Goal: Task Accomplishment & Management: Complete application form

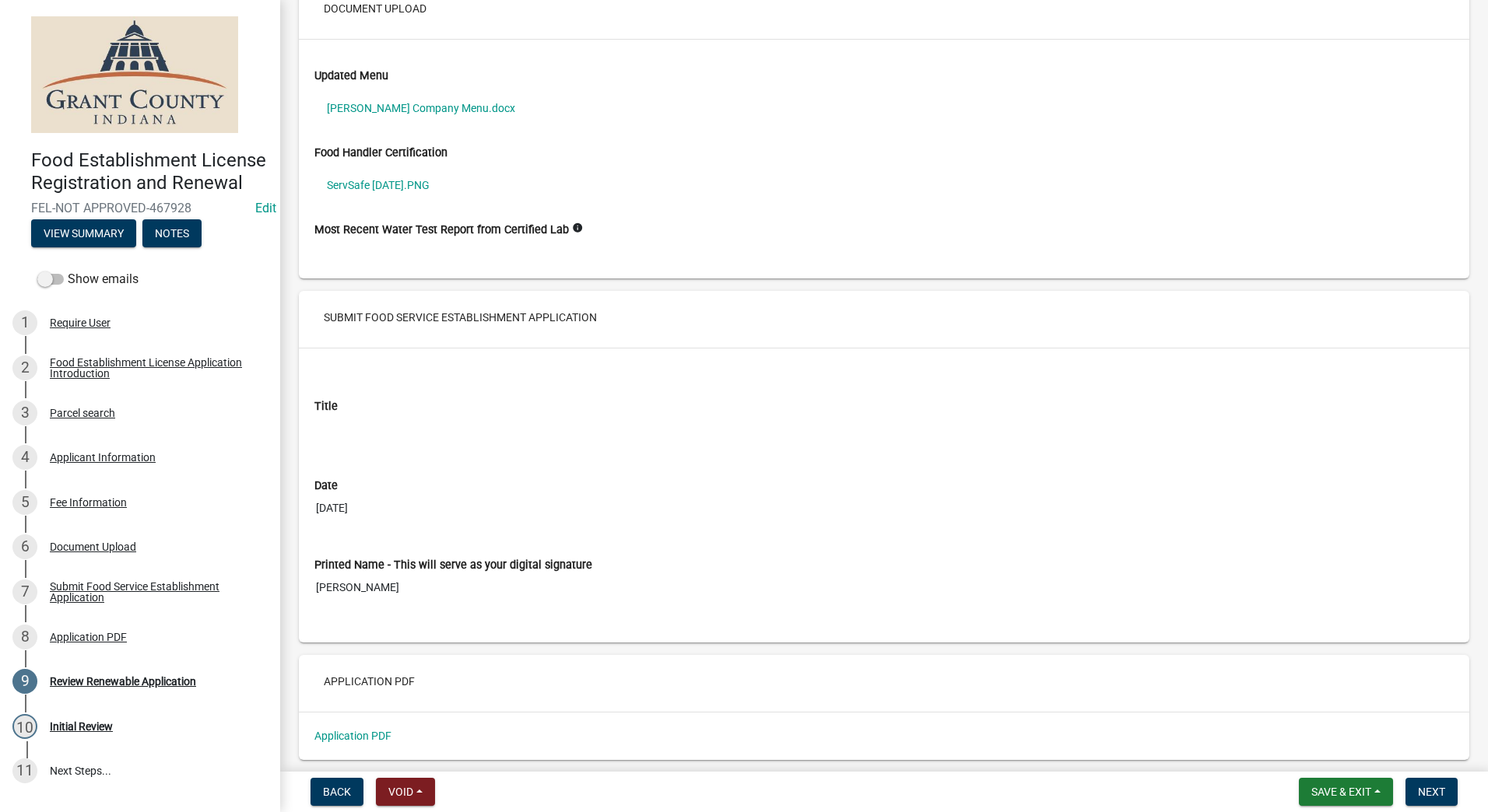
scroll to position [3381, 0]
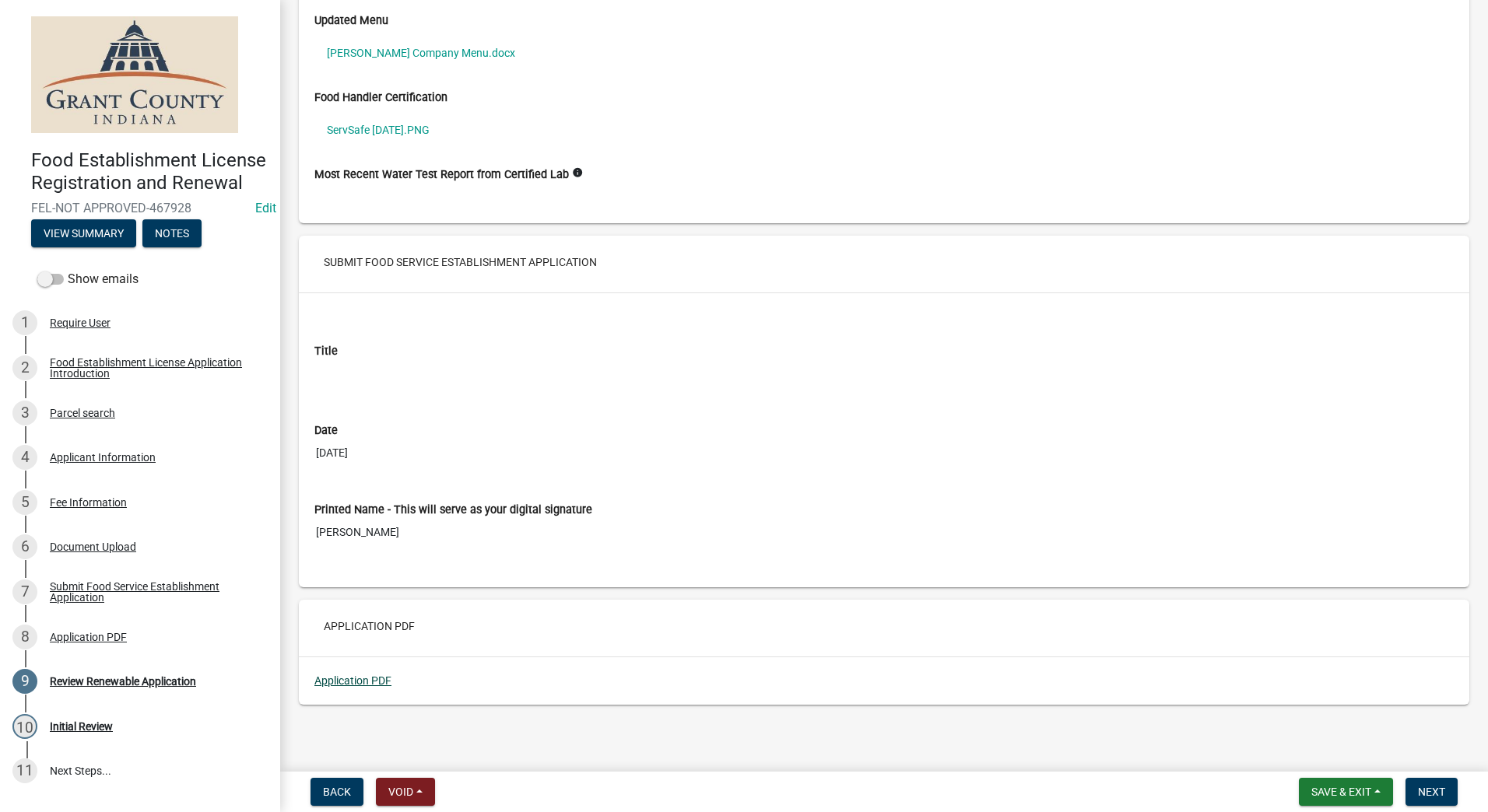
click at [357, 680] on link "Application PDF" at bounding box center [353, 681] width 77 height 13
click at [360, 130] on link "ServSafe 04 29 2024.PNG" at bounding box center [884, 130] width 1140 height 36
click at [363, 47] on link "Matthews Brownie Company Menu.docx" at bounding box center [884, 53] width 1140 height 36
click at [1427, 794] on span "Next" at bounding box center [1432, 792] width 27 height 13
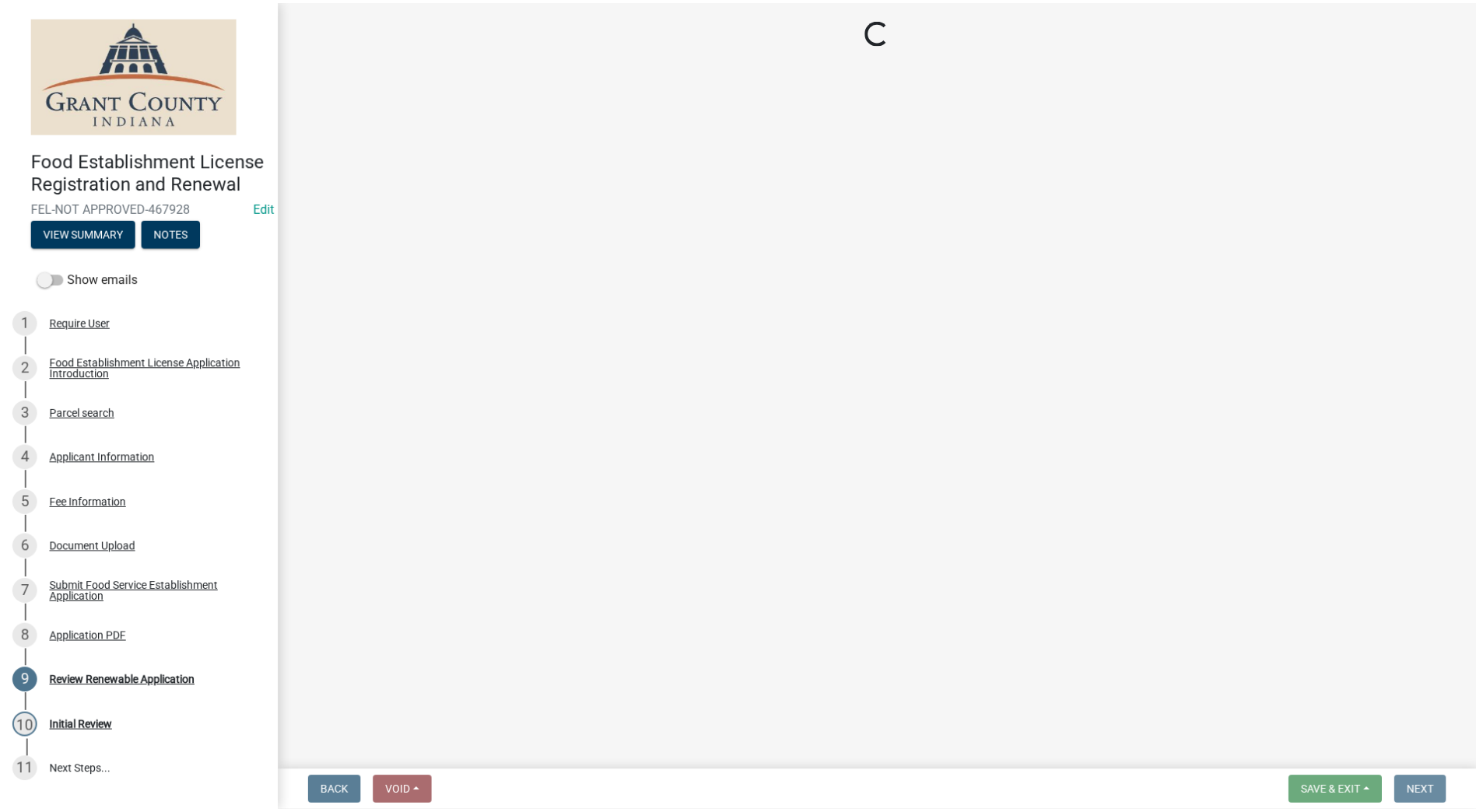
scroll to position [0, 0]
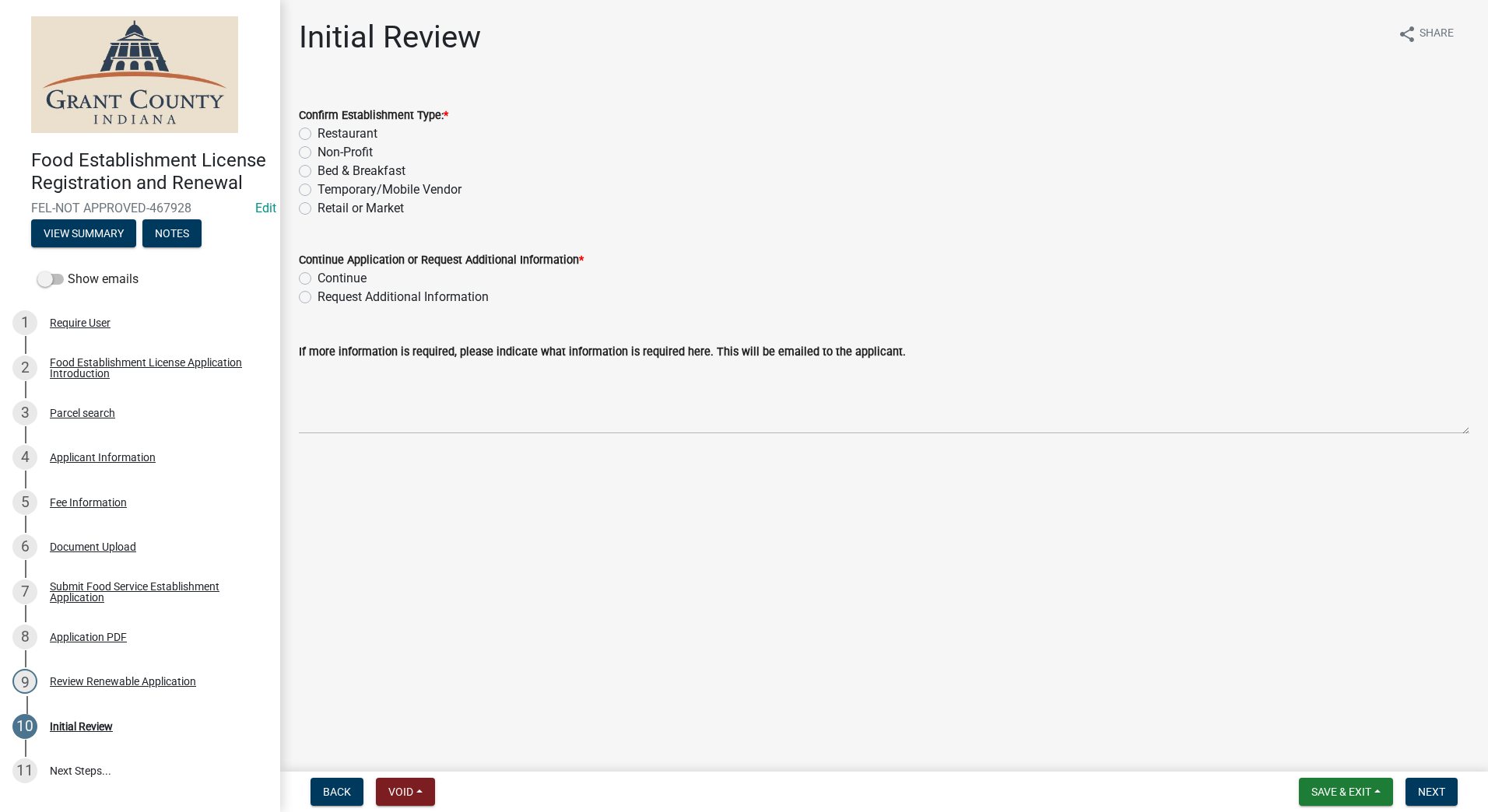
click at [318, 139] on label "Restaurant" at bounding box center [347, 133] width 60 height 19
click at [318, 135] on input "Restaurant" at bounding box center [322, 129] width 10 height 10
radio input "true"
click at [318, 277] on label "Continue" at bounding box center [342, 278] width 49 height 19
click at [318, 277] on input "Continue" at bounding box center [322, 274] width 10 height 10
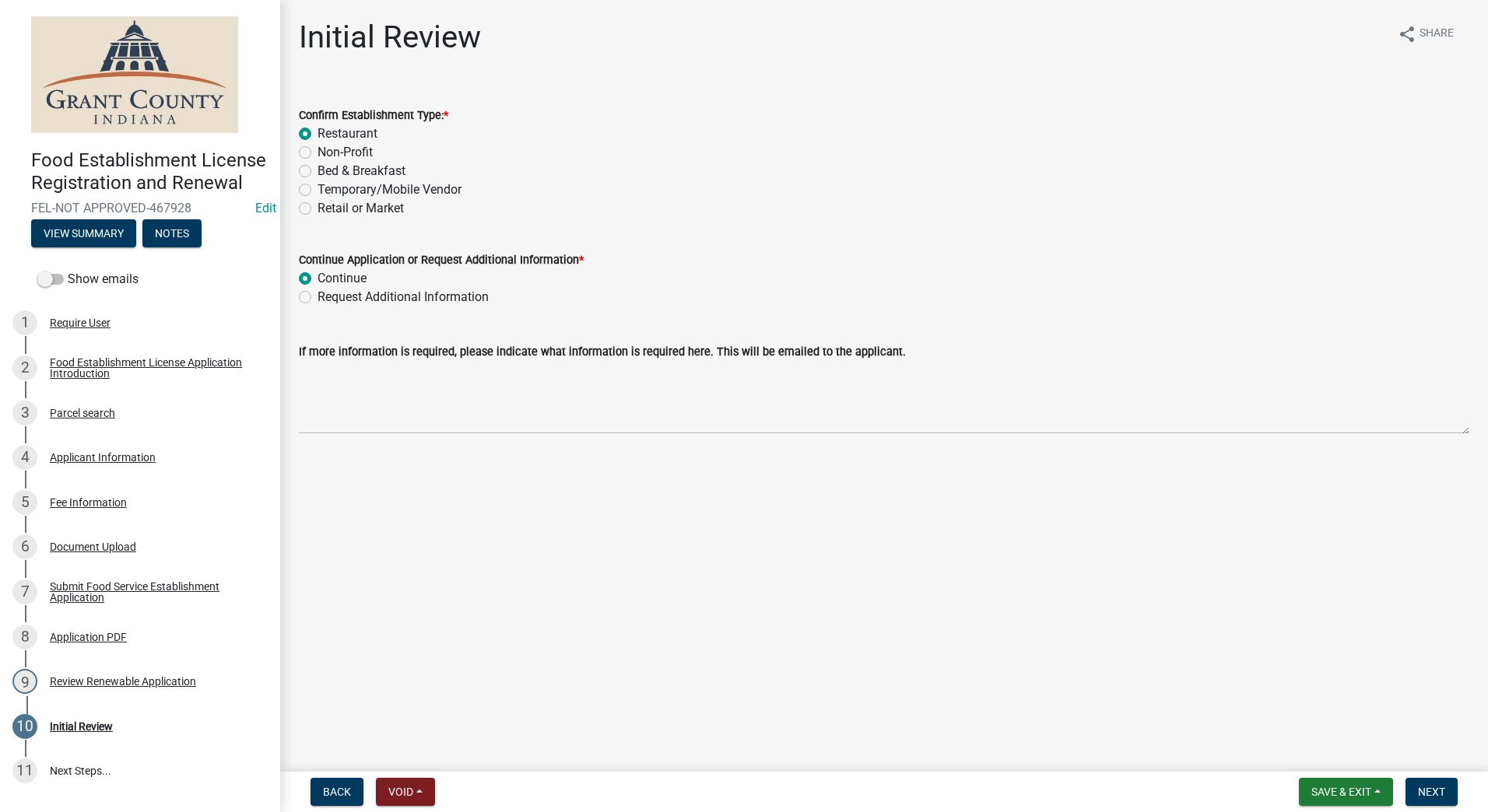
radio input "true"
click at [1424, 795] on span "Next" at bounding box center [1432, 792] width 27 height 13
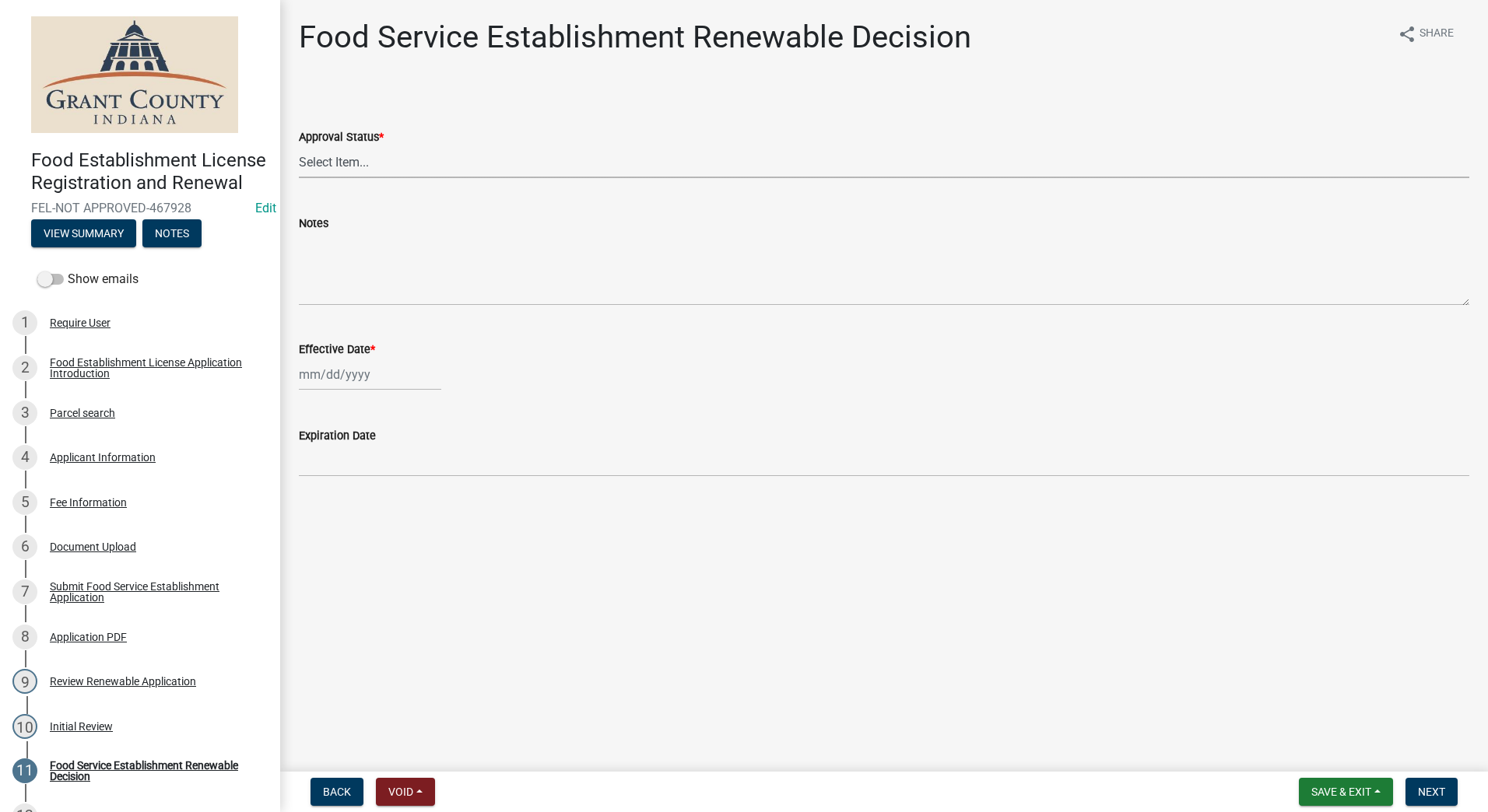
click at [390, 169] on select "Select Item... Approved Denied" at bounding box center [884, 163] width 1170 height 32
click at [299, 147] on select "Select Item... Approved Denied" at bounding box center [884, 163] width 1170 height 32
select select "f8bc5ebe-de22-4857-900a-5f4c078c3457"
select select "8"
select select "2025"
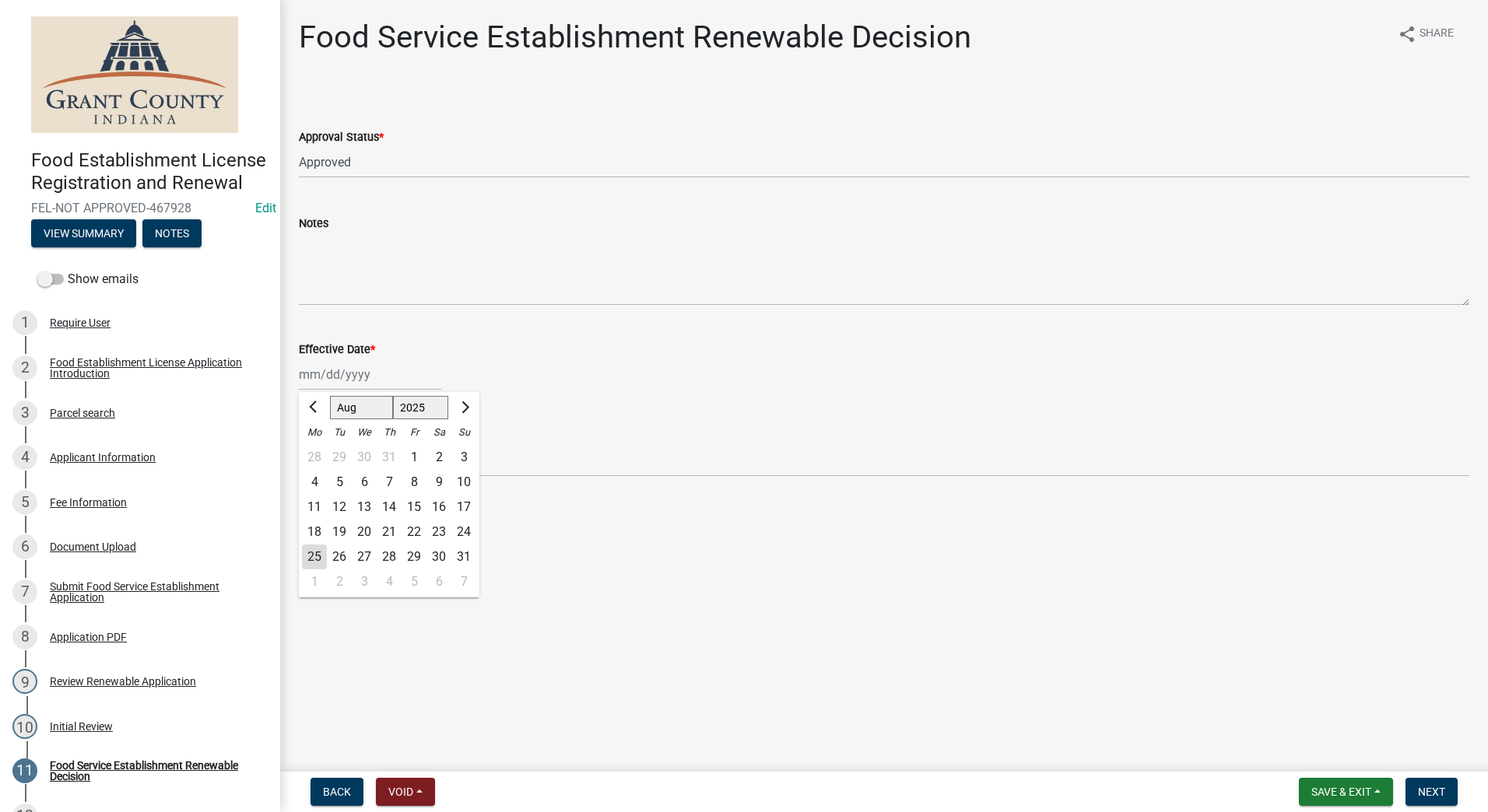
click at [327, 371] on div "[PERSON_NAME] Feb Mar Apr [PERSON_NAME][DATE] Oct Nov [DATE] 1526 1527 1528 152…" at bounding box center [370, 375] width 142 height 32
click at [309, 554] on div "25" at bounding box center [315, 557] width 25 height 25
type input "[DATE]"
click at [682, 570] on main "Food Service Establishment Renewable Decision share Share Approval Status * Sel…" at bounding box center [884, 383] width 1208 height 765
click at [1423, 791] on span "Next" at bounding box center [1432, 792] width 27 height 13
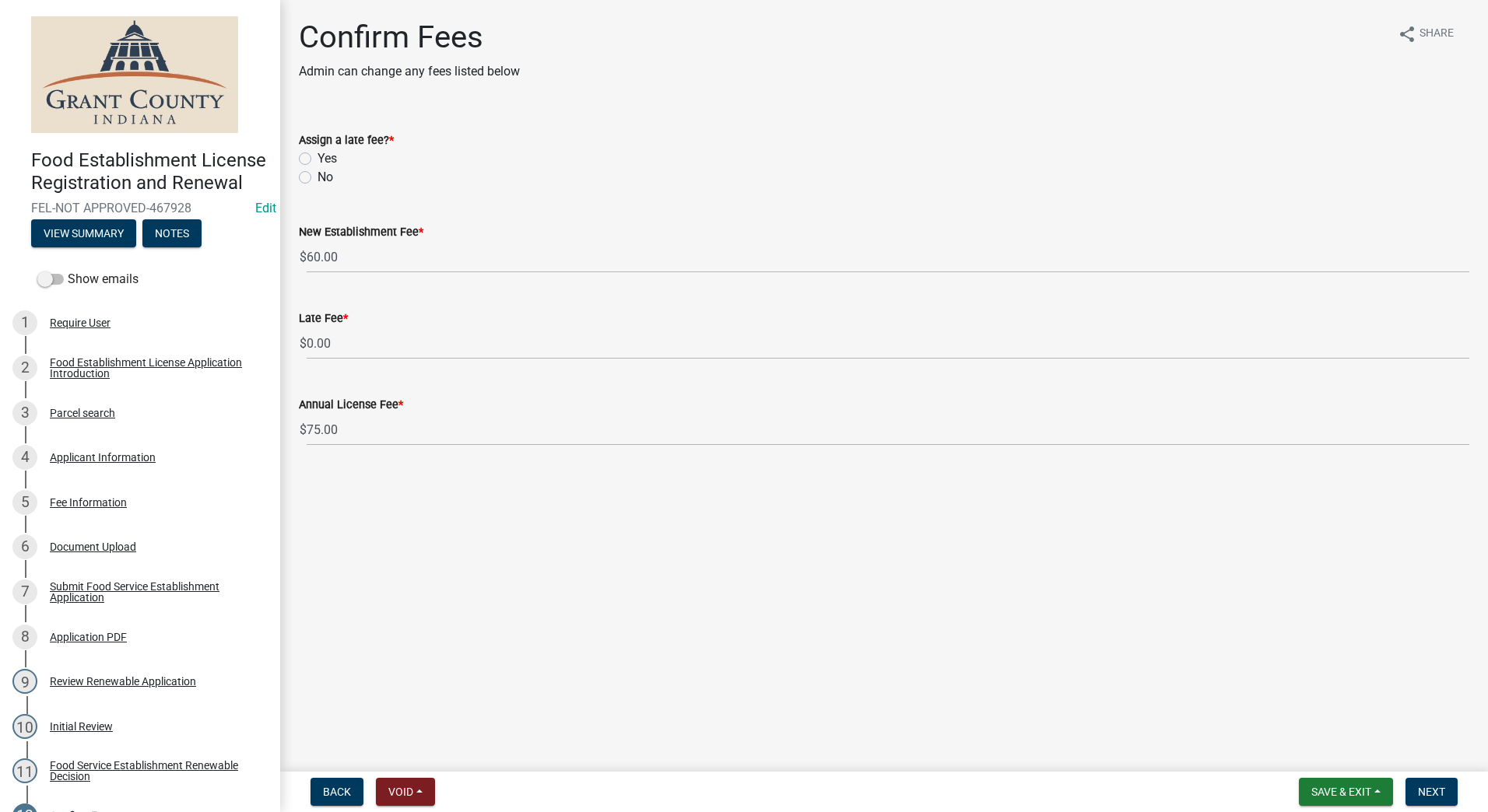
click at [318, 178] on label "No" at bounding box center [325, 177] width 15 height 19
click at [318, 178] on input "No" at bounding box center [322, 173] width 10 height 10
radio input "true"
click at [1424, 787] on span "Next" at bounding box center [1432, 792] width 27 height 13
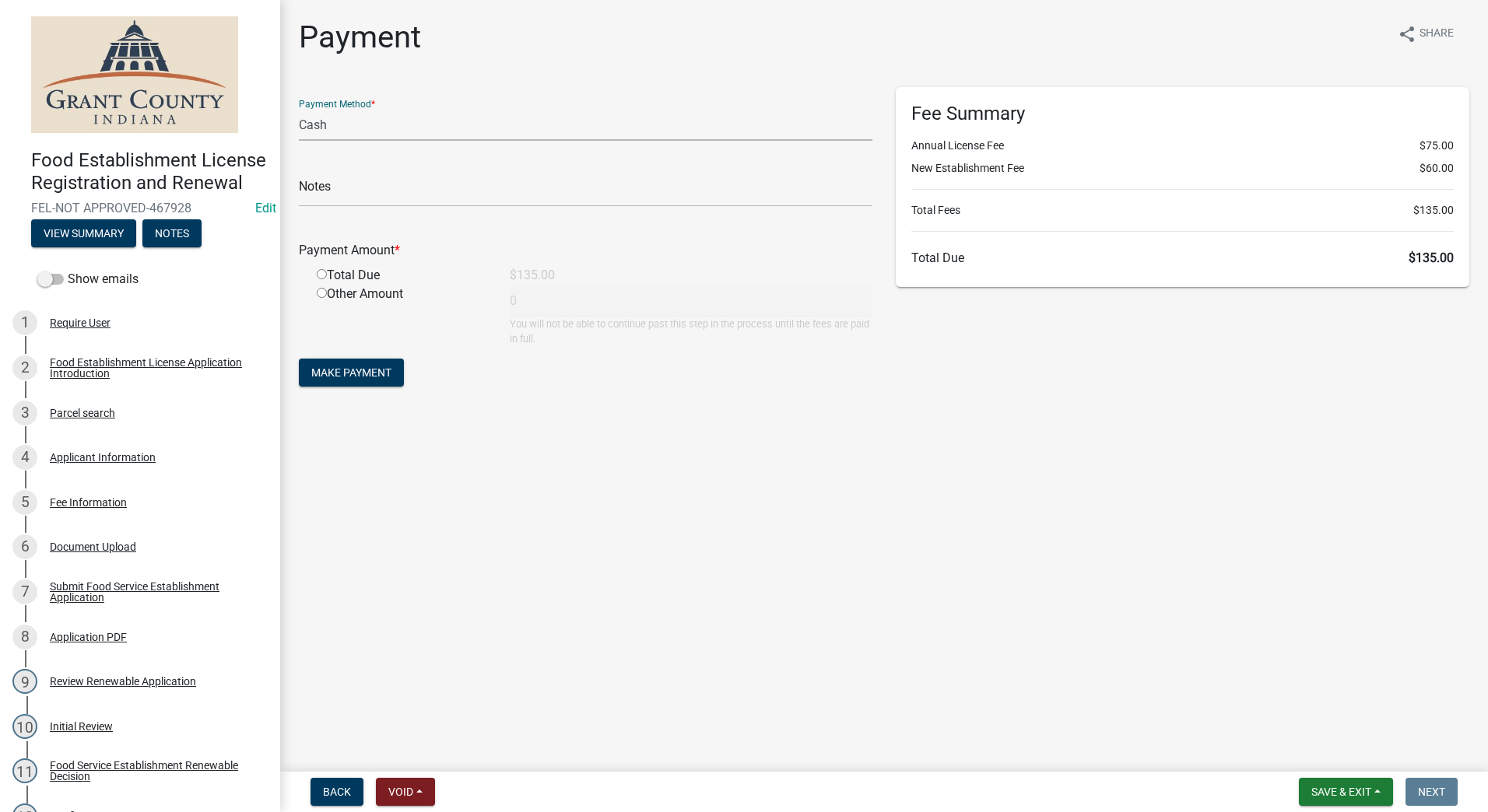
click at [478, 120] on select "Credit Card POS Check Cash" at bounding box center [585, 125] width 574 height 32
select select "0: 2"
click at [299, 109] on select "Credit Card POS Check Cash" at bounding box center [585, 125] width 574 height 32
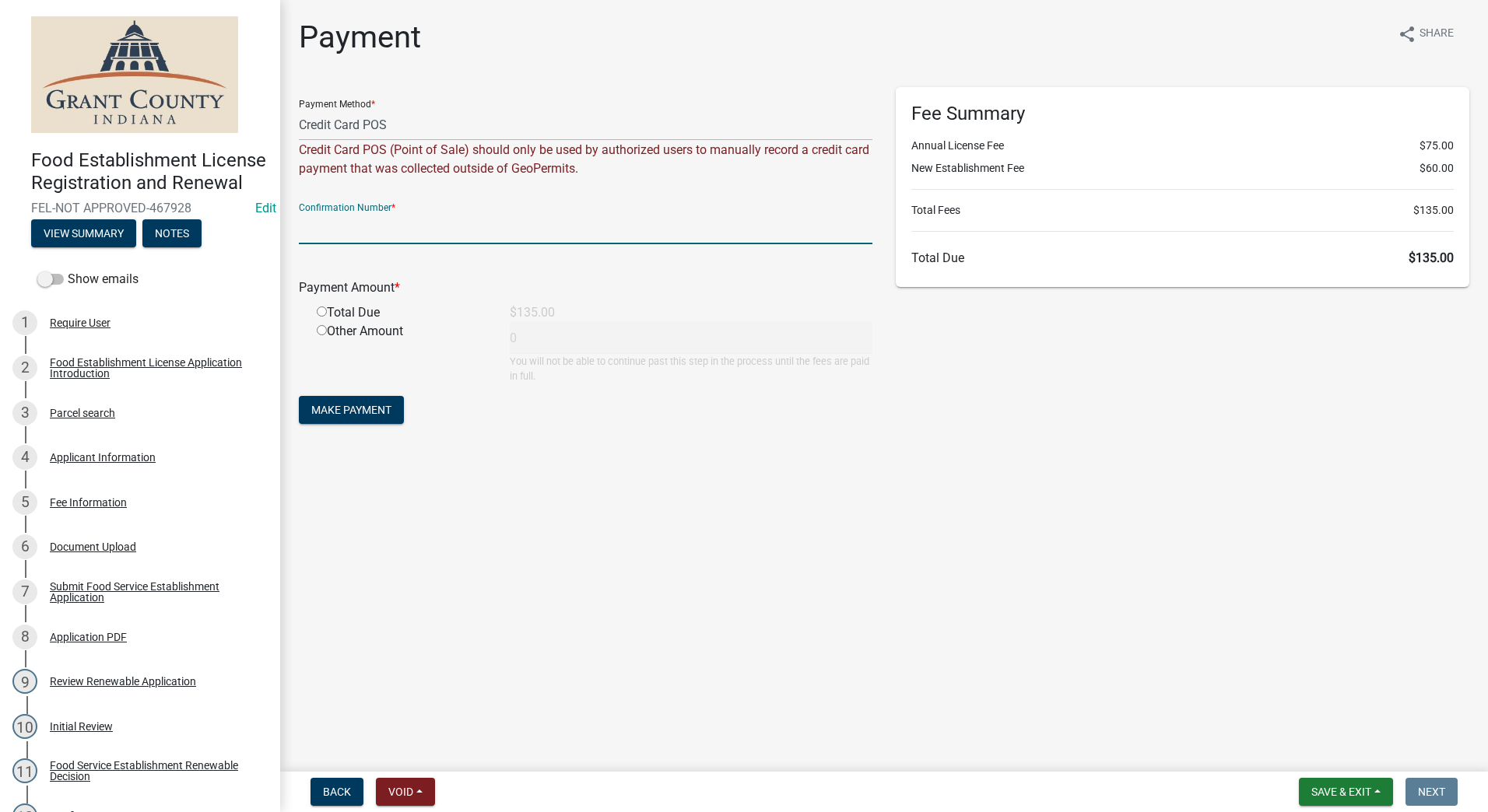
click at [458, 222] on input "text" at bounding box center [585, 229] width 574 height 32
type input "14873396"
click at [324, 314] on input "radio" at bounding box center [321, 311] width 10 height 10
radio input "true"
type input "135"
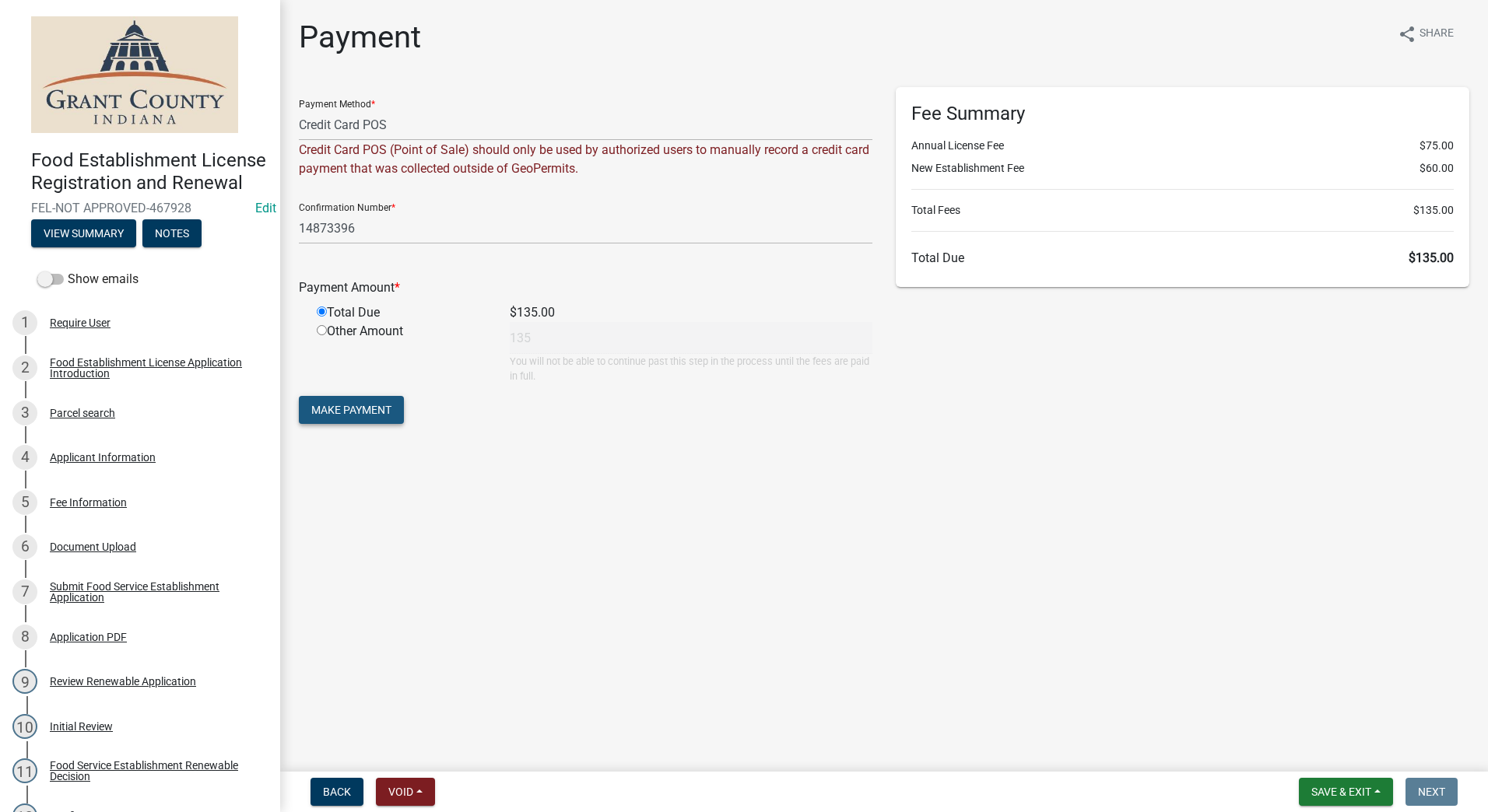
click at [346, 405] on span "Make Payment" at bounding box center [352, 410] width 81 height 13
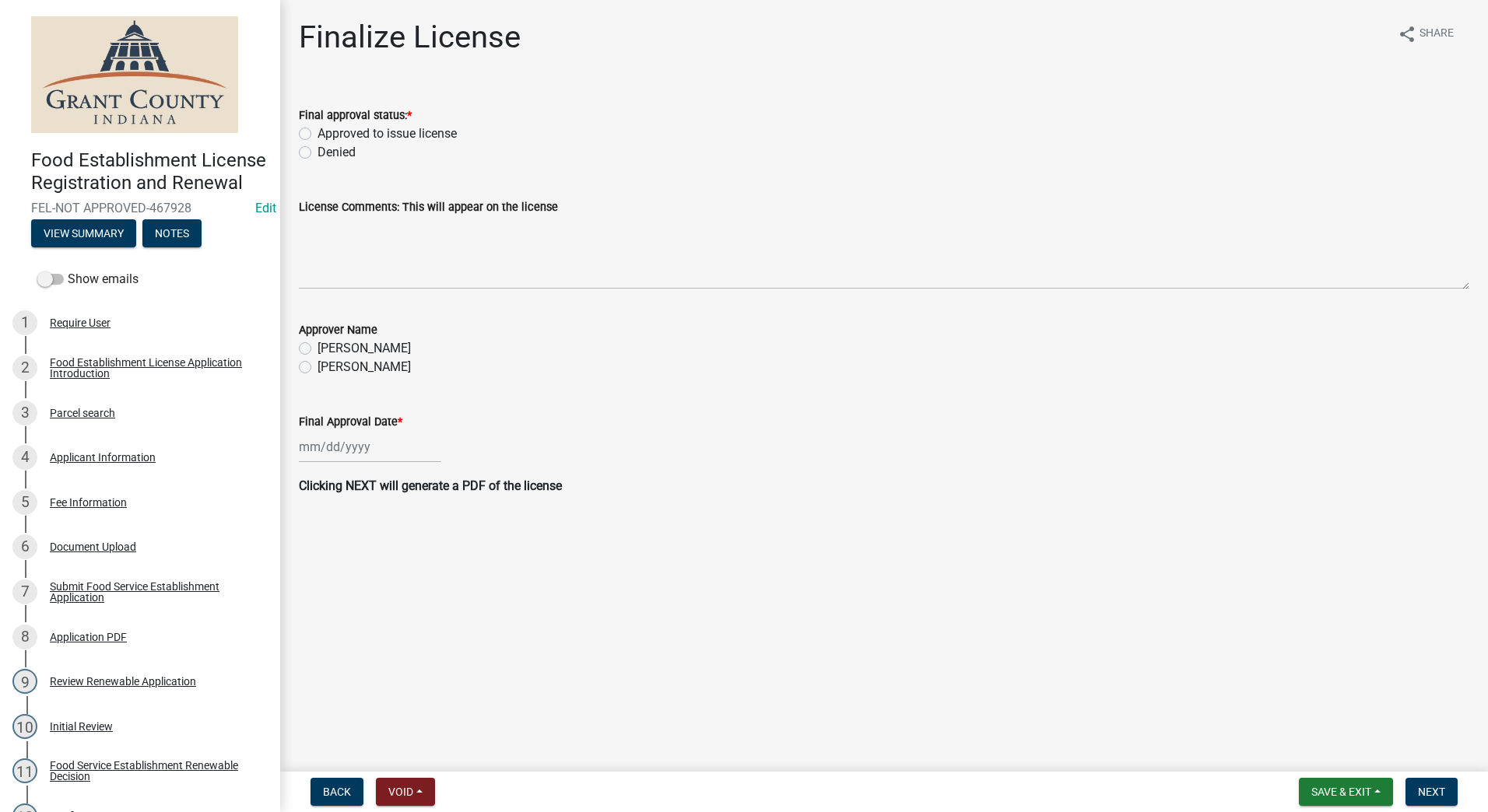
click at [318, 131] on label "Approved to issue license" at bounding box center [387, 133] width 140 height 19
click at [318, 131] on input "Approved to issue license" at bounding box center [322, 129] width 10 height 10
radio input "true"
click at [318, 368] on label "[PERSON_NAME]" at bounding box center [364, 367] width 93 height 19
click at [318, 368] on input "[PERSON_NAME]" at bounding box center [322, 362] width 10 height 10
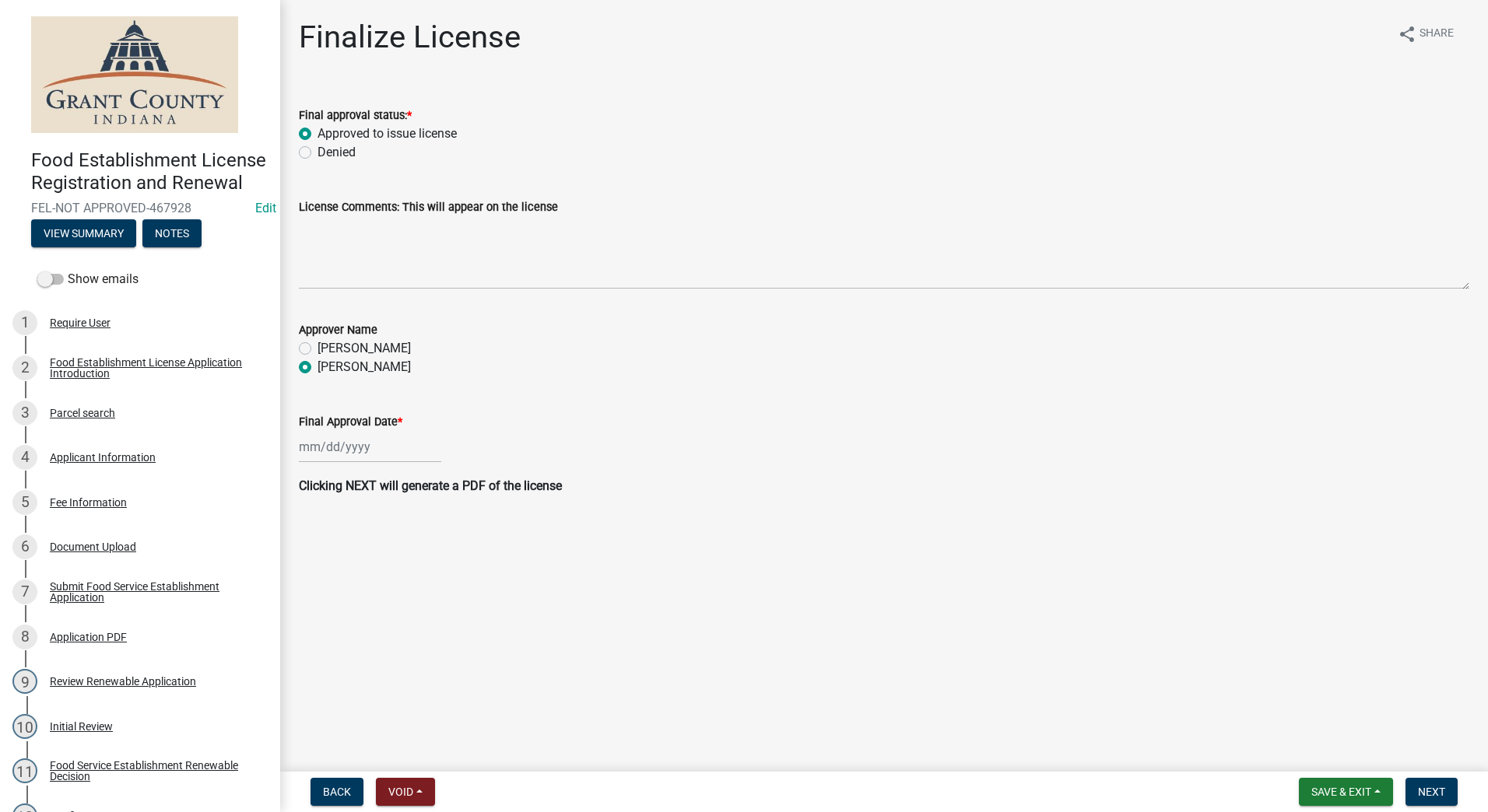
radio input "true"
click at [356, 441] on div at bounding box center [370, 447] width 142 height 32
select select "8"
select select "2025"
click at [309, 625] on div "25" at bounding box center [315, 630] width 25 height 25
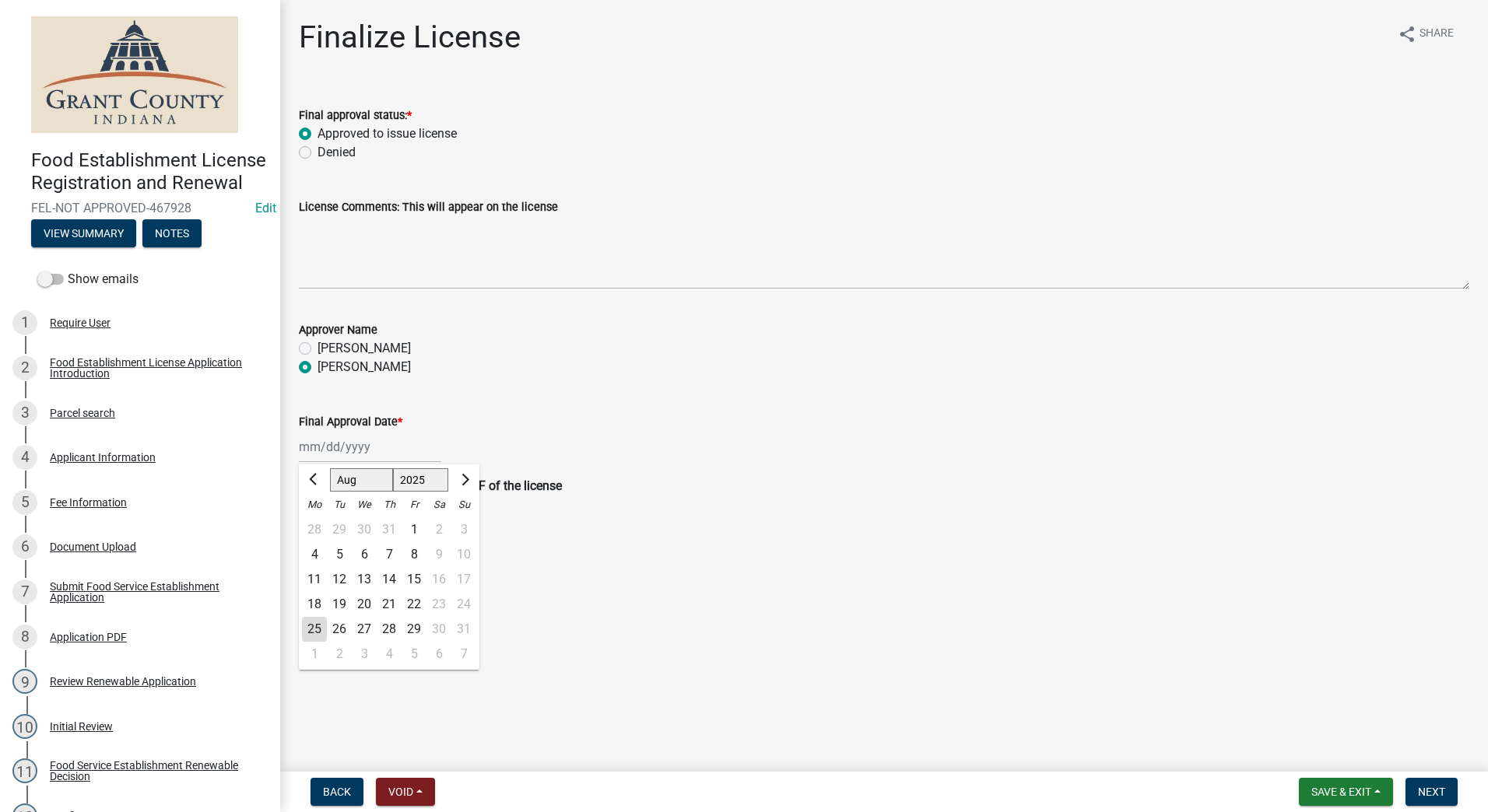
type input "[DATE]"
click at [1202, 686] on main "Finalize License share Share Final approval status: * Approved to issue license…" at bounding box center [884, 383] width 1208 height 765
click at [1420, 789] on span "Next" at bounding box center [1432, 792] width 27 height 13
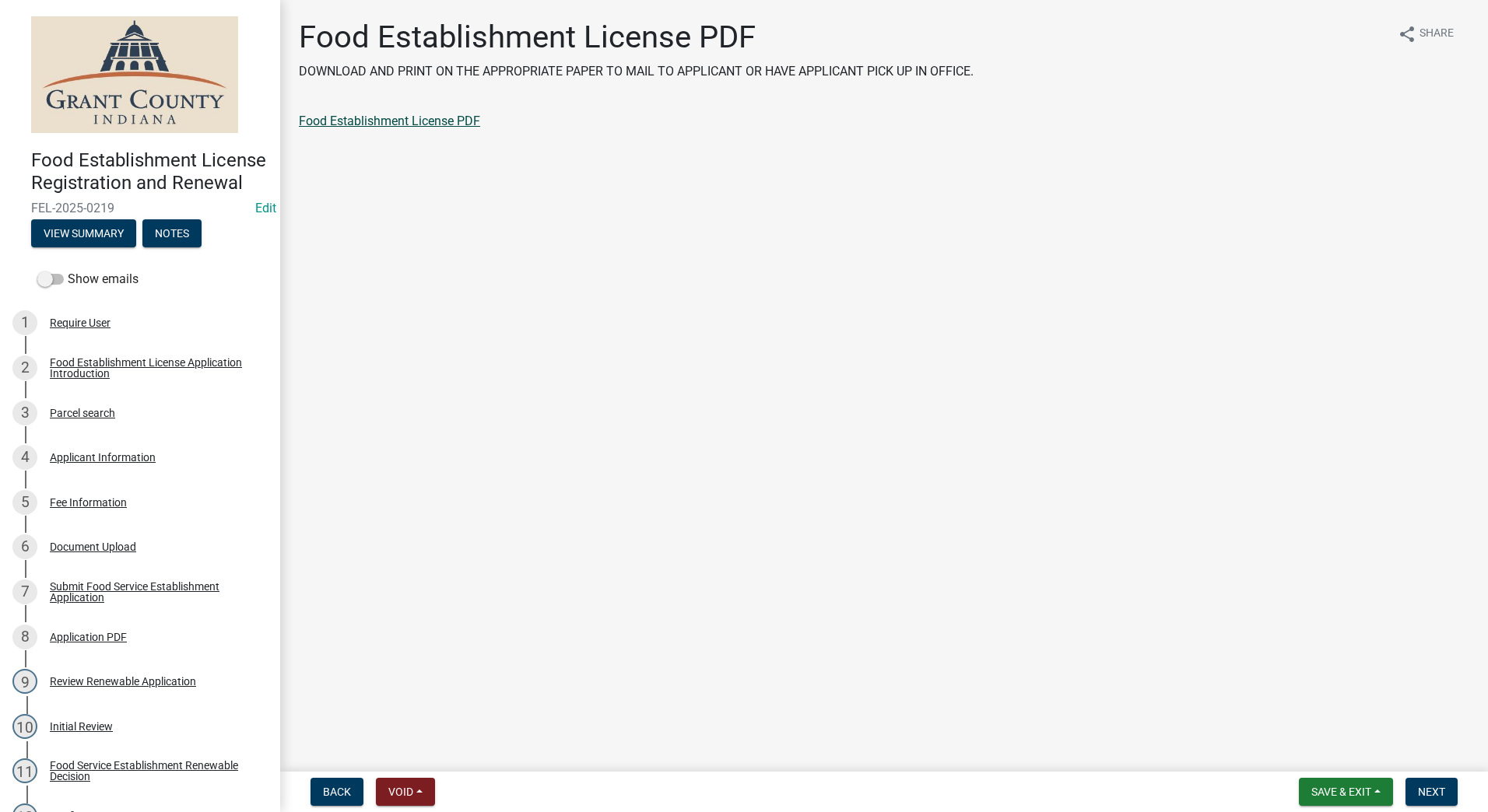
click at [390, 123] on link "Food Establishment License PDF" at bounding box center [389, 121] width 182 height 15
click at [1430, 790] on span "Next" at bounding box center [1432, 792] width 27 height 13
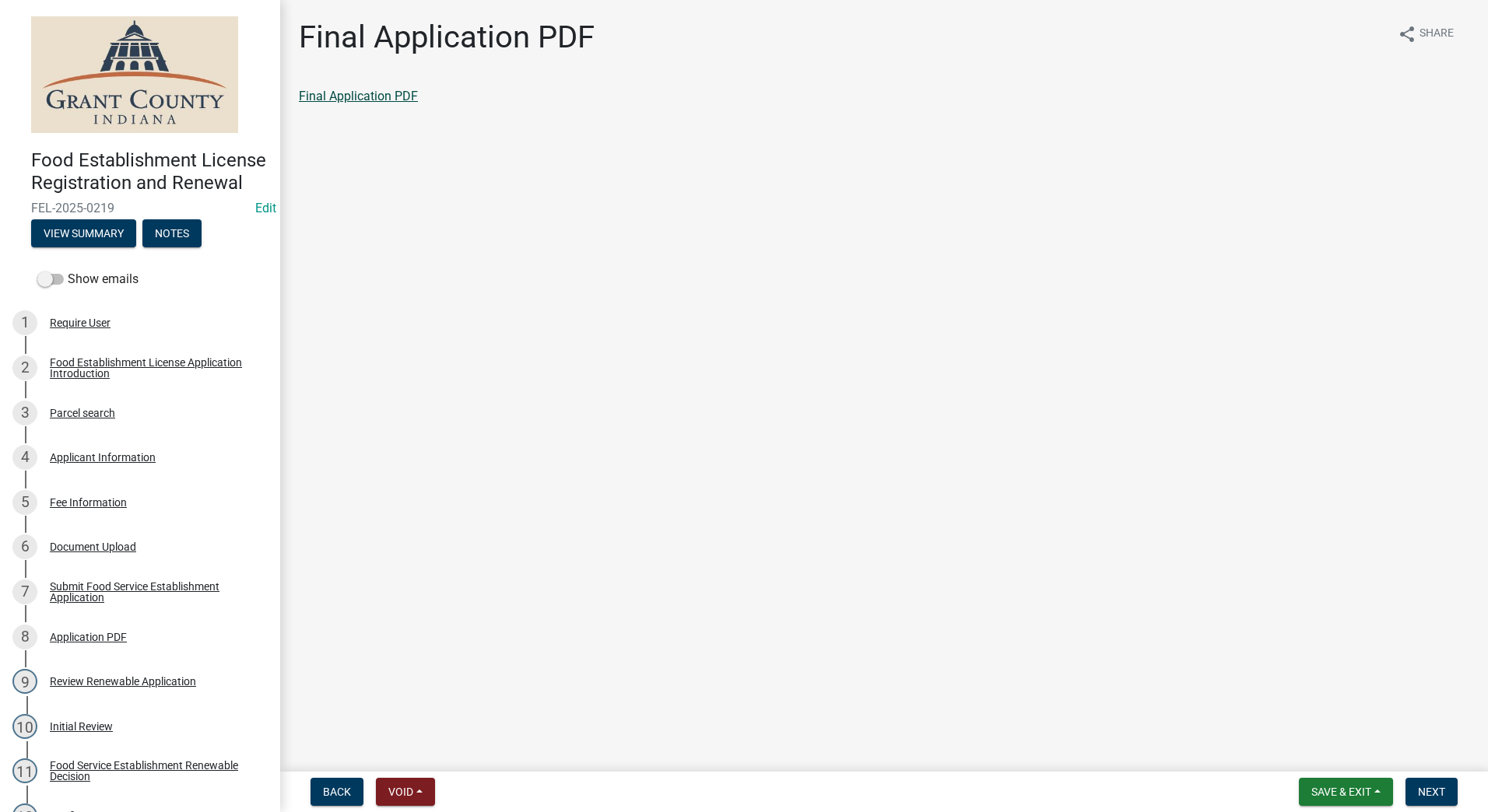
click at [370, 95] on link "Final Application PDF" at bounding box center [358, 96] width 119 height 15
click at [1433, 790] on span "Next" at bounding box center [1432, 792] width 27 height 13
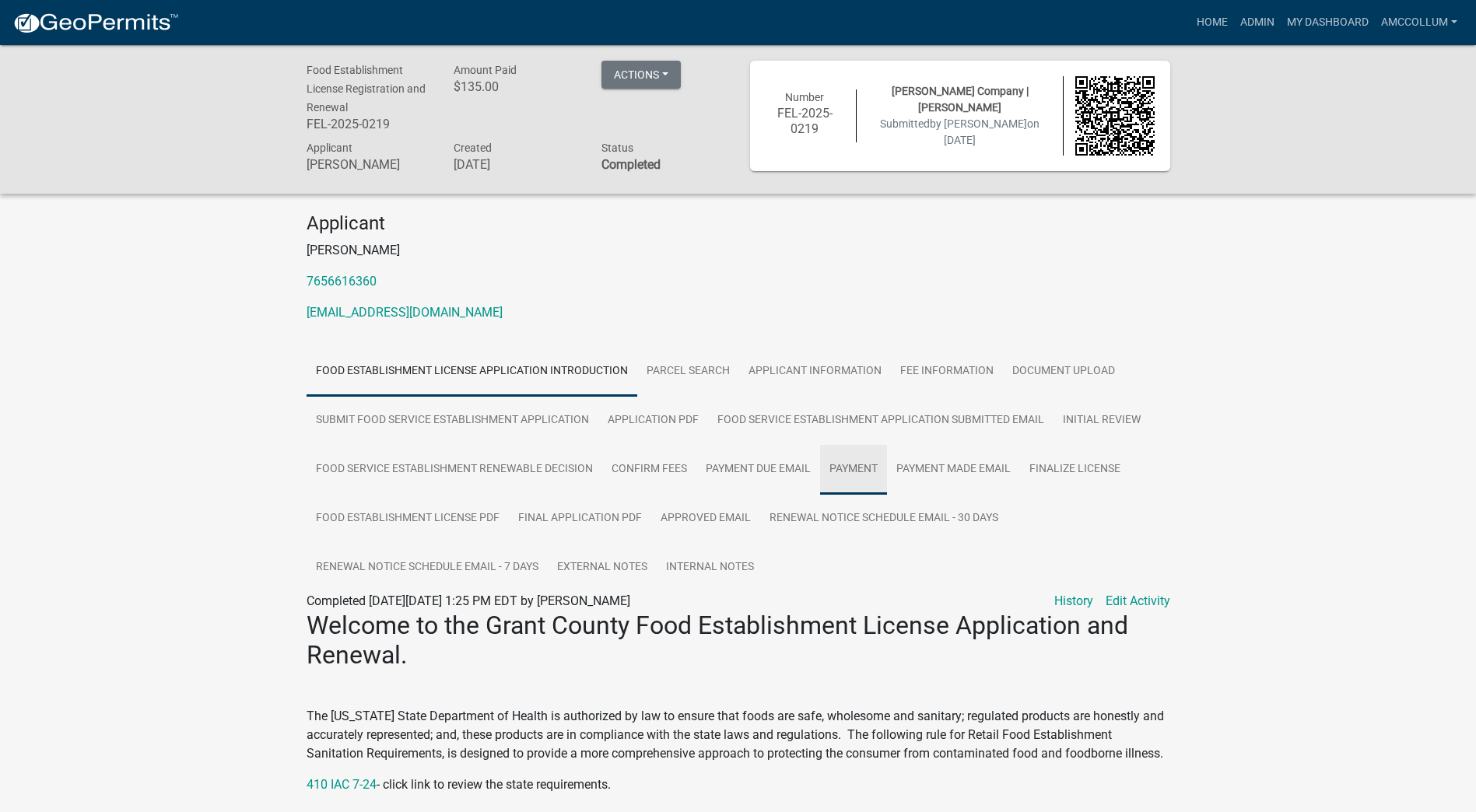
click at [868, 469] on link "Payment" at bounding box center [853, 470] width 67 height 50
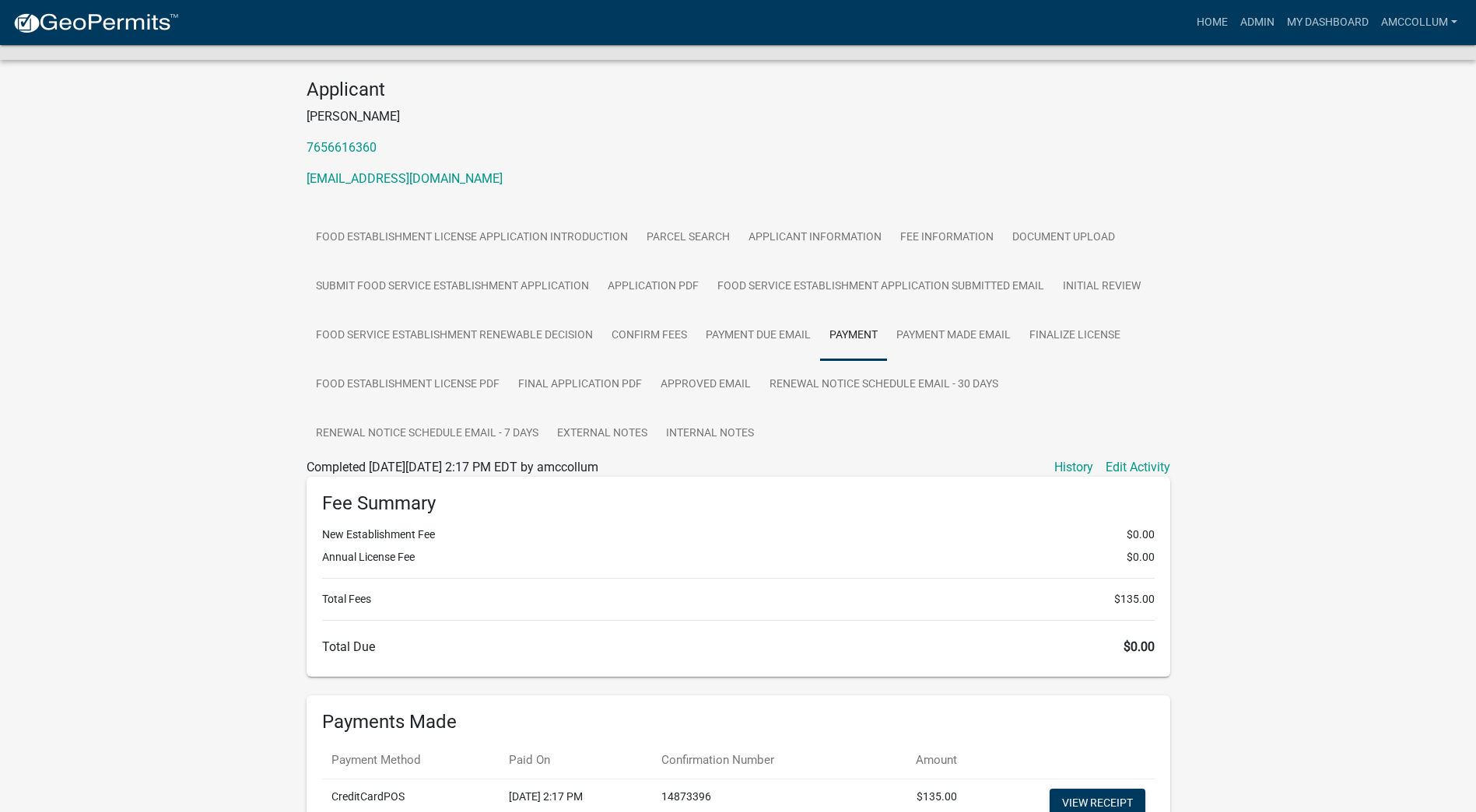
scroll to position [281, 0]
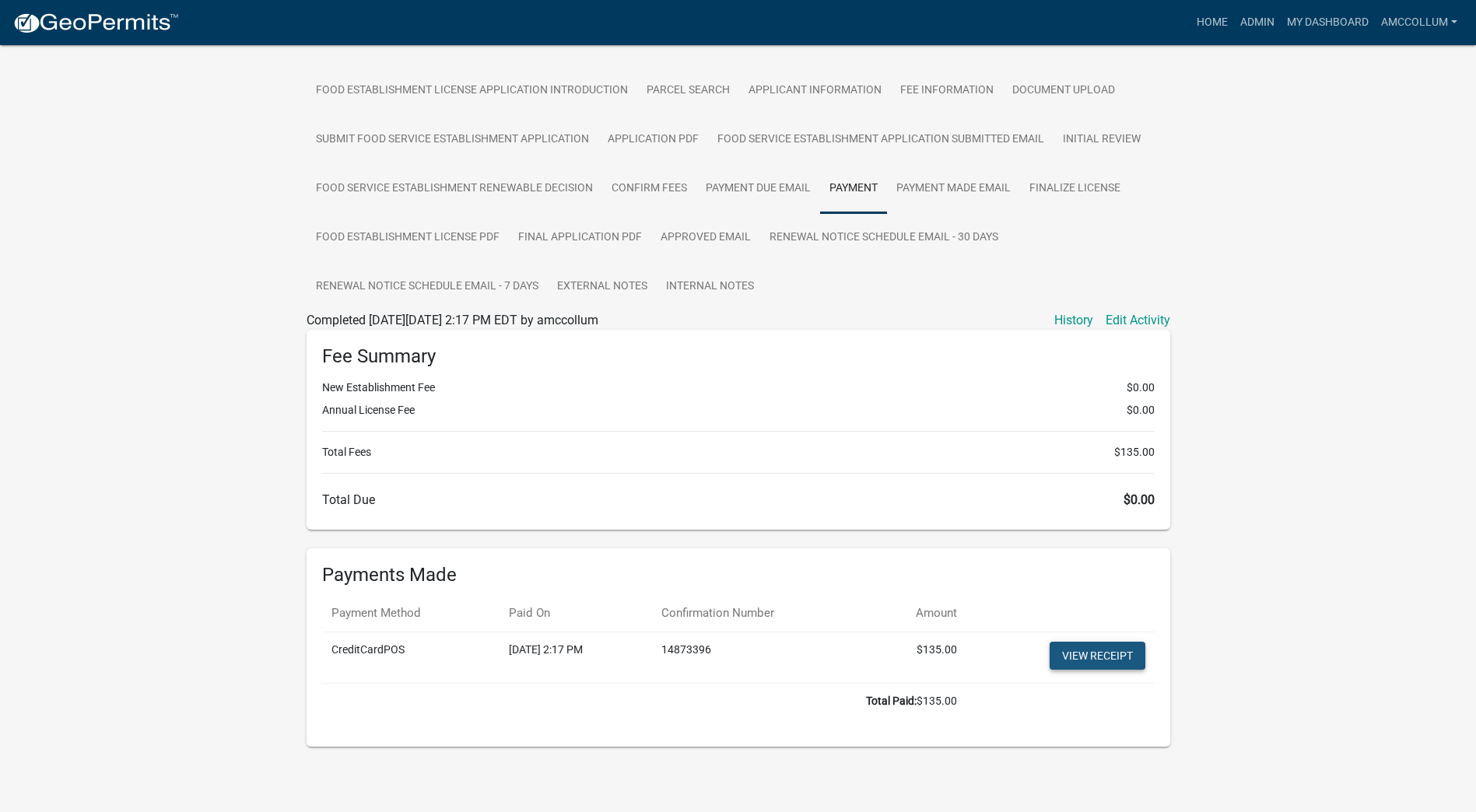
click at [1118, 652] on link "View receipt" at bounding box center [1098, 656] width 96 height 28
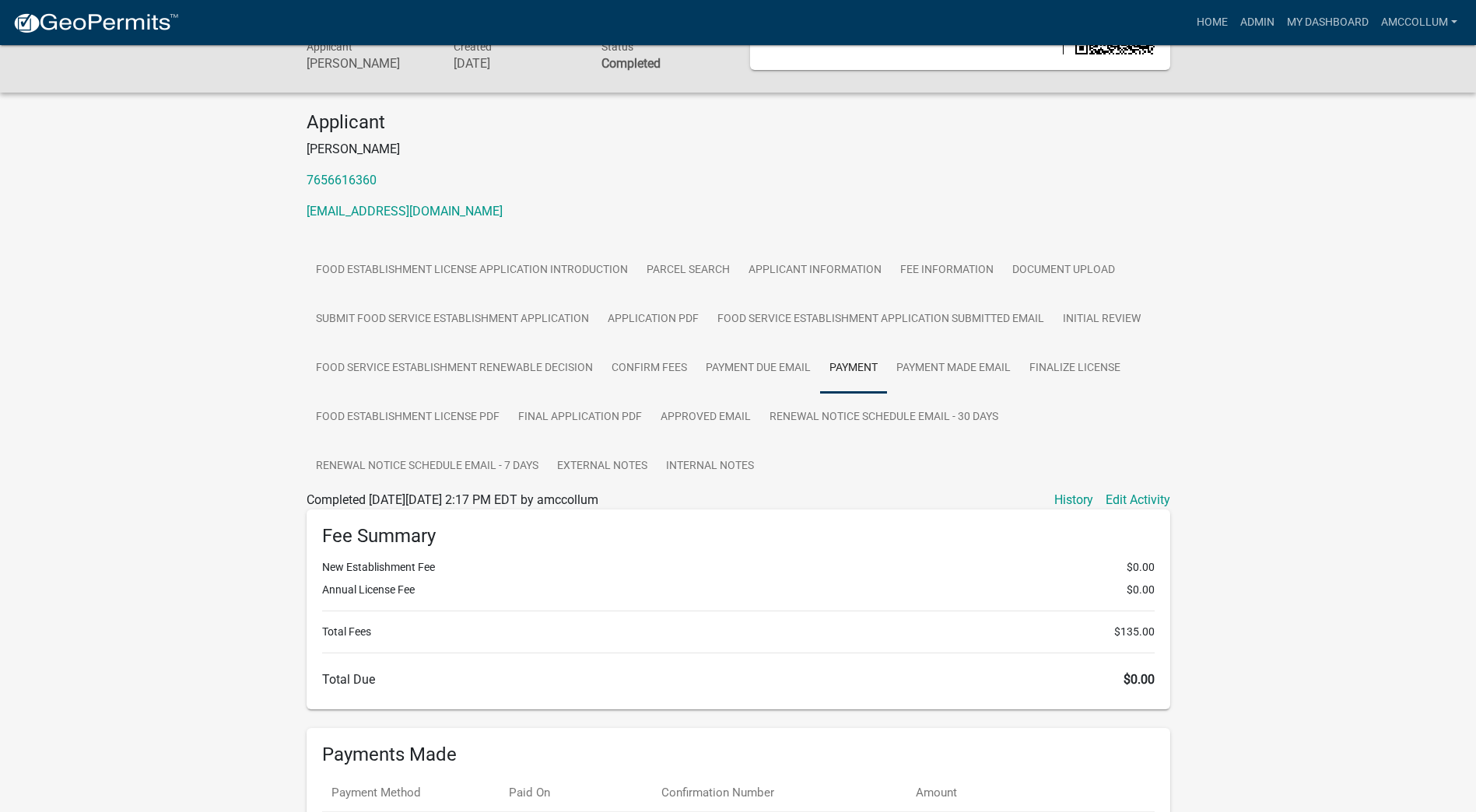
scroll to position [0, 0]
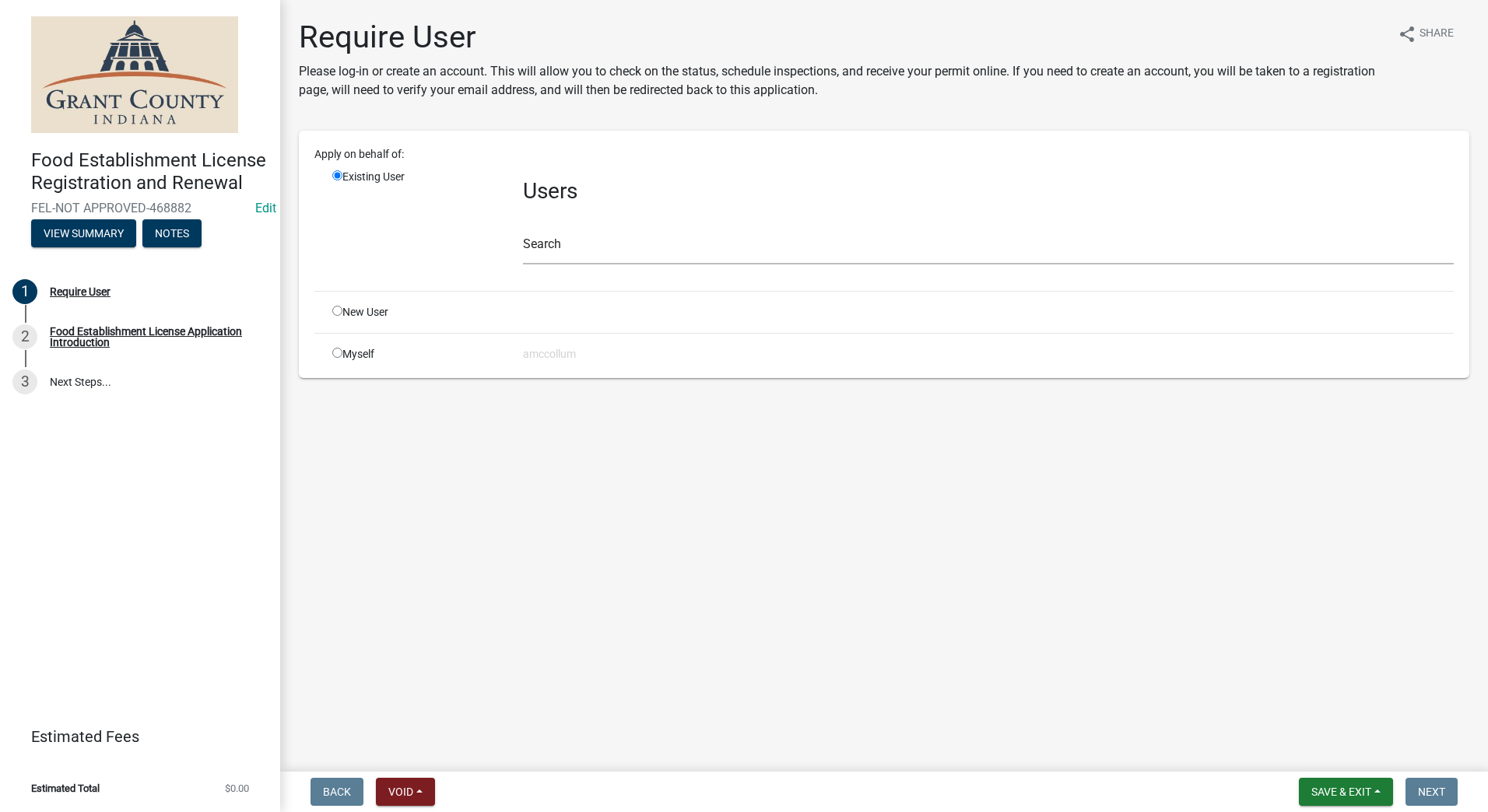
click at [339, 309] on input "radio" at bounding box center [336, 310] width 10 height 10
radio input "true"
radio input "false"
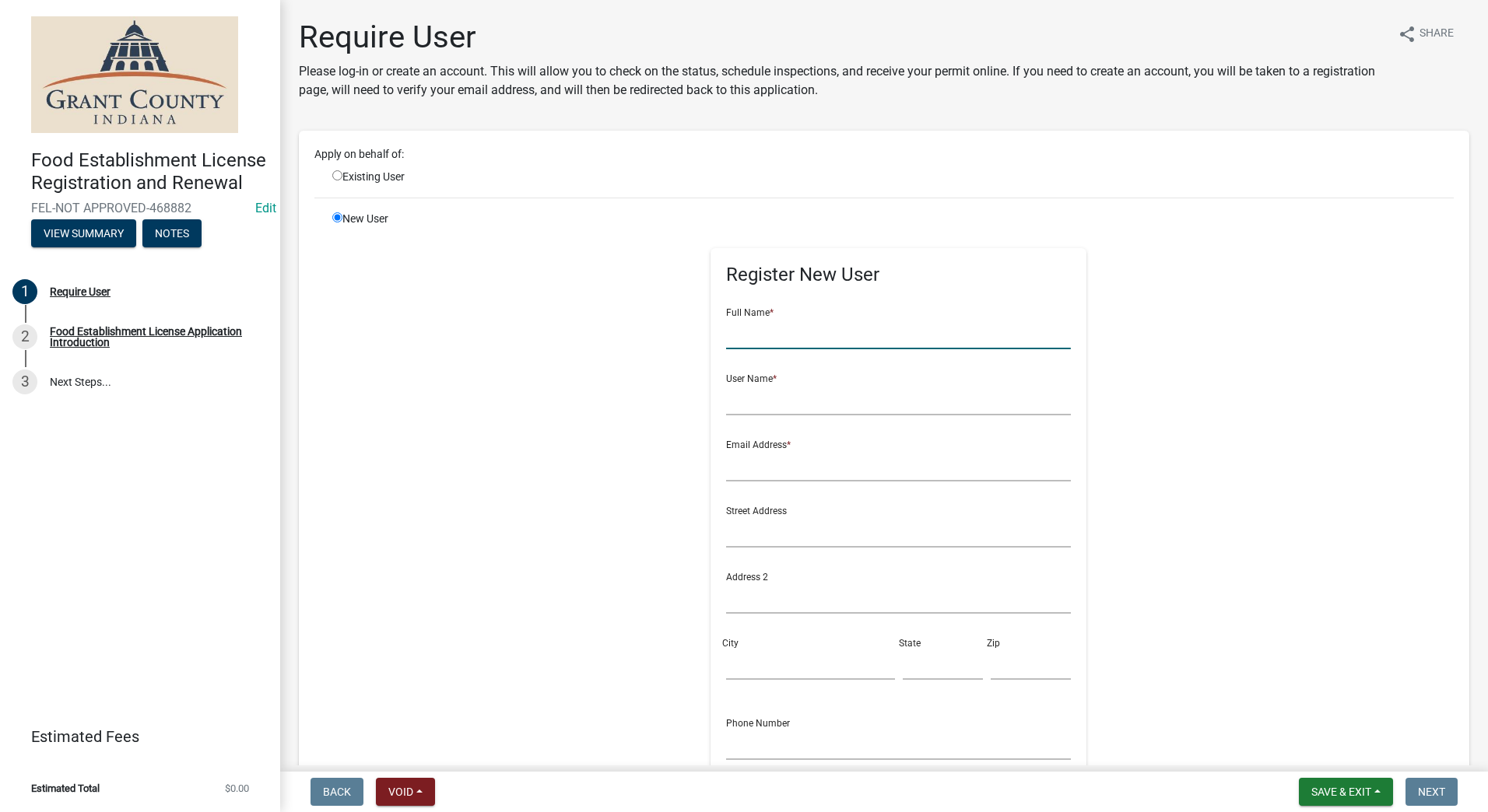
click at [749, 340] on input "text" at bounding box center [898, 334] width 344 height 32
type input "The Ice Cream Guy"
type input "[EMAIL_ADDRESS][DOMAIN_NAME]"
type input "2603887869"
type input "The Ice Cream Guy"
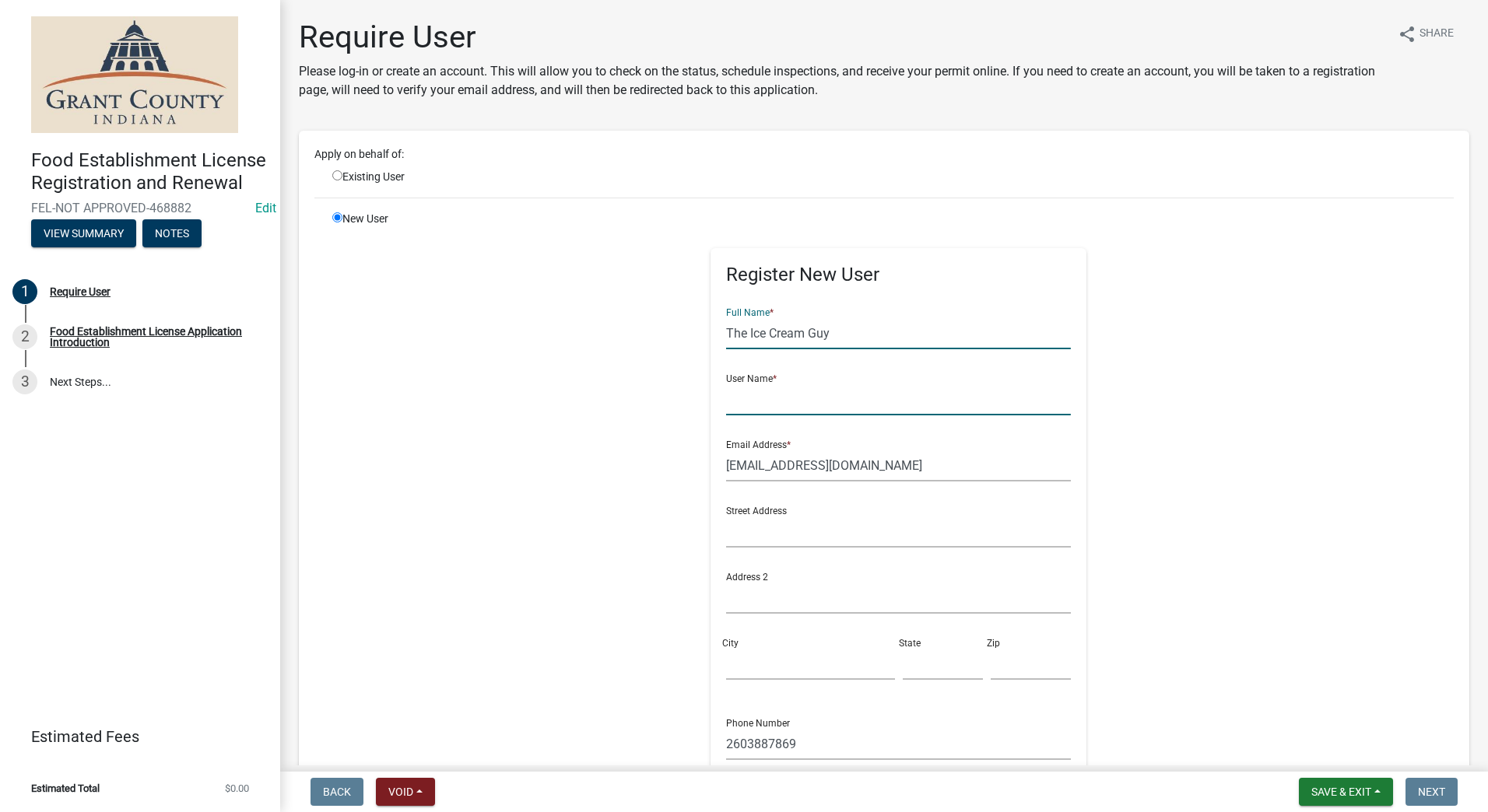
click at [761, 398] on input "text" at bounding box center [898, 400] width 344 height 32
type input "[PERSON_NAME]"
click at [757, 534] on input "text" at bounding box center [898, 532] width 344 height 32
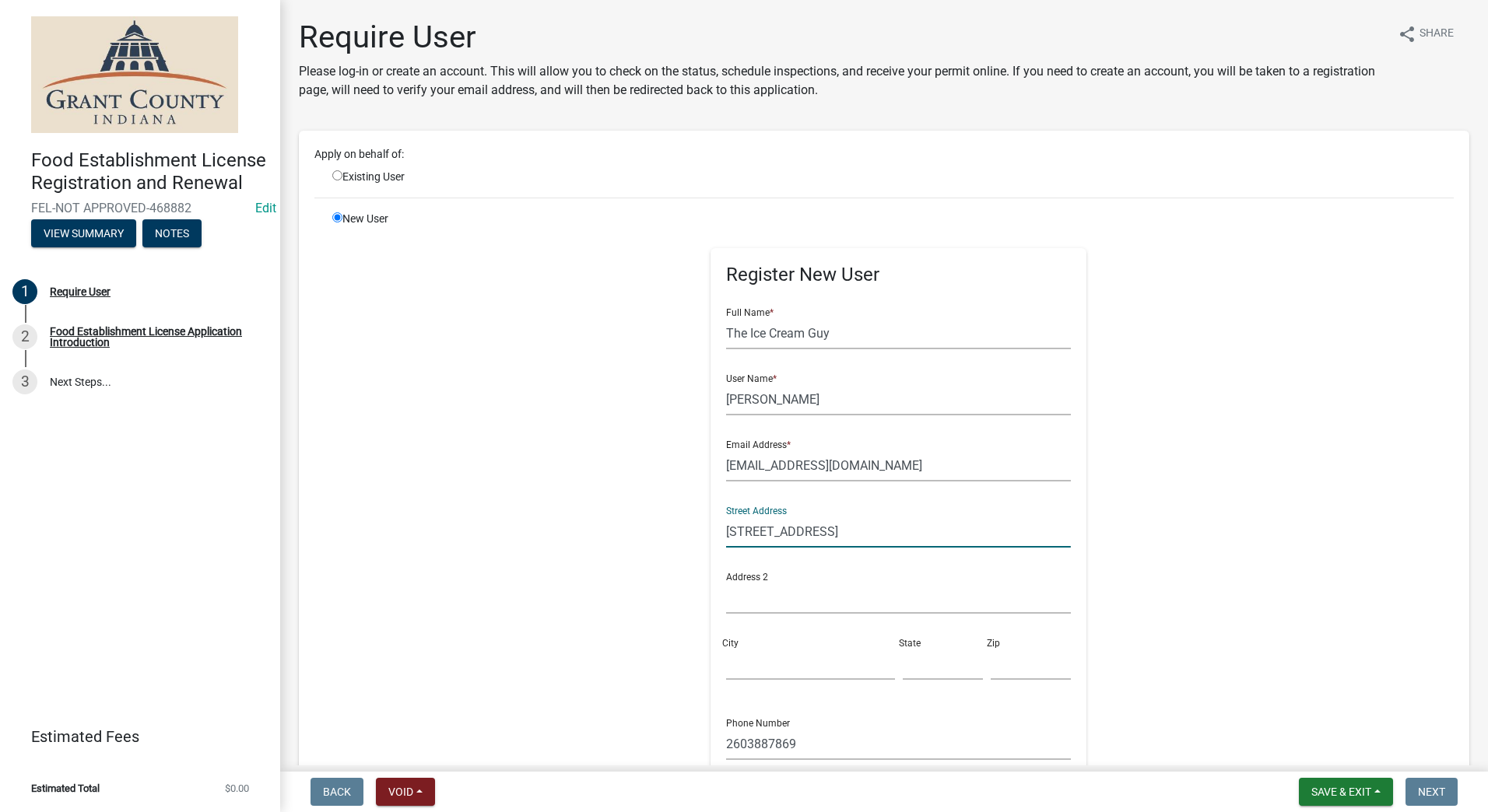
type input "[STREET_ADDRESS]"
click at [616, 589] on div "Register New User Full Name * The Ice Cream Guy User Name * Chad Careins Email …" at bounding box center [899, 561] width 798 height 700
click at [756, 676] on input "City" at bounding box center [811, 664] width 168 height 32
type input "Markle"
click at [922, 668] on input "text" at bounding box center [943, 664] width 81 height 32
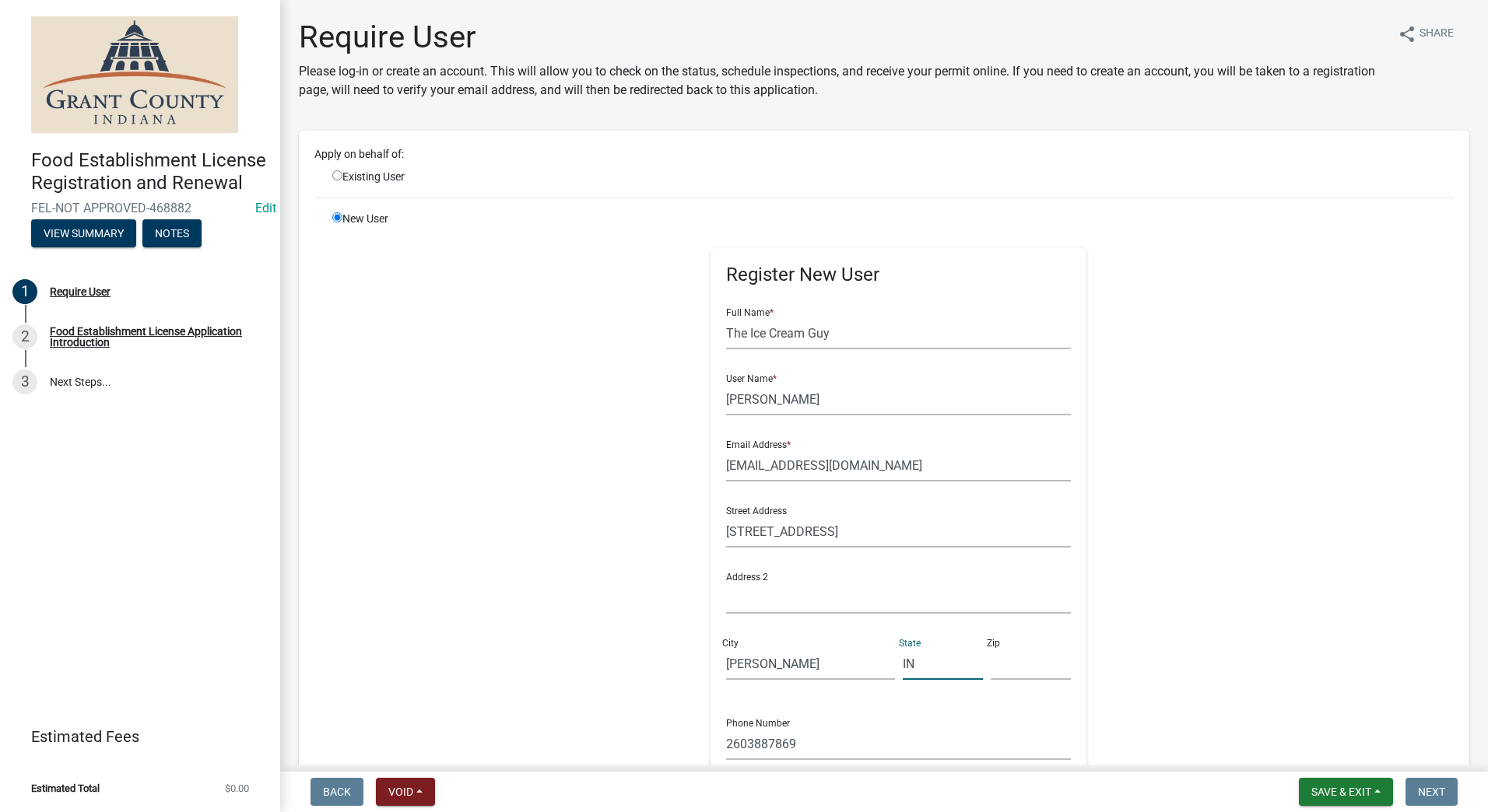
type input "IN"
click at [1001, 662] on input "text" at bounding box center [1032, 664] width 81 height 32
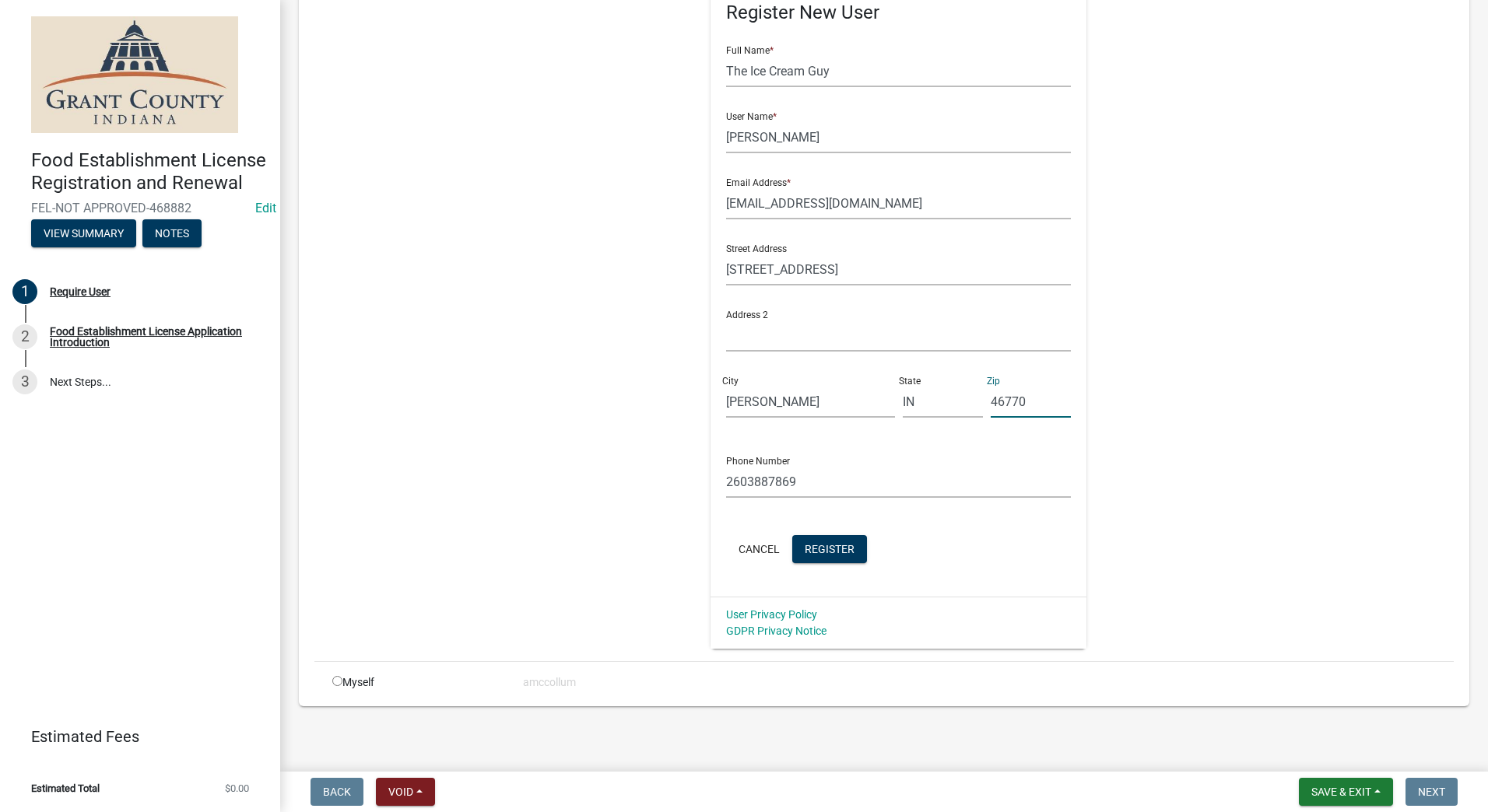
scroll to position [264, 0]
type input "46770"
click at [828, 543] on span "Register" at bounding box center [830, 547] width 50 height 13
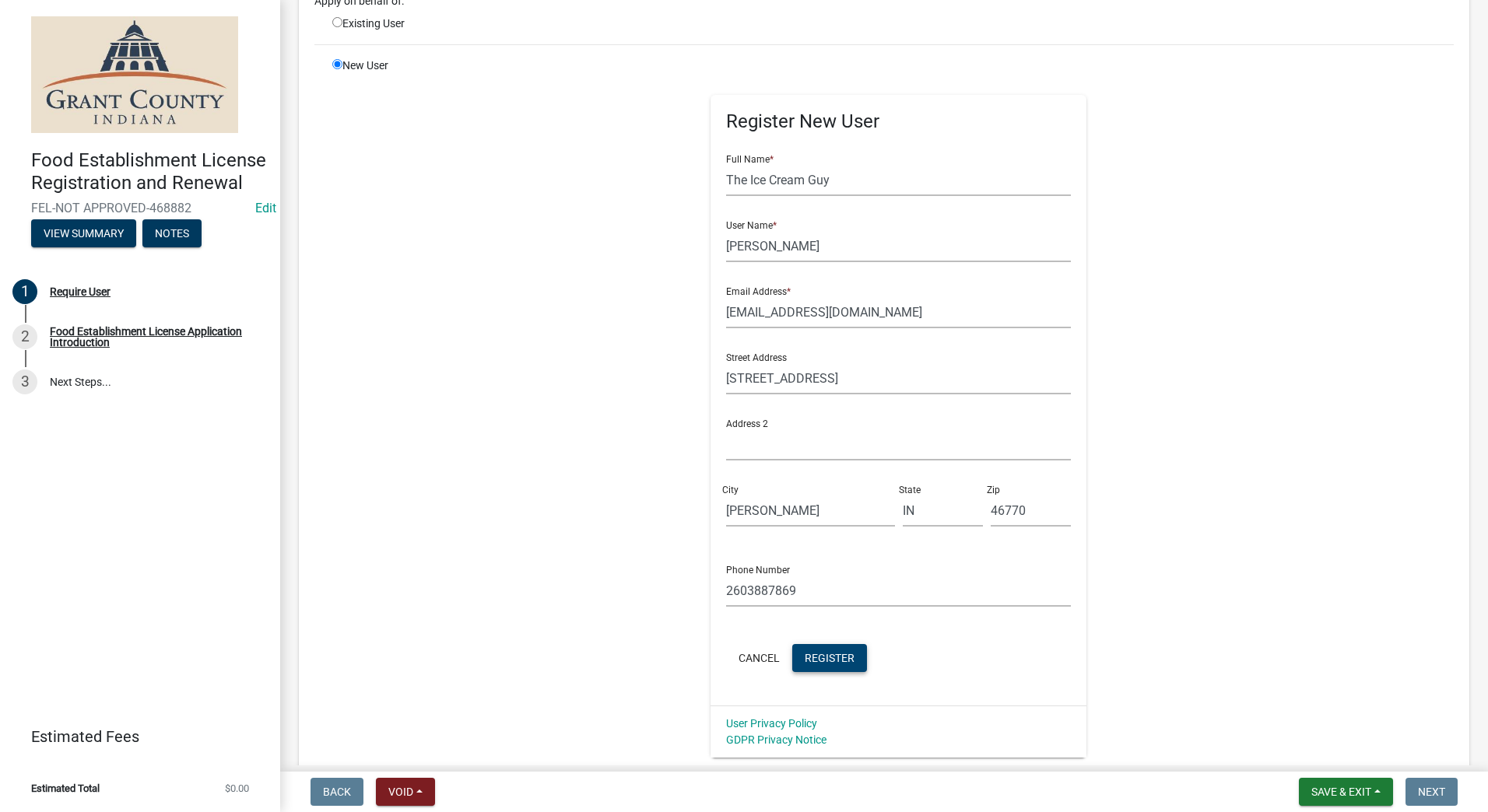
scroll to position [0, 0]
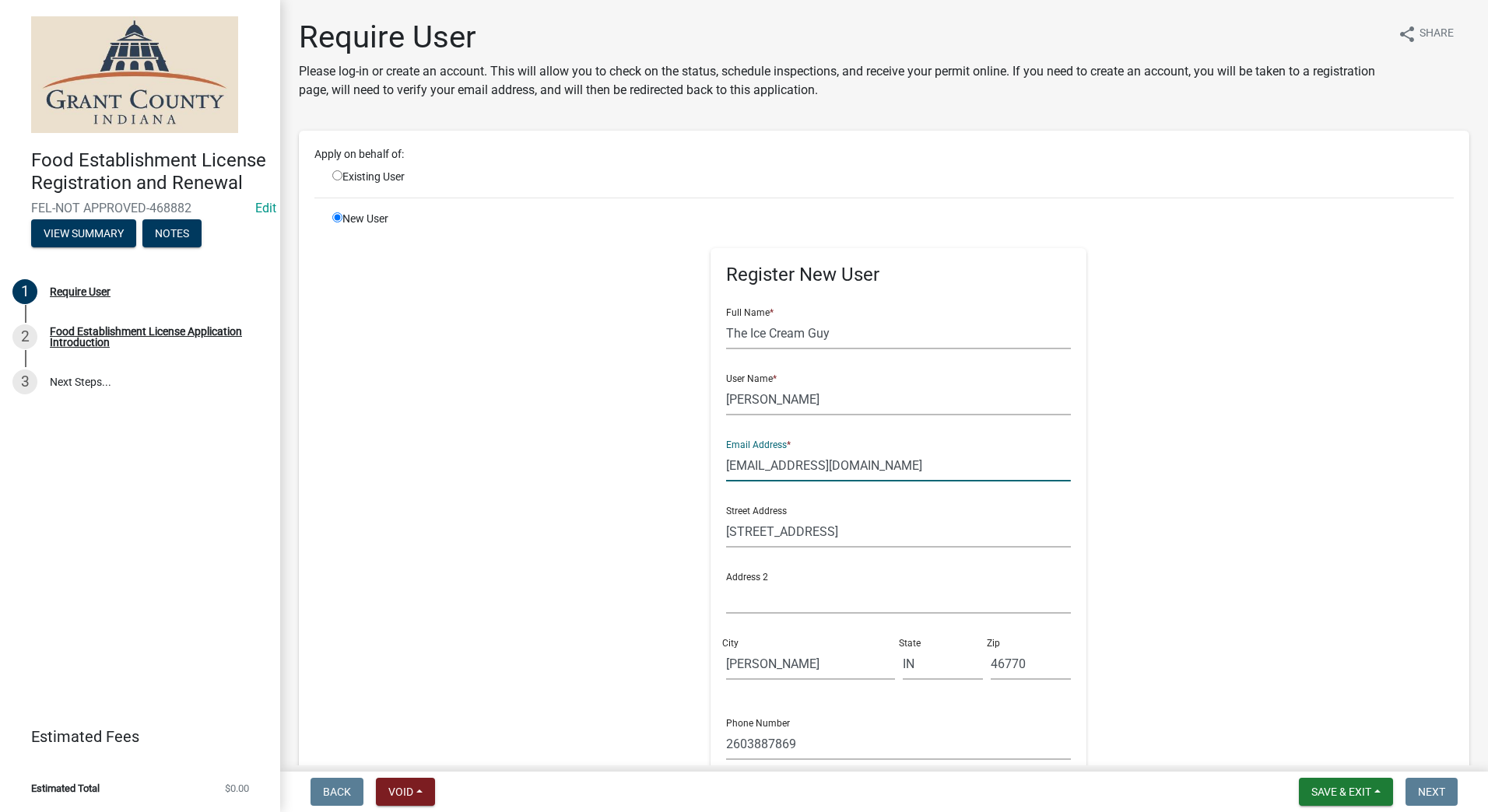
click at [895, 458] on input "[EMAIL_ADDRESS][DOMAIN_NAME]" at bounding box center [898, 466] width 344 height 32
click at [905, 332] on input "The Ice Cream Guy" at bounding box center [898, 334] width 344 height 32
type input "T"
type input "S"
type input "[PERSON_NAME]"
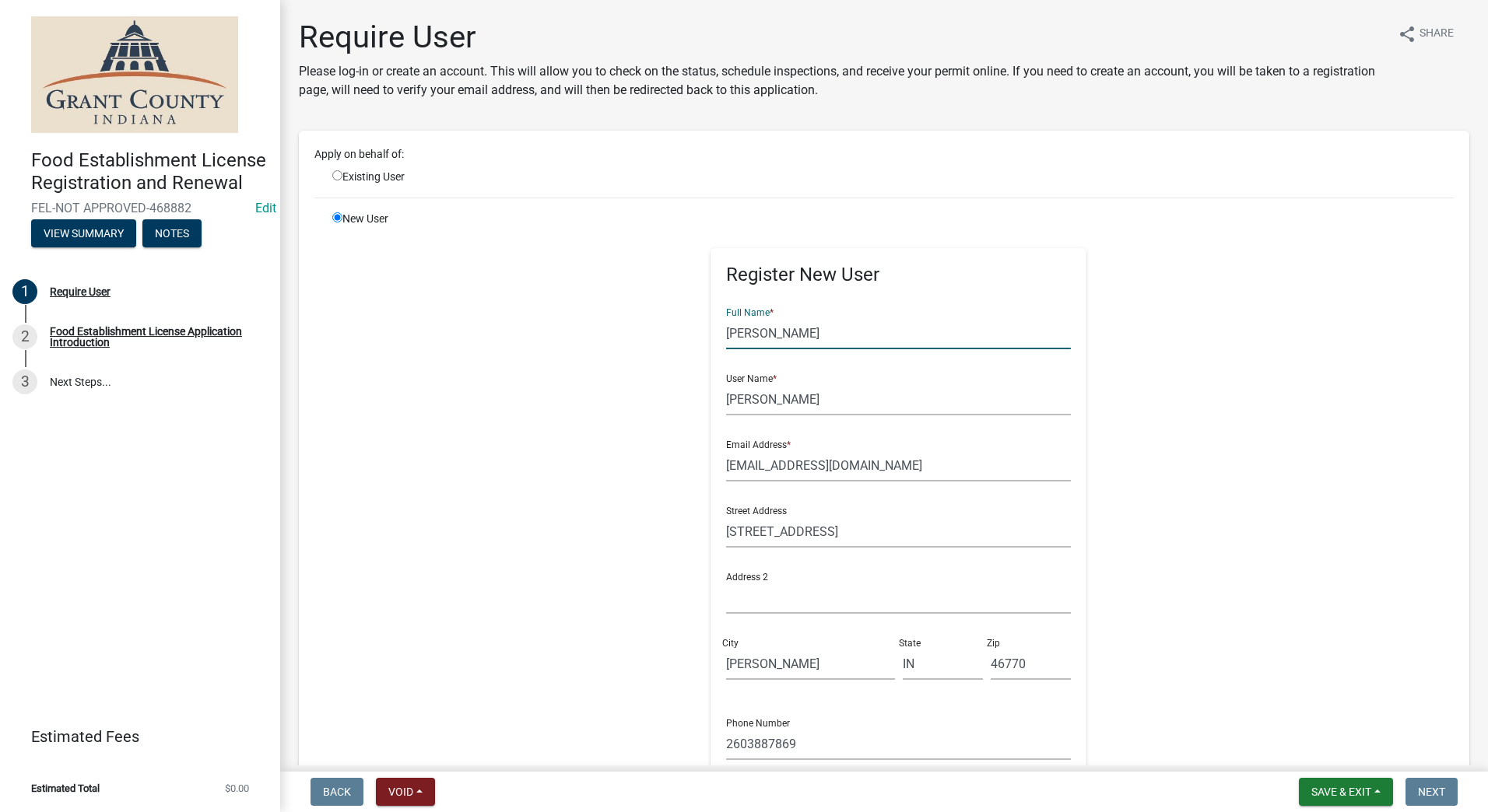
click at [668, 411] on div "Register New User Full Name * Chad Careins User Name * Chad Careins Email Addre…" at bounding box center [899, 561] width 798 height 700
drag, startPoint x: 814, startPoint y: 402, endPoint x: 624, endPoint y: 418, distance: 190.7
click at [630, 418] on div "Register New User Full Name * Chad Careins User Name * Chad Careins Email Addre…" at bounding box center [899, 561] width 798 height 700
type input "The Ice Cream Guy"
click at [902, 381] on div "User Name * The Ice Cream Guy" at bounding box center [898, 389] width 344 height 54
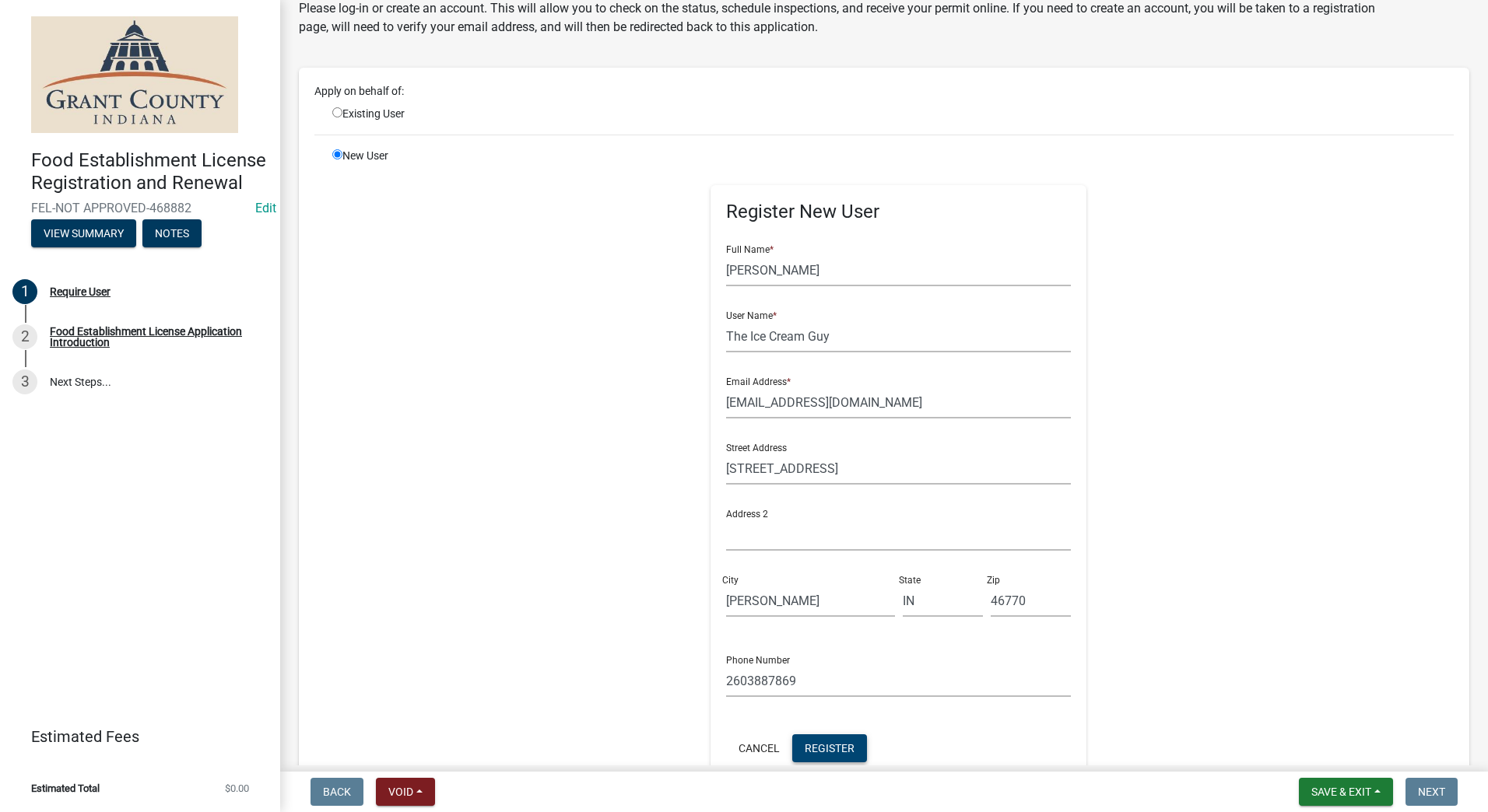
scroll to position [264, 0]
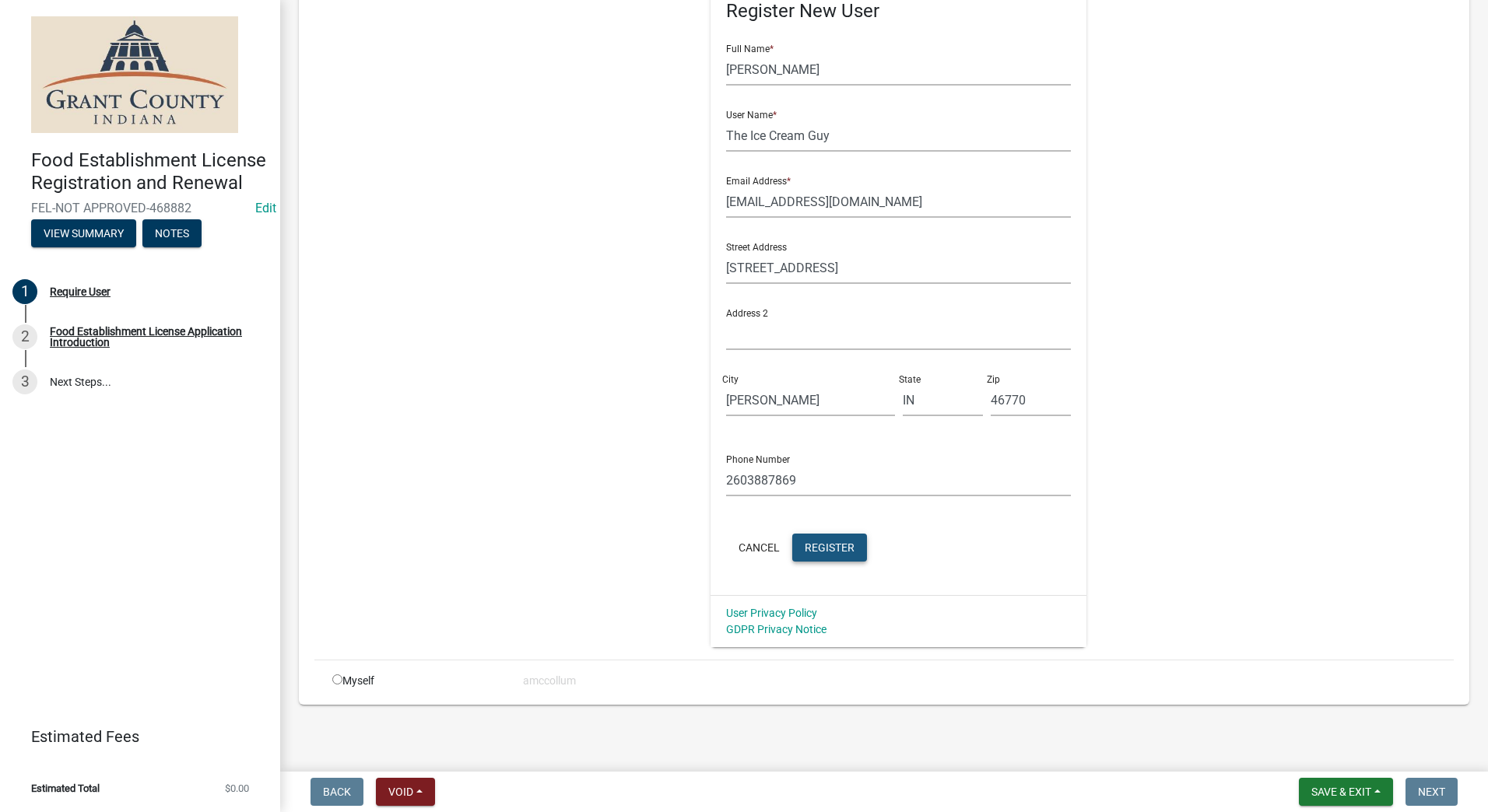
click at [810, 547] on span "Register" at bounding box center [830, 547] width 50 height 13
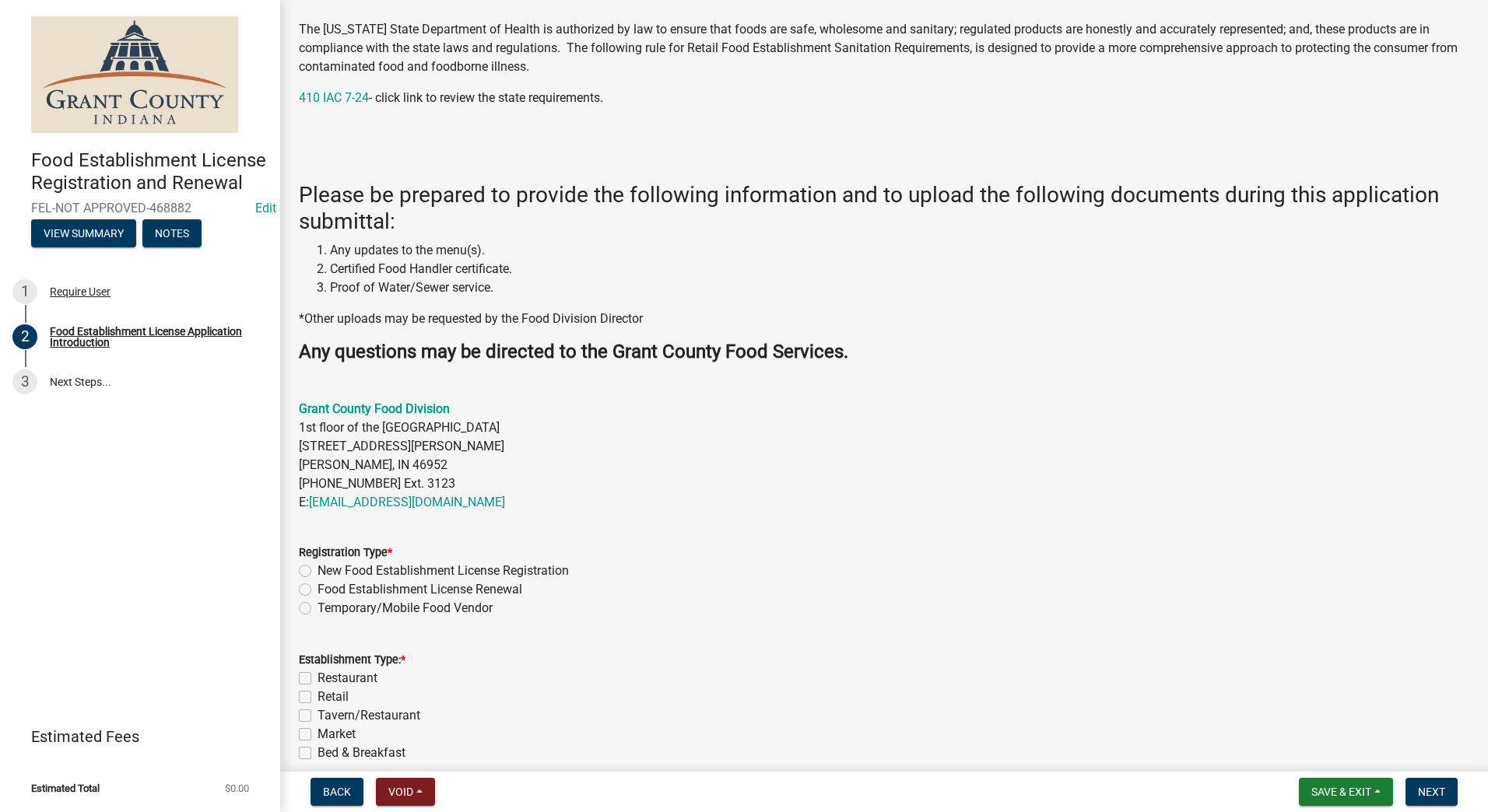
scroll to position [387, 0]
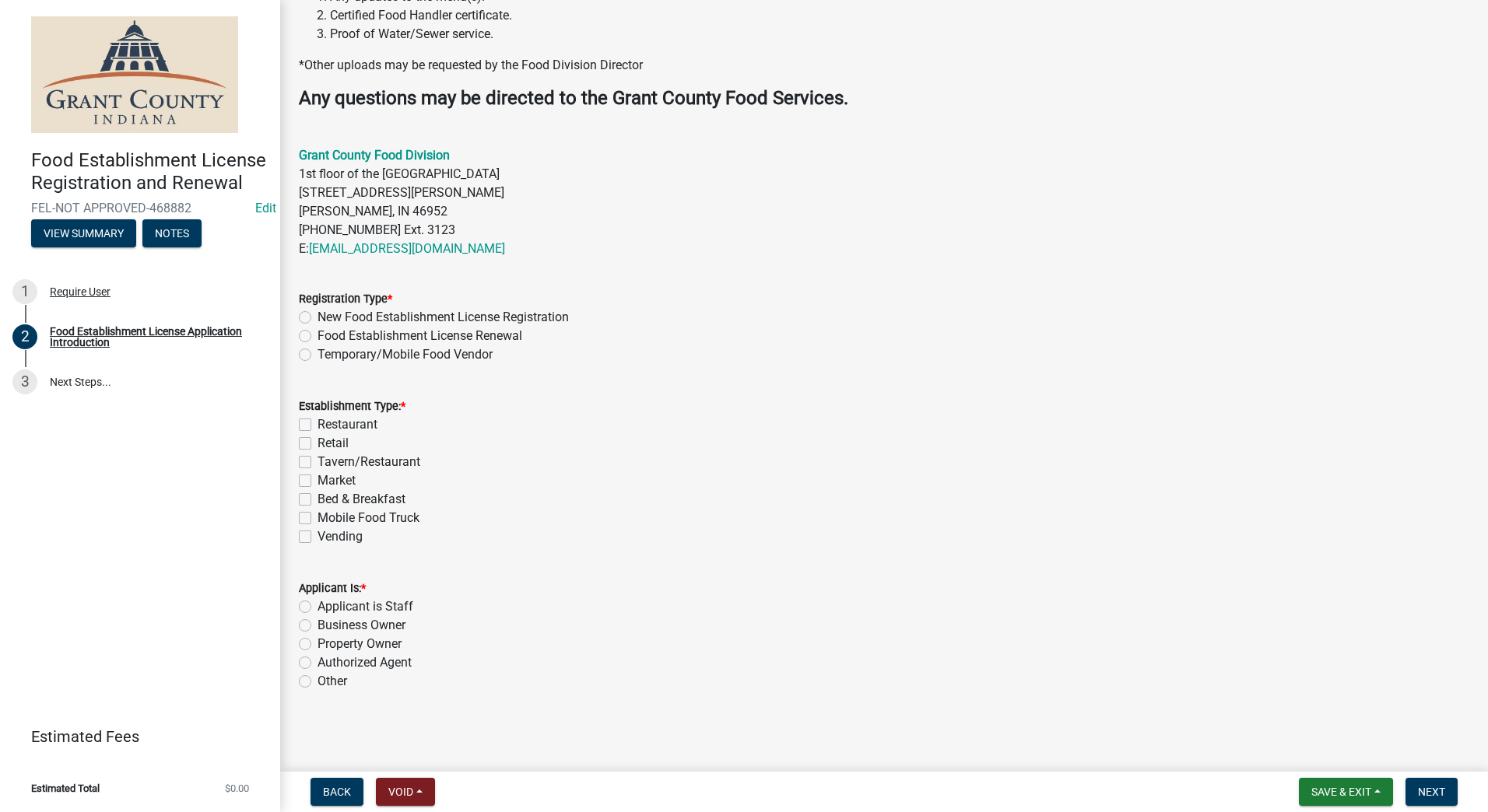
click at [318, 360] on label "Temporary/Mobile Food Vendor" at bounding box center [405, 354] width 175 height 19
click at [318, 356] on input "Temporary/Mobile Food Vendor" at bounding box center [322, 350] width 10 height 10
radio input "true"
click at [318, 516] on label "Mobile Food Truck" at bounding box center [369, 518] width 102 height 19
click at [318, 516] on input "Mobile Food Truck" at bounding box center [322, 513] width 10 height 10
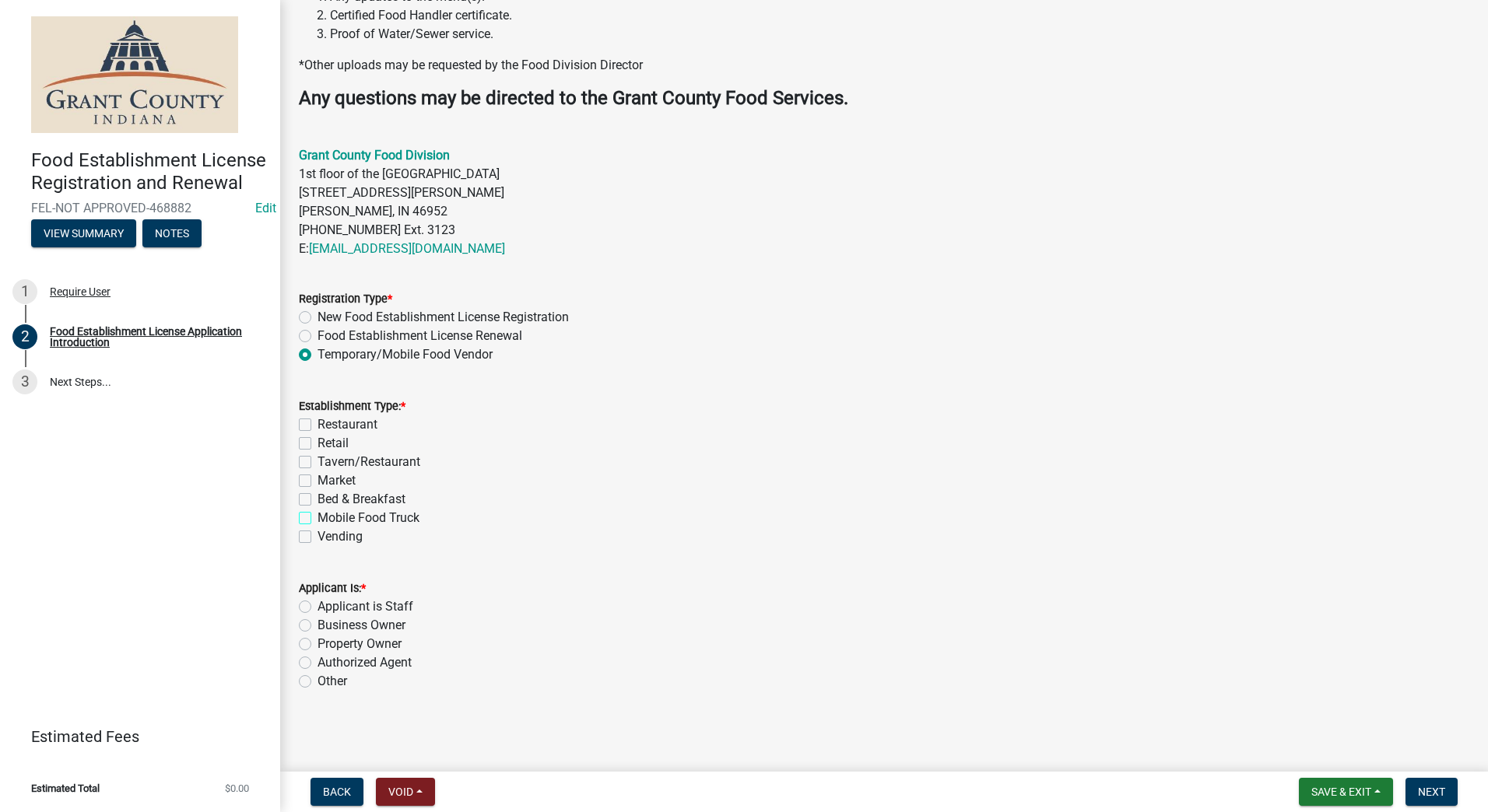
checkbox input "true"
checkbox input "false"
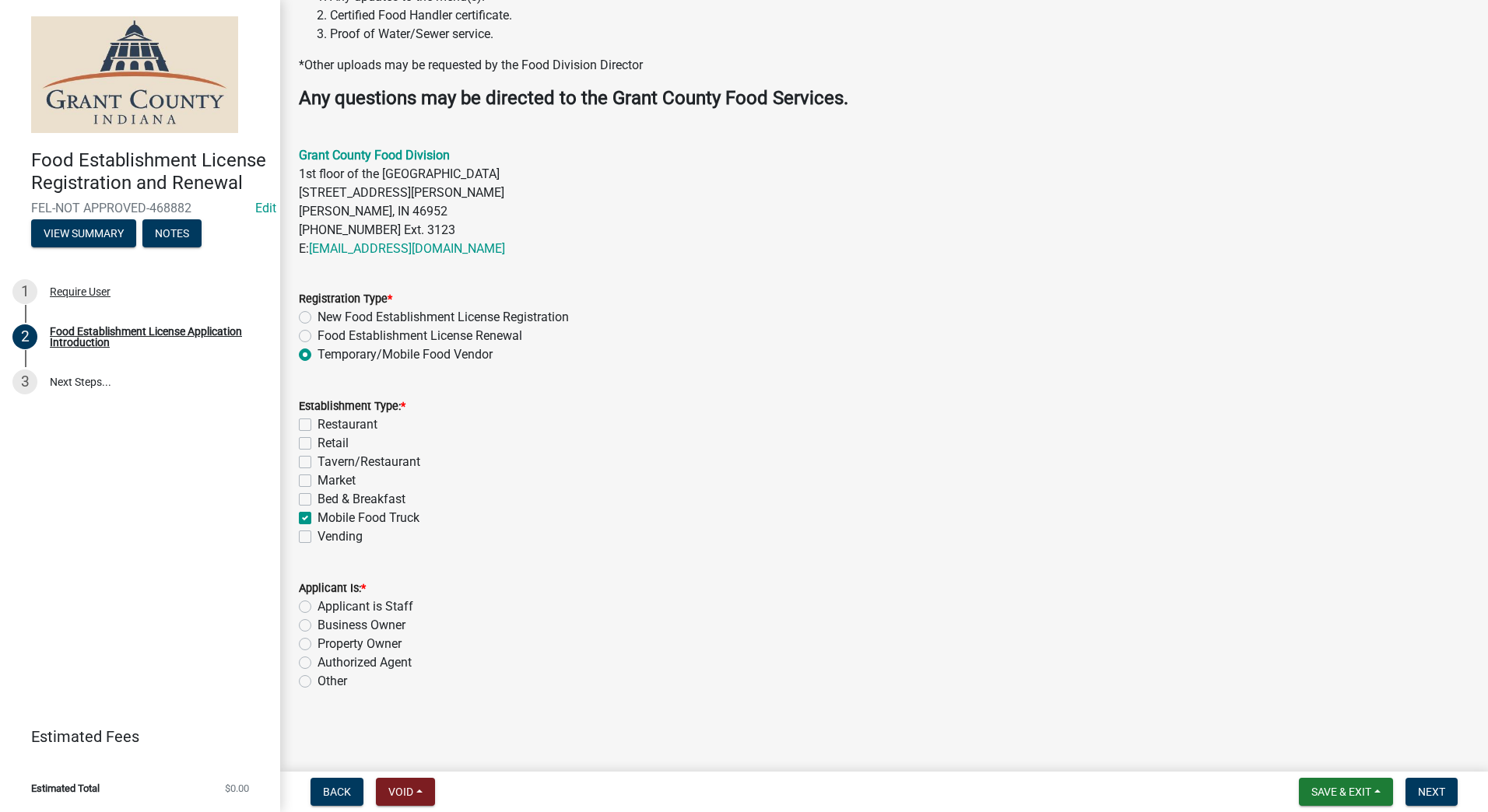
checkbox input "false"
checkbox input "true"
checkbox input "false"
click at [318, 666] on label "Authorized Agent" at bounding box center [364, 663] width 94 height 19
click at [318, 664] on input "Authorized Agent" at bounding box center [322, 658] width 10 height 10
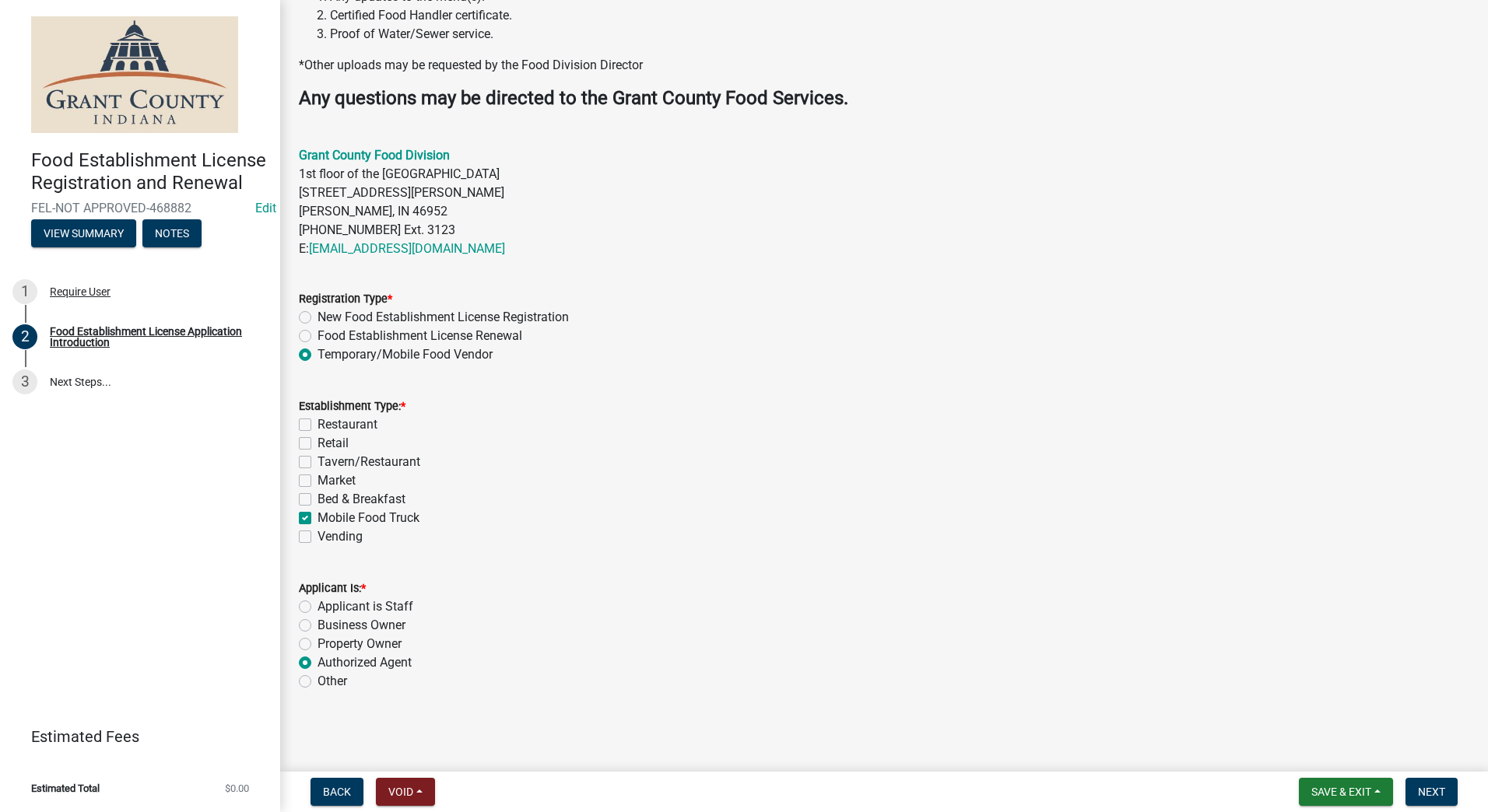
radio input "true"
click at [1424, 797] on span "Next" at bounding box center [1432, 792] width 27 height 13
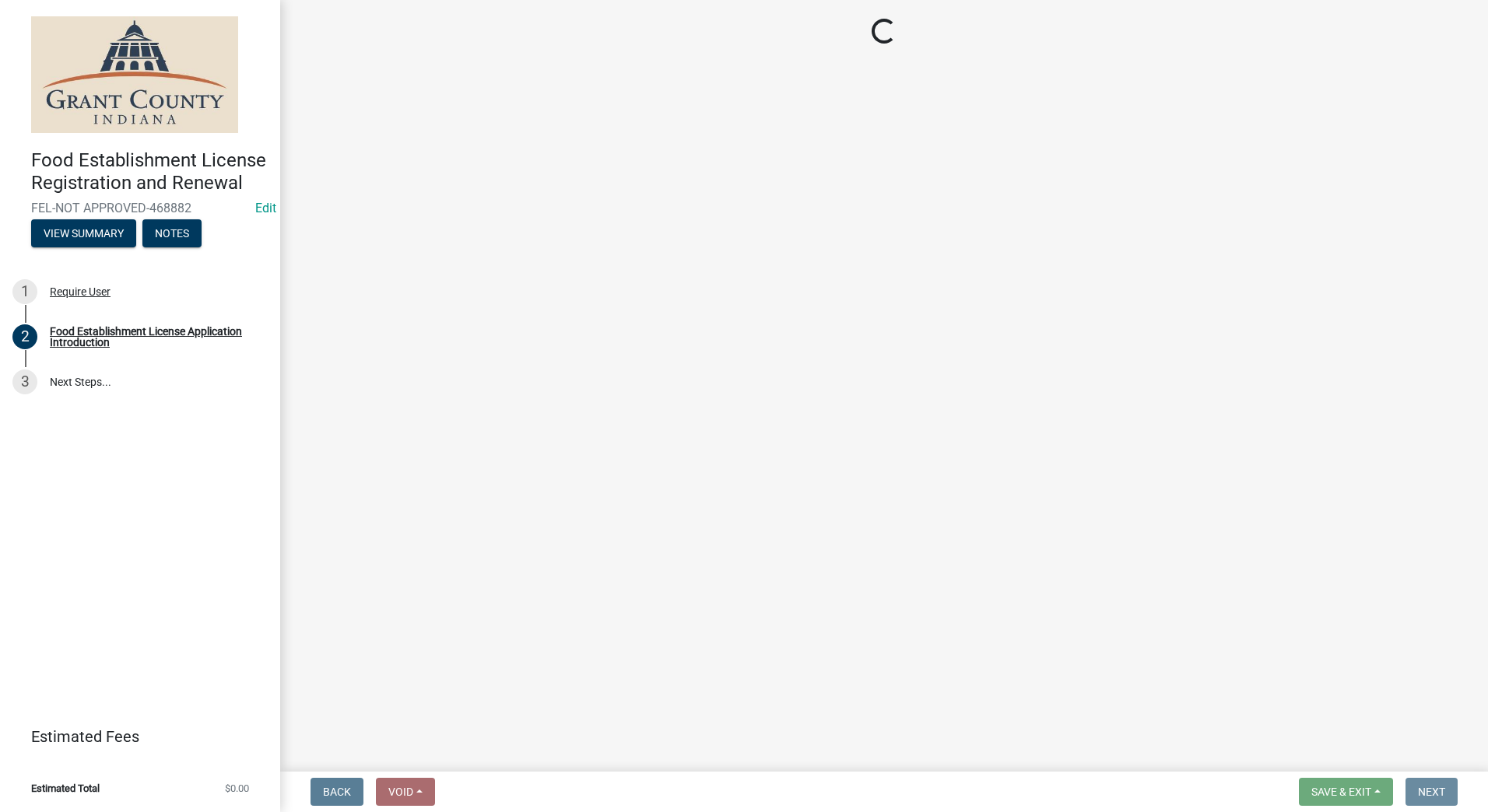
scroll to position [0, 0]
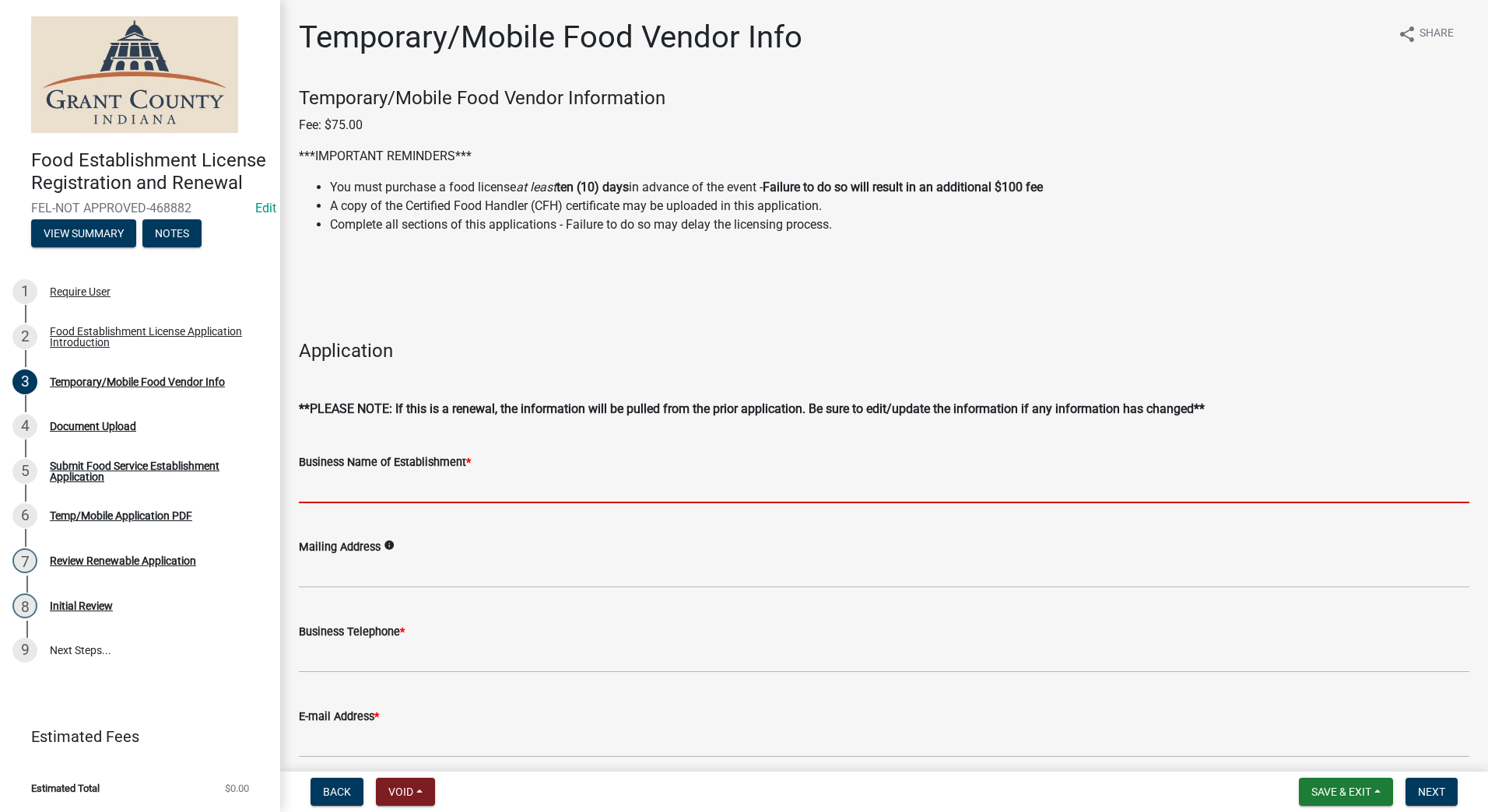
click at [478, 495] on input "Business Name of Establishment *" at bounding box center [884, 487] width 1170 height 32
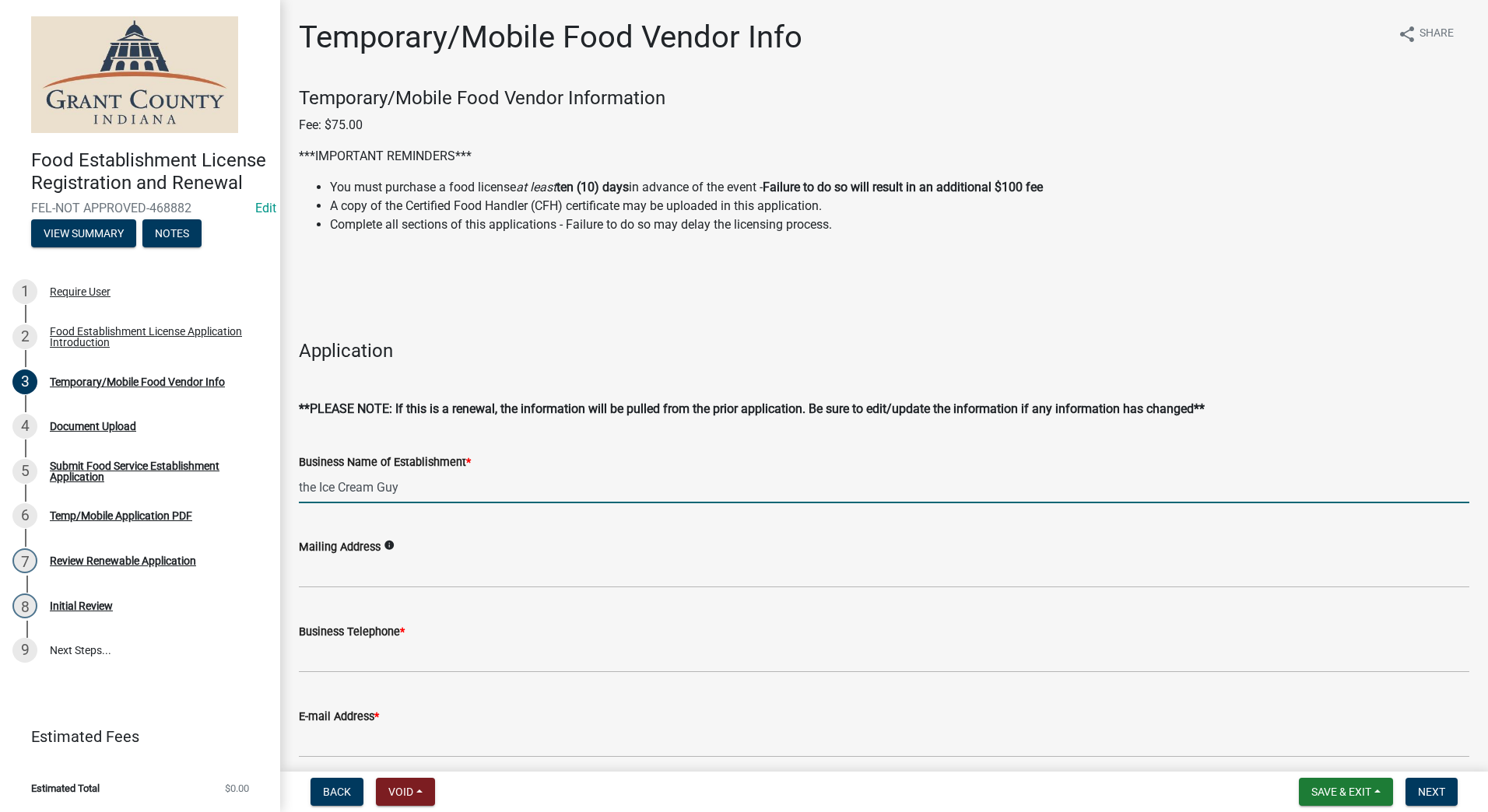
click at [302, 486] on input "the Ice Cream Guy" at bounding box center [884, 487] width 1170 height 32
type input "The Ice Cream Guy"
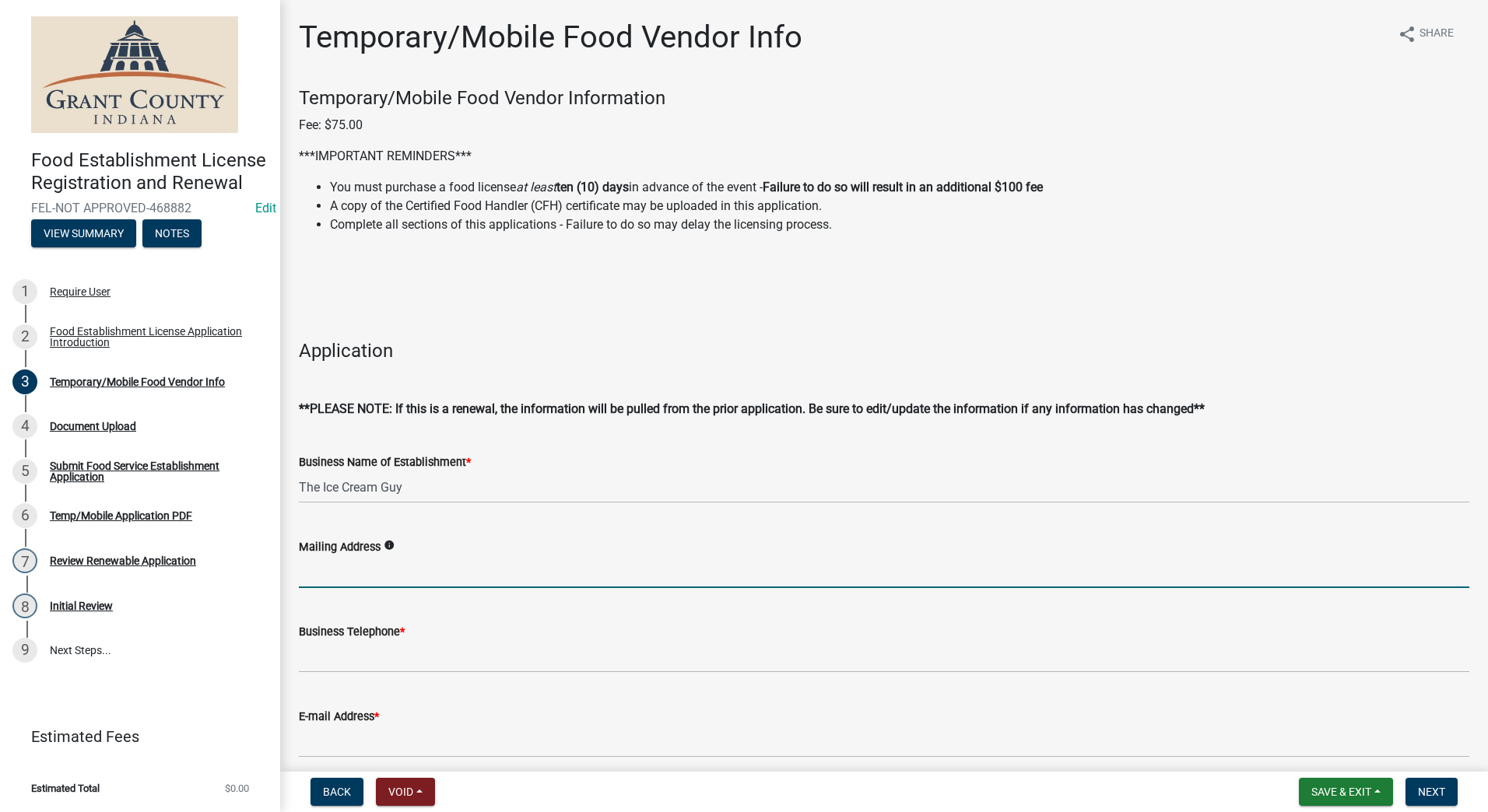
click at [342, 573] on input "Mailing Address" at bounding box center [884, 572] width 1170 height 32
type input "[STREET_ADDRESS][PERSON_NAME]"
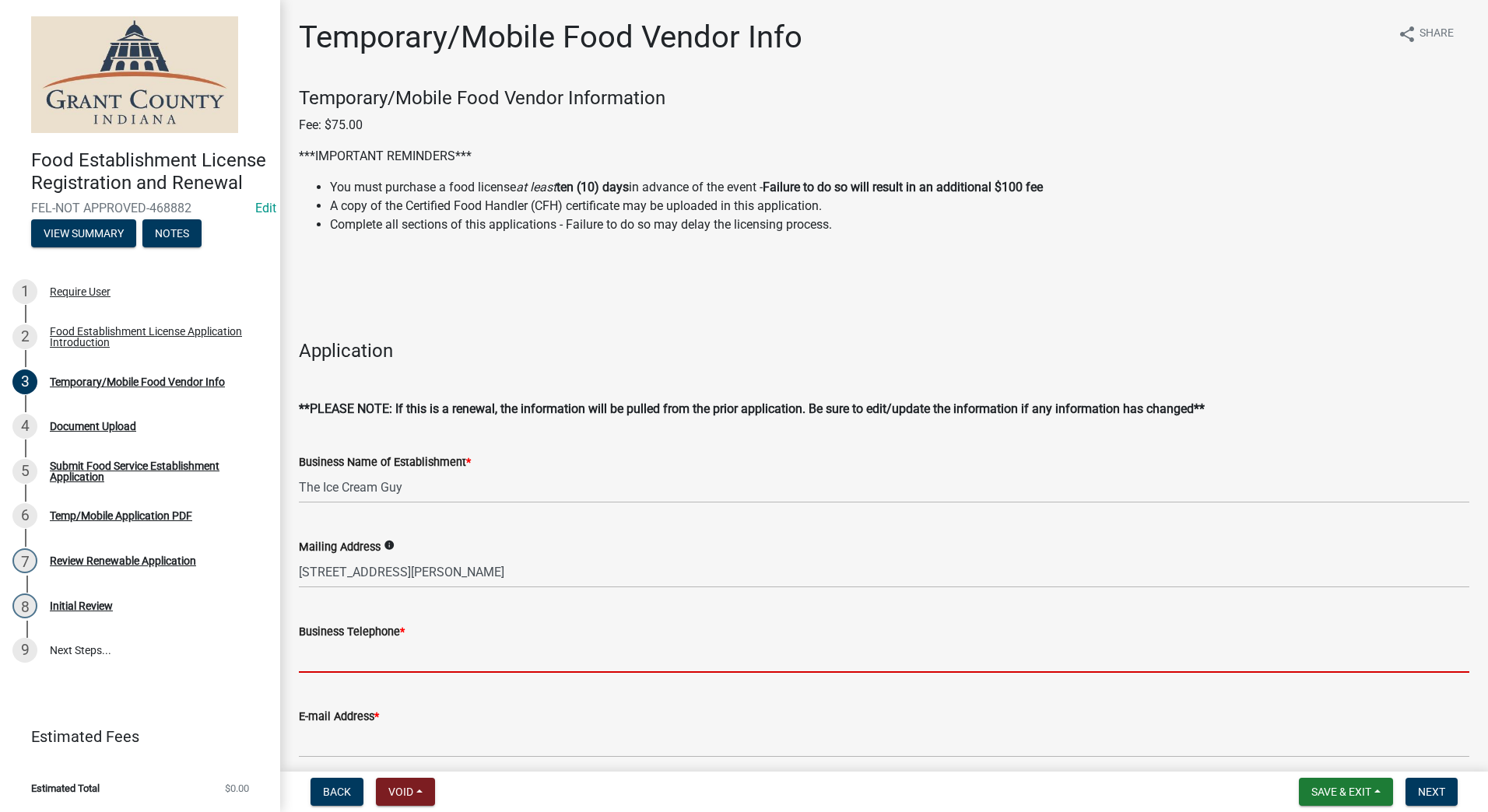
click at [394, 645] on input "Business Telephone *" at bounding box center [884, 657] width 1170 height 32
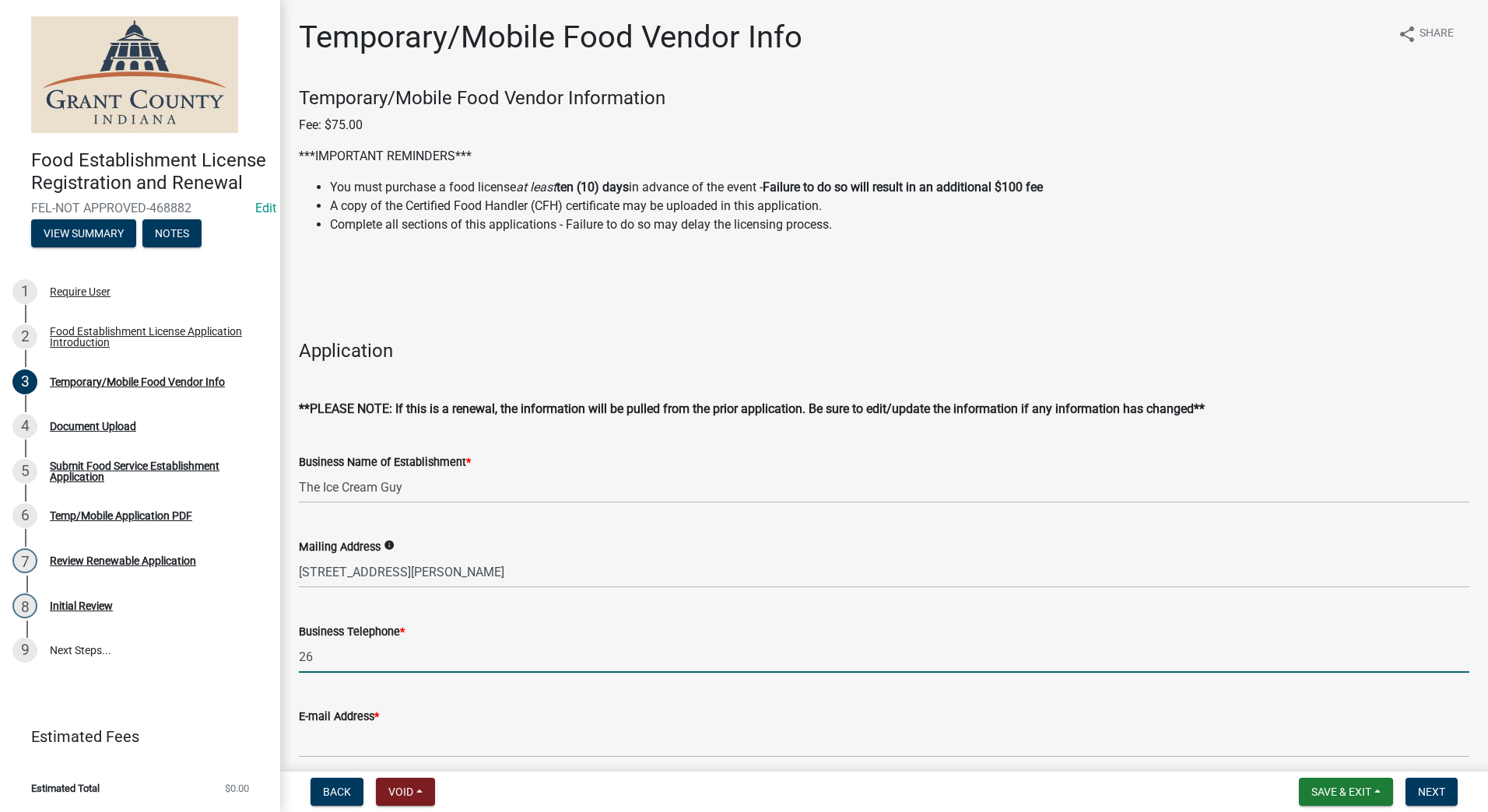
type input "2"
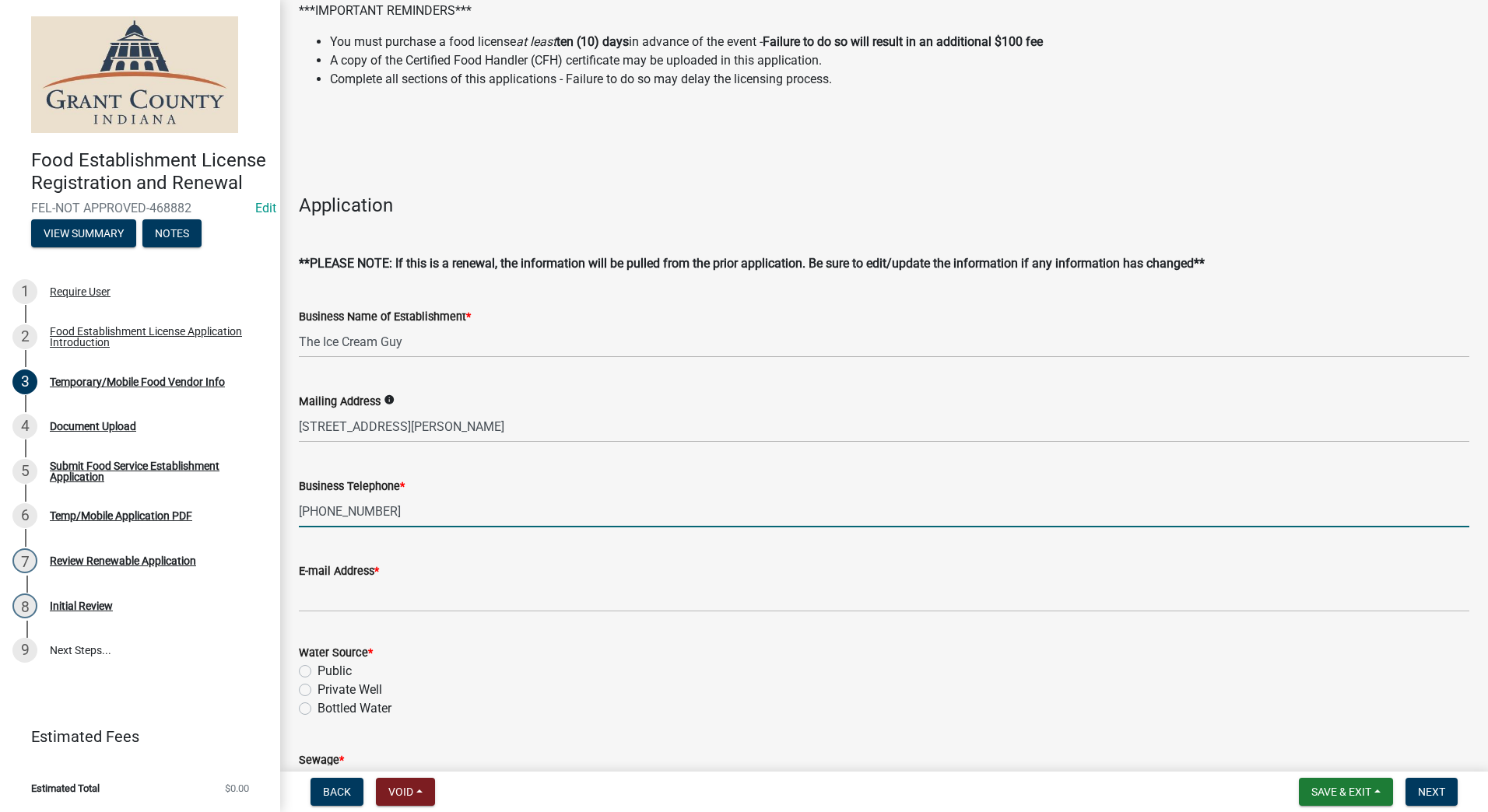
scroll to position [156, 0]
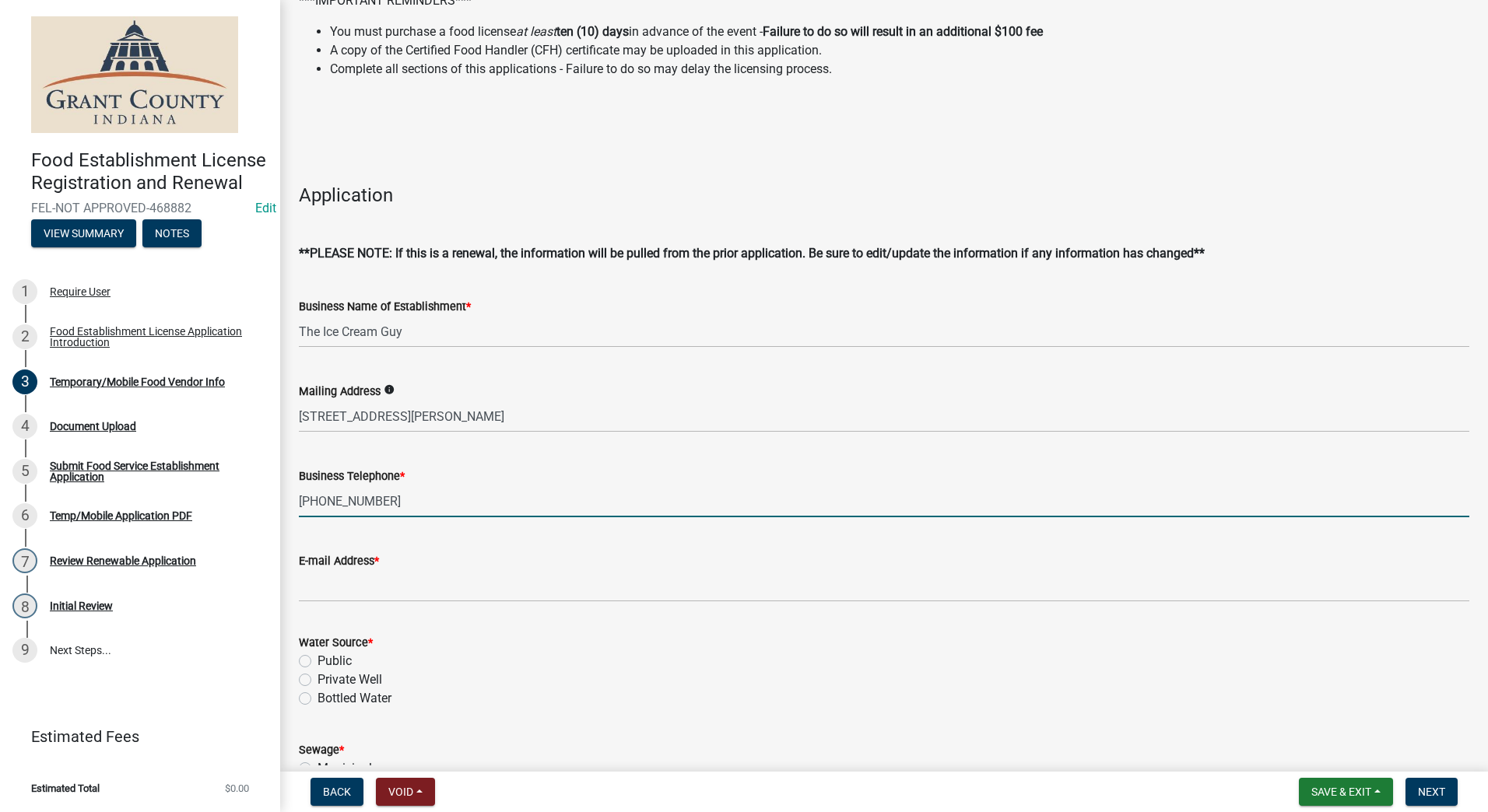
type input "[PHONE_NUMBER]"
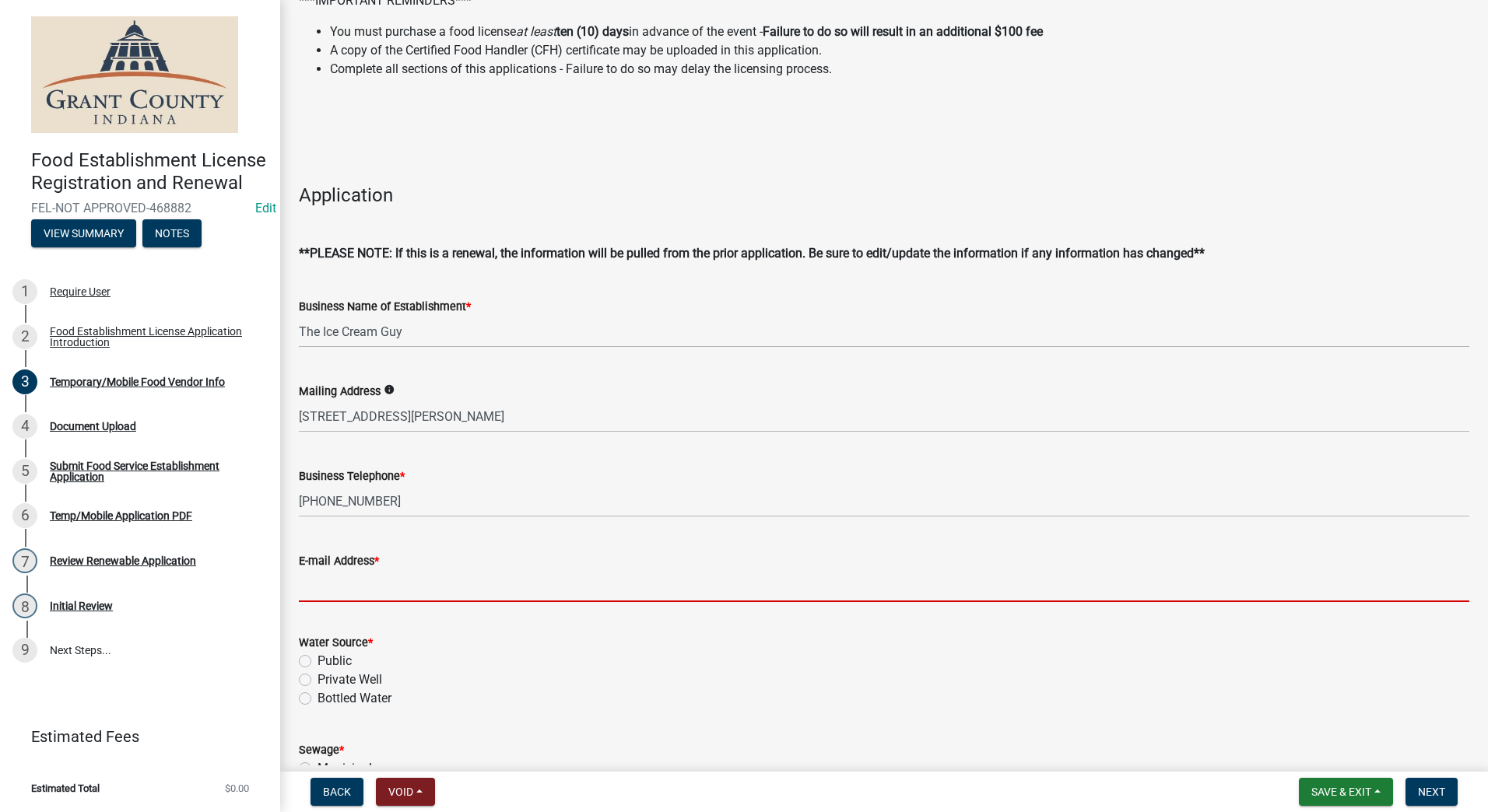
click at [399, 588] on input "E-mail Address *" at bounding box center [884, 587] width 1170 height 32
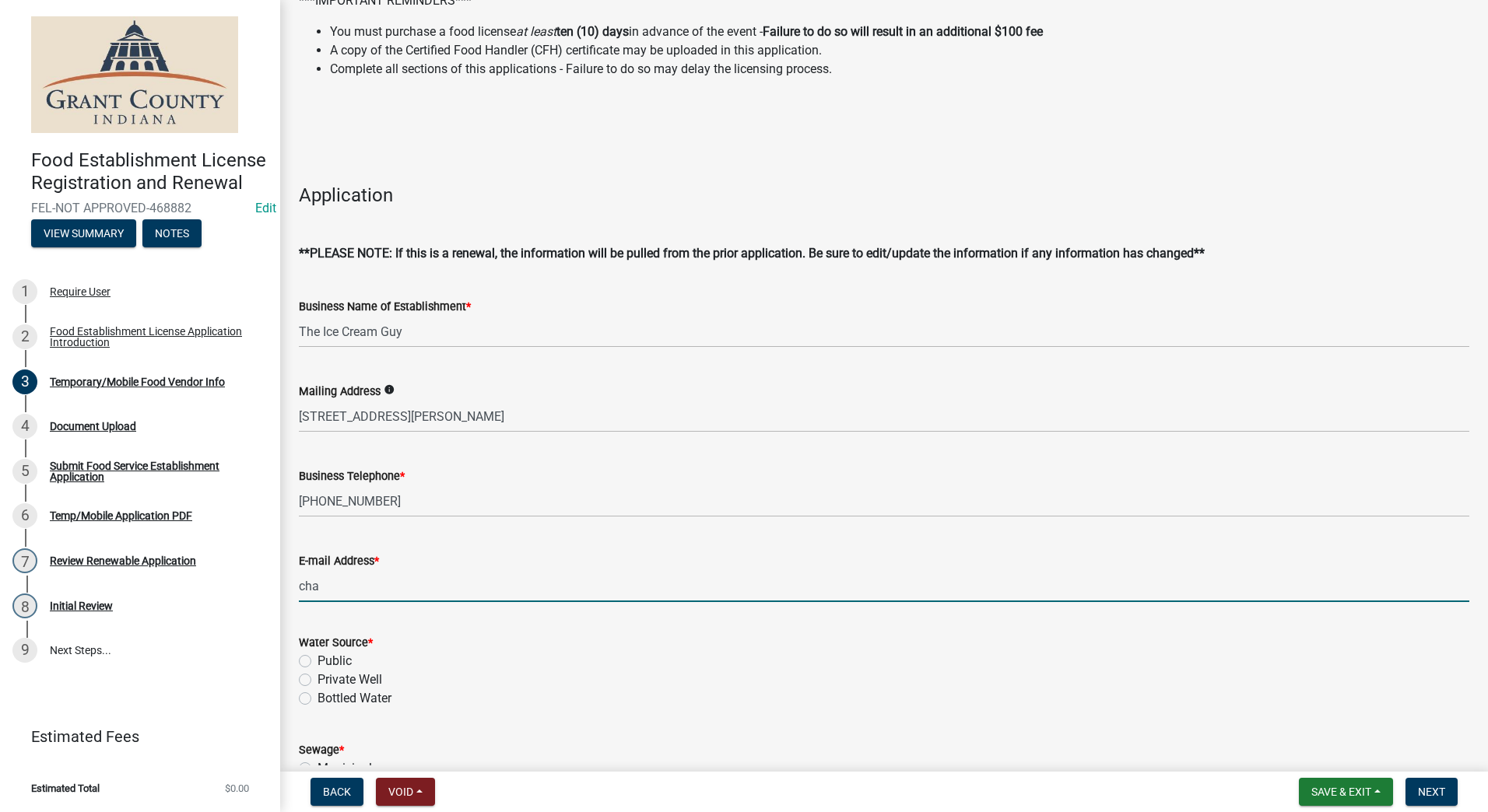
type input "[EMAIL_ADDRESS][DOMAIN_NAME]"
type input "2603887869"
select select "8"
select select "2025"
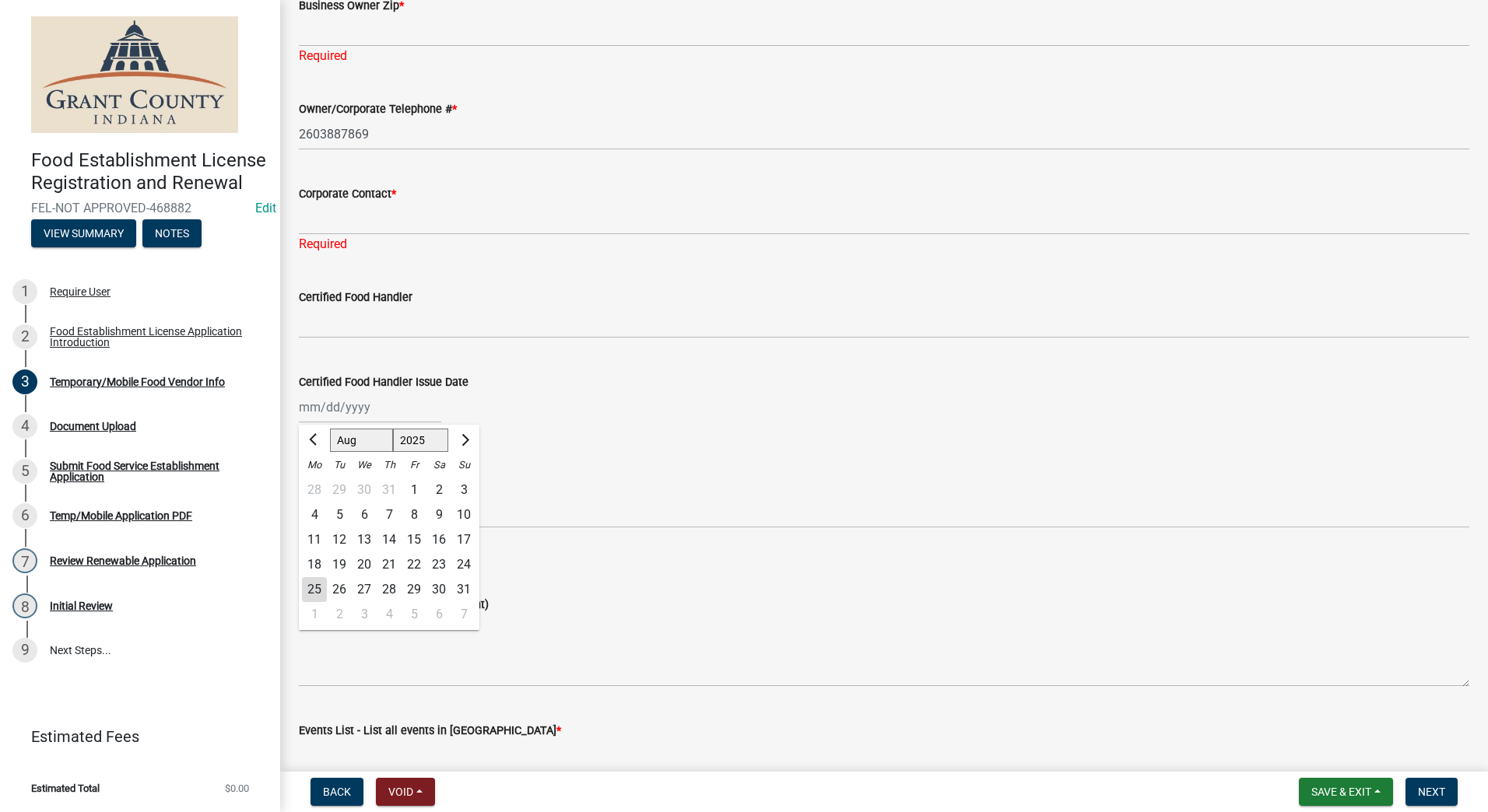
type input "Matt Rowley"
type input "607 Centennial St., Wabash IN 46992"
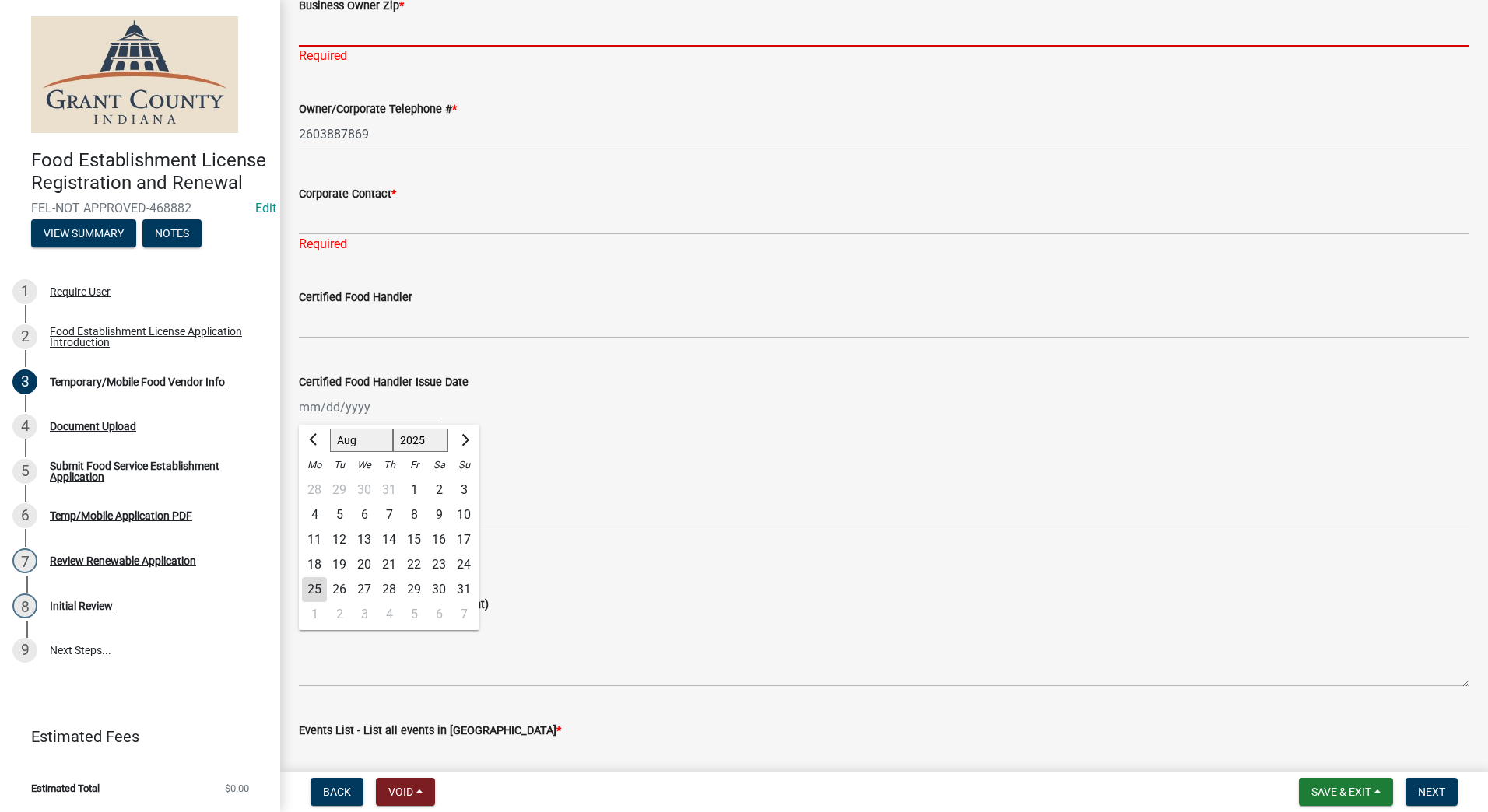
type input "46992"
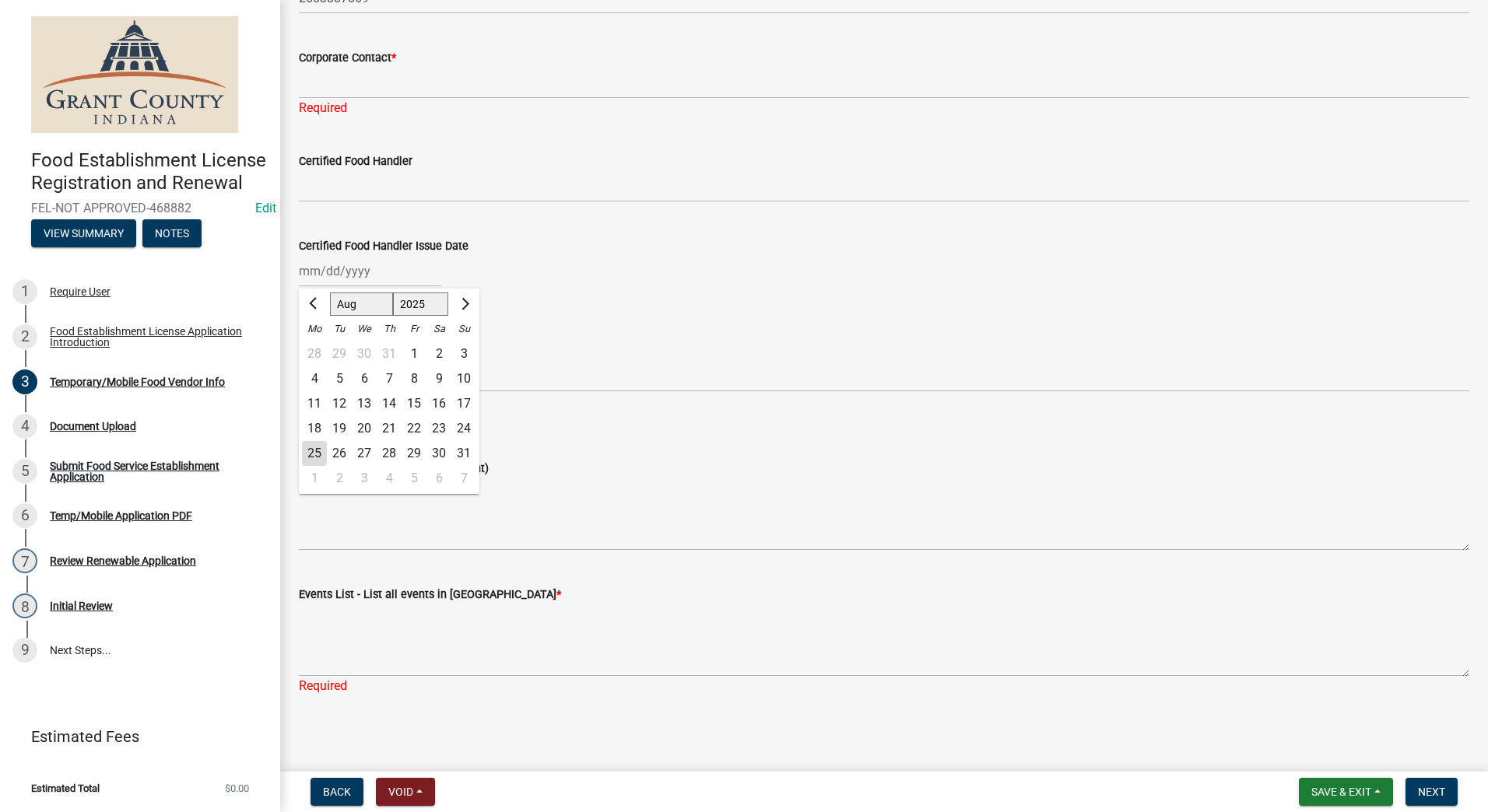
scroll to position [1345, 0]
click at [575, 463] on div "Menu (Items being sold at this event)" at bounding box center [884, 465] width 1170 height 19
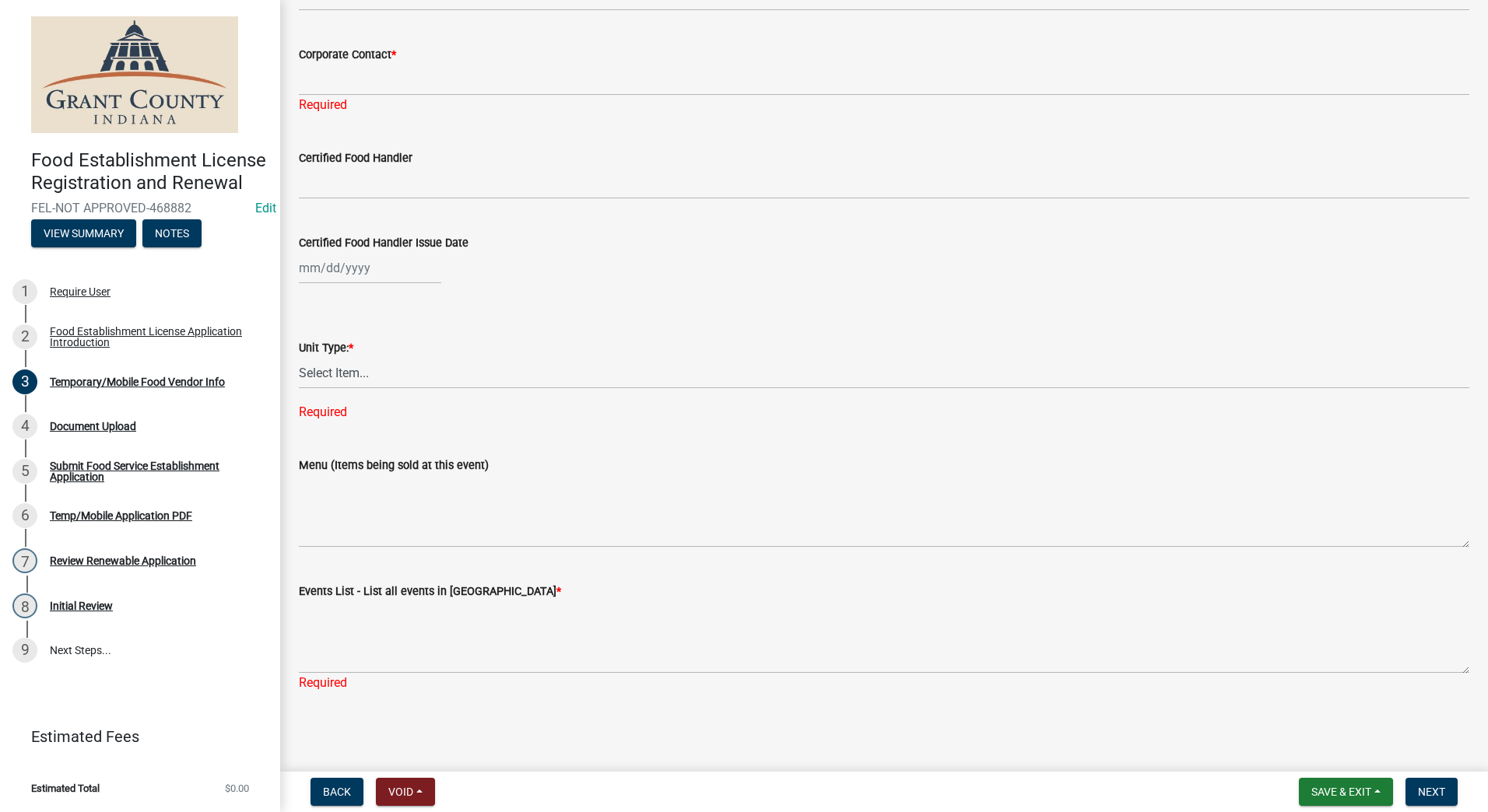
click at [336, 272] on div at bounding box center [370, 268] width 142 height 32
select select "8"
select select "2025"
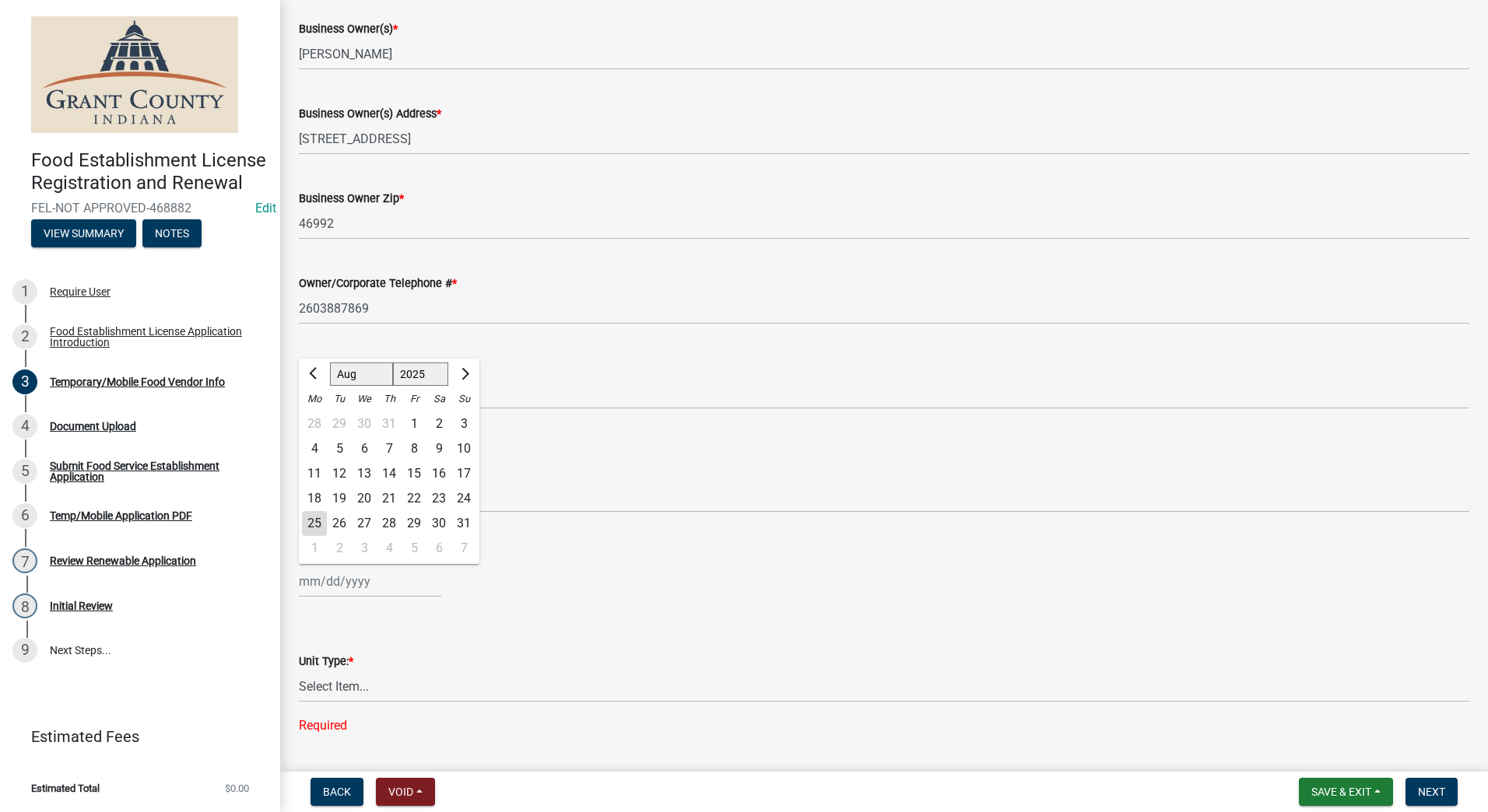
scroll to position [1112, 0]
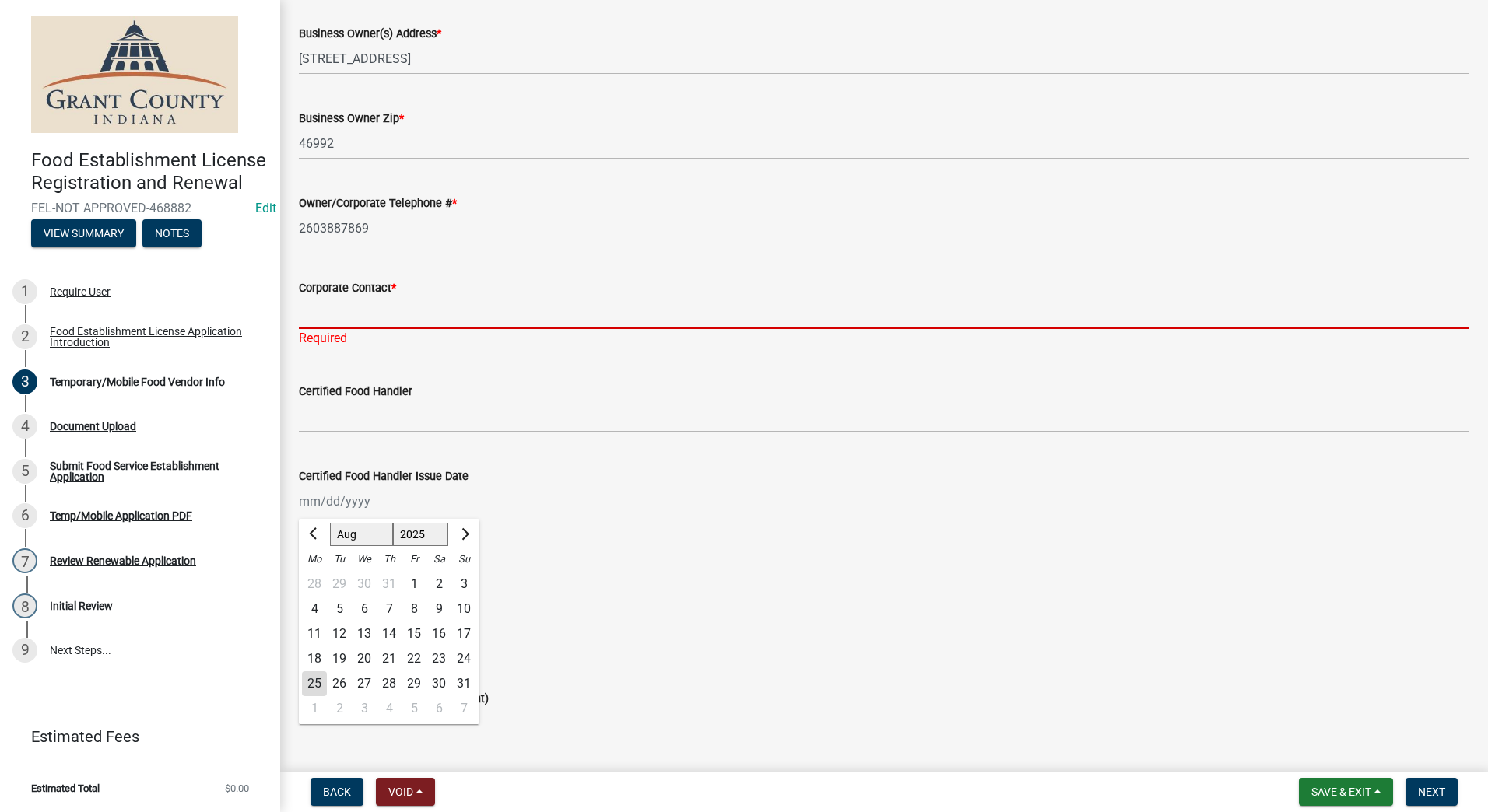
click at [433, 307] on input "Corporate Contact *" at bounding box center [884, 313] width 1170 height 32
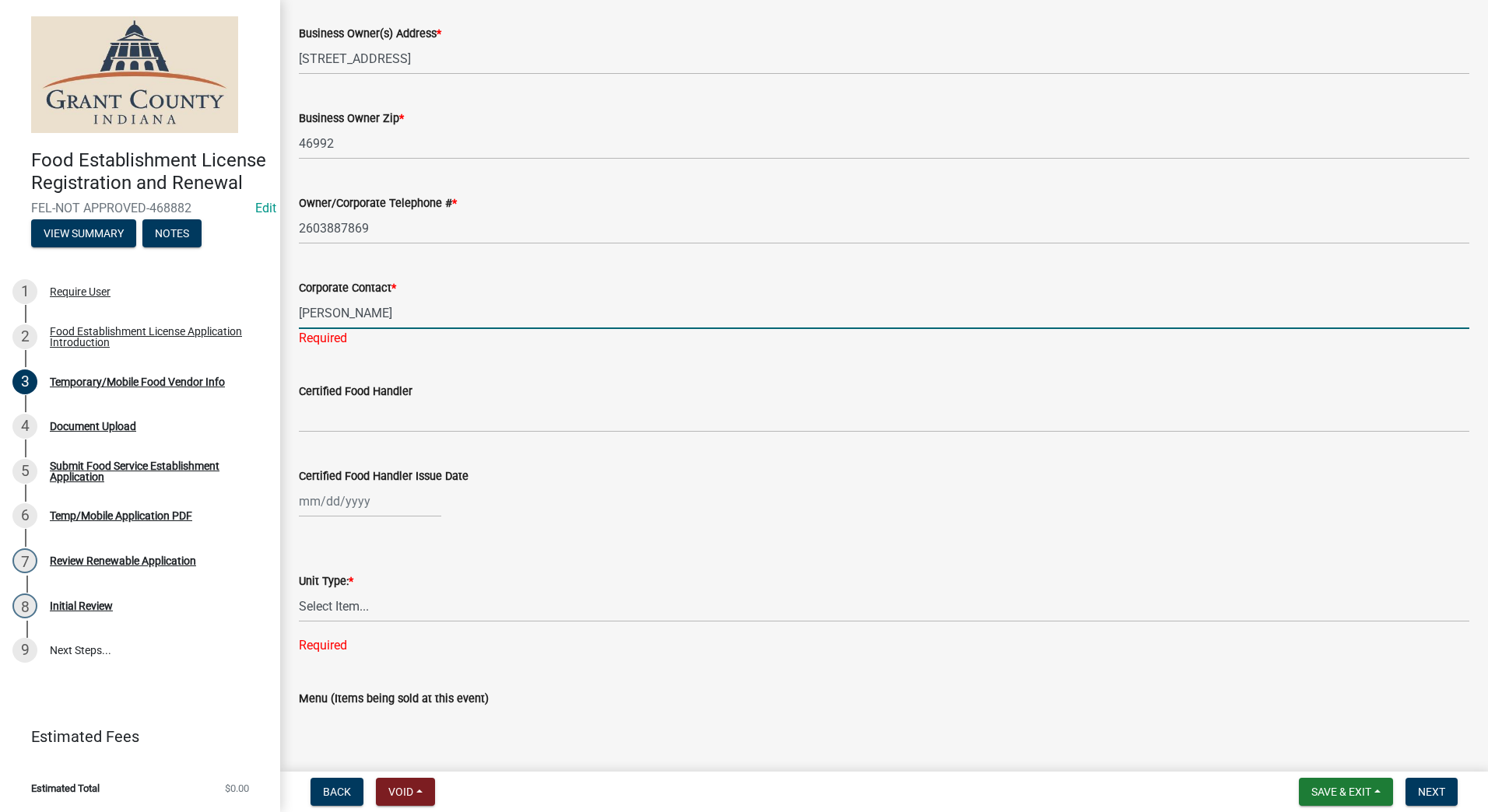
type input "[PERSON_NAME]"
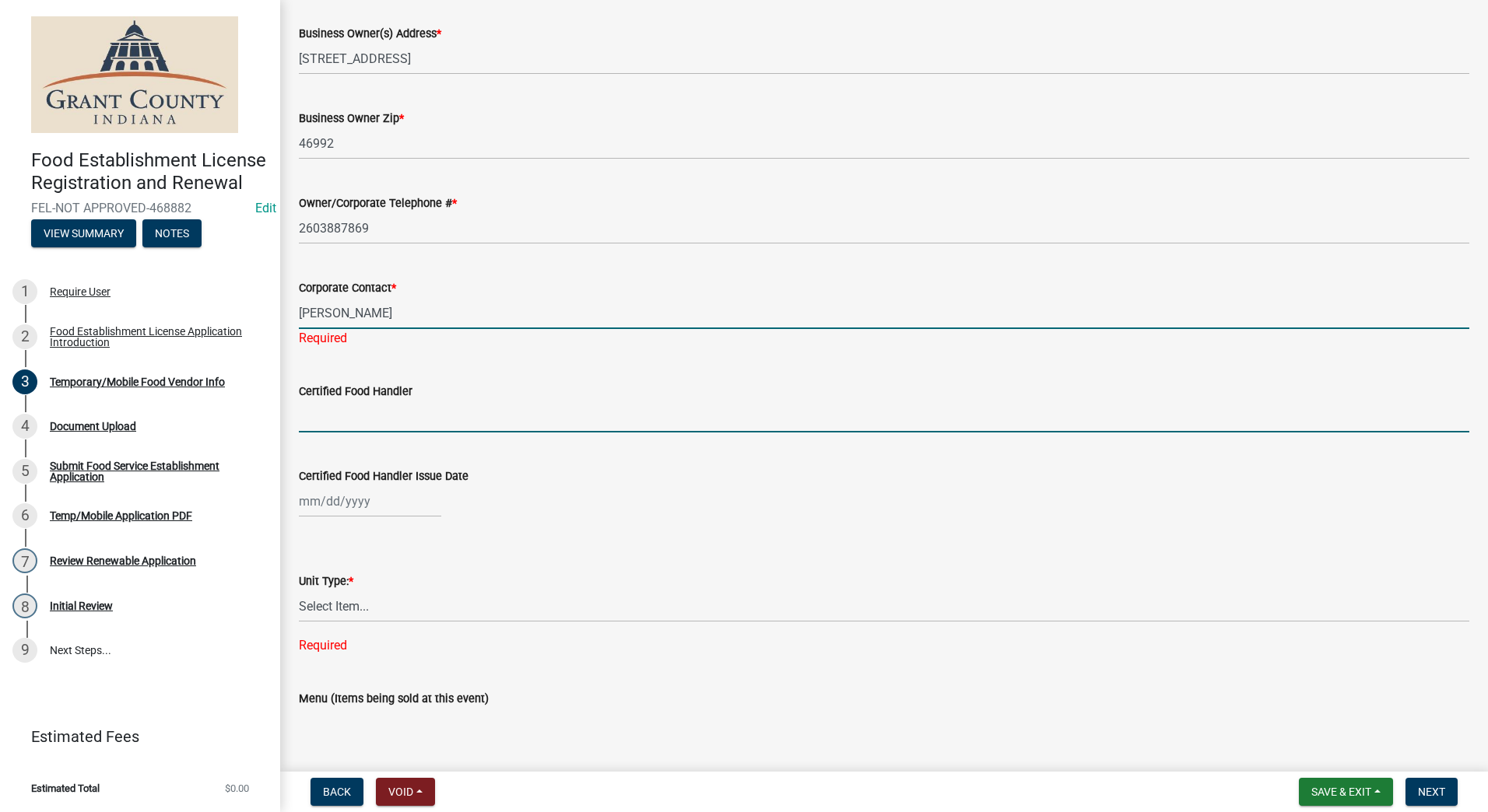
click at [392, 415] on wm-data-entity-input "Certified Food Handler" at bounding box center [884, 402] width 1170 height 85
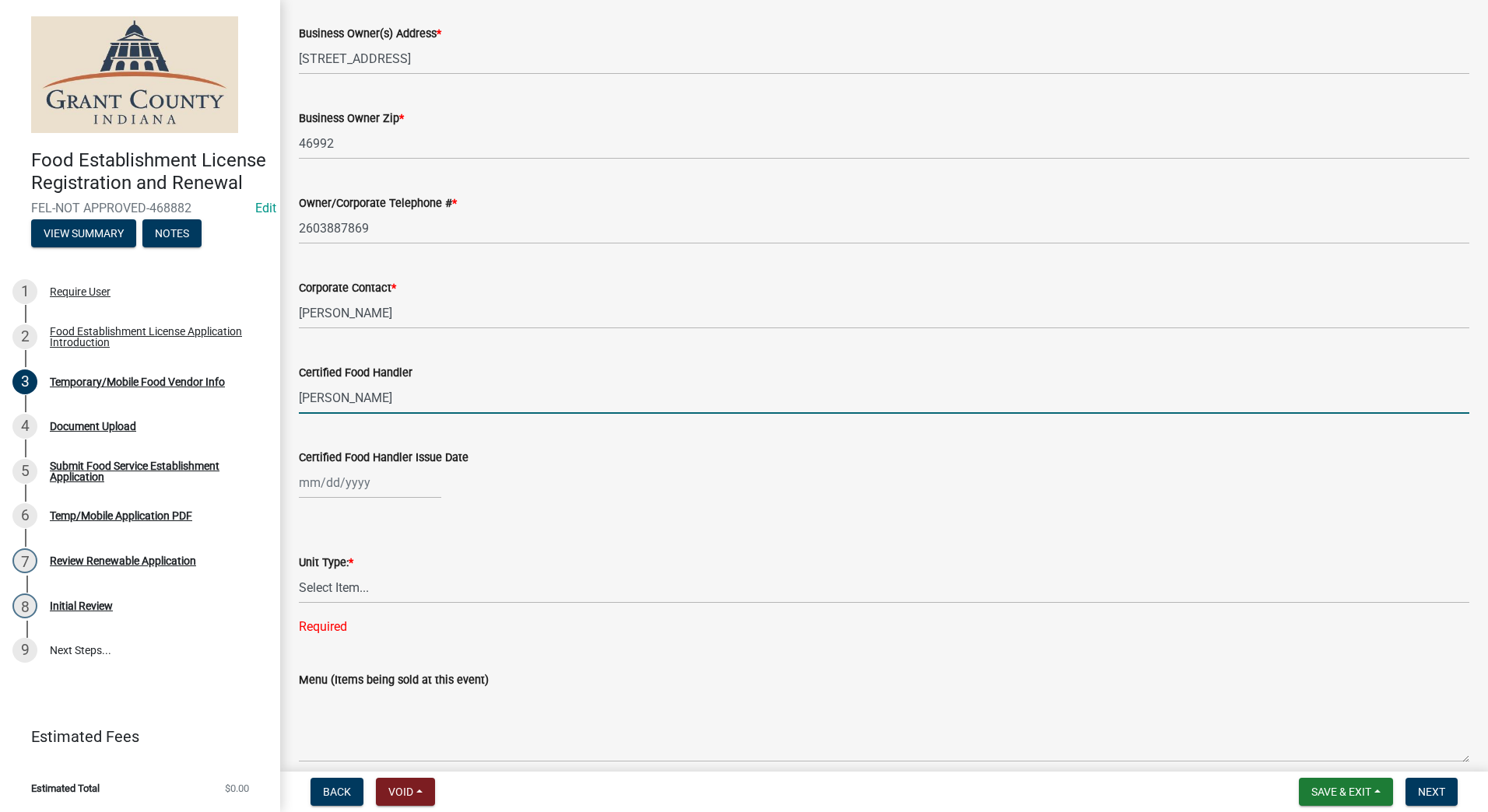
type input "[PERSON_NAME]"
click at [387, 493] on div at bounding box center [370, 483] width 142 height 32
select select "8"
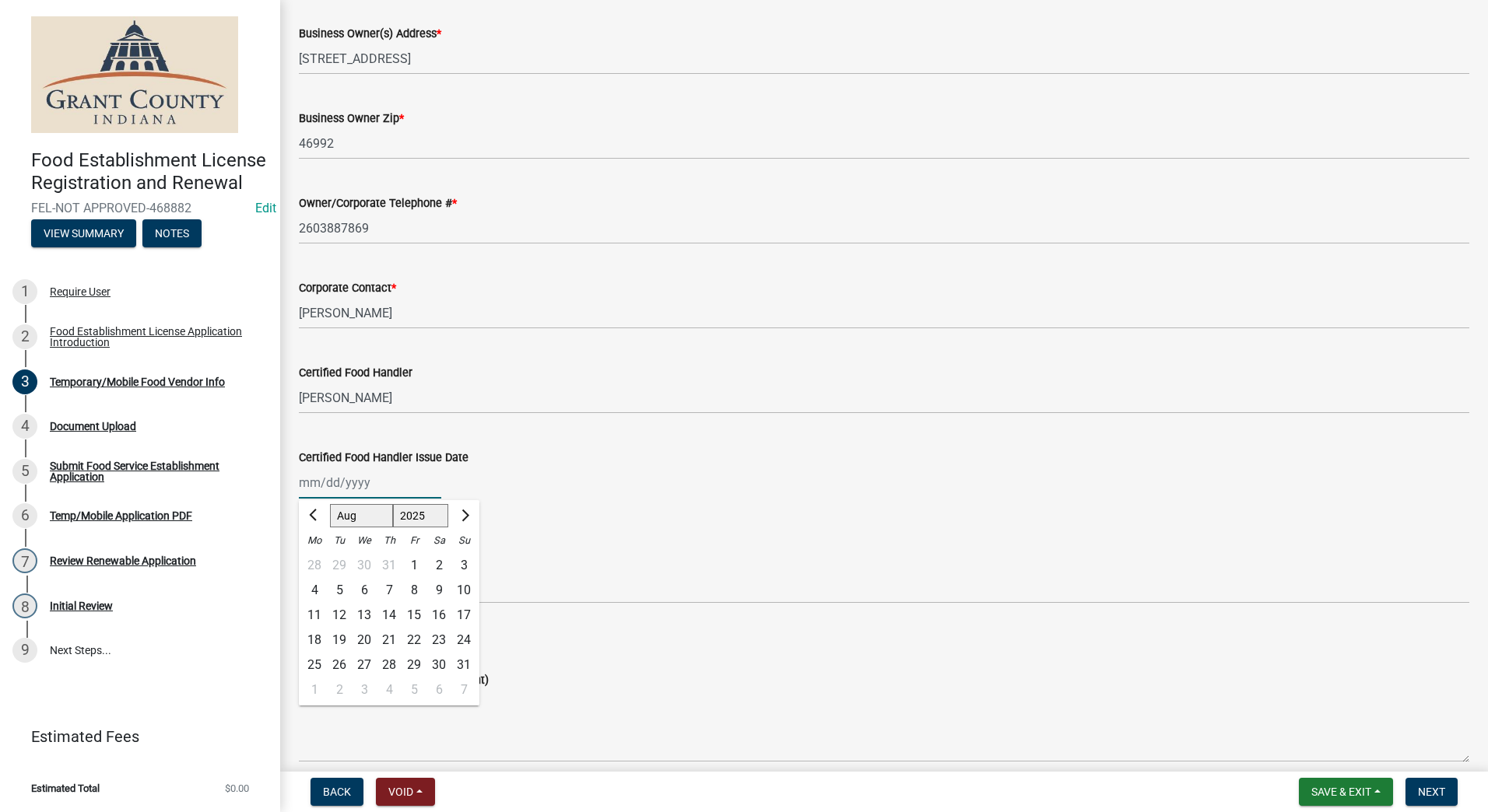
click at [436, 515] on select "1525 1526 1527 1528 1529 1530 1531 1532 1533 1534 1535 1536 1537 1538 1539 1540…" at bounding box center [421, 516] width 56 height 23
select select "2024"
click at [393, 504] on select "1525 1526 1527 1528 1529 1530 1531 1532 1533 1534 1535 1536 1537 1538 1539 1540…" at bounding box center [421, 516] width 56 height 23
click at [413, 616] on div "16" at bounding box center [414, 615] width 25 height 25
type input "[DATE]"
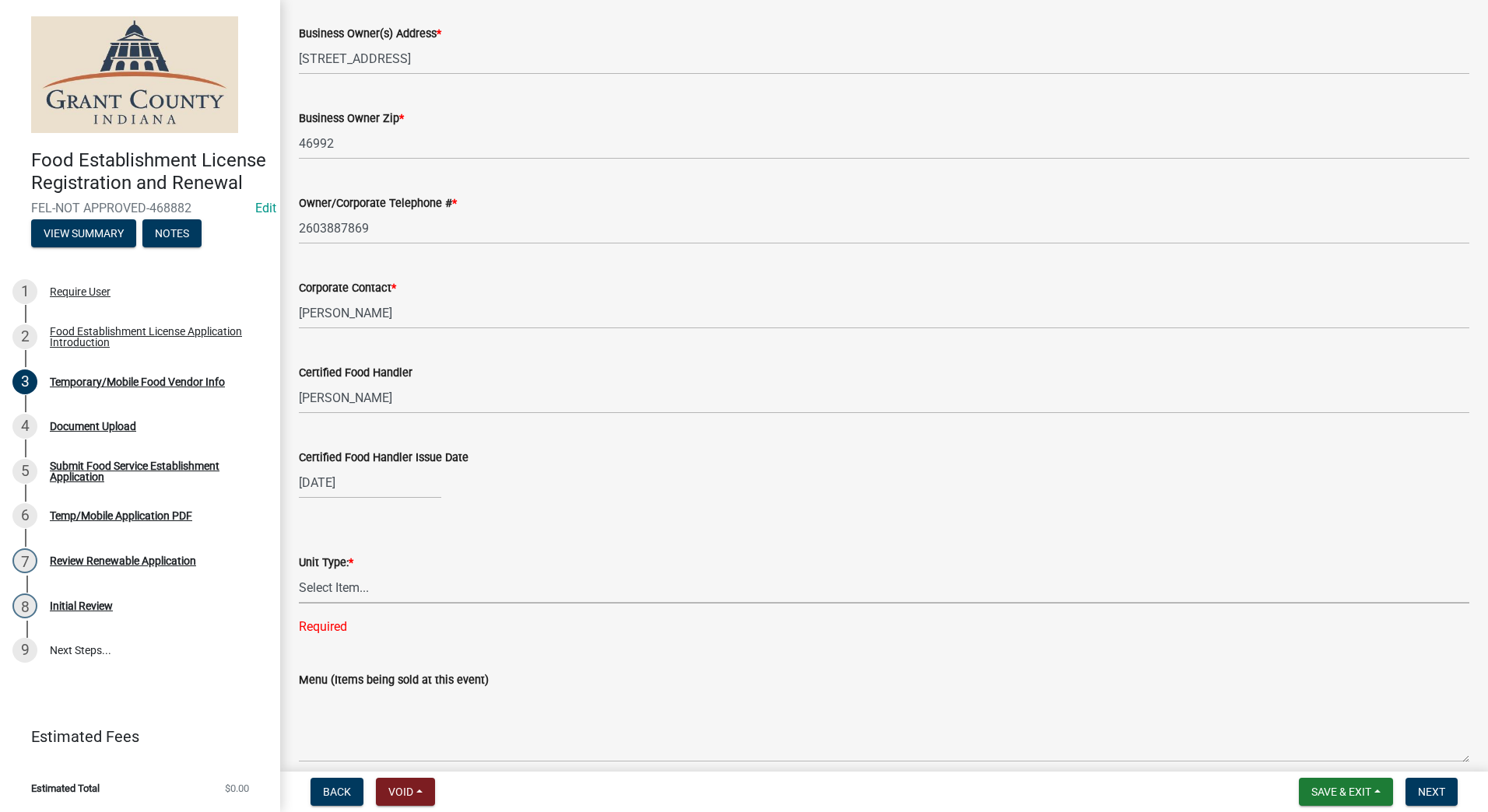
click at [414, 593] on select "Select Item... Mobile Trailer Stand Tent Cart Truck" at bounding box center [884, 588] width 1170 height 32
click at [299, 571] on select "Select Item... Mobile Trailer Stand Tent Cart Truck" at bounding box center [884, 588] width 1170 height 32
select select "986694ba-6a39-4309-ba8e-cbcd507728d3"
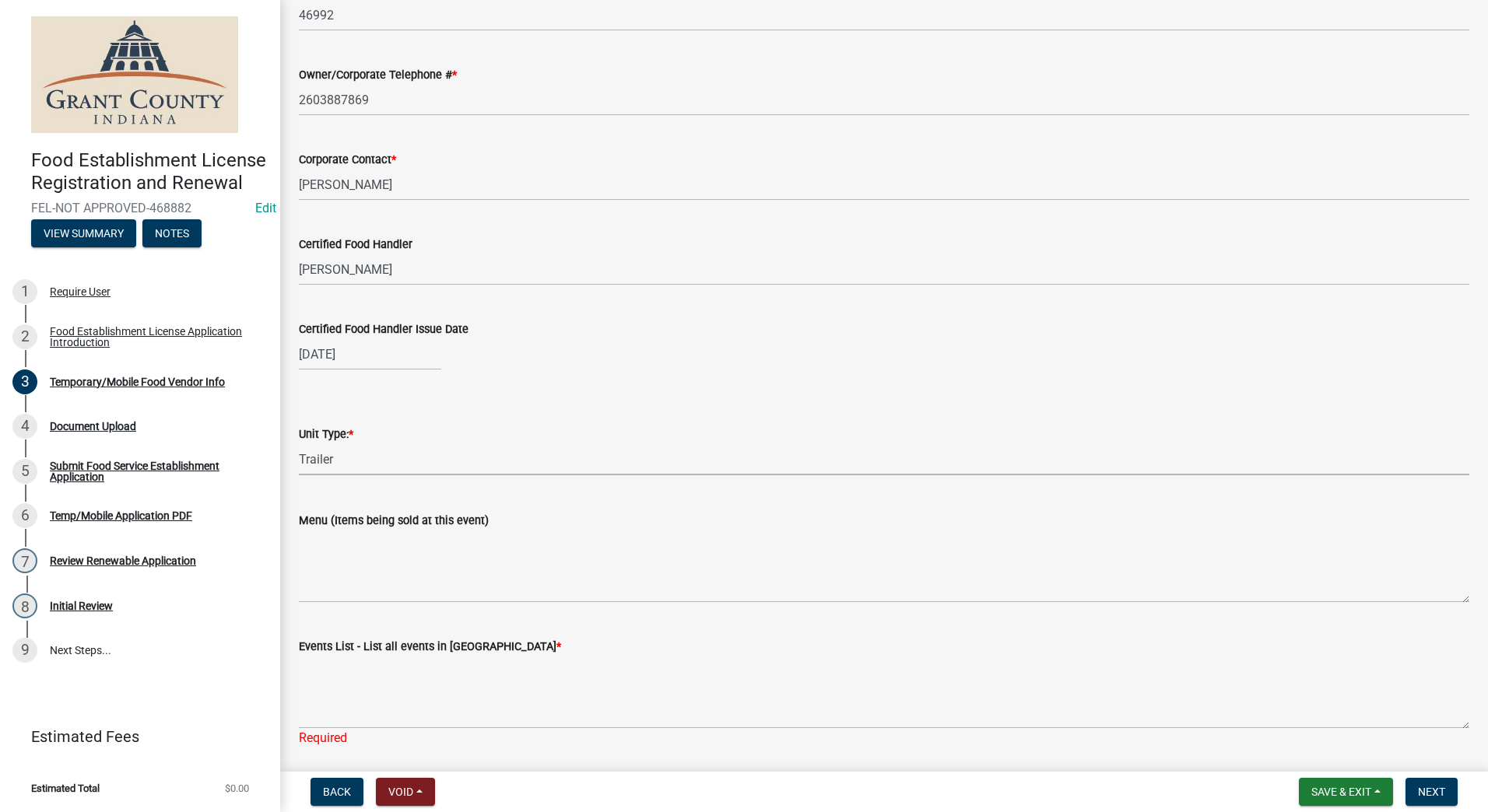
scroll to position [1296, 0]
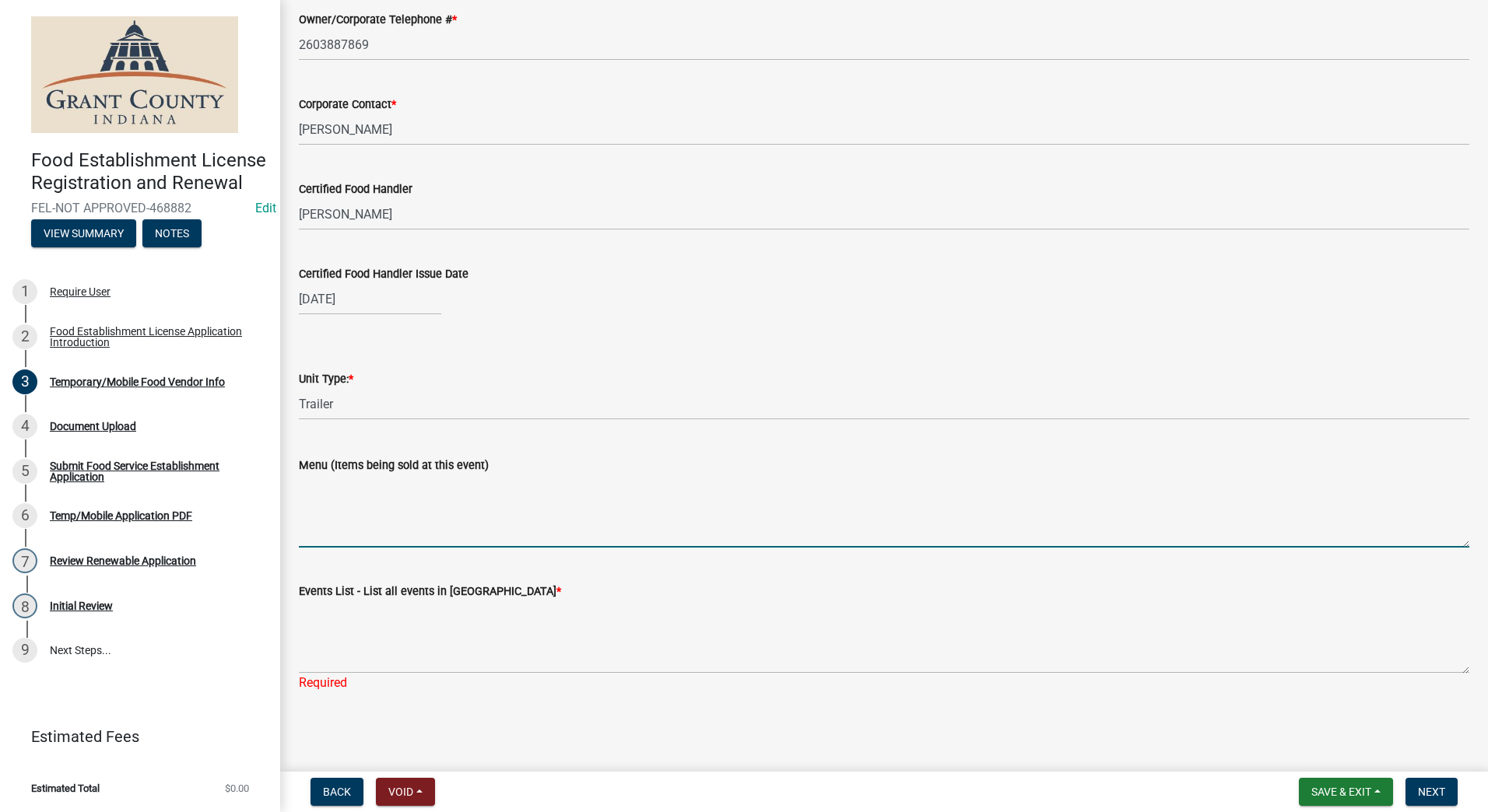
click at [446, 537] on textarea "Menu (Items being sold at this event)" at bounding box center [884, 512] width 1170 height 73
type textarea "Homemade Ice Cream"
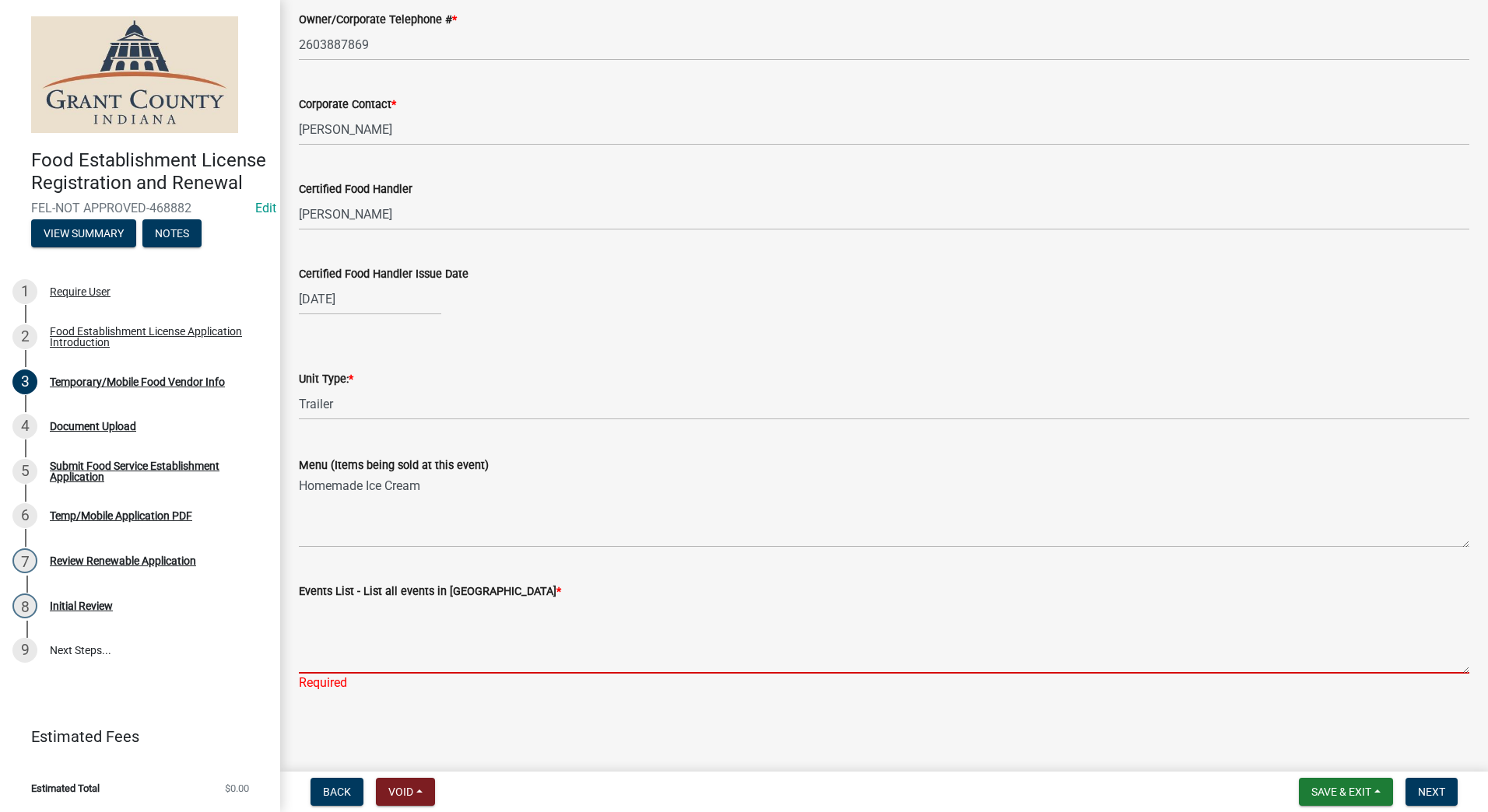
click at [396, 649] on textarea "Events List - List all events in Grant County *" at bounding box center [884, 638] width 1170 height 73
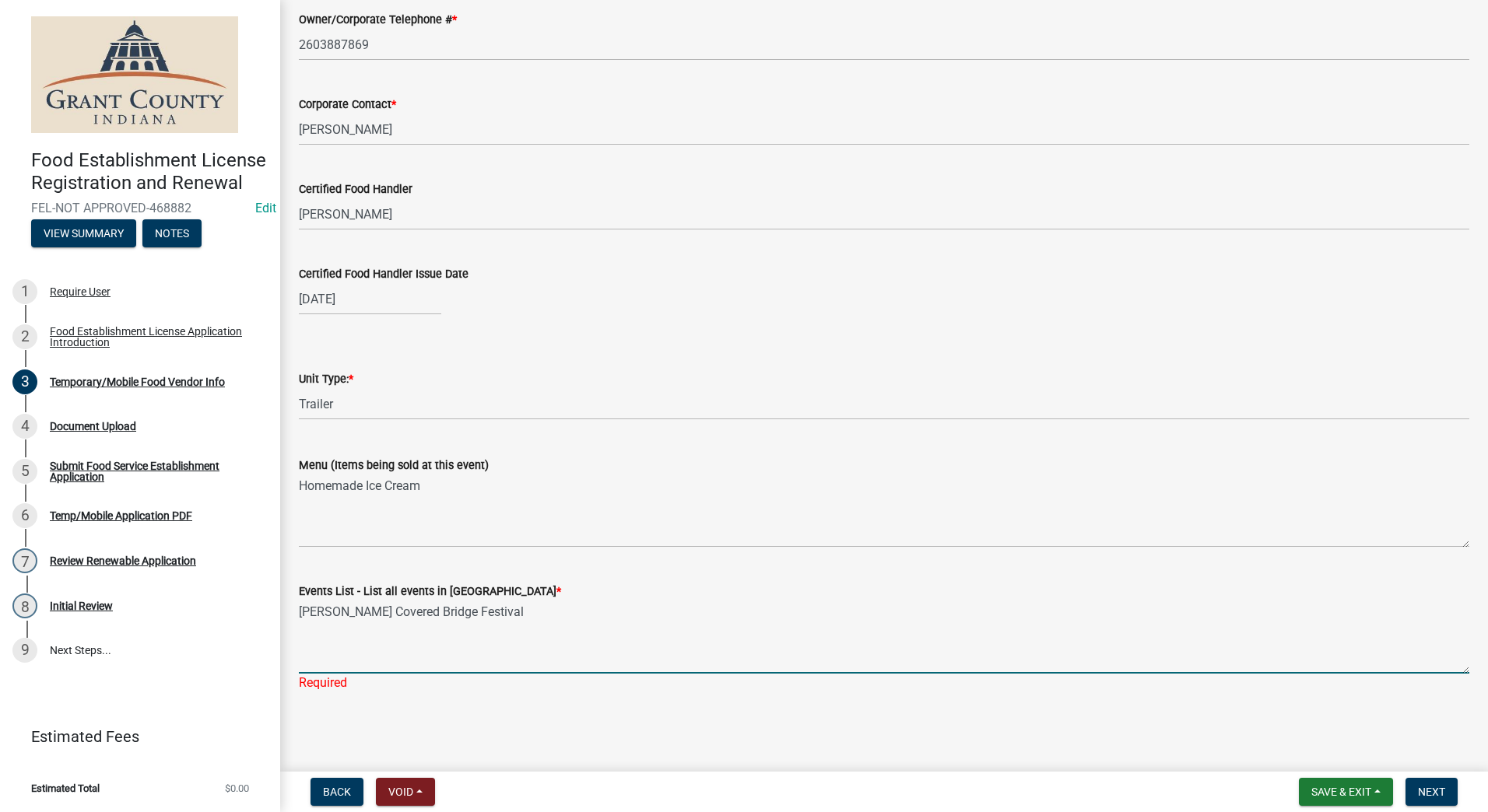
type textarea "[PERSON_NAME] Covered Bridge Festival"
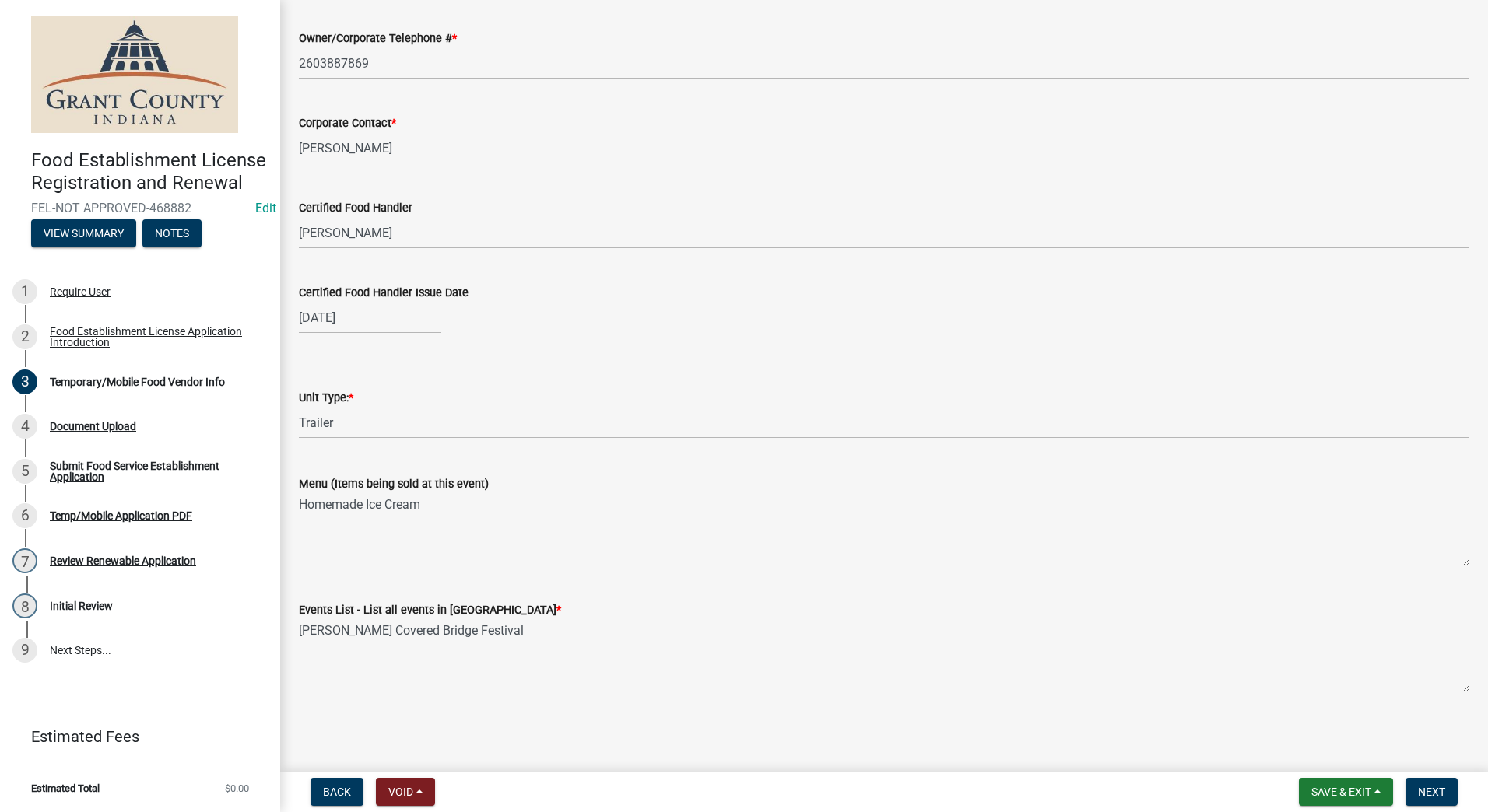
click at [1433, 784] on button "Next" at bounding box center [1432, 791] width 52 height 28
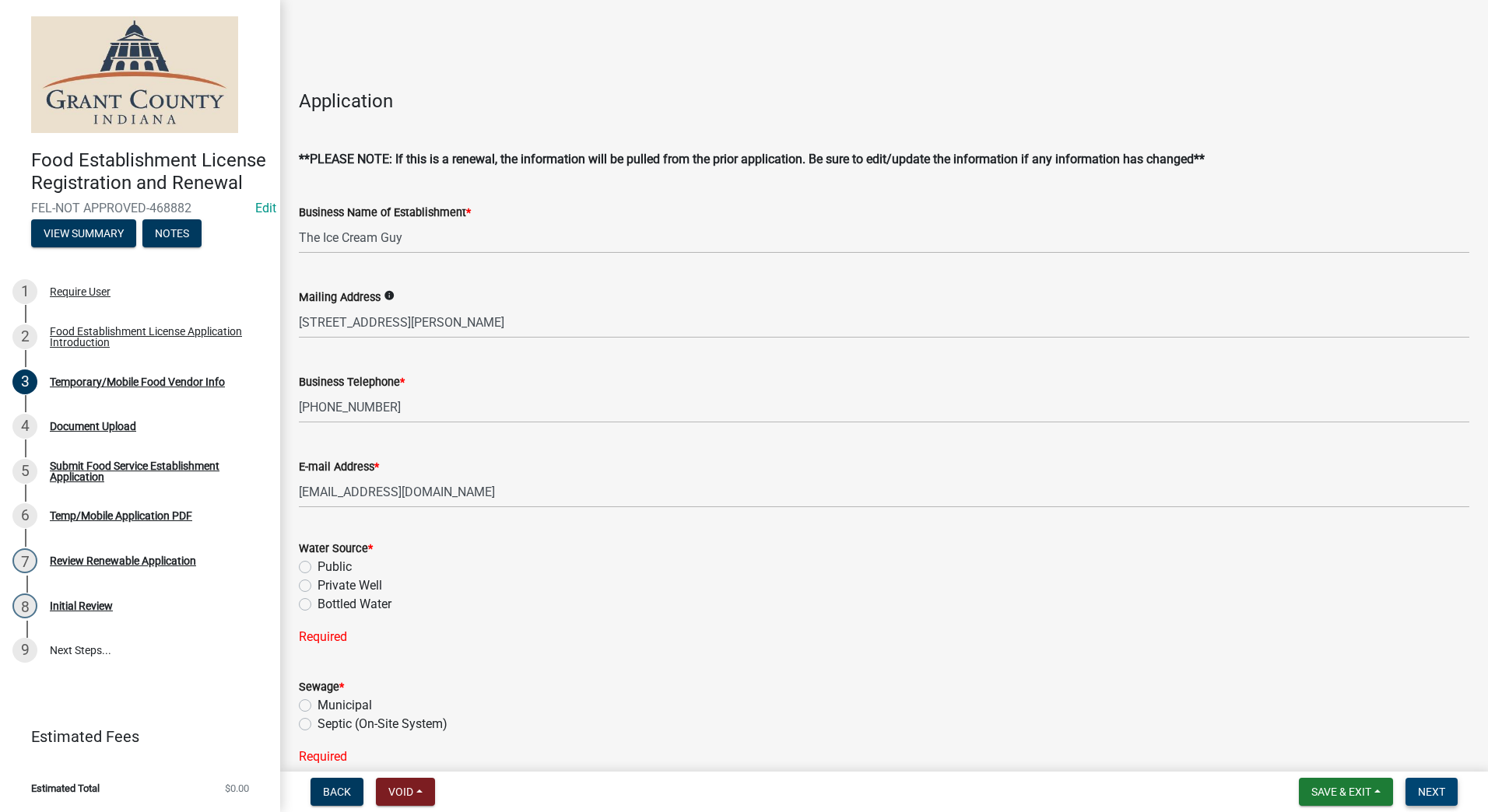
scroll to position [327, 0]
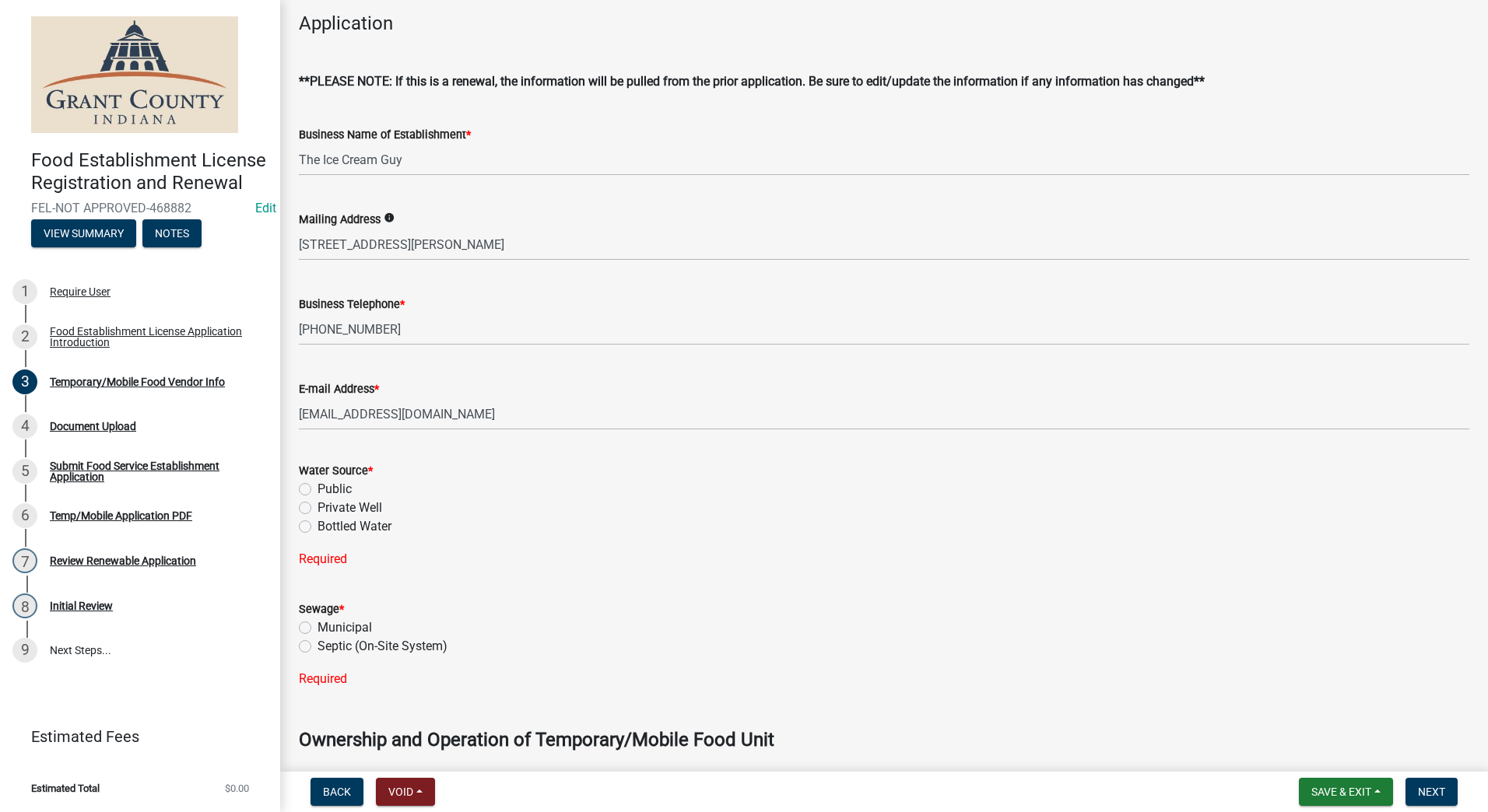
click at [318, 490] on label "Public" at bounding box center [335, 489] width 34 height 19
click at [318, 490] on input "Public" at bounding box center [322, 485] width 10 height 10
radio input "true"
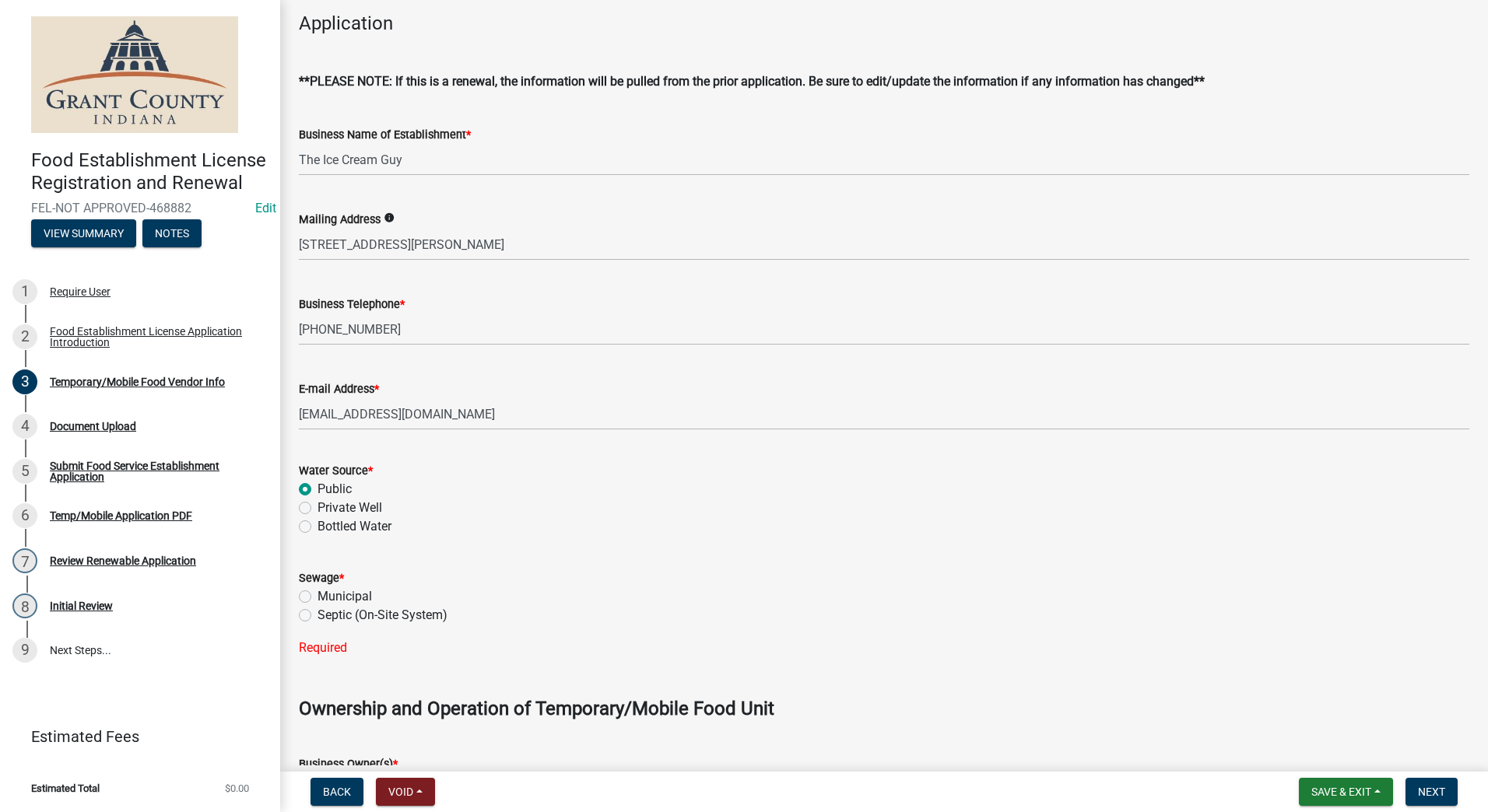
click at [318, 598] on label "Municipal" at bounding box center [344, 596] width 55 height 19
click at [318, 597] on input "Municipal" at bounding box center [322, 592] width 10 height 10
radio input "true"
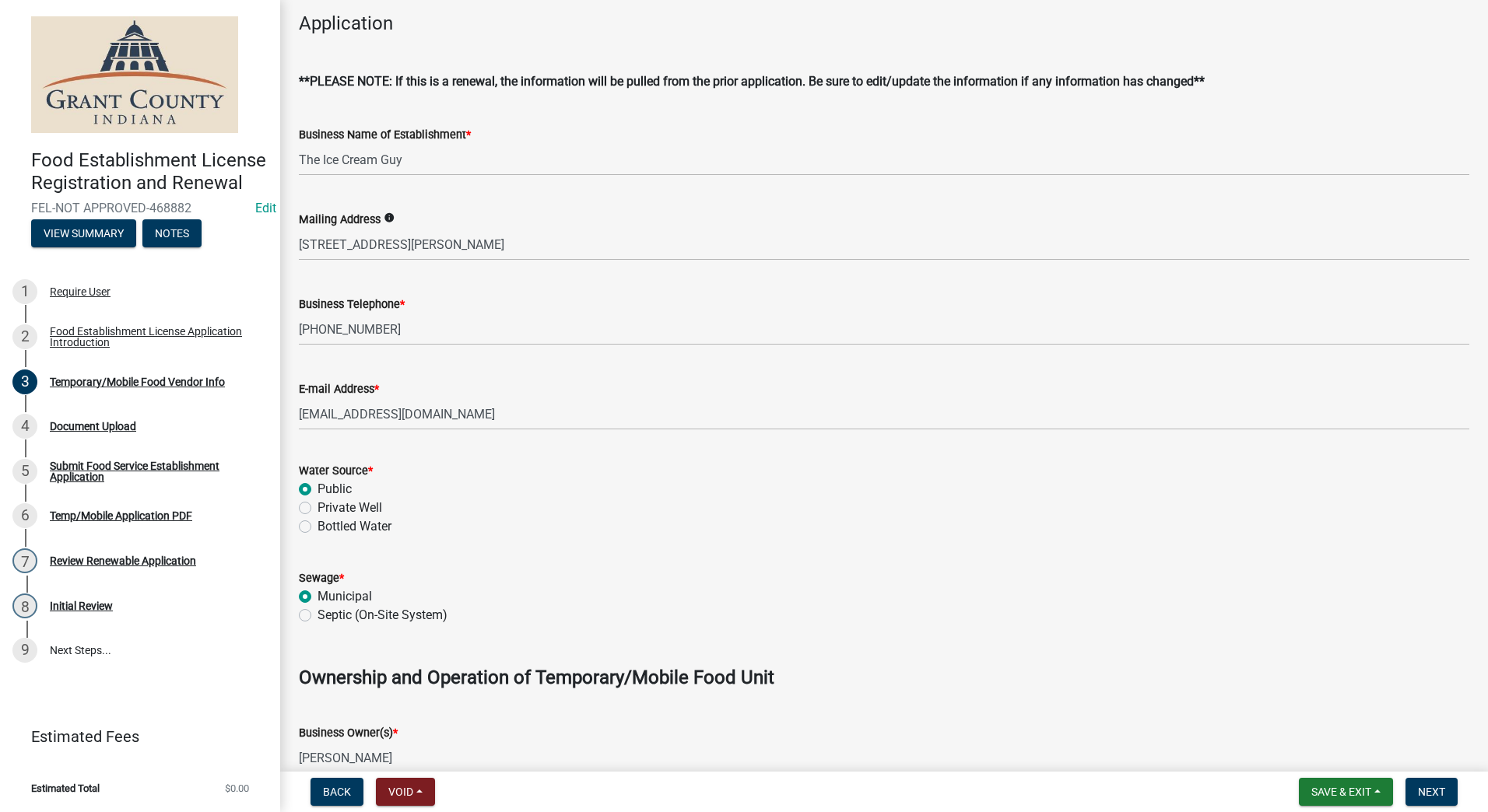
click at [629, 503] on div "Private Well" at bounding box center [884, 508] width 1170 height 19
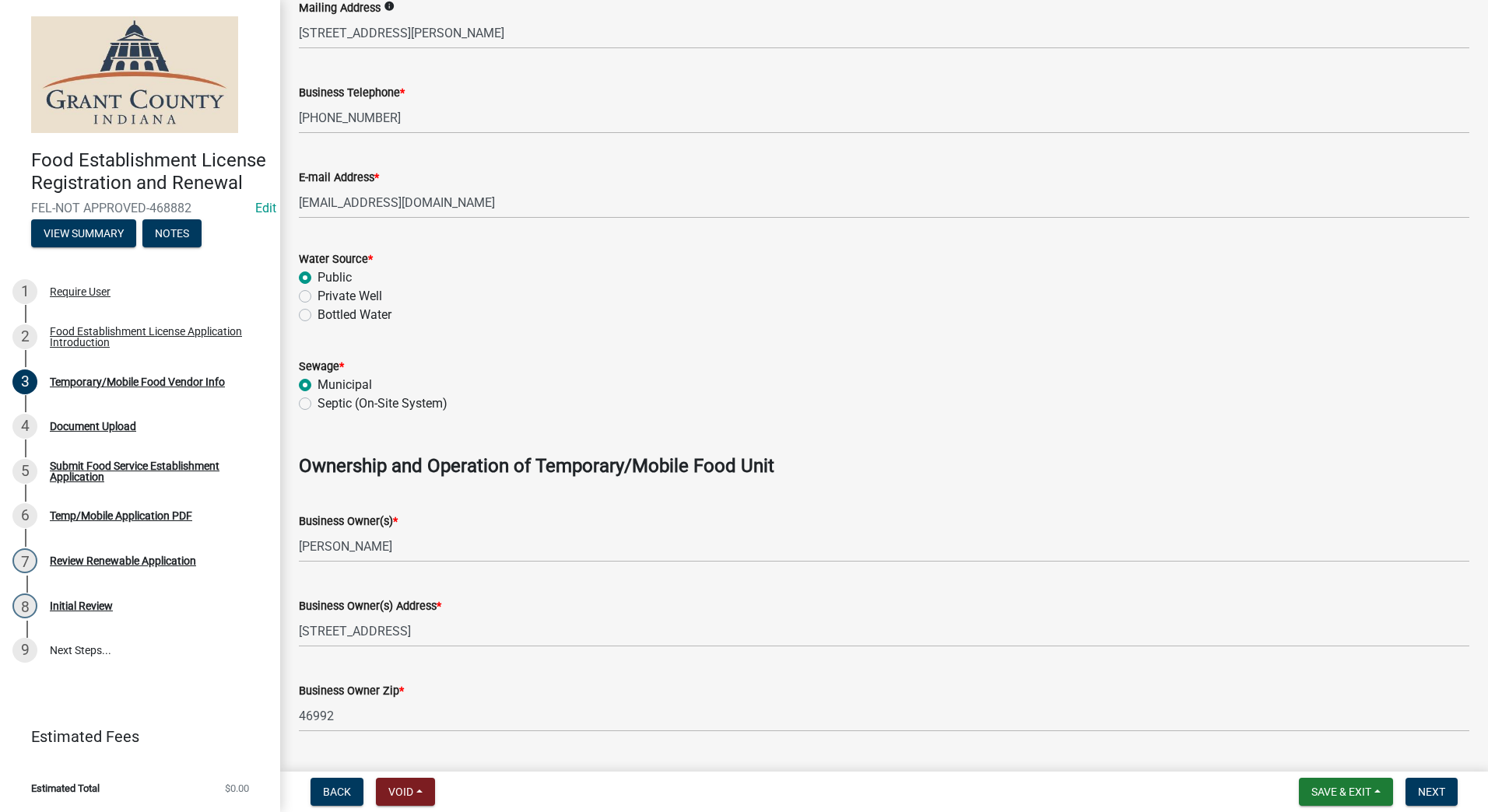
scroll to position [561, 0]
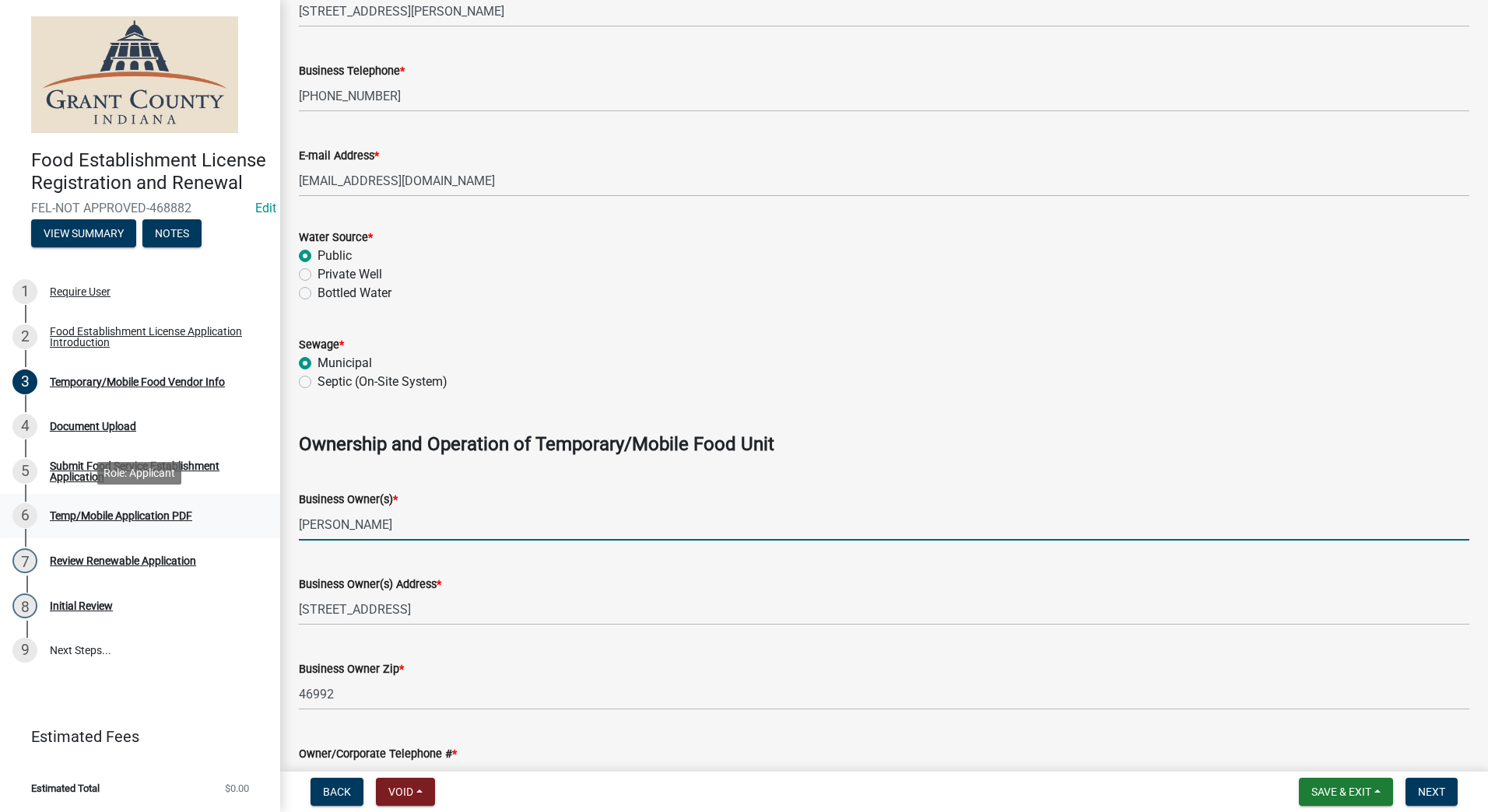
drag, startPoint x: 407, startPoint y: 530, endPoint x: 266, endPoint y: 536, distance: 141.1
click at [266, 536] on div "Food Establishment License Registration and Renewal FEL-NOT APPROVED-468882 Edi…" at bounding box center [744, 406] width 1488 height 812
type input "[PERSON_NAME]"
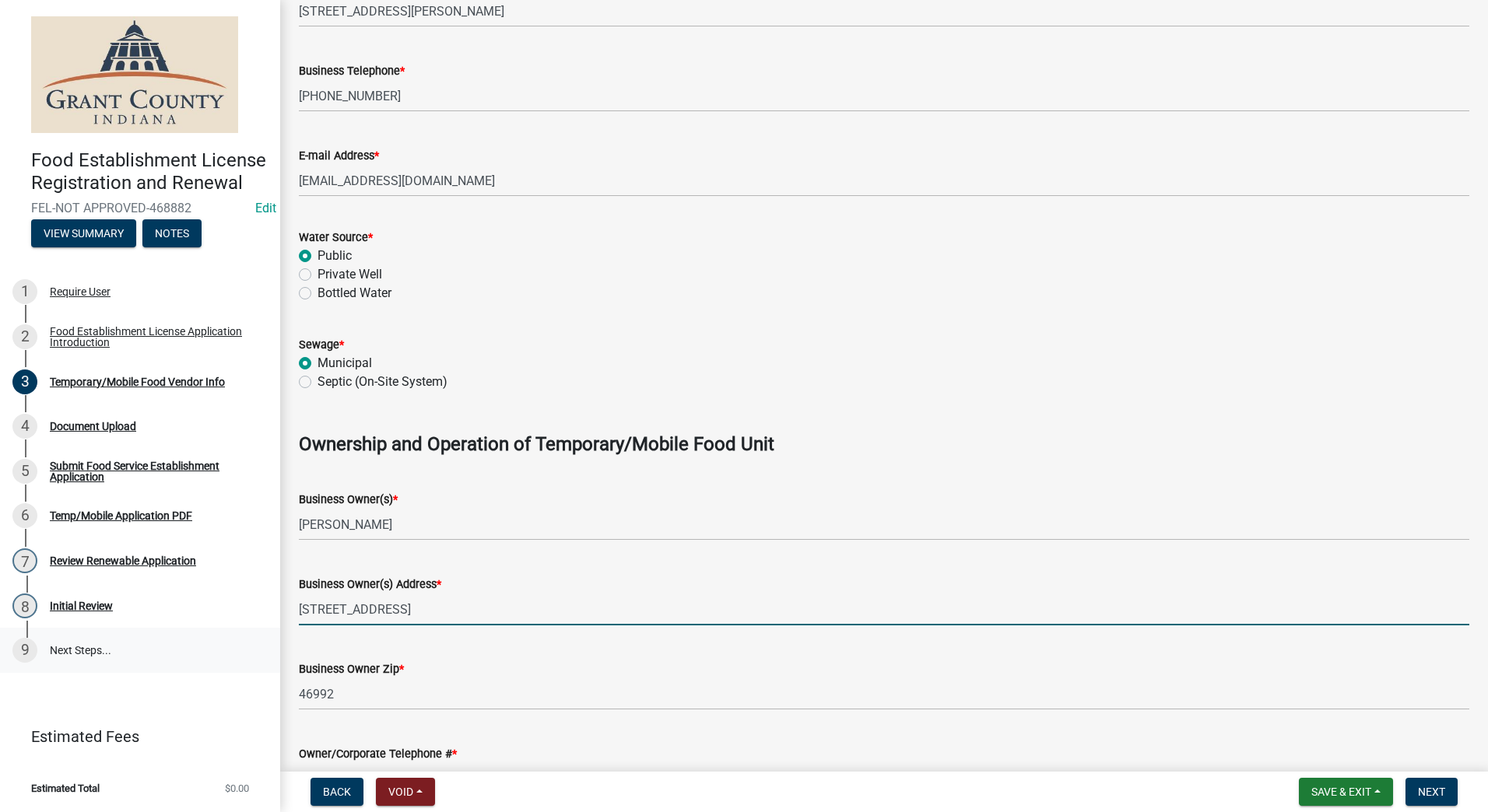
drag, startPoint x: 518, startPoint y: 613, endPoint x: 224, endPoint y: 638, distance: 295.1
click at [224, 638] on div "Food Establishment License Registration and Renewal FEL-NOT APPROVED-468882 Edi…" at bounding box center [744, 406] width 1488 height 812
type input "[STREET_ADDRESS]"
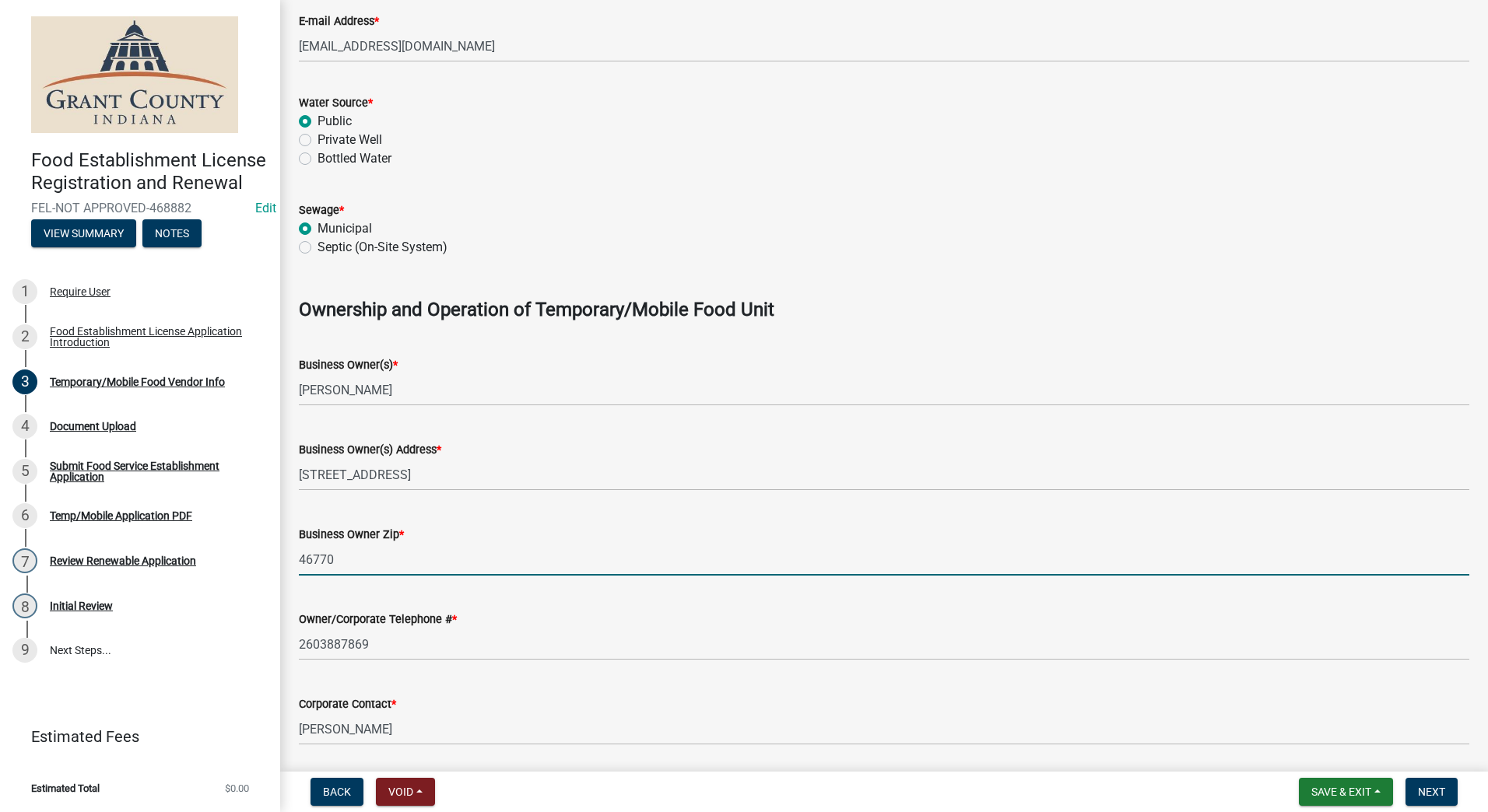
scroll to position [716, 0]
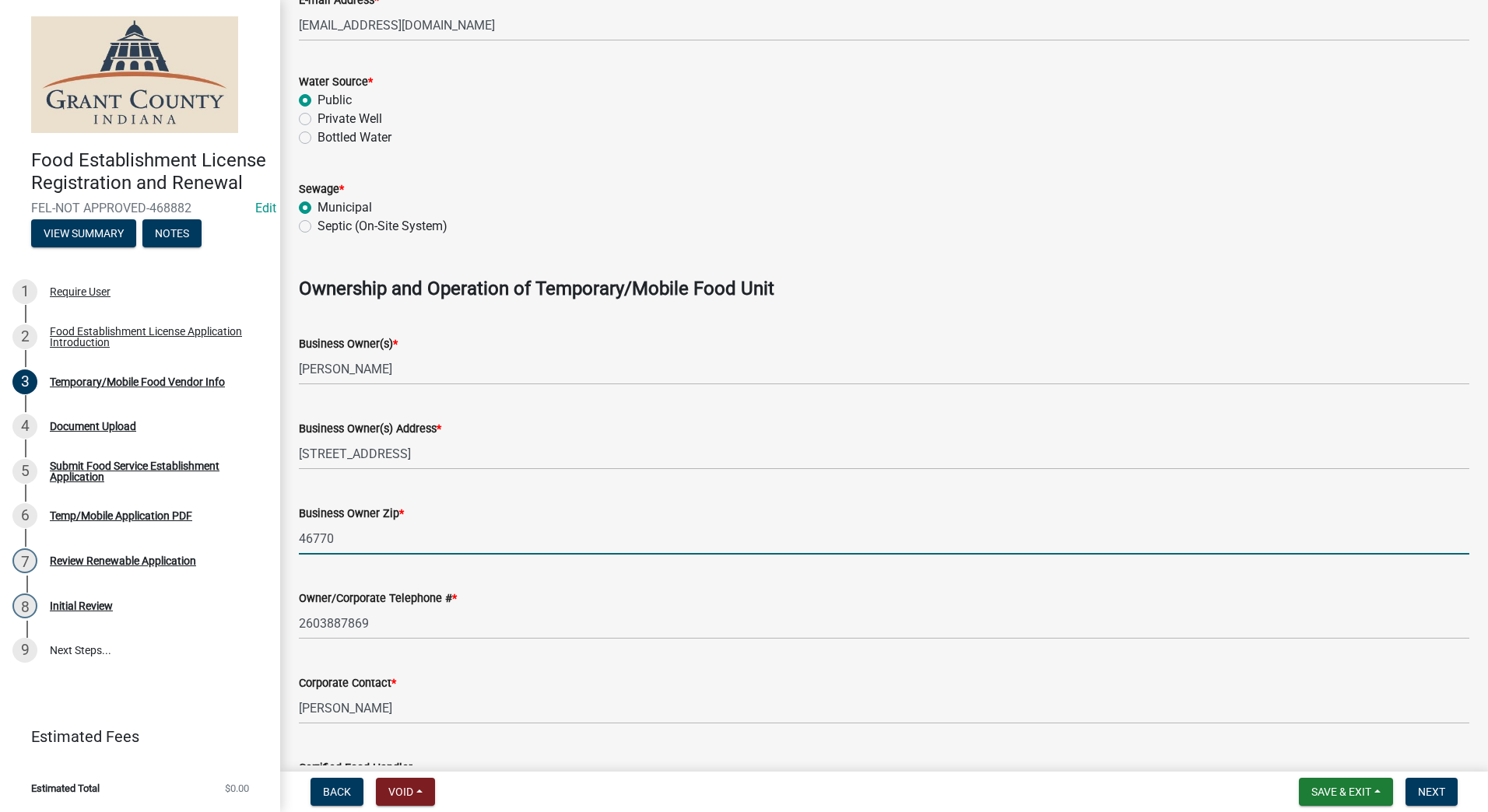
type input "46770"
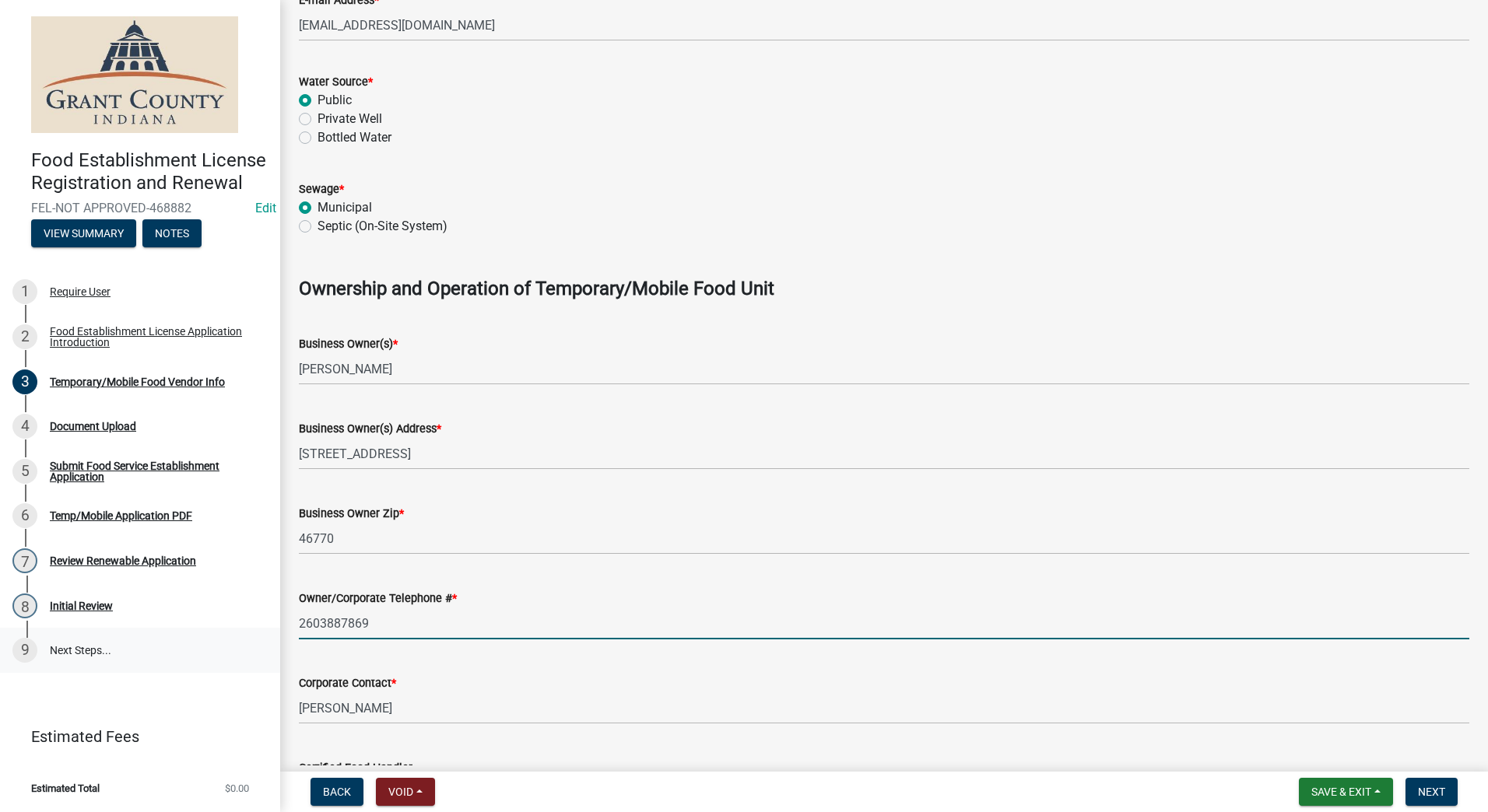
drag, startPoint x: 379, startPoint y: 623, endPoint x: 268, endPoint y: 638, distance: 112.0
click at [268, 638] on div "Food Establishment License Registration and Renewal FEL-NOT APPROVED-468882 Edi…" at bounding box center [744, 406] width 1488 height 812
click at [319, 626] on input "2603887869" at bounding box center [884, 623] width 1170 height 32
click at [302, 625] on div "Owner/Corporate Telephone # * 260)3887869" at bounding box center [884, 603] width 1195 height 72
click at [302, 625] on input "260)3887869" at bounding box center [884, 623] width 1170 height 32
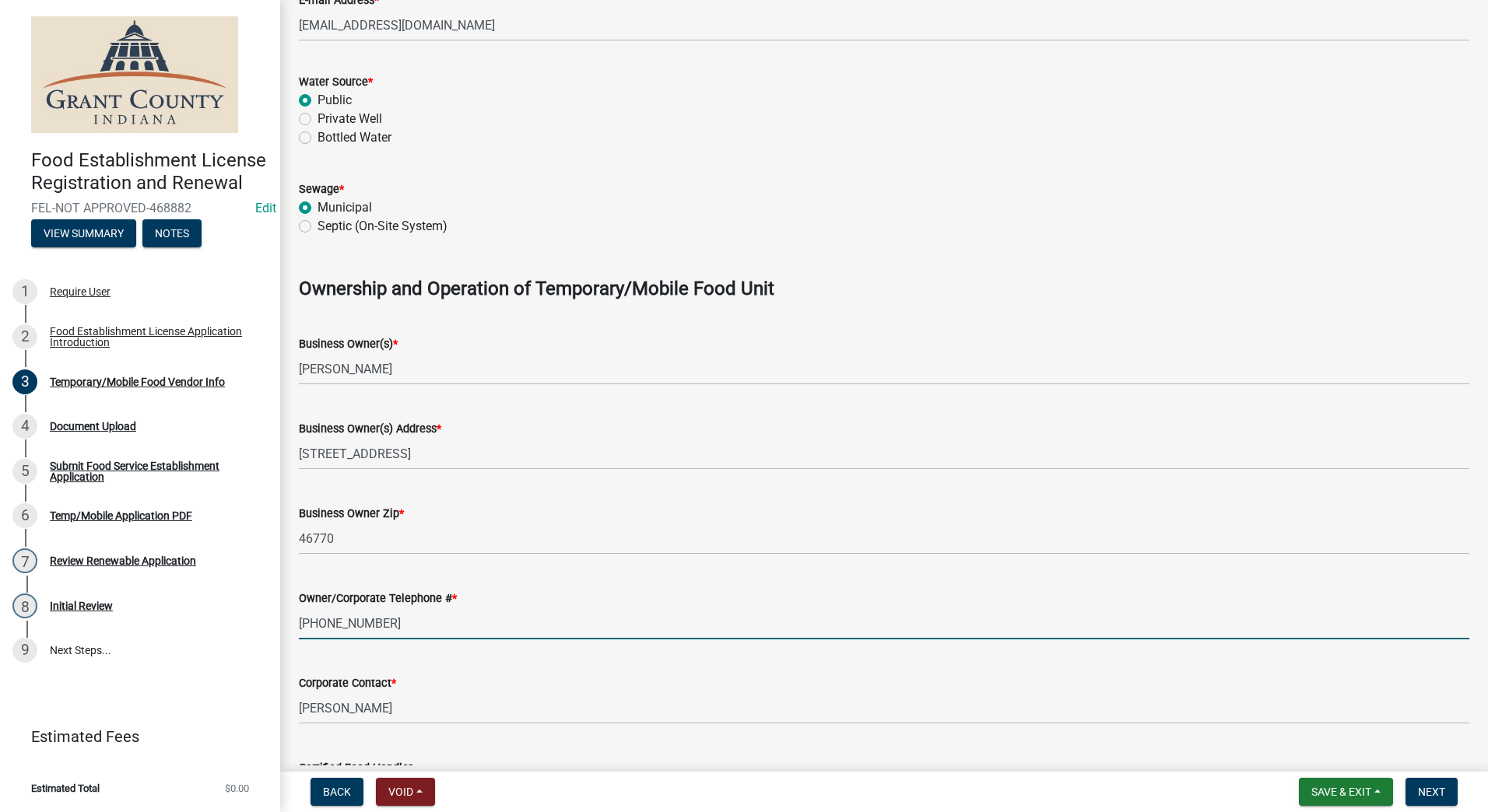
click at [350, 622] on input "(260)3887869" at bounding box center [884, 623] width 1170 height 32
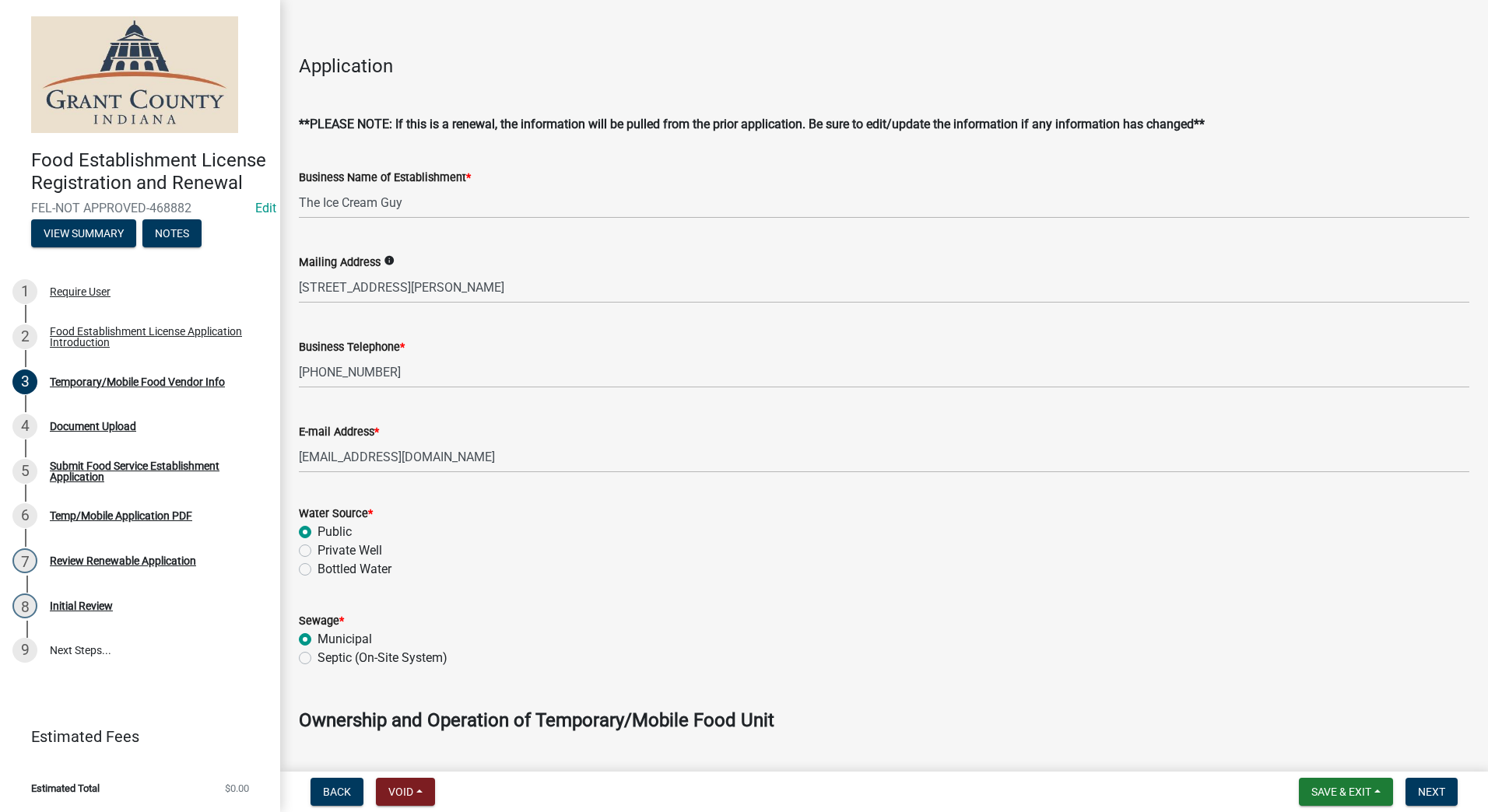
scroll to position [266, 0]
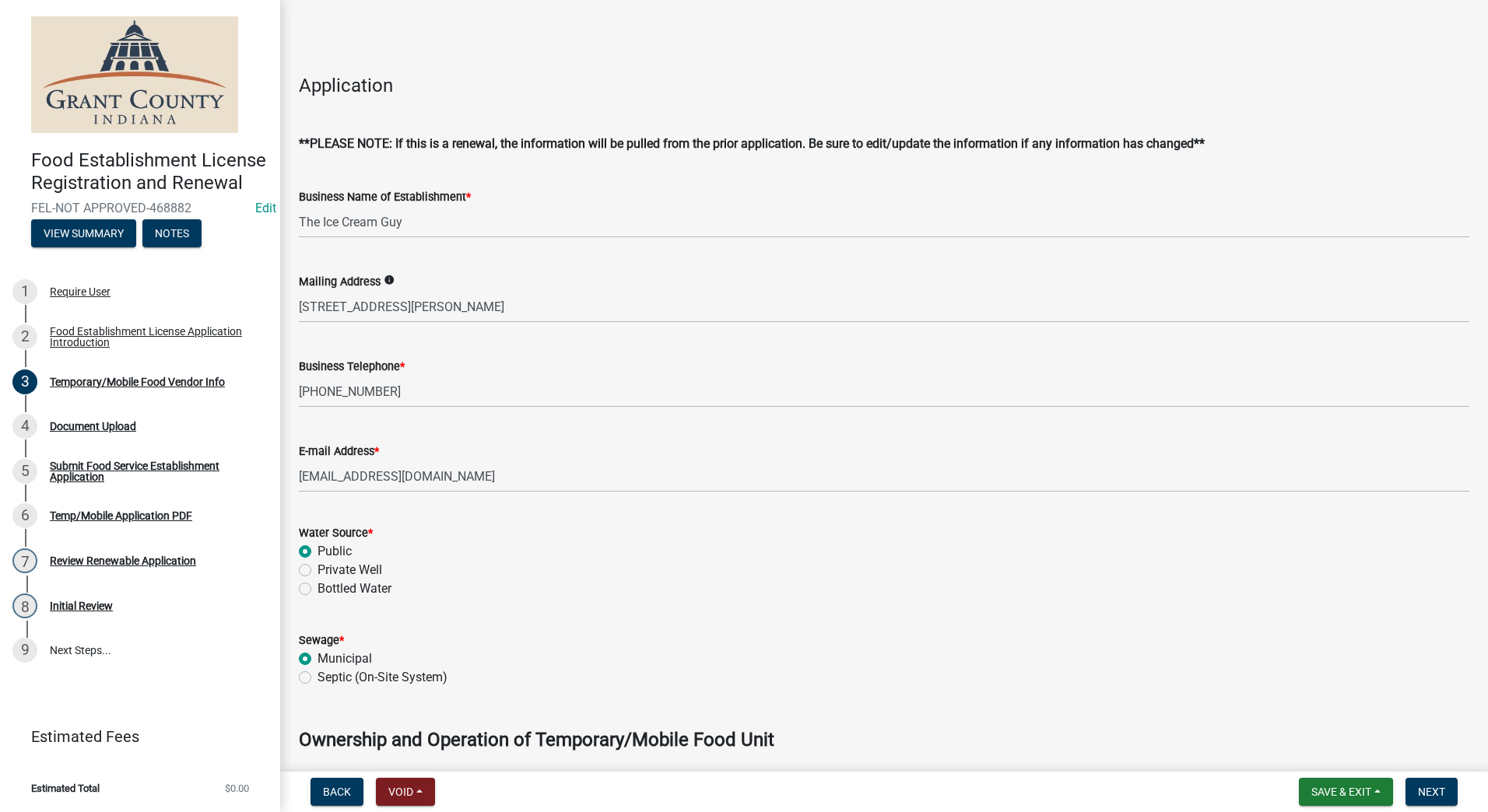
type input "[PHONE_NUMBER]"
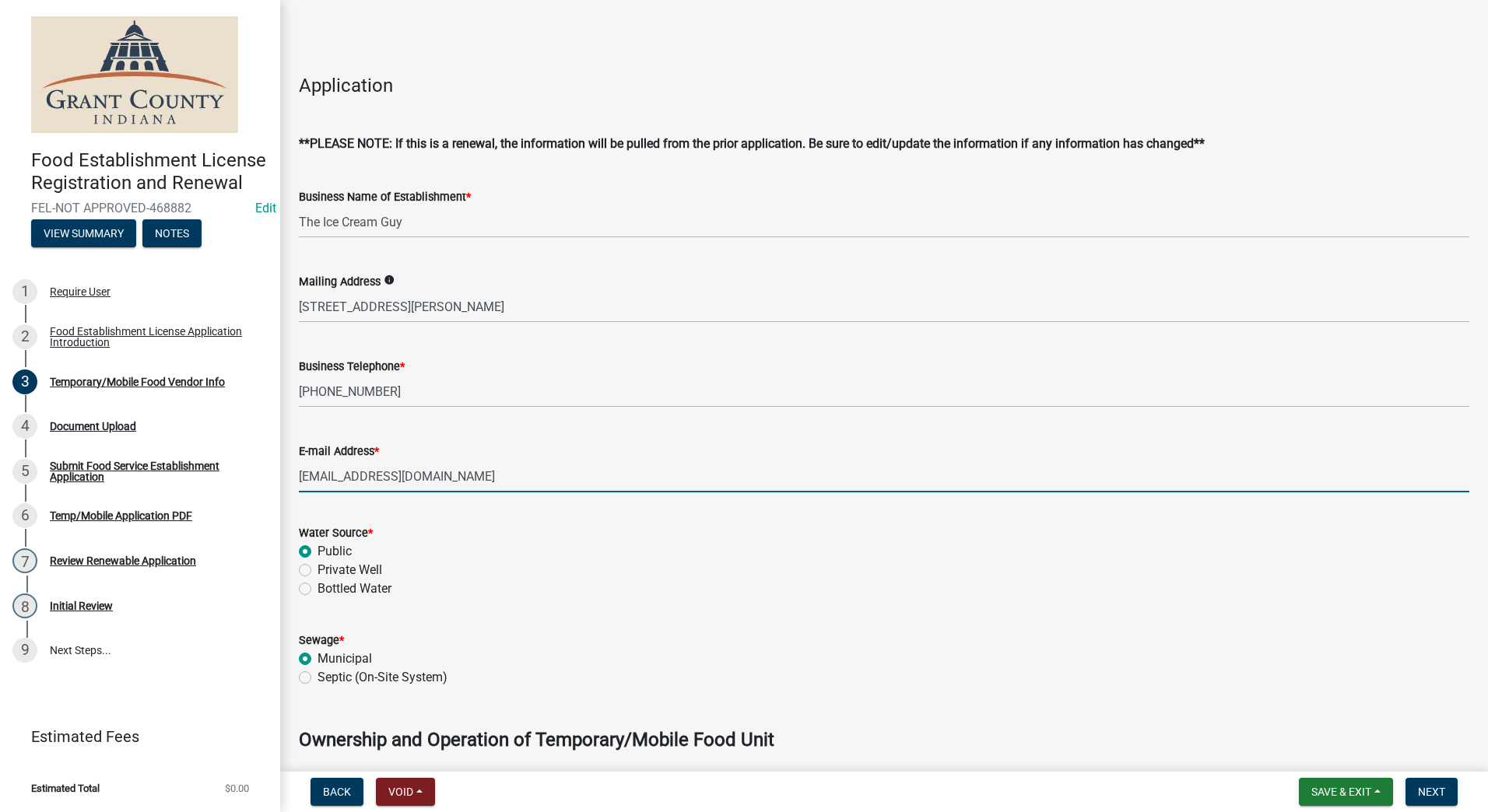
click at [465, 472] on input "[EMAIL_ADDRESS][DOMAIN_NAME]" at bounding box center [884, 477] width 1170 height 32
click at [715, 524] on div "Water Source *" at bounding box center [884, 533] width 1170 height 19
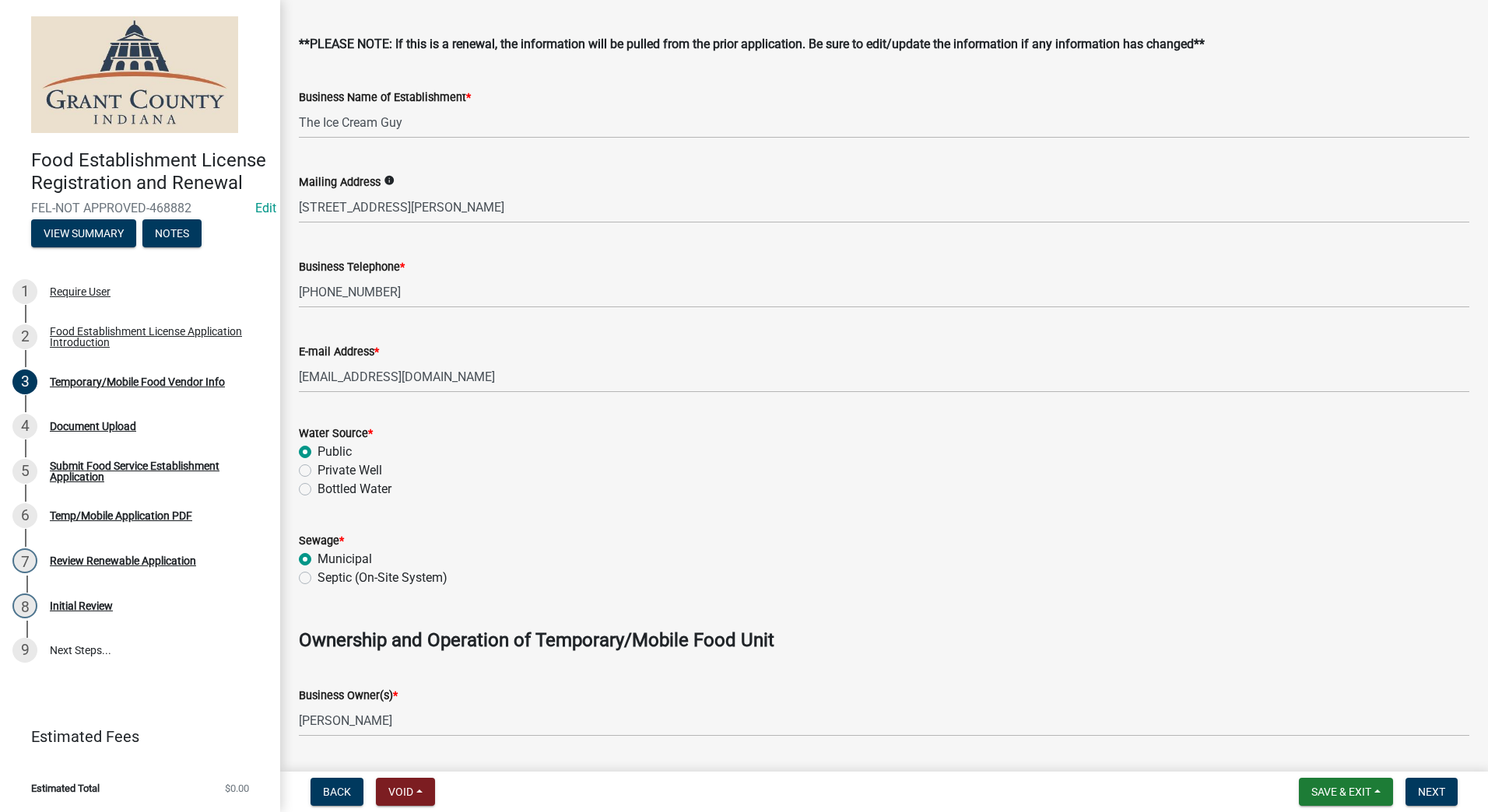
scroll to position [732, 0]
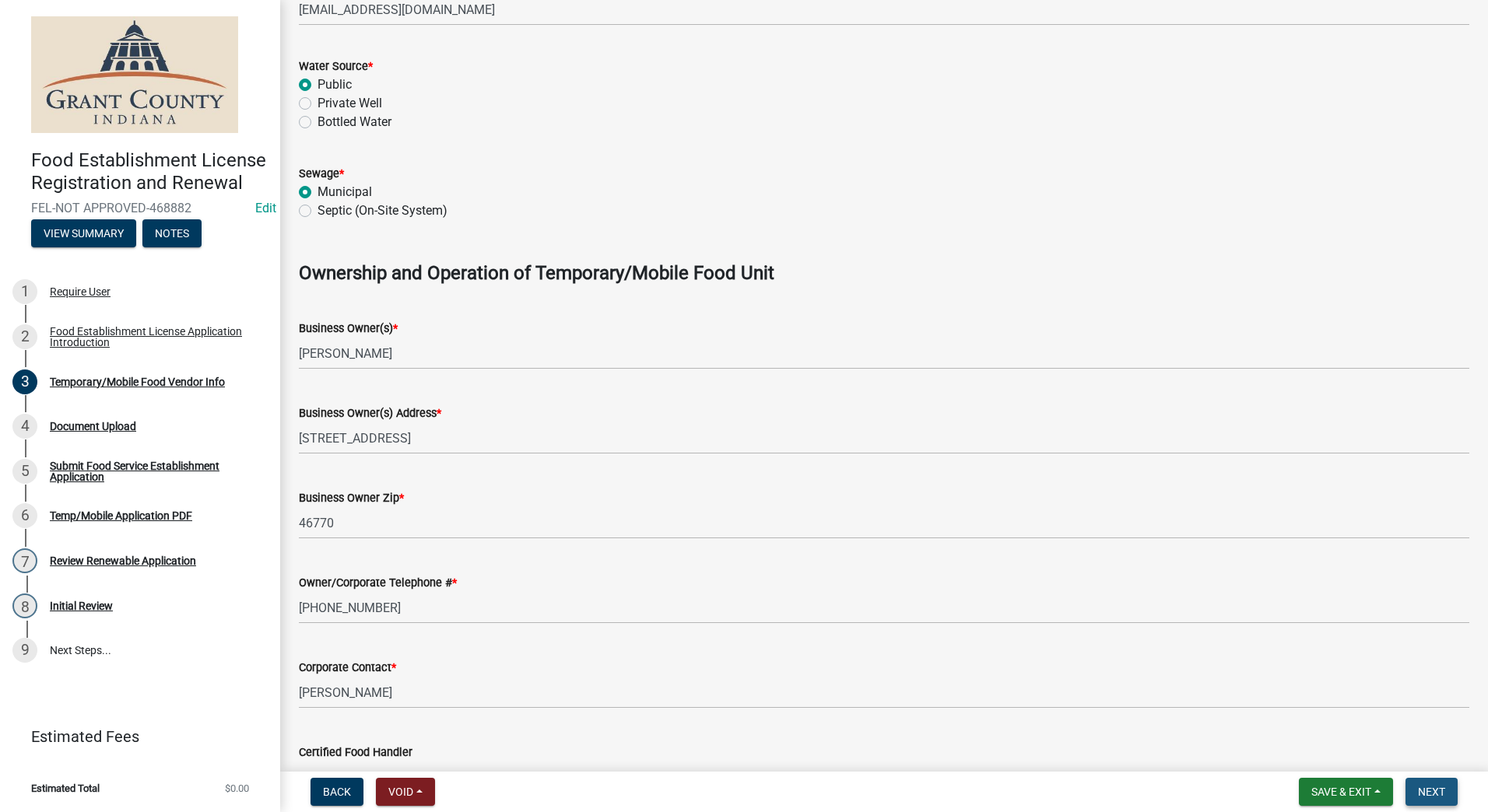
click at [1423, 786] on span "Next" at bounding box center [1432, 792] width 27 height 13
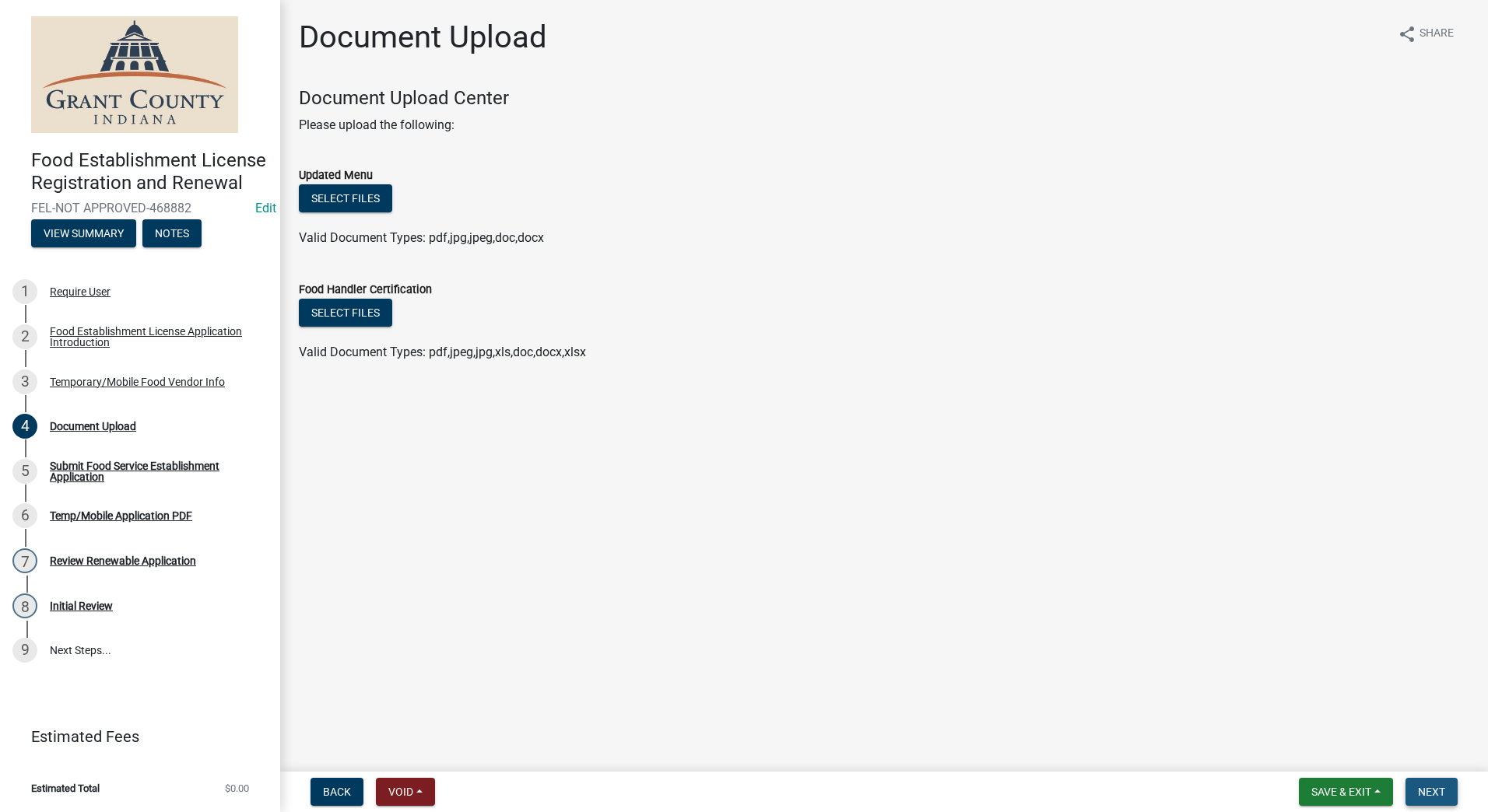
click at [1447, 786] on button "Next" at bounding box center [1432, 791] width 52 height 28
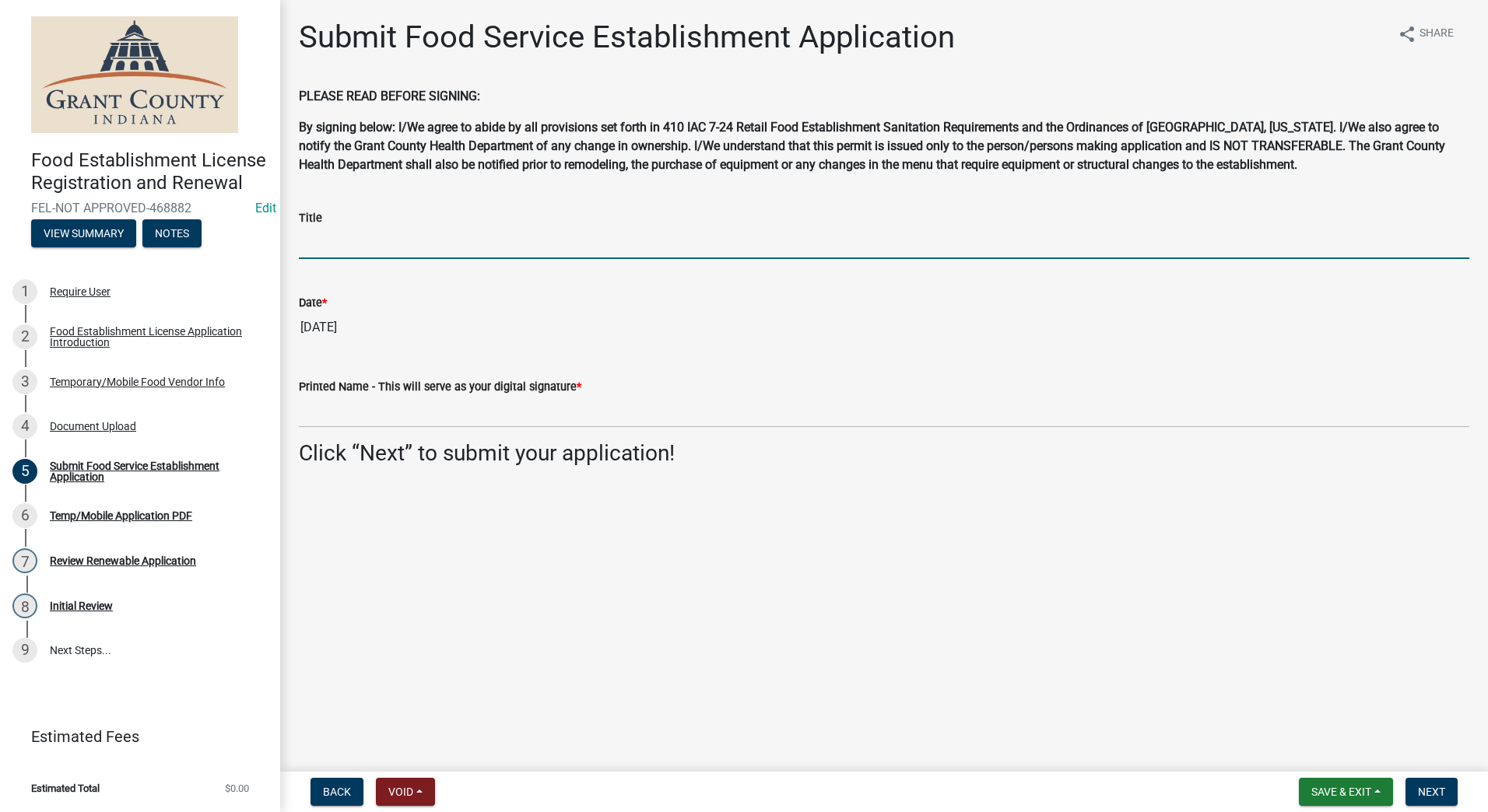
click at [495, 242] on input "Title" at bounding box center [884, 243] width 1170 height 32
type input "Owner"
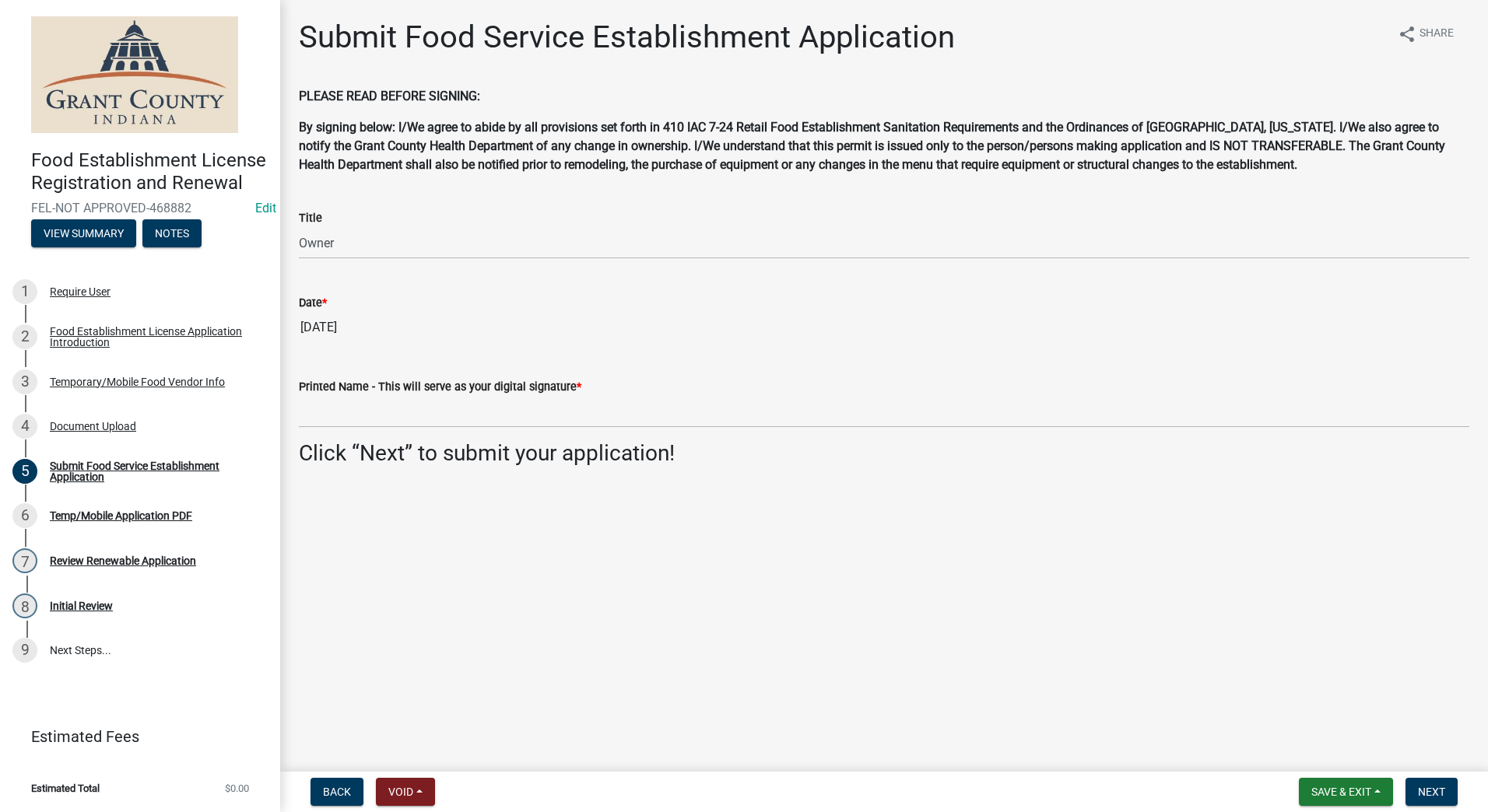
click at [712, 336] on input "[DATE]" at bounding box center [884, 327] width 1170 height 31
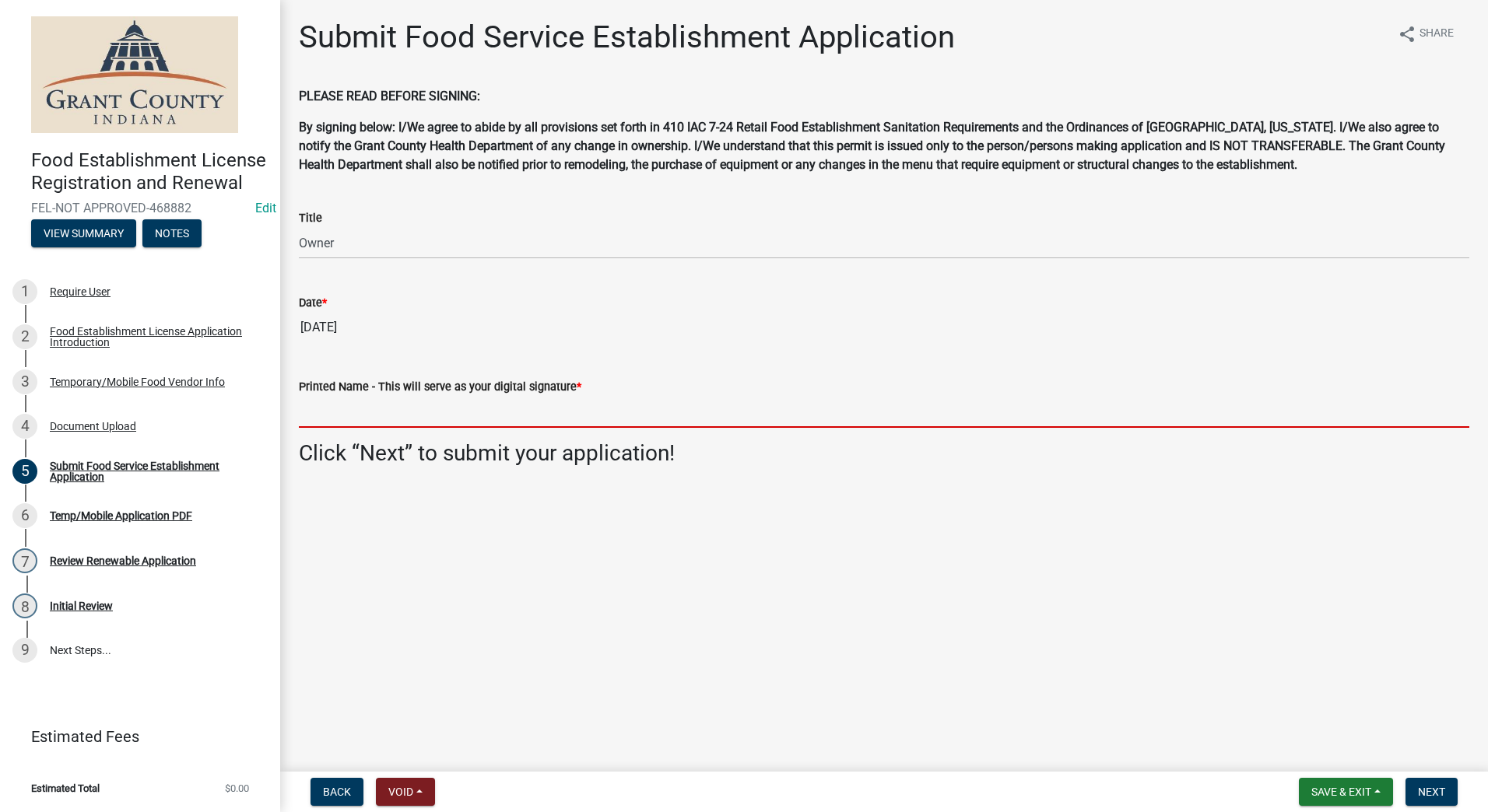
click at [511, 416] on input "Printed Name - This will serve as your digital signature *" at bounding box center [884, 412] width 1170 height 32
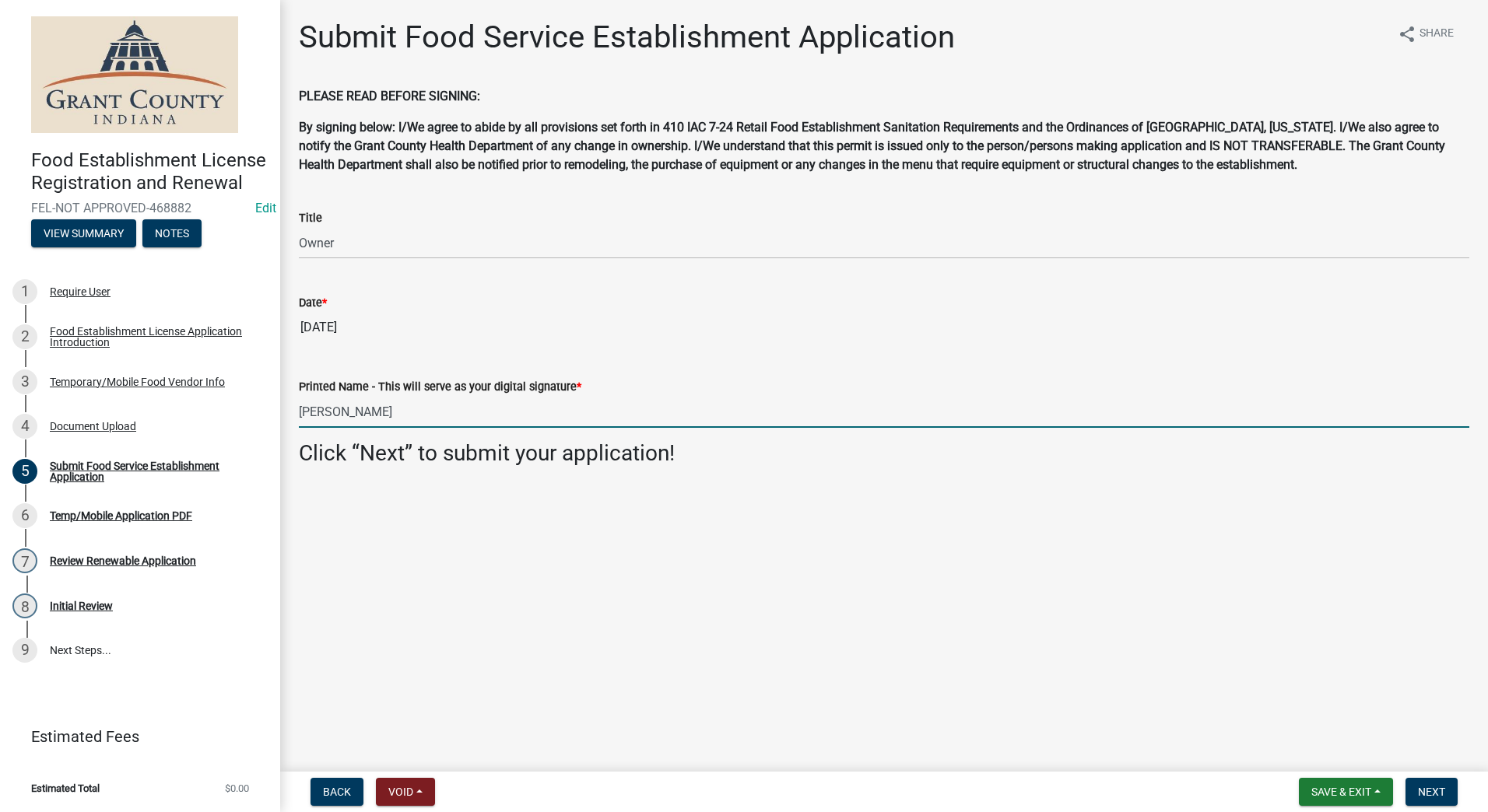
type input "[PERSON_NAME]"
click at [557, 547] on main "Submit Food Service Establishment Application share Share PLEASE READ BEFORE SI…" at bounding box center [884, 383] width 1208 height 765
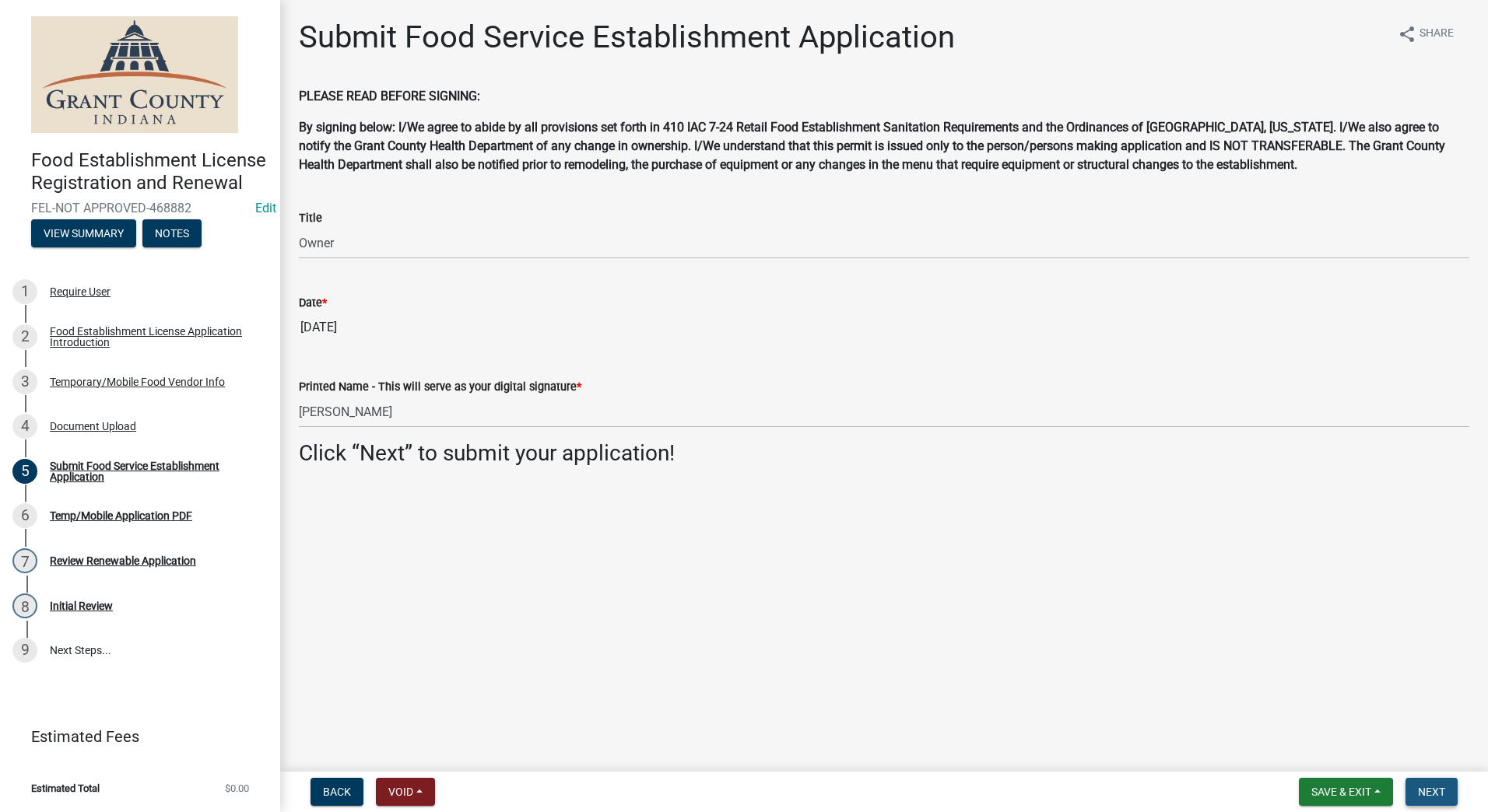
click at [1424, 791] on span "Next" at bounding box center [1432, 792] width 27 height 13
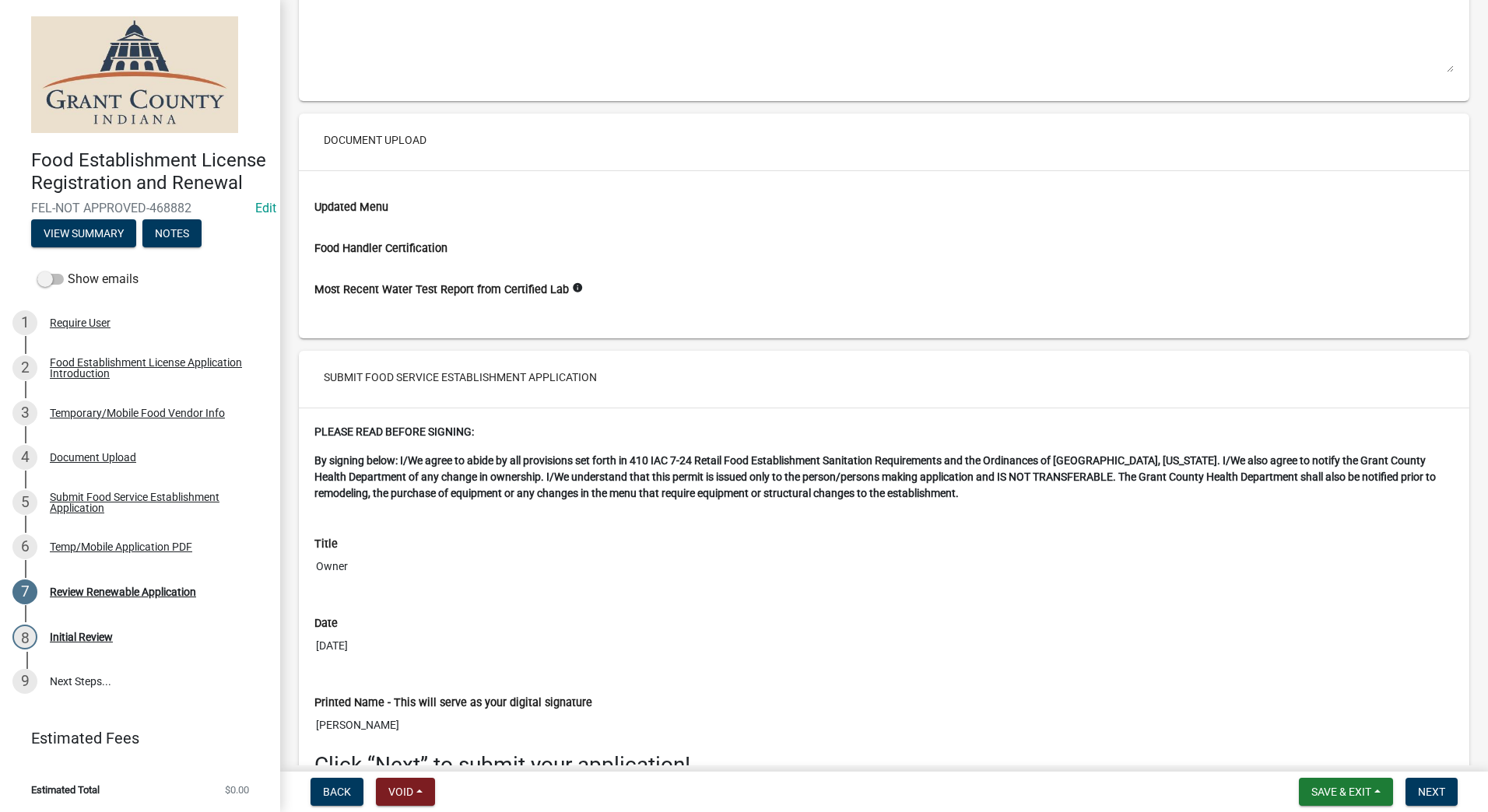
scroll to position [2176, 0]
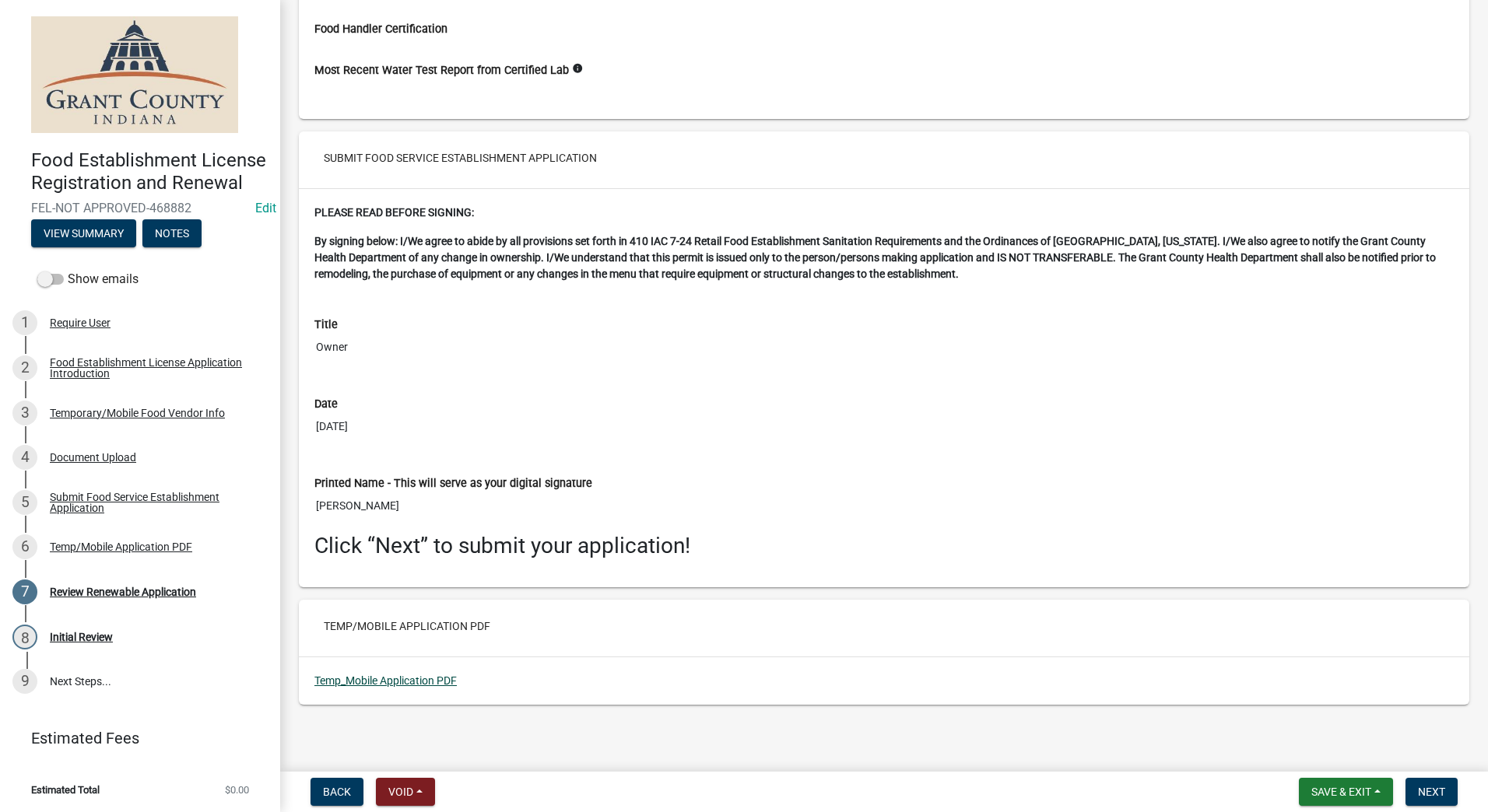
click at [378, 676] on link "Temp_Mobile Application PDF" at bounding box center [385, 681] width 142 height 13
click at [320, 791] on button "Back" at bounding box center [336, 791] width 53 height 28
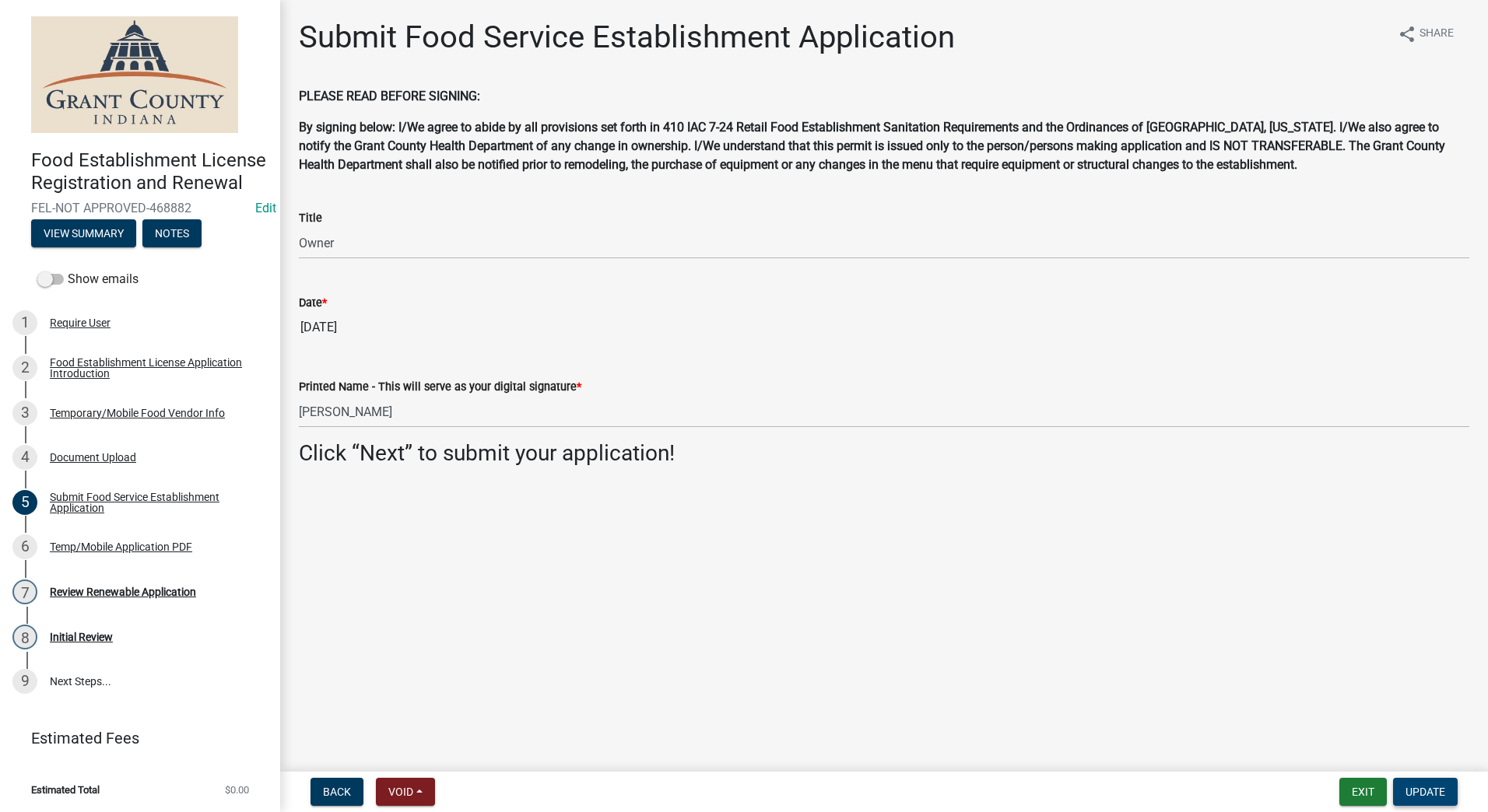
click at [1424, 791] on span "Update" at bounding box center [1425, 792] width 39 height 13
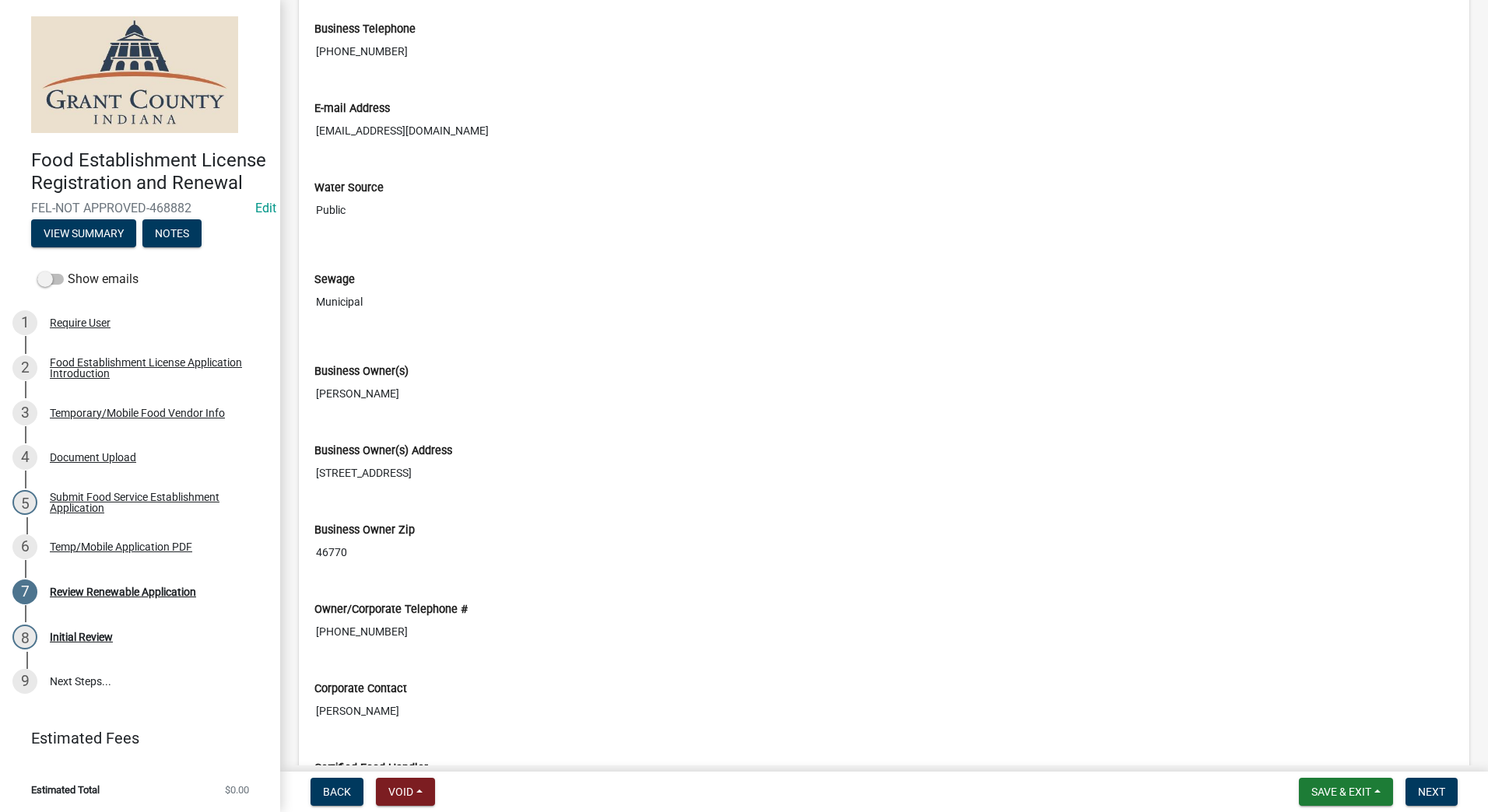
scroll to position [778, 0]
click at [412, 469] on input "[STREET_ADDRESS]" at bounding box center [884, 471] width 1140 height 29
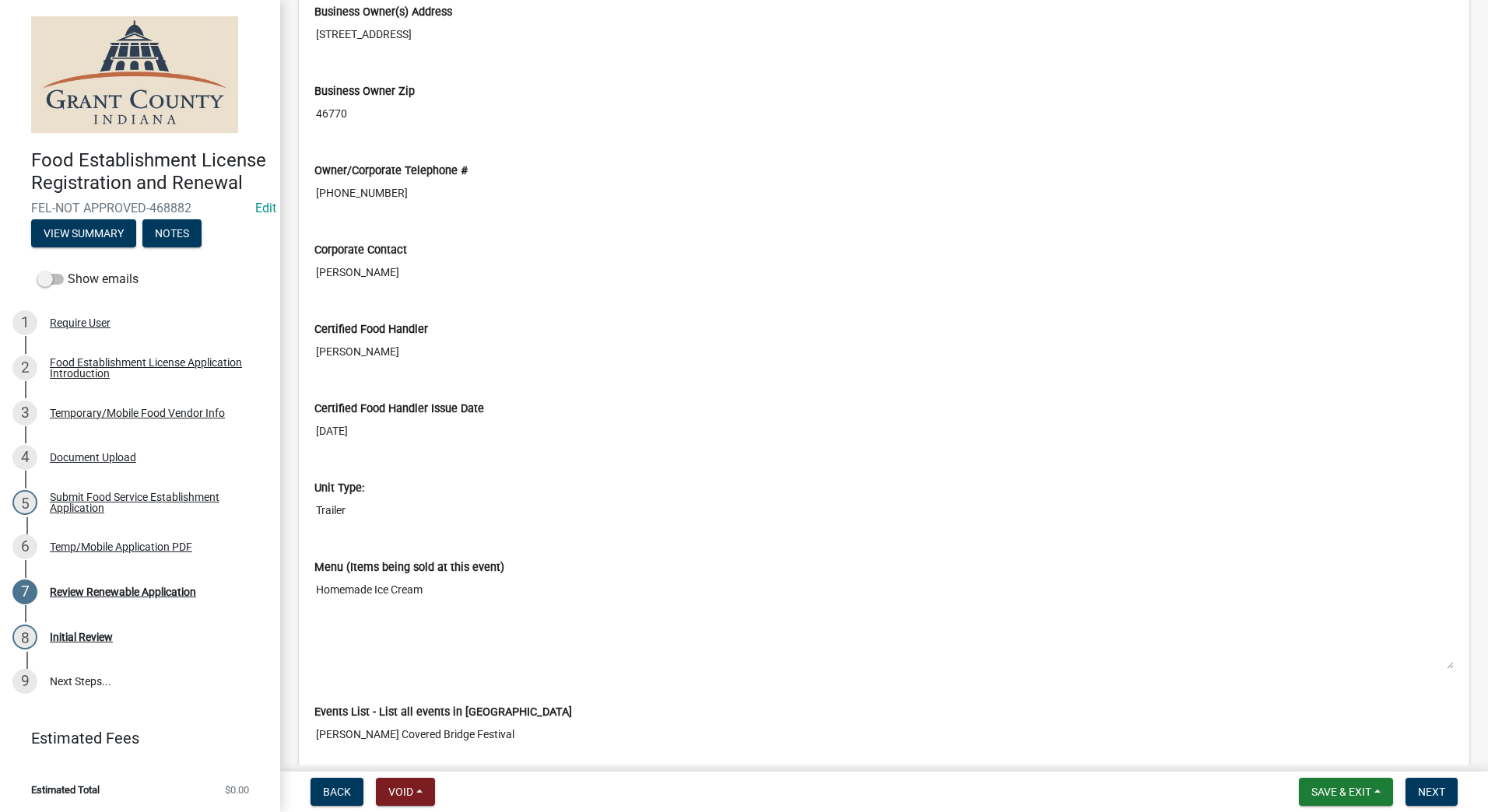
scroll to position [825, 0]
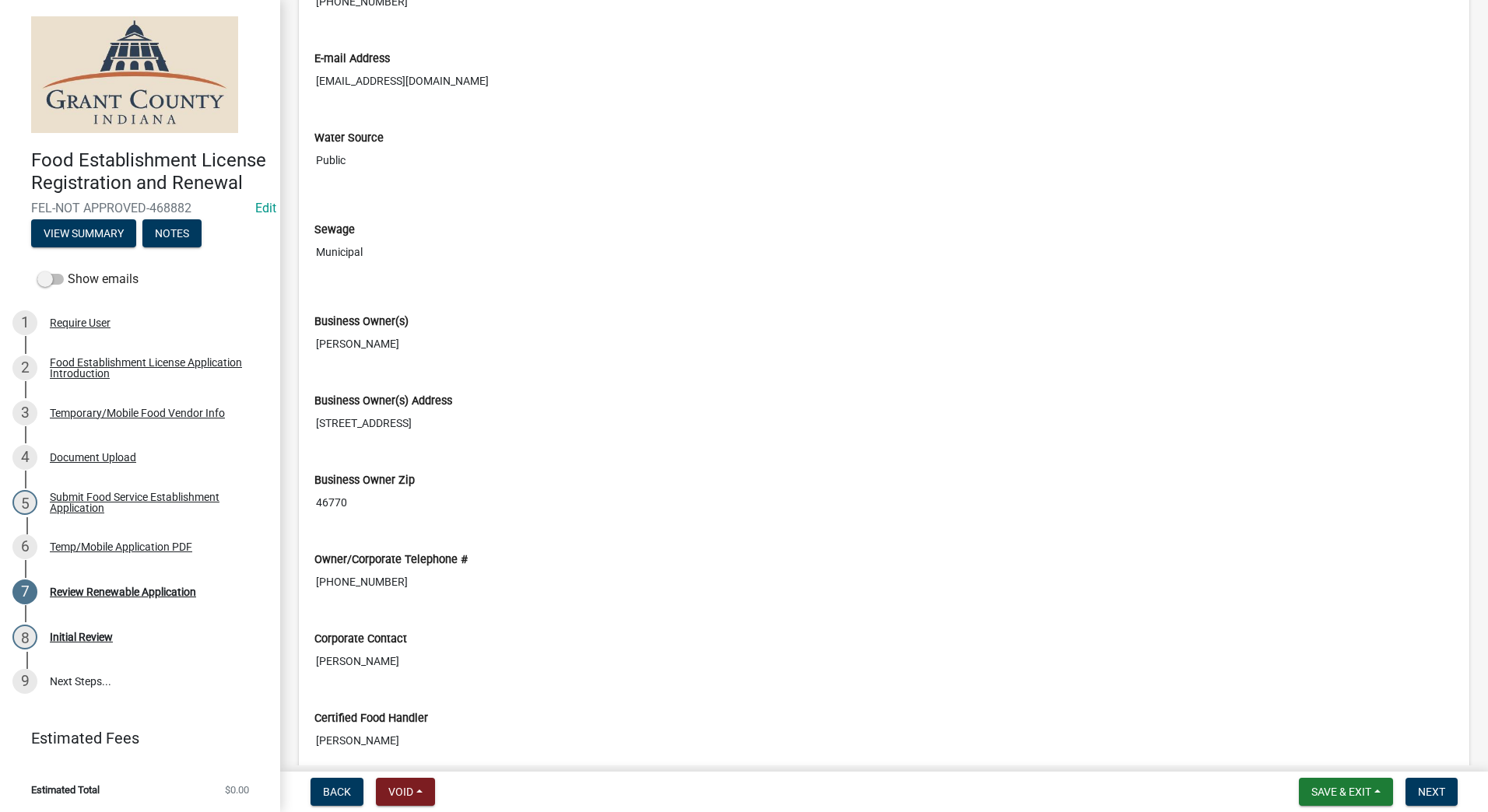
click at [432, 425] on input "[STREET_ADDRESS]" at bounding box center [884, 424] width 1140 height 29
click at [413, 422] on input "[STREET_ADDRESS]" at bounding box center [884, 424] width 1140 height 29
click at [255, 216] on link "Edit" at bounding box center [265, 207] width 21 height 15
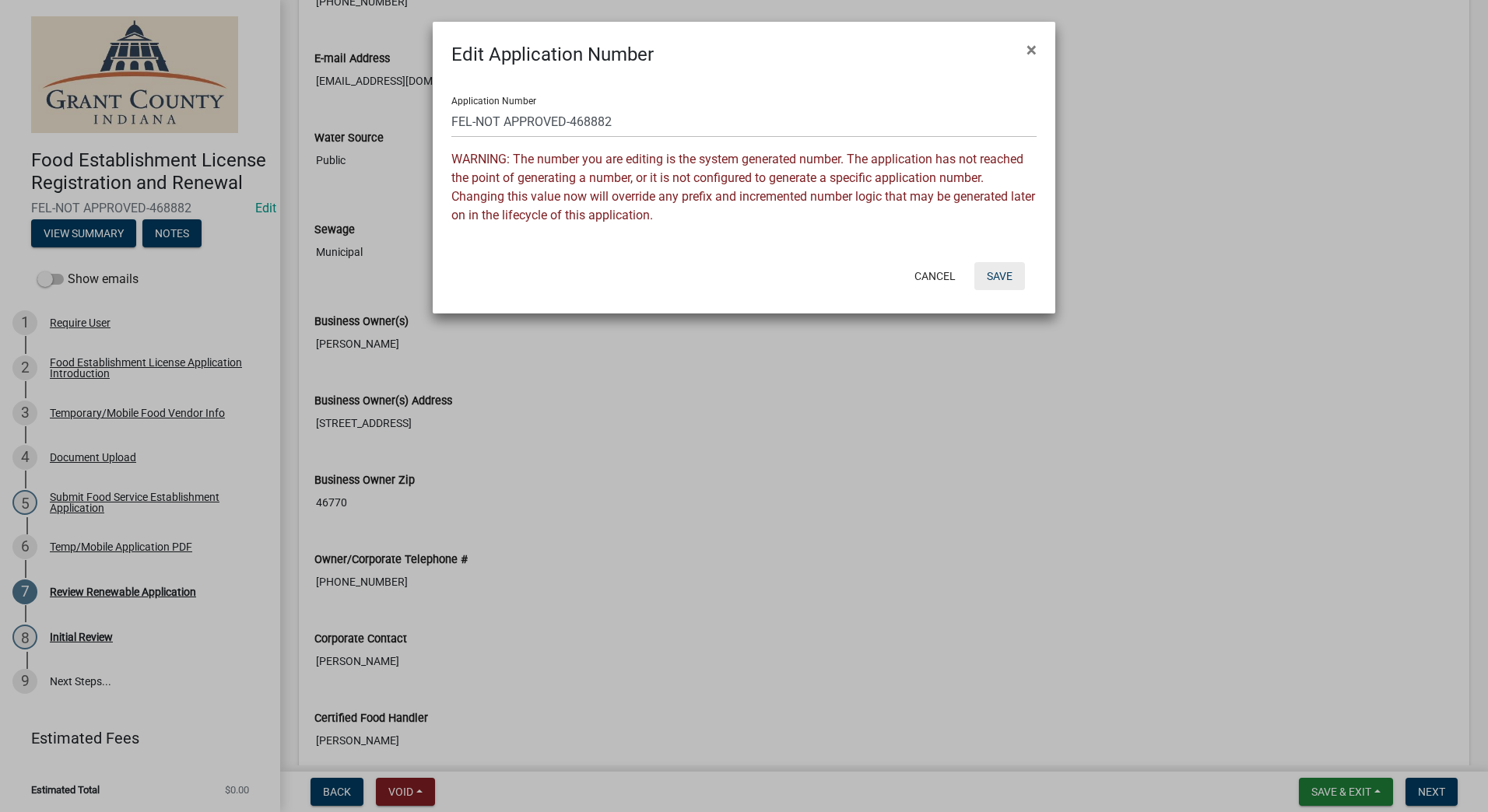
click at [994, 273] on button "Save" at bounding box center [999, 275] width 51 height 28
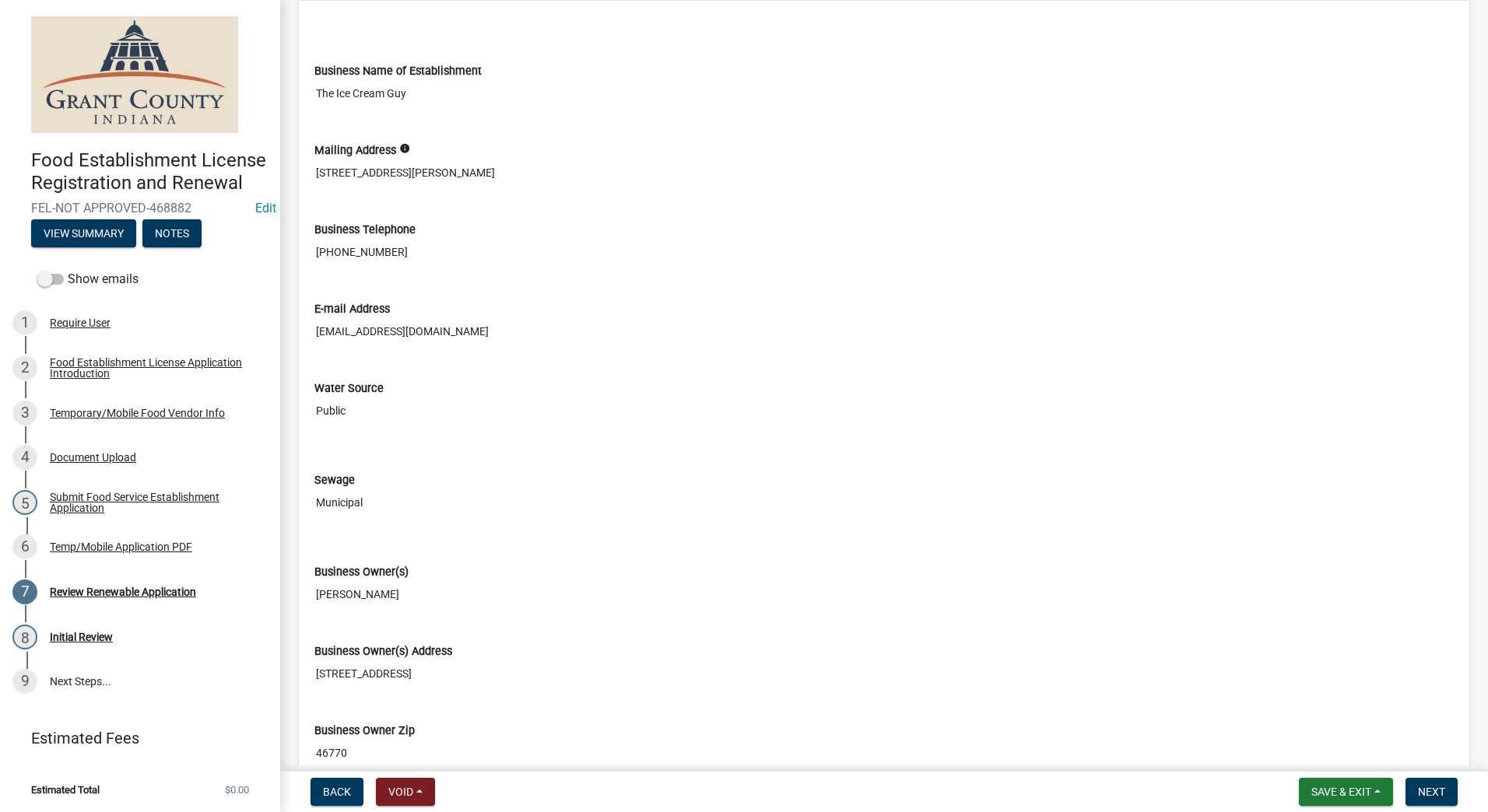
scroll to position [670, 0]
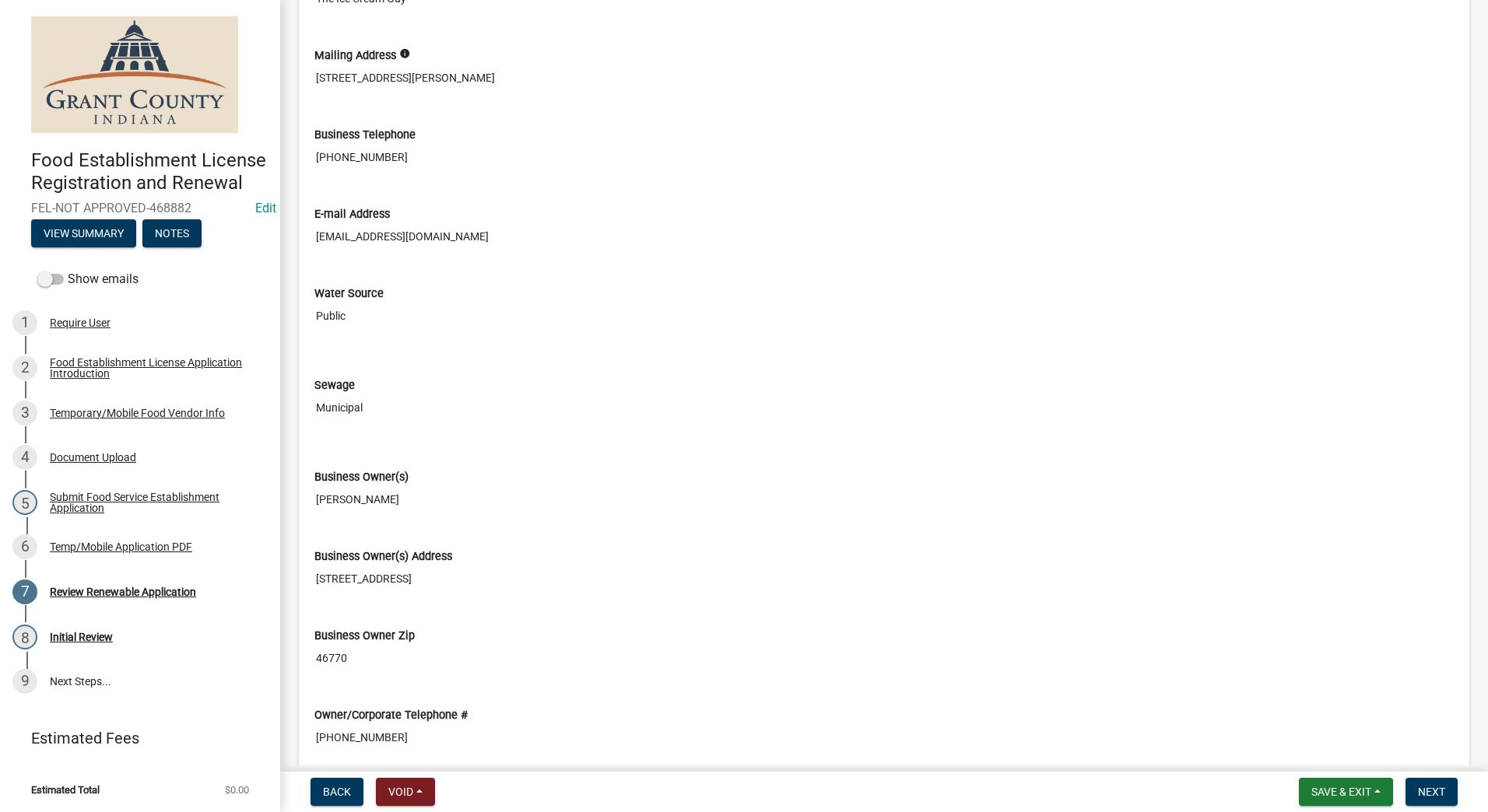
click at [420, 578] on input "[STREET_ADDRESS]" at bounding box center [884, 579] width 1140 height 29
click at [412, 582] on input "[STREET_ADDRESS]" at bounding box center [884, 579] width 1140 height 29
drag, startPoint x: 1418, startPoint y: 579, endPoint x: 1332, endPoint y: 569, distance: 86.6
click at [1390, 573] on input "[STREET_ADDRESS]" at bounding box center [884, 579] width 1140 height 29
click at [412, 584] on input "[STREET_ADDRESS]" at bounding box center [884, 579] width 1140 height 29
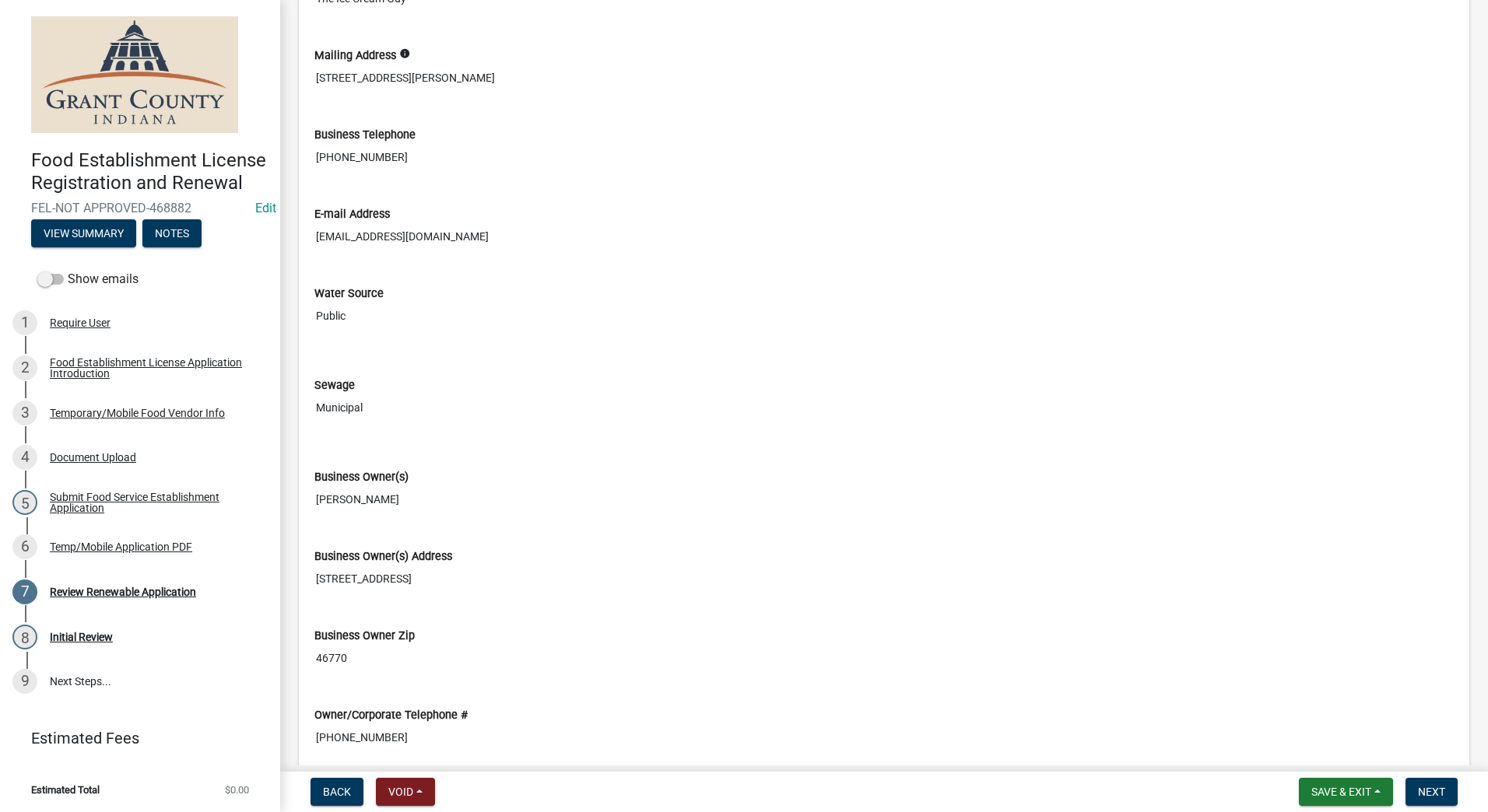
click at [412, 584] on input "[STREET_ADDRESS]" at bounding box center [884, 579] width 1140 height 29
click at [416, 581] on input "[STREET_ADDRESS]" at bounding box center [884, 579] width 1140 height 29
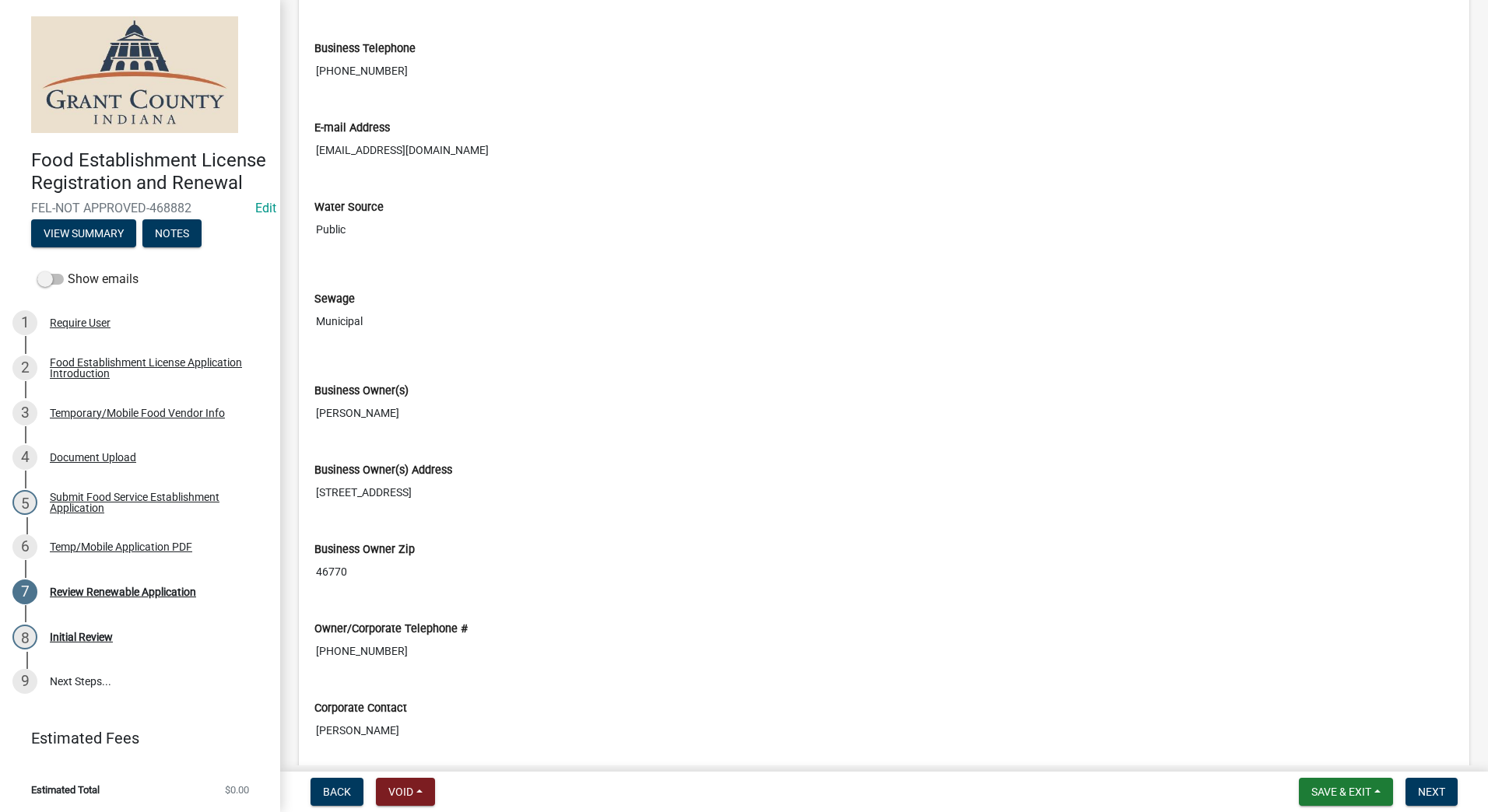
scroll to position [748, 0]
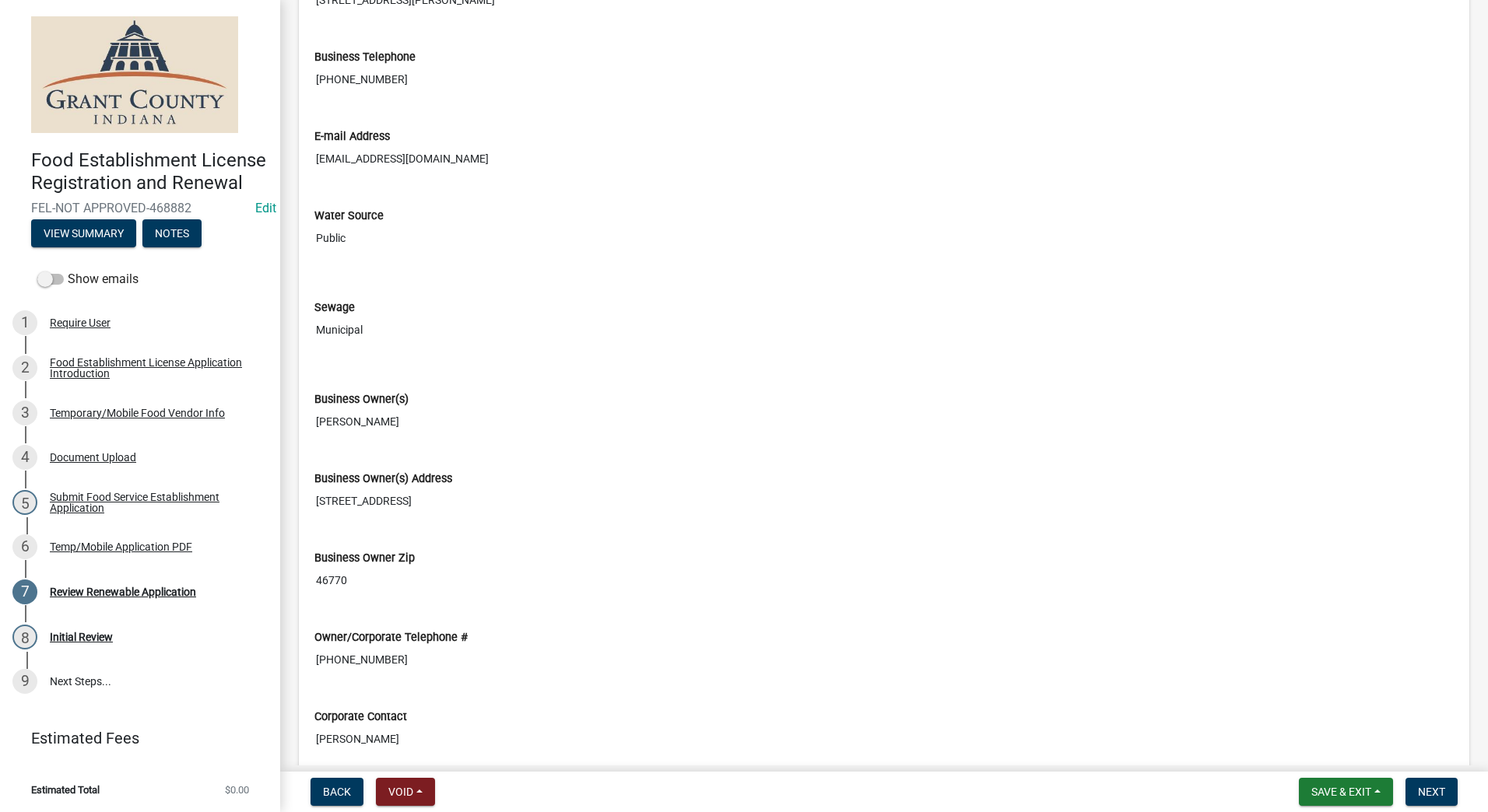
click at [417, 491] on input "[STREET_ADDRESS]" at bounding box center [884, 502] width 1140 height 29
drag, startPoint x: 417, startPoint y: 491, endPoint x: 428, endPoint y: 509, distance: 21.1
click at [428, 509] on input "[STREET_ADDRESS]" at bounding box center [884, 502] width 1140 height 29
click at [428, 504] on input "[STREET_ADDRESS]" at bounding box center [884, 502] width 1140 height 29
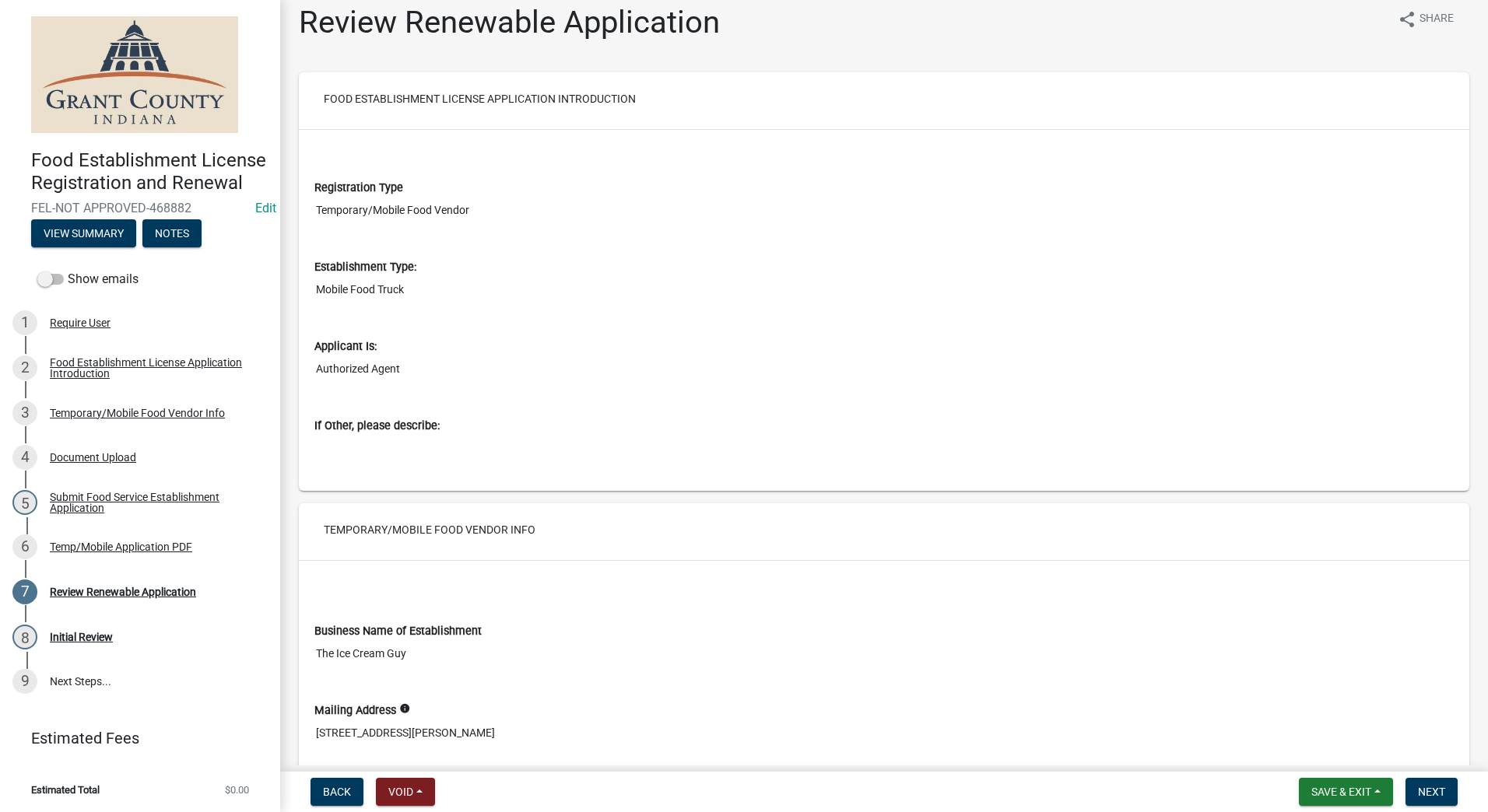
scroll to position [0, 0]
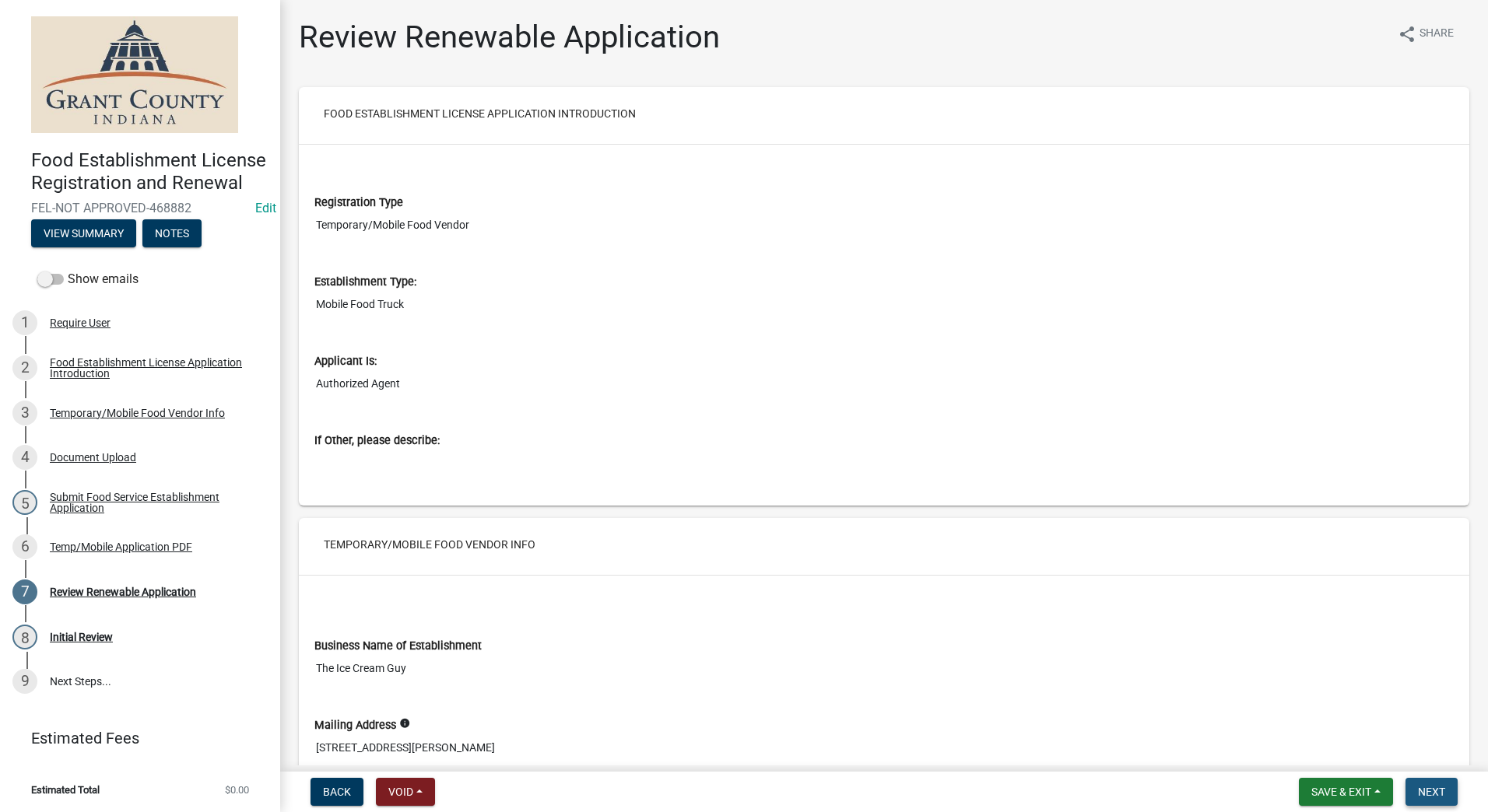
click at [1424, 793] on span "Next" at bounding box center [1432, 792] width 27 height 13
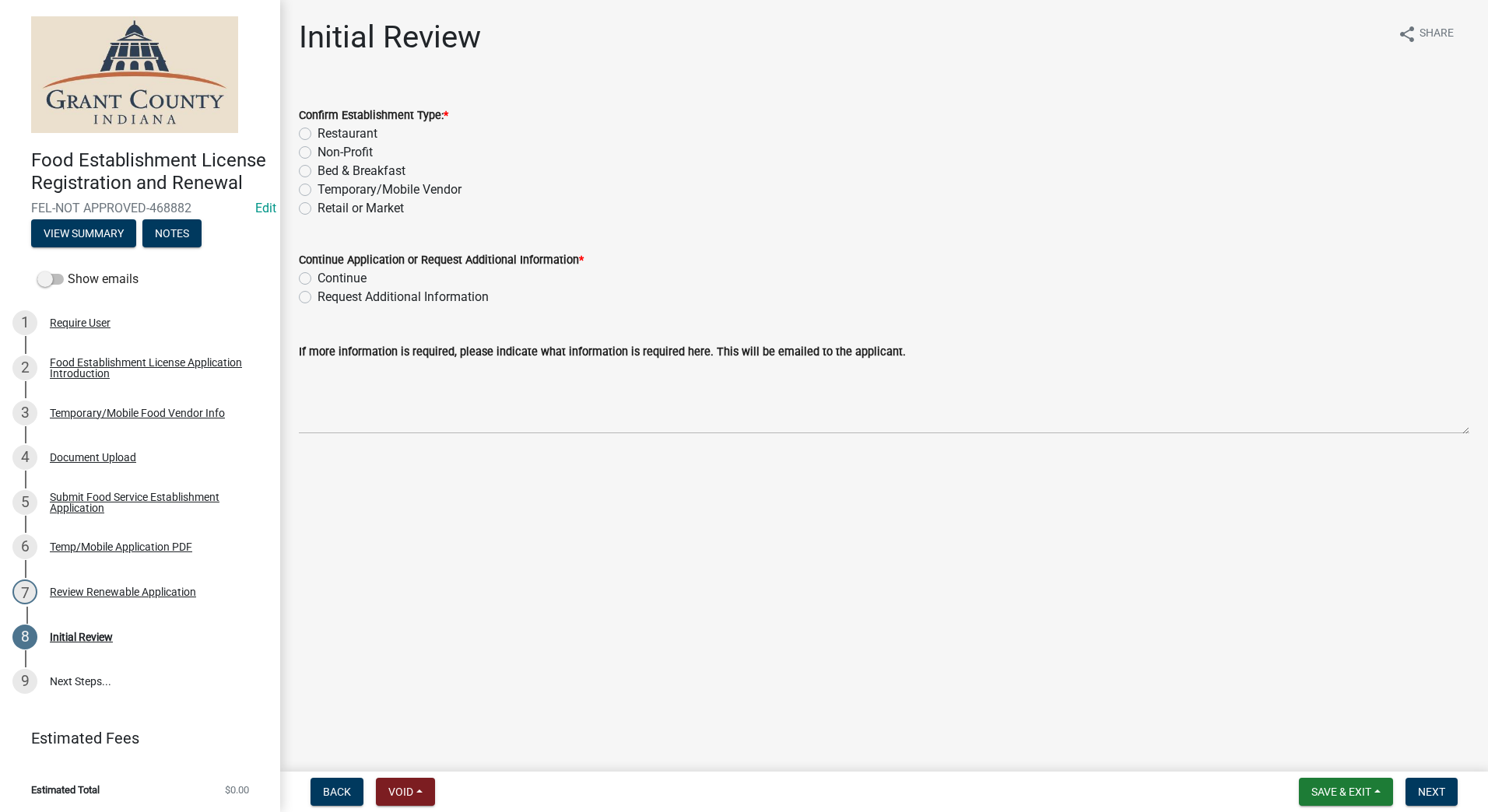
click at [318, 189] on label "Temporary/Mobile Vendor" at bounding box center [389, 190] width 144 height 19
click at [318, 189] on input "Temporary/Mobile Vendor" at bounding box center [322, 185] width 10 height 10
radio input "true"
click at [318, 278] on label "Continue" at bounding box center [342, 278] width 49 height 19
click at [318, 278] on input "Continue" at bounding box center [322, 274] width 10 height 10
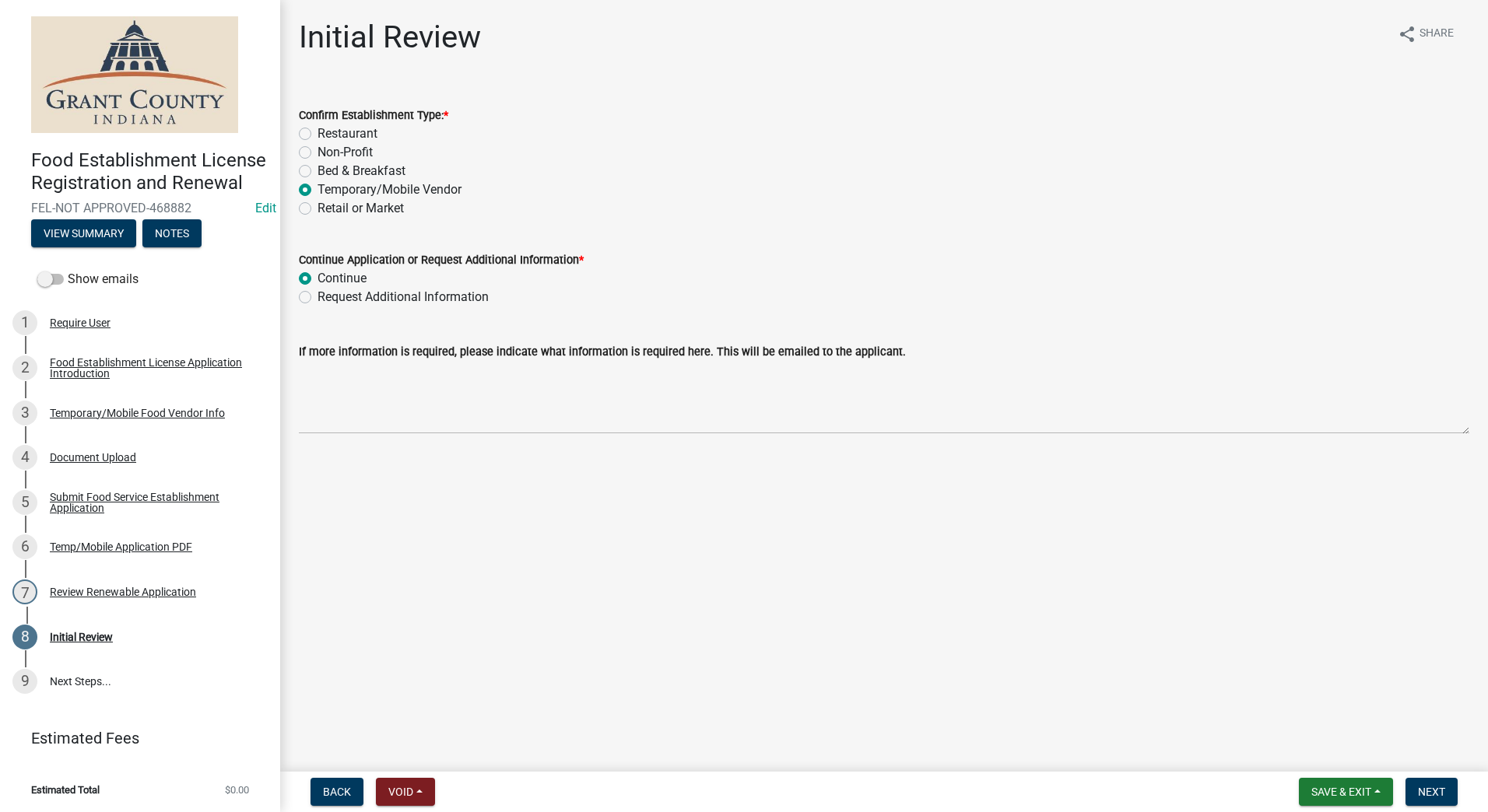
radio input "true"
click at [482, 516] on main "Initial Review share Share Confirm Establishment Type: * Restaurant Non-Profit …" at bounding box center [884, 383] width 1208 height 765
click at [1427, 793] on span "Next" at bounding box center [1432, 792] width 27 height 13
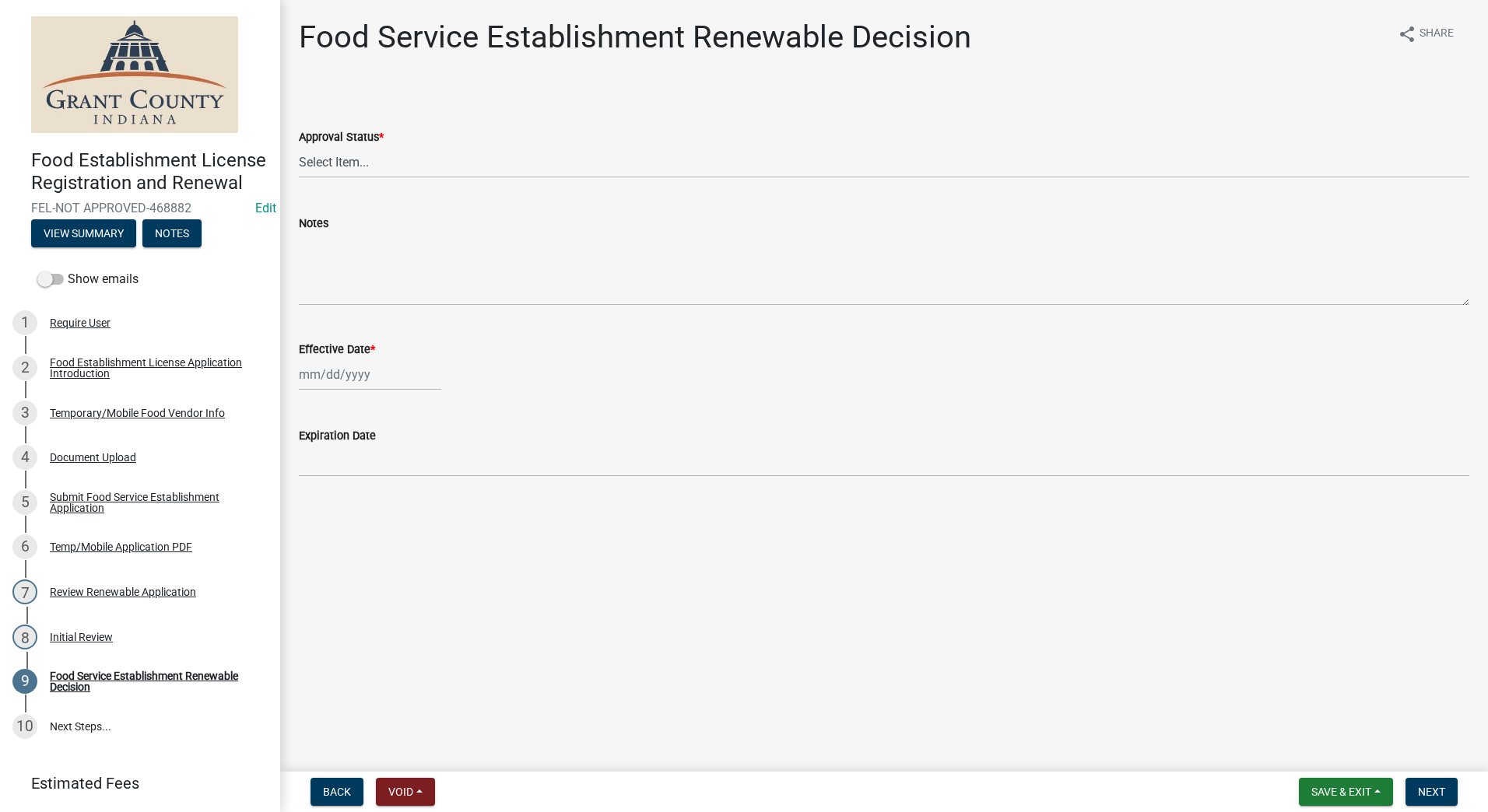
click at [869, 571] on main "Food Service Establishment Renewable Decision share Share Approval Status * Sel…" at bounding box center [884, 383] width 1208 height 765
click at [74, 643] on div "Initial Review" at bounding box center [81, 637] width 63 height 11
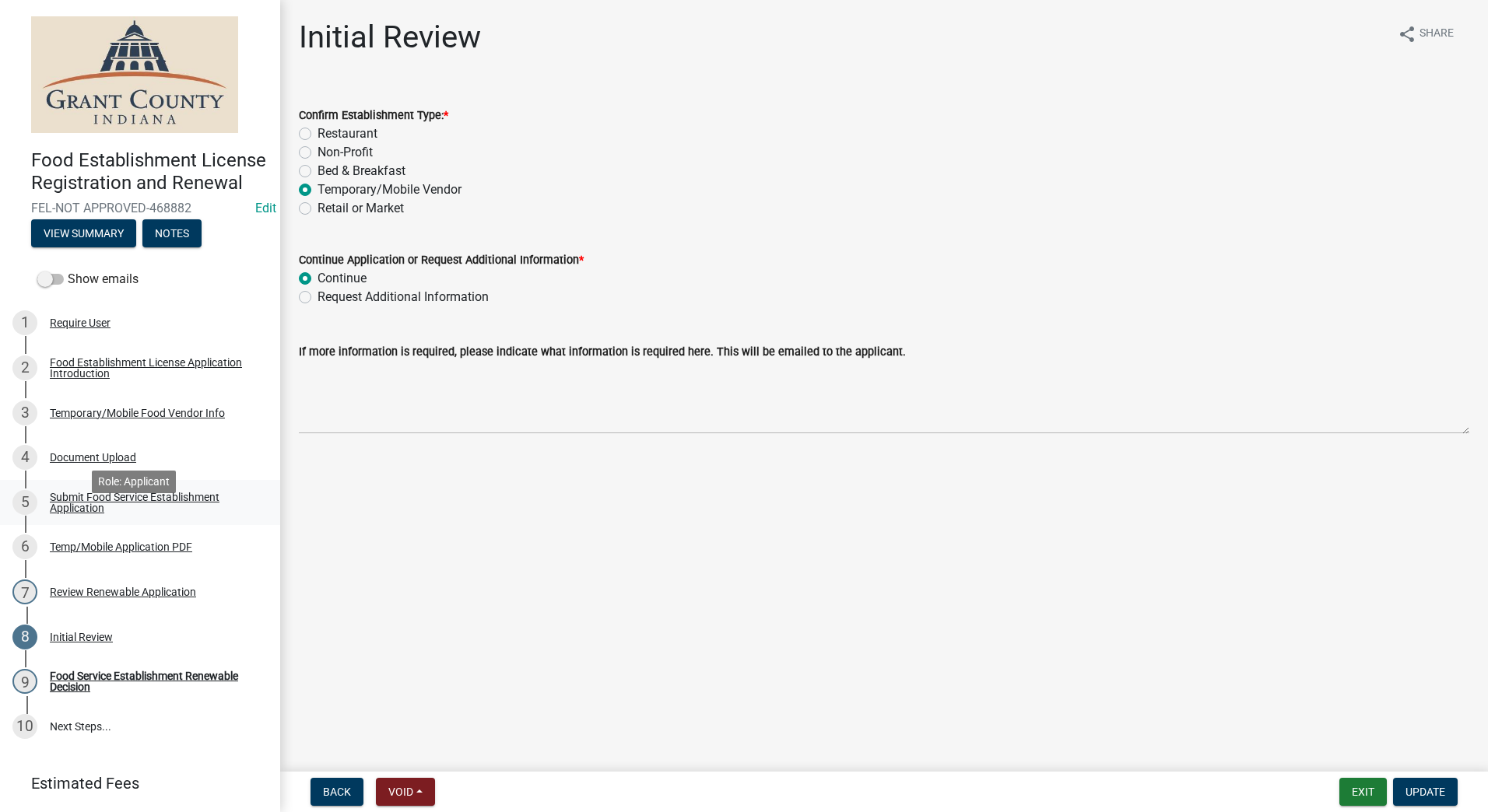
click at [128, 513] on div "Submit Food Service Establishment Application" at bounding box center [153, 503] width 206 height 21
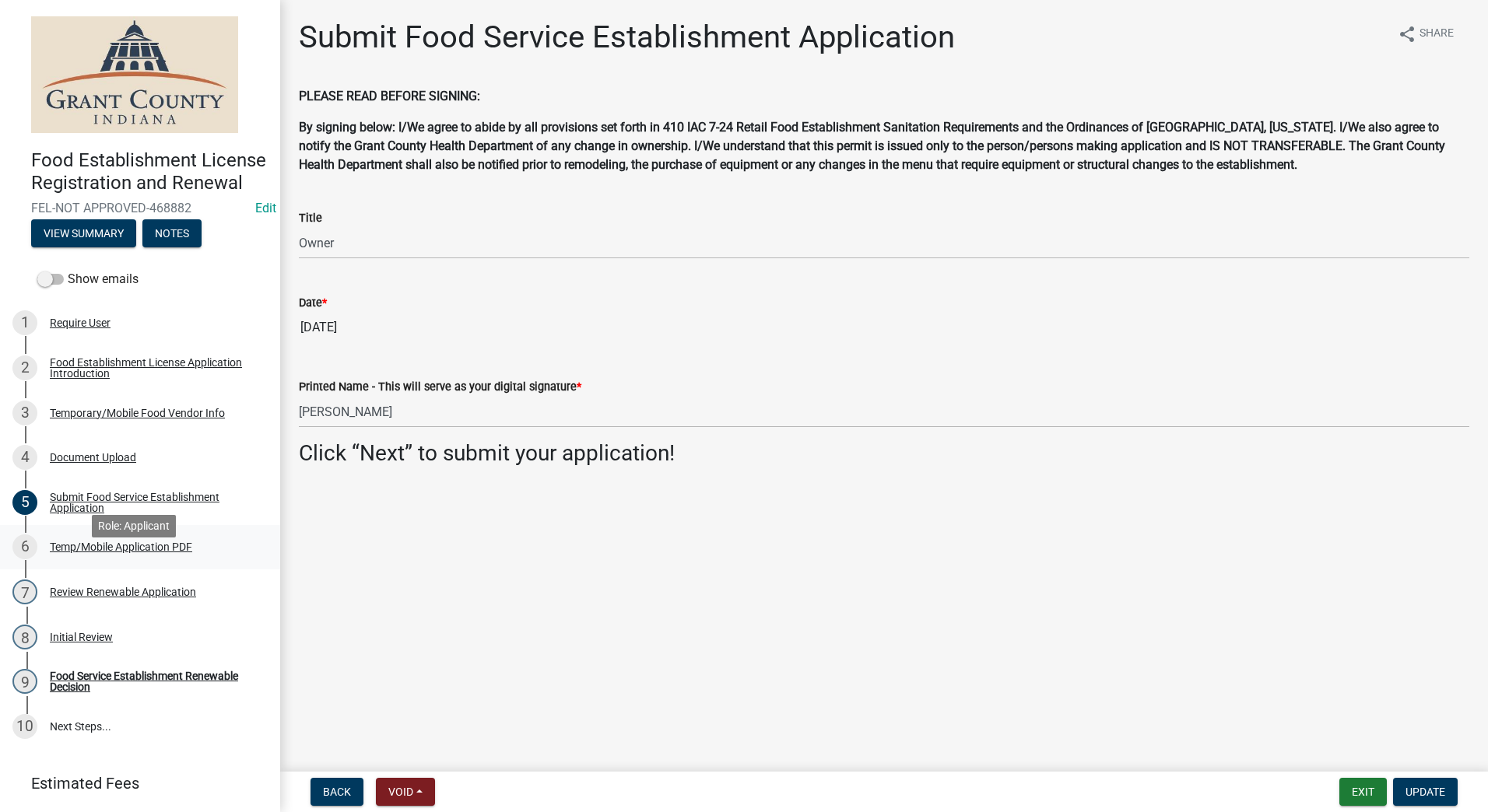
click at [87, 553] on div "Temp/Mobile Application PDF" at bounding box center [121, 547] width 142 height 11
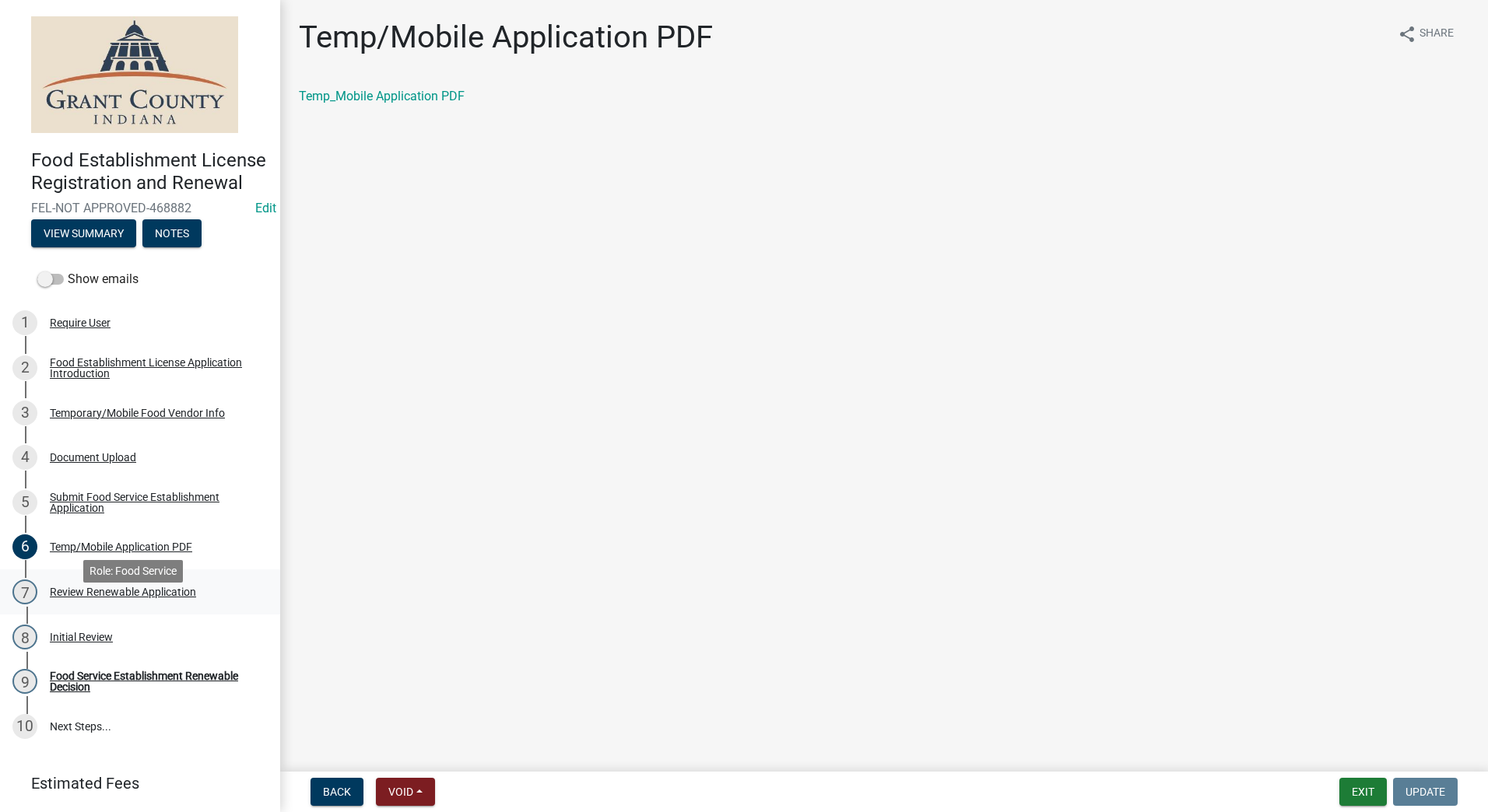
click at [76, 597] on div "Review Renewable Application" at bounding box center [123, 592] width 147 height 11
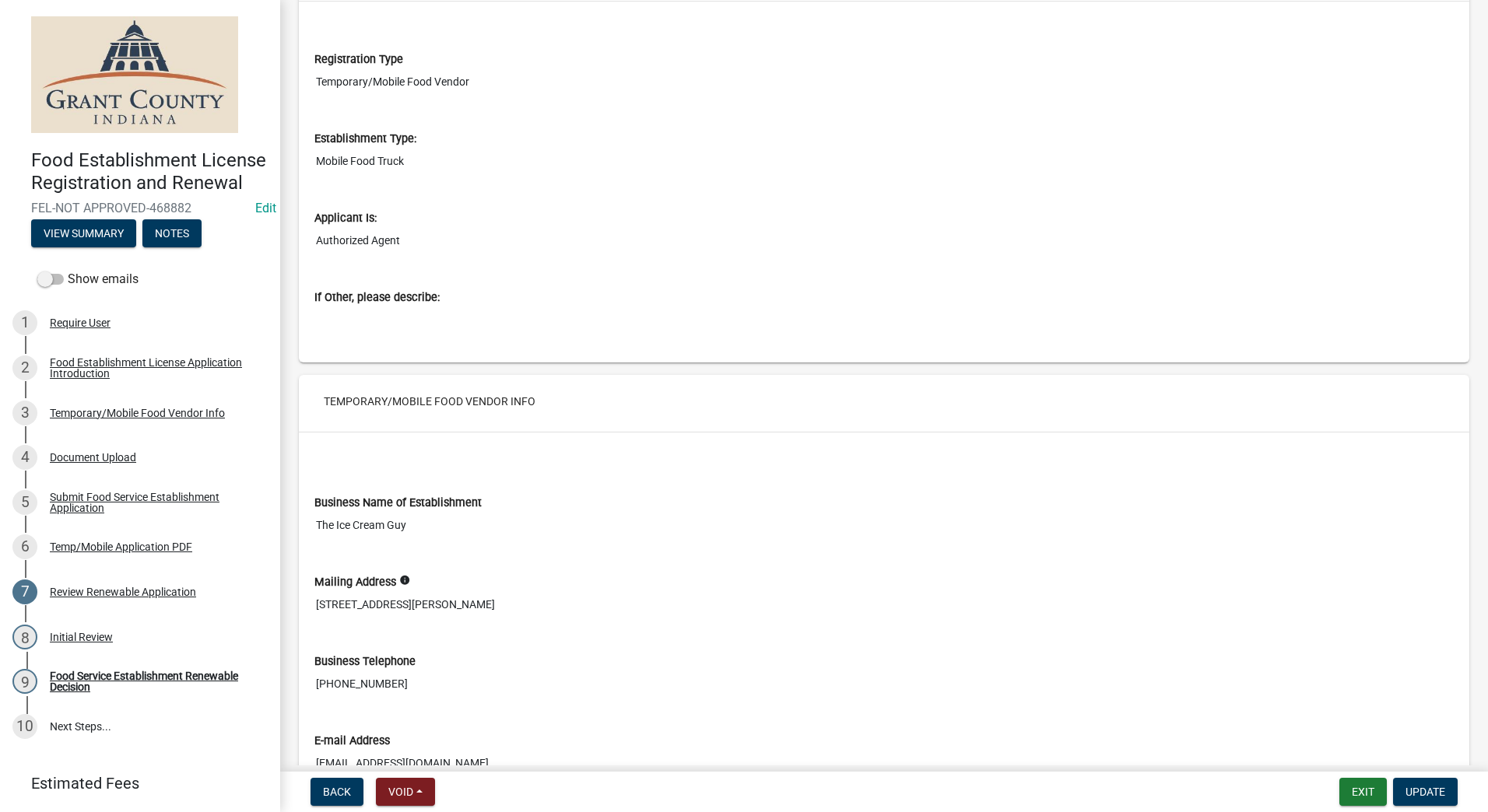
scroll to position [156, 0]
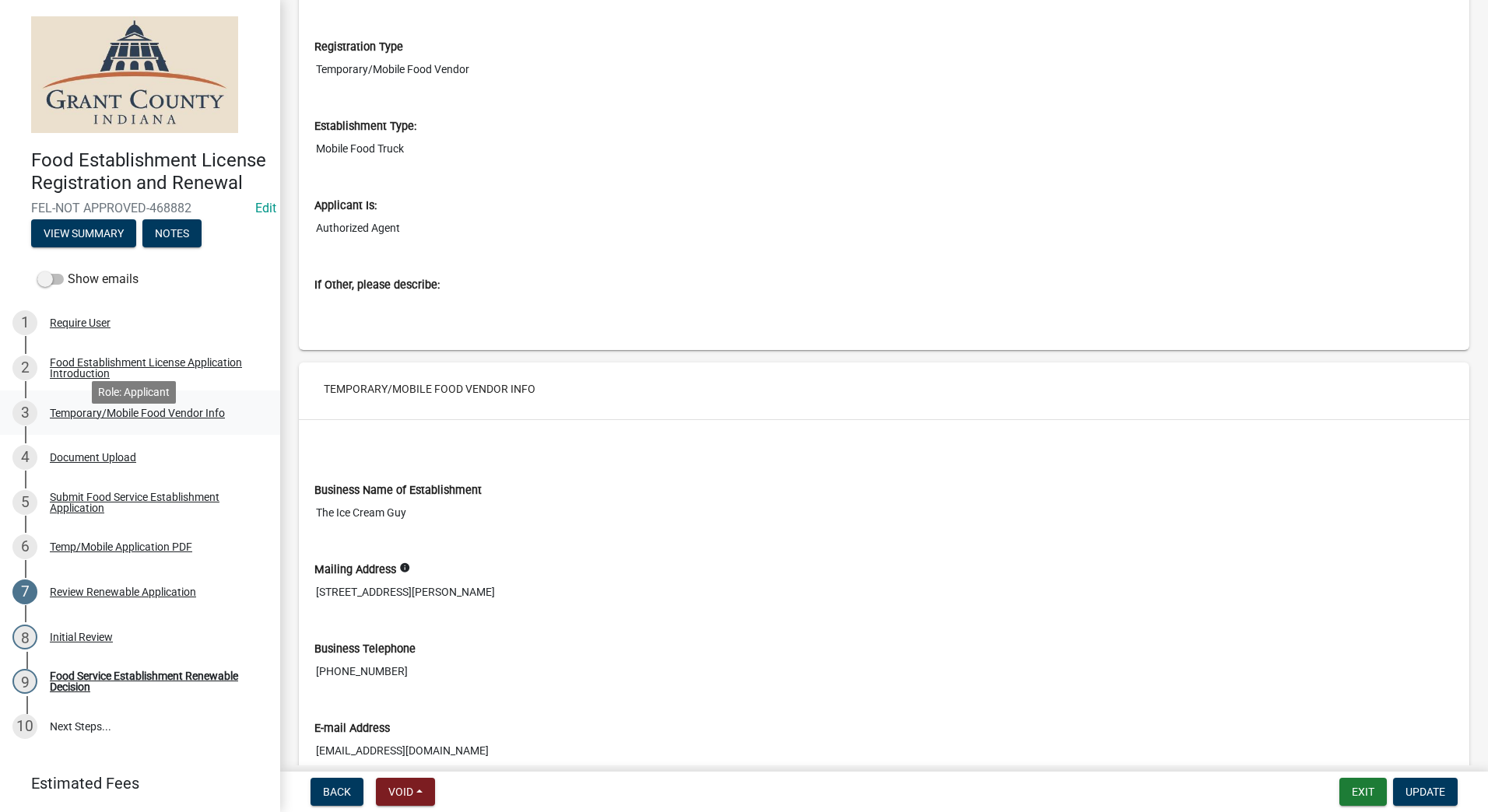
click at [180, 419] on div "Temporary/Mobile Food Vendor Info" at bounding box center [138, 413] width 175 height 11
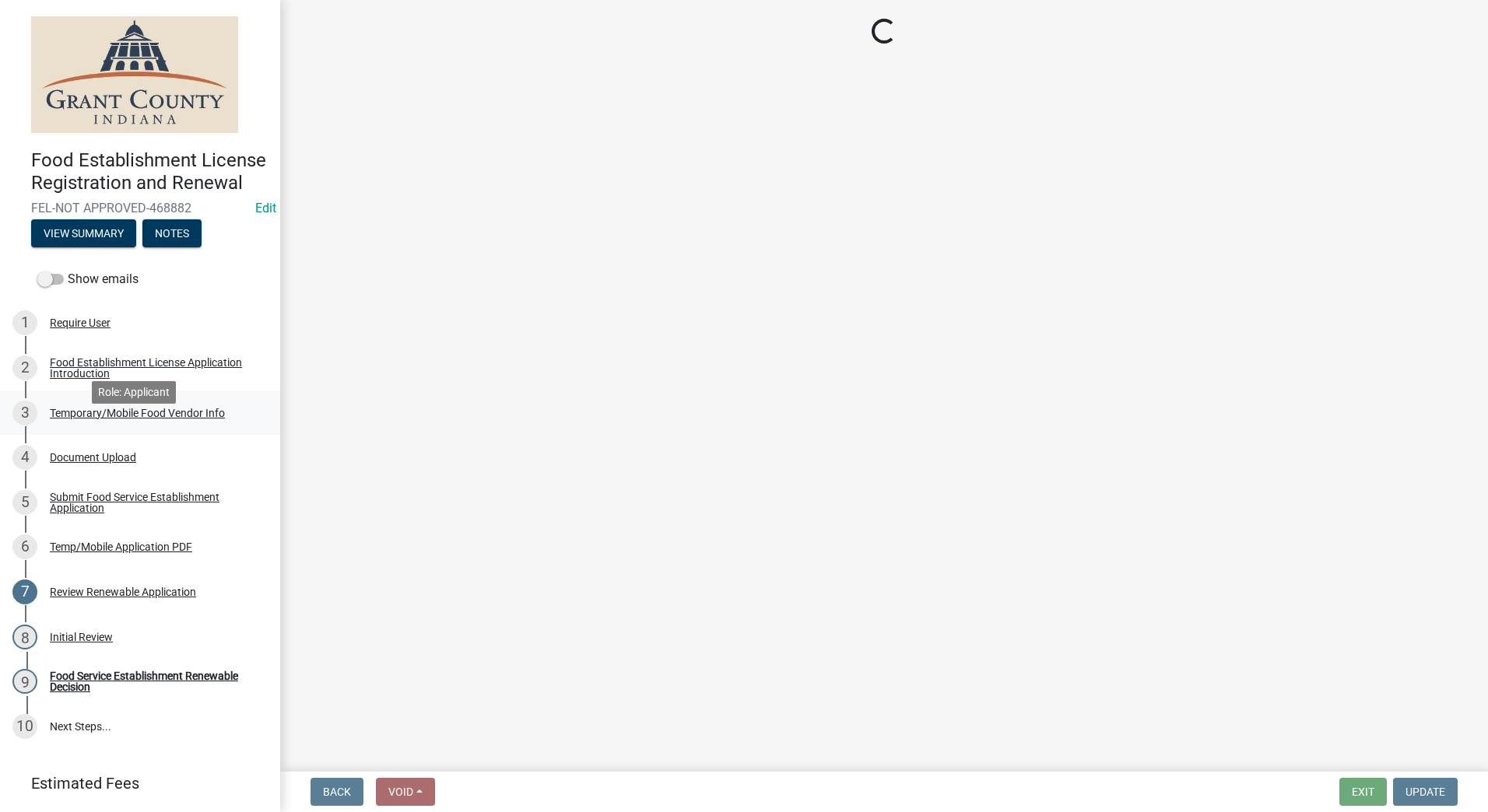
select select "986694ba-6a39-4309-ba8e-cbcd507728d3"
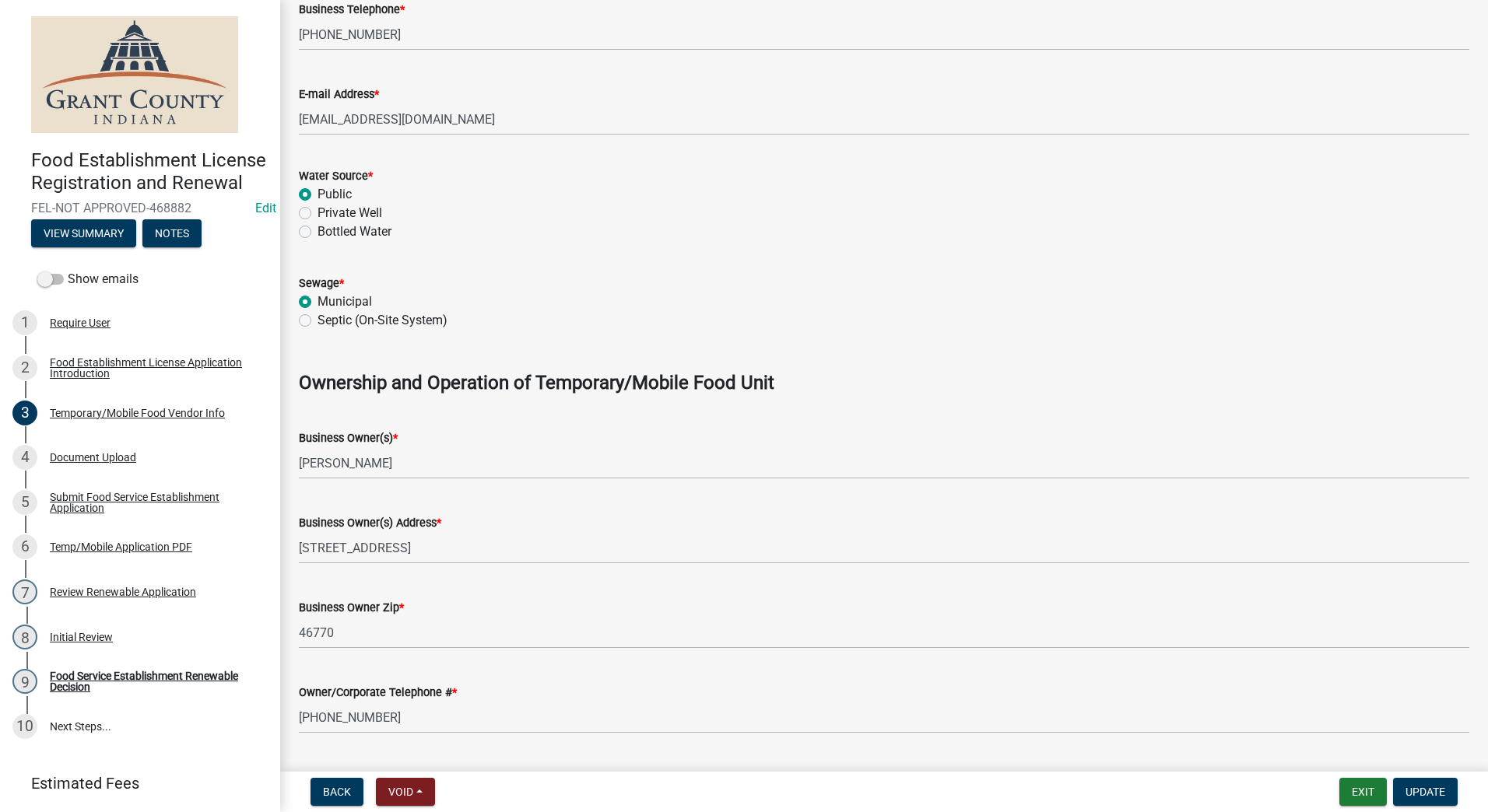
scroll to position [700, 0]
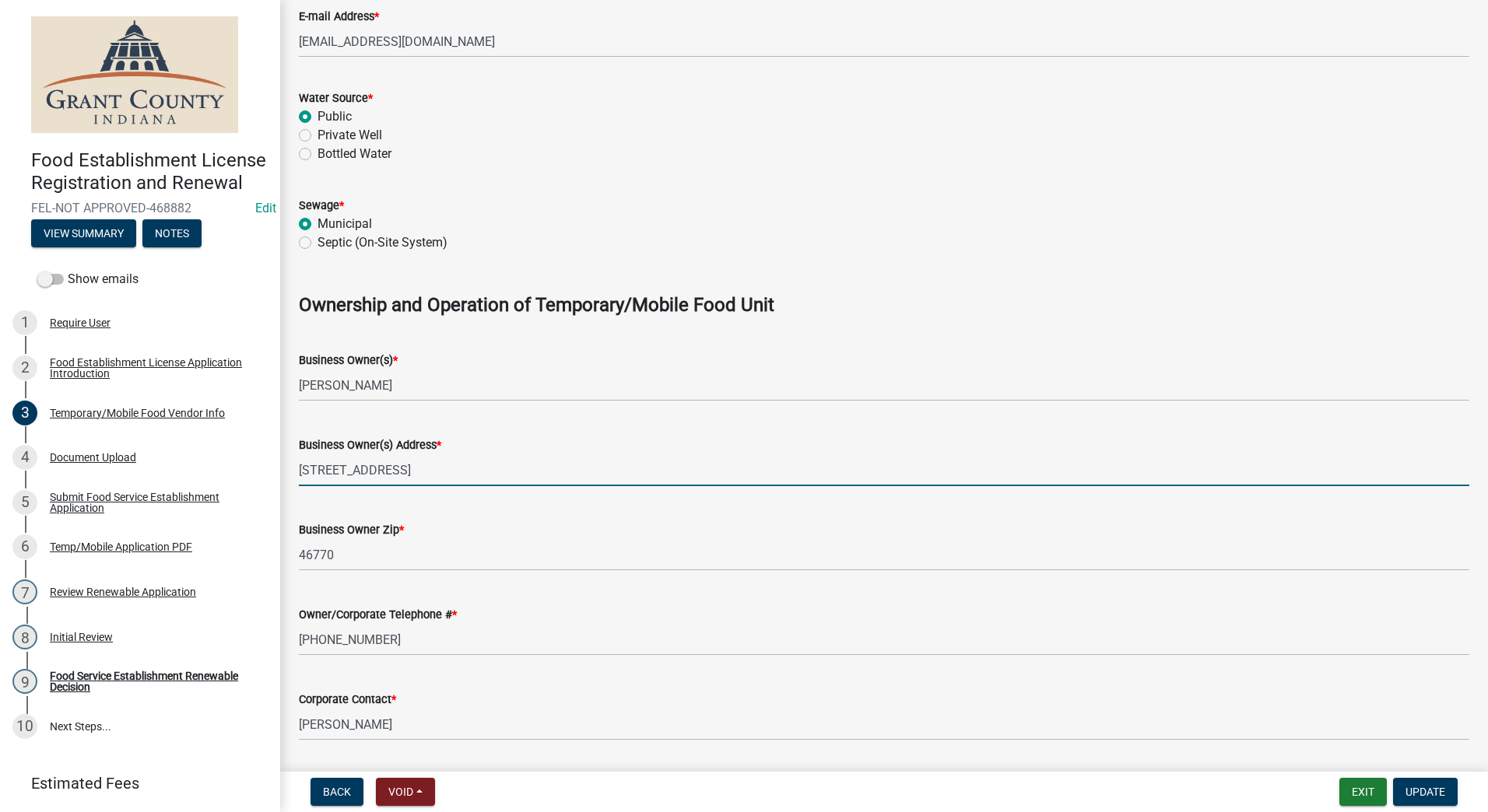
click at [421, 472] on input "[STREET_ADDRESS]" at bounding box center [884, 470] width 1170 height 32
click at [456, 473] on input "[STREET_ADDRESS][PERSON_NAME]" at bounding box center [884, 470] width 1170 height 32
type input "[STREET_ADDRESS][PERSON_NAME]"
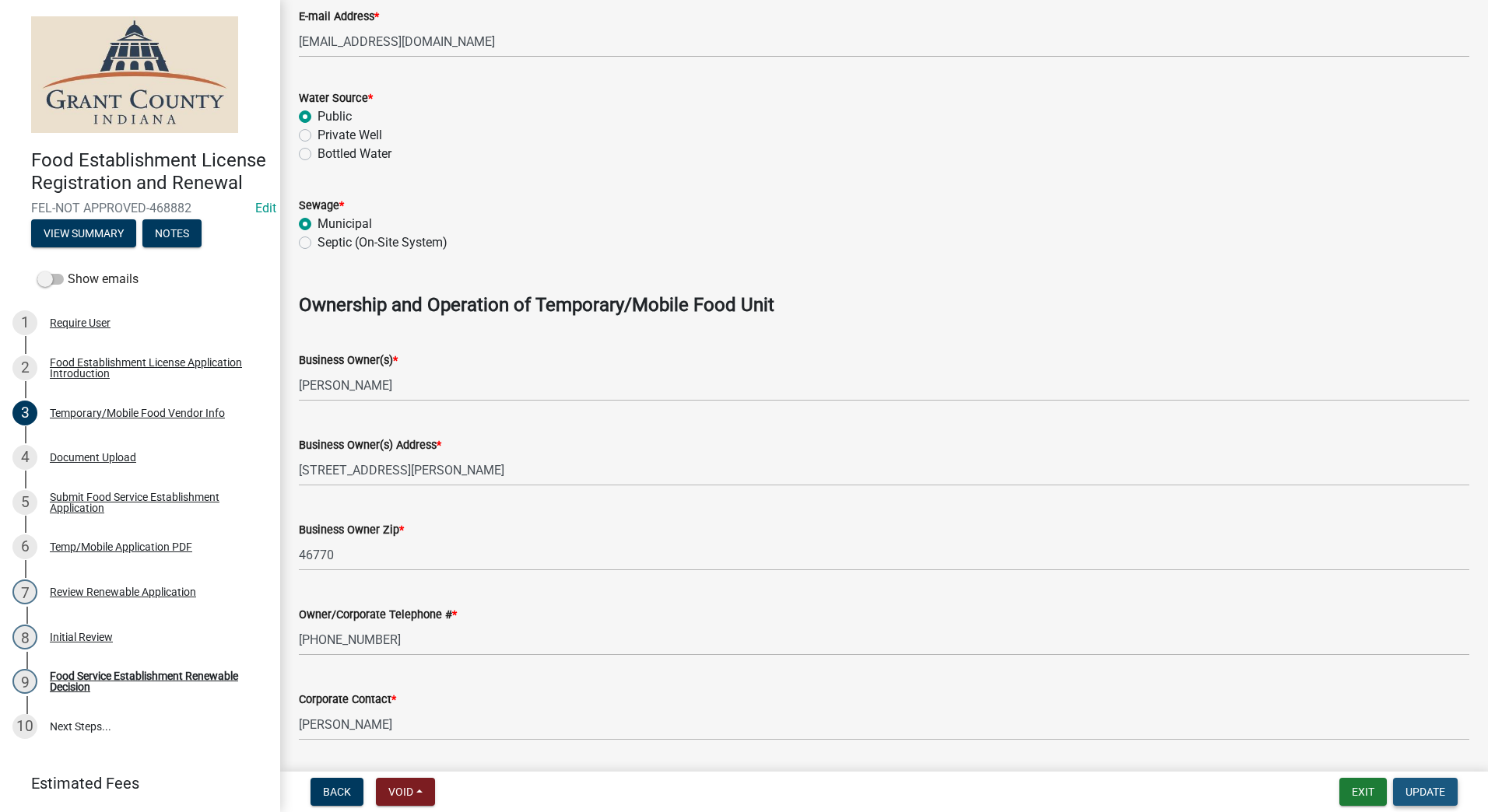
click at [1416, 791] on span "Update" at bounding box center [1425, 792] width 39 height 13
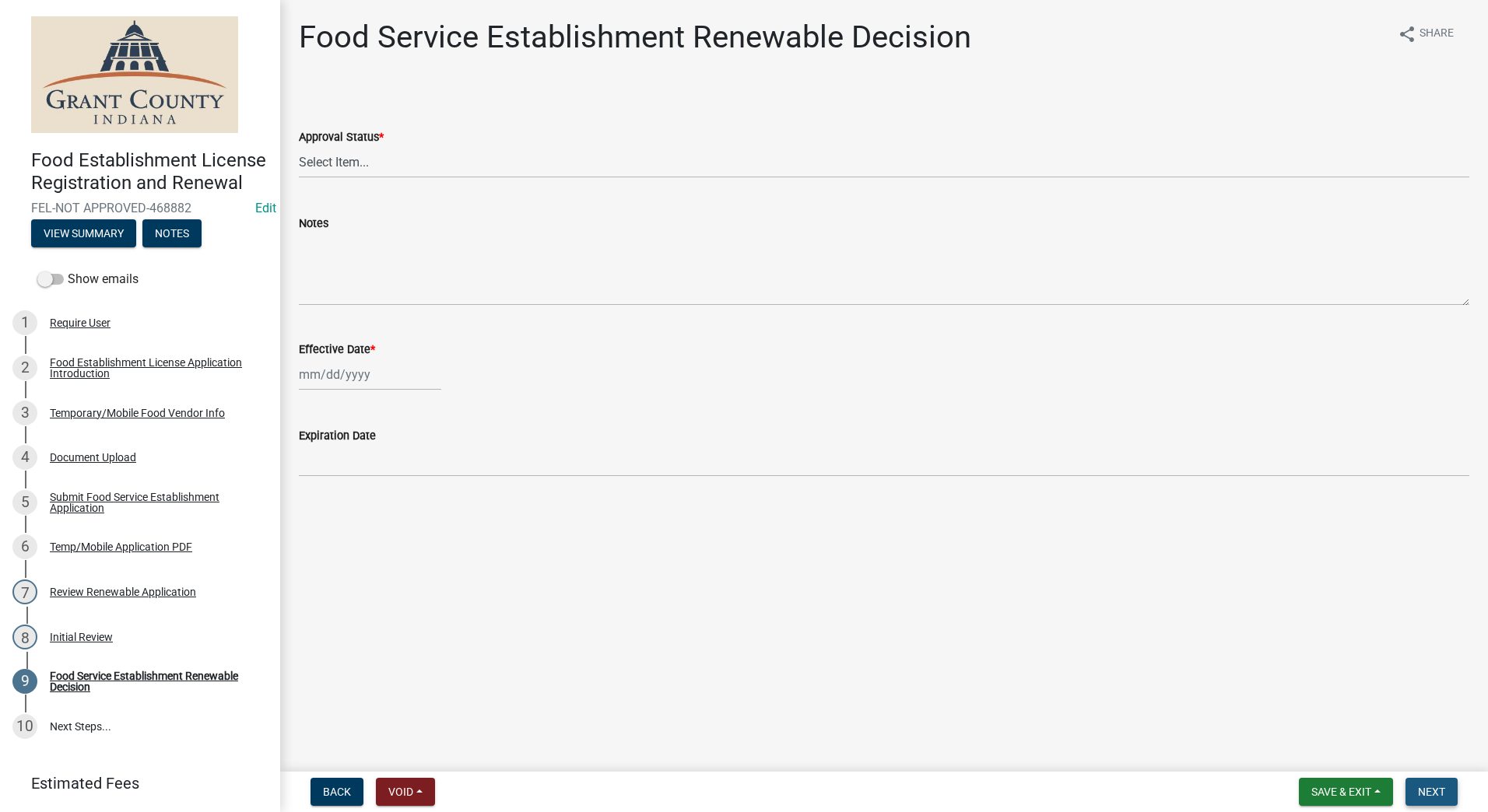
click at [1423, 783] on button "Next" at bounding box center [1432, 791] width 52 height 28
click at [398, 158] on select "Select Item... Approved Denied" at bounding box center [884, 163] width 1170 height 32
click at [299, 147] on select "Select Item... Approved Denied" at bounding box center [884, 163] width 1170 height 32
select select "f8bc5ebe-de22-4857-900a-5f4c078c3457"
select select "8"
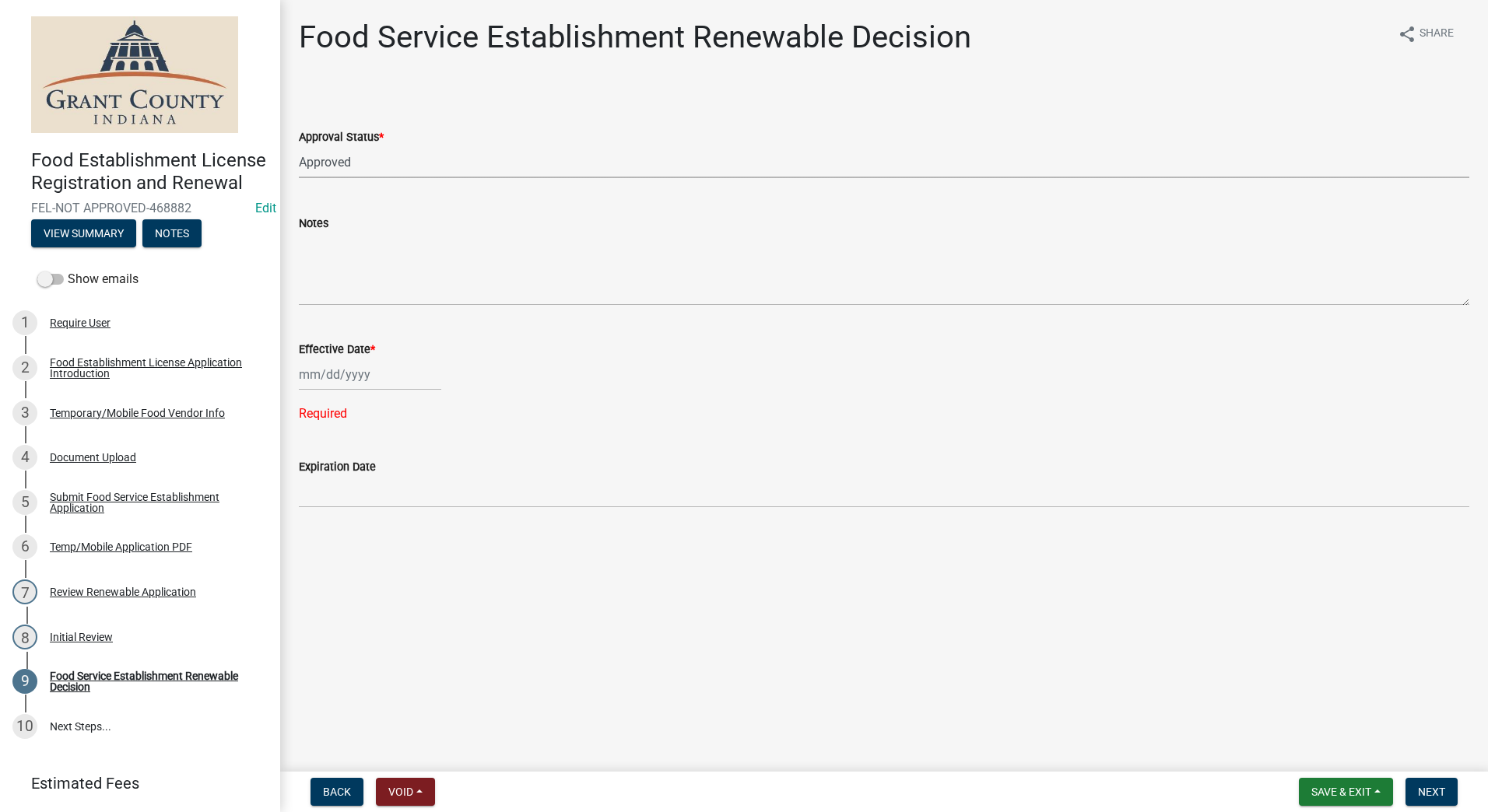
select select "2025"
click at [324, 379] on div "[PERSON_NAME] Feb Mar Apr [PERSON_NAME][DATE] Oct Nov [DATE] 1526 1527 1528 152…" at bounding box center [370, 375] width 142 height 32
click at [314, 555] on div "25" at bounding box center [315, 557] width 25 height 25
type input "[DATE]"
click at [1424, 791] on span "Next" at bounding box center [1432, 792] width 27 height 13
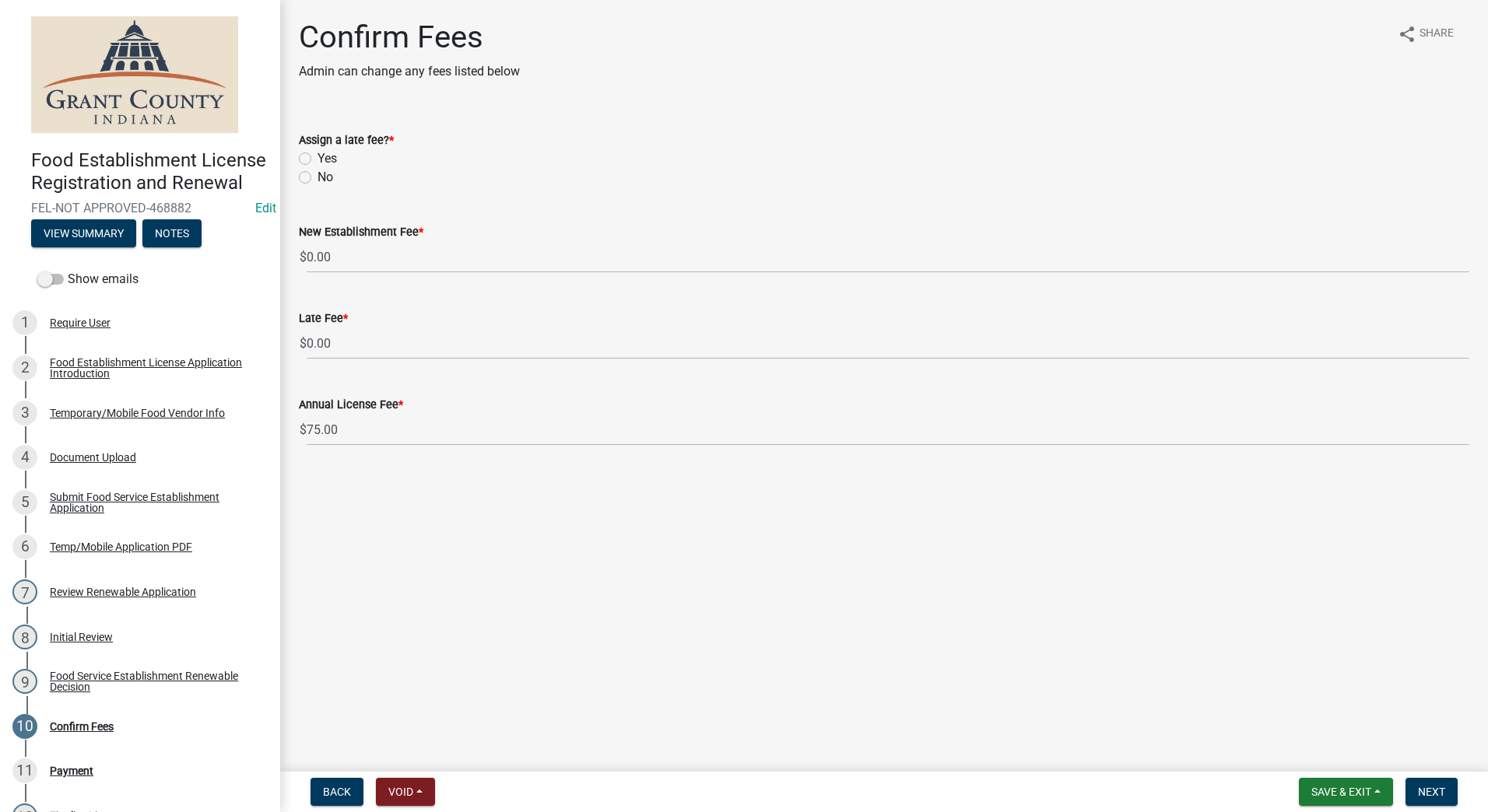
click at [318, 176] on label "No" at bounding box center [325, 177] width 15 height 19
click at [318, 176] on input "No" at bounding box center [322, 173] width 10 height 10
radio input "true"
click at [600, 548] on main "Confirm Fees Admin can change any fees listed below share Share Assign a late f…" at bounding box center [884, 383] width 1208 height 765
click at [1419, 793] on span "Next" at bounding box center [1432, 792] width 27 height 13
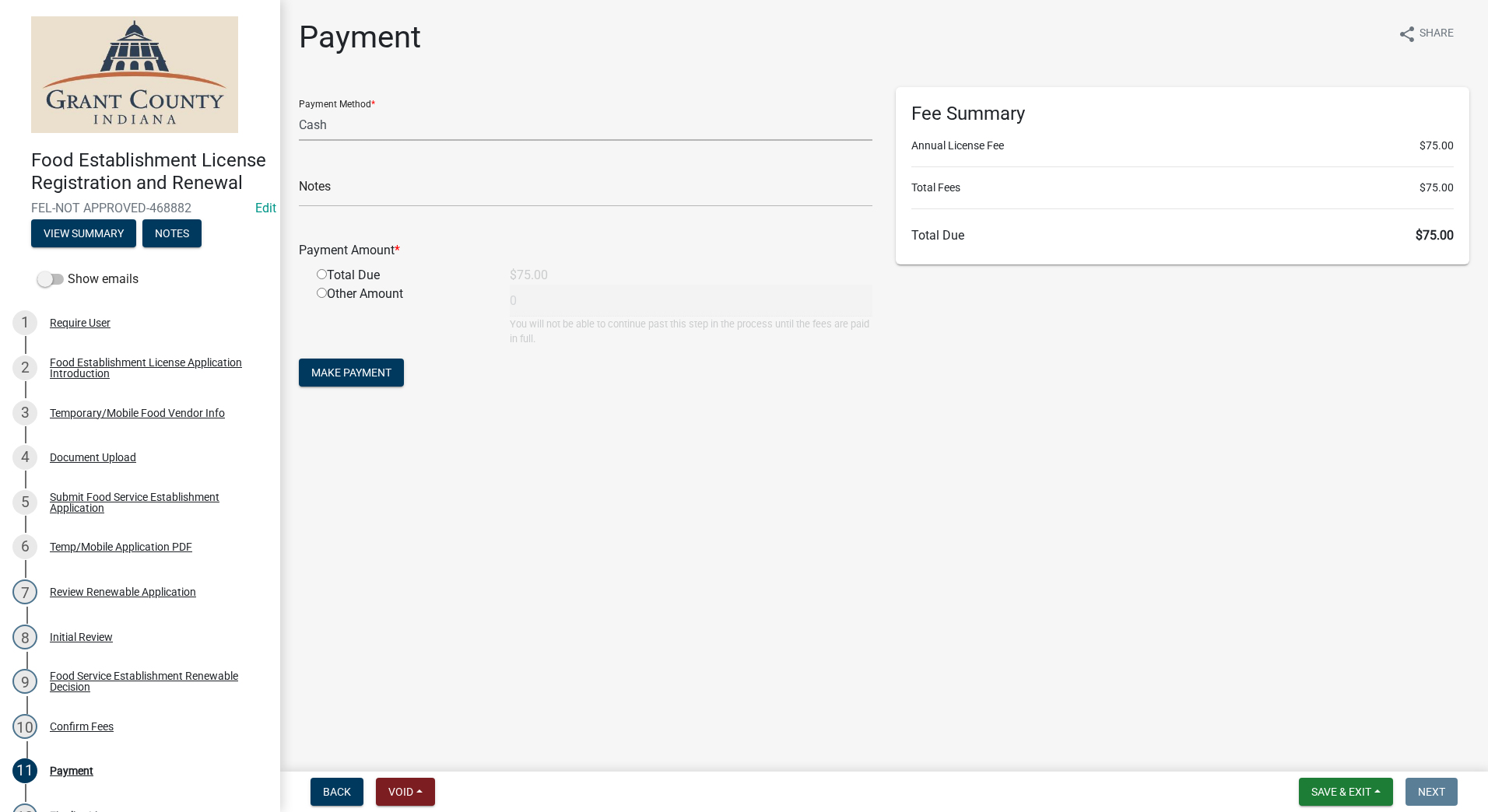
click at [448, 125] on select "Credit Card POS Check Cash" at bounding box center [585, 125] width 574 height 32
select select "0: 2"
click at [299, 109] on select "Credit Card POS Check Cash" at bounding box center [585, 125] width 574 height 32
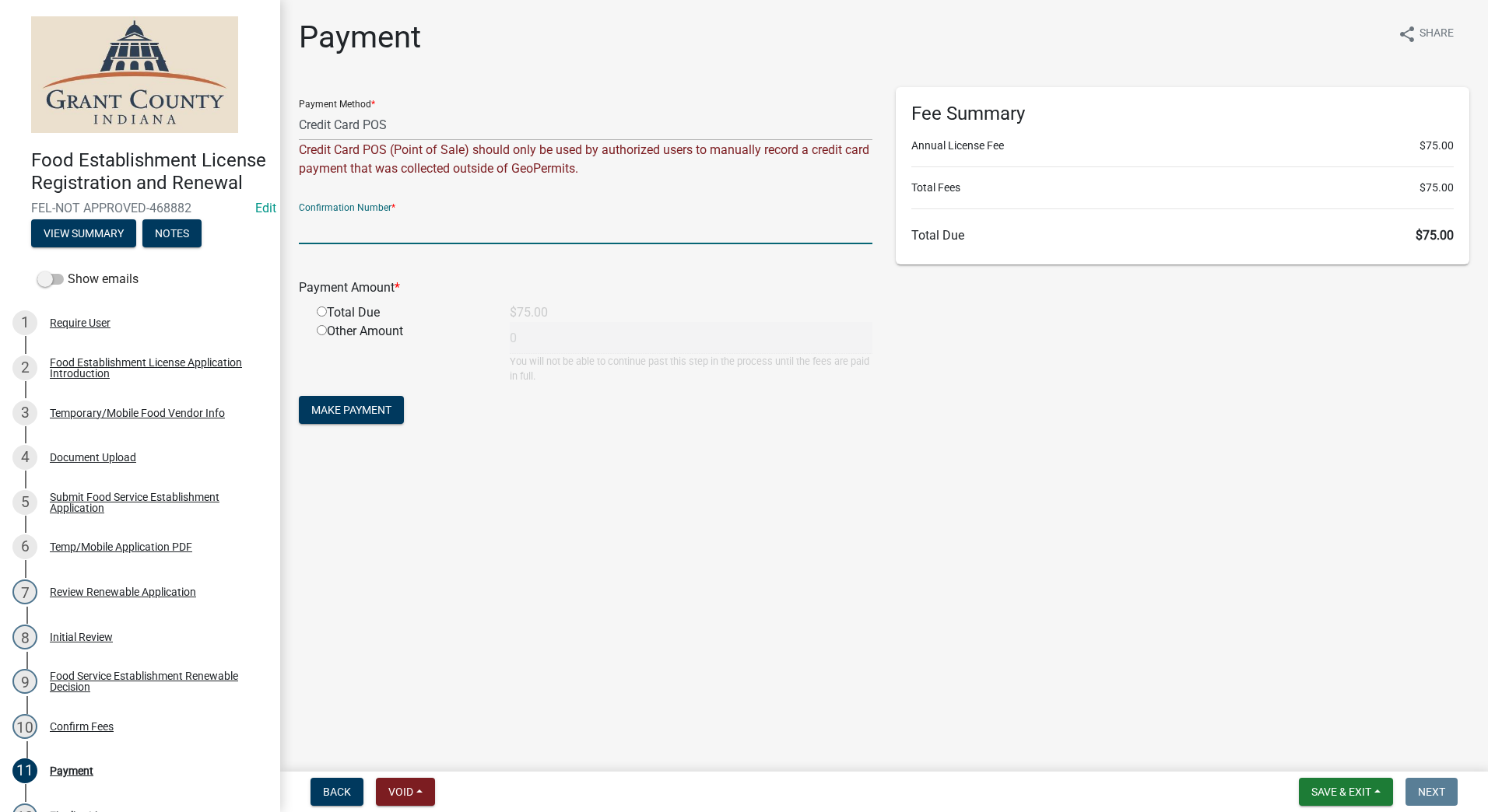
click at [467, 226] on input "text" at bounding box center [585, 229] width 574 height 32
type input "14872259"
click at [320, 309] on input "radio" at bounding box center [321, 311] width 10 height 10
radio input "true"
type input "75"
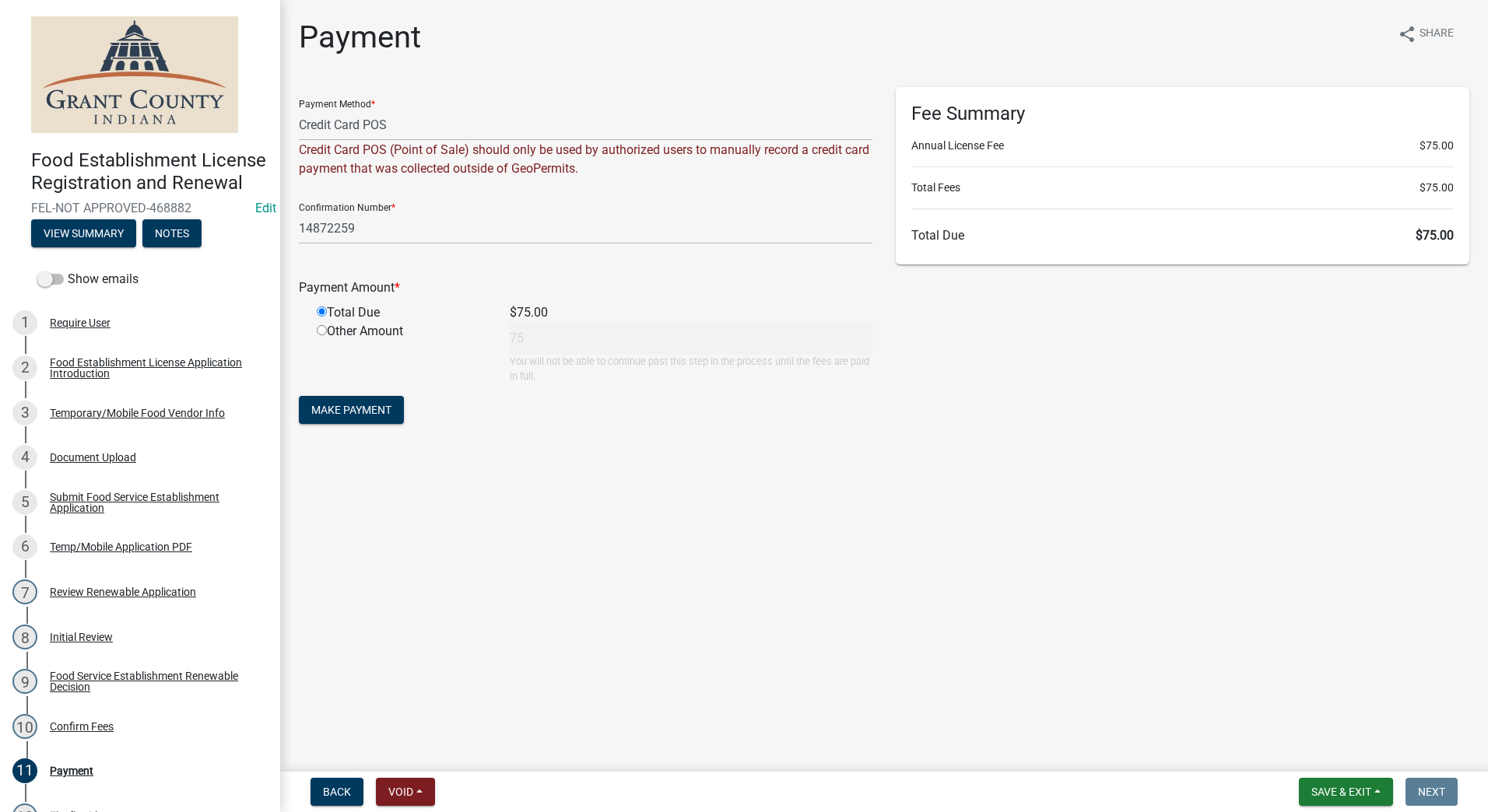
click at [479, 353] on div "Other Amount" at bounding box center [402, 352] width 193 height 62
click at [375, 411] on span "Make Payment" at bounding box center [352, 410] width 81 height 13
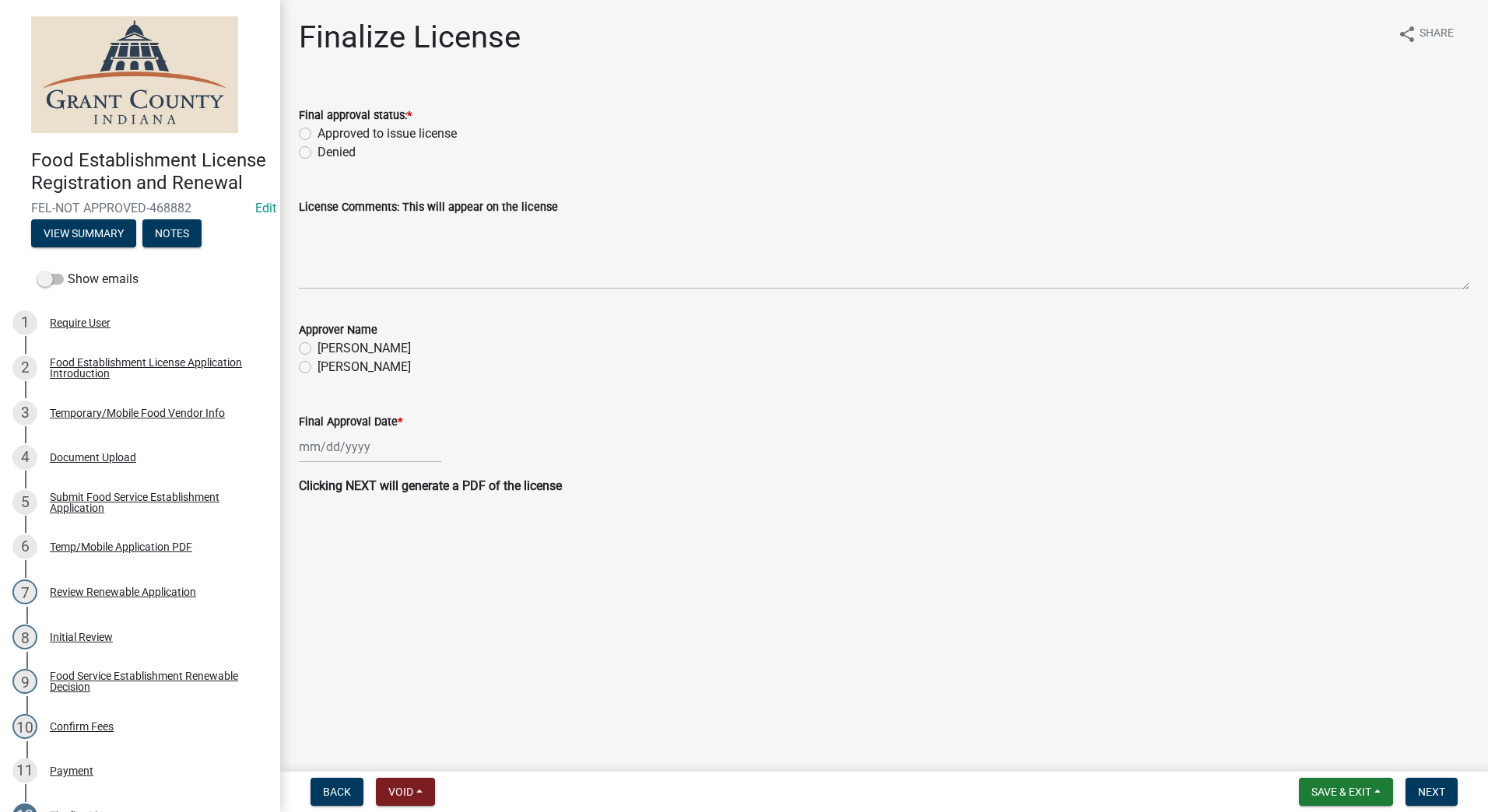
click at [318, 134] on label "Approved to issue license" at bounding box center [387, 133] width 140 height 19
click at [318, 134] on input "Approved to issue license" at bounding box center [322, 129] width 10 height 10
radio input "true"
click at [318, 368] on label "[PERSON_NAME]" at bounding box center [364, 367] width 93 height 19
click at [318, 368] on input "[PERSON_NAME]" at bounding box center [322, 362] width 10 height 10
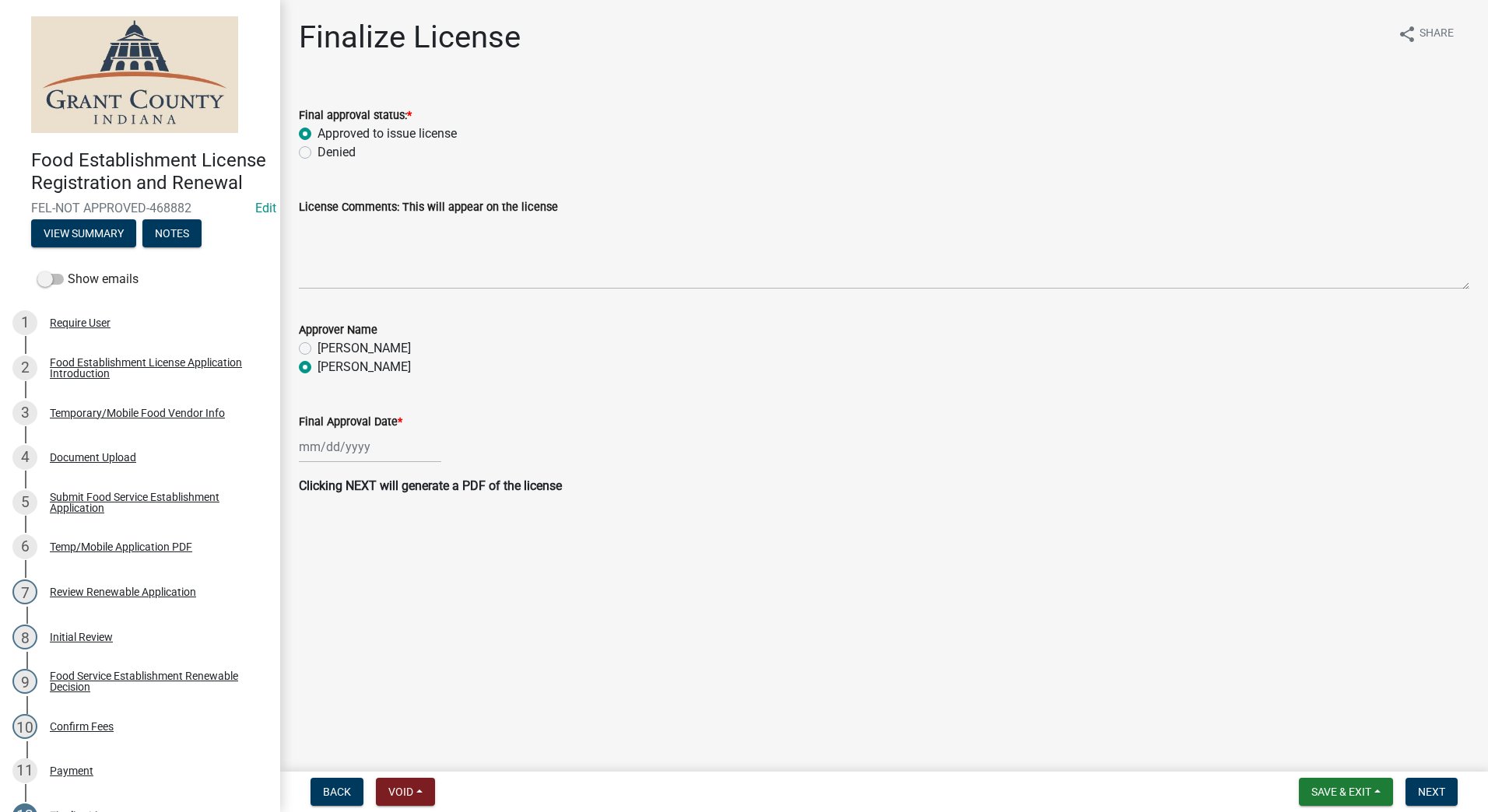
radio input "true"
select select "8"
select select "2025"
click at [352, 446] on div "[PERSON_NAME] Feb Mar Apr [PERSON_NAME][DATE] Oct Nov [DATE] 1526 1527 1528 152…" at bounding box center [370, 447] width 142 height 32
click at [314, 628] on div "25" at bounding box center [315, 630] width 25 height 25
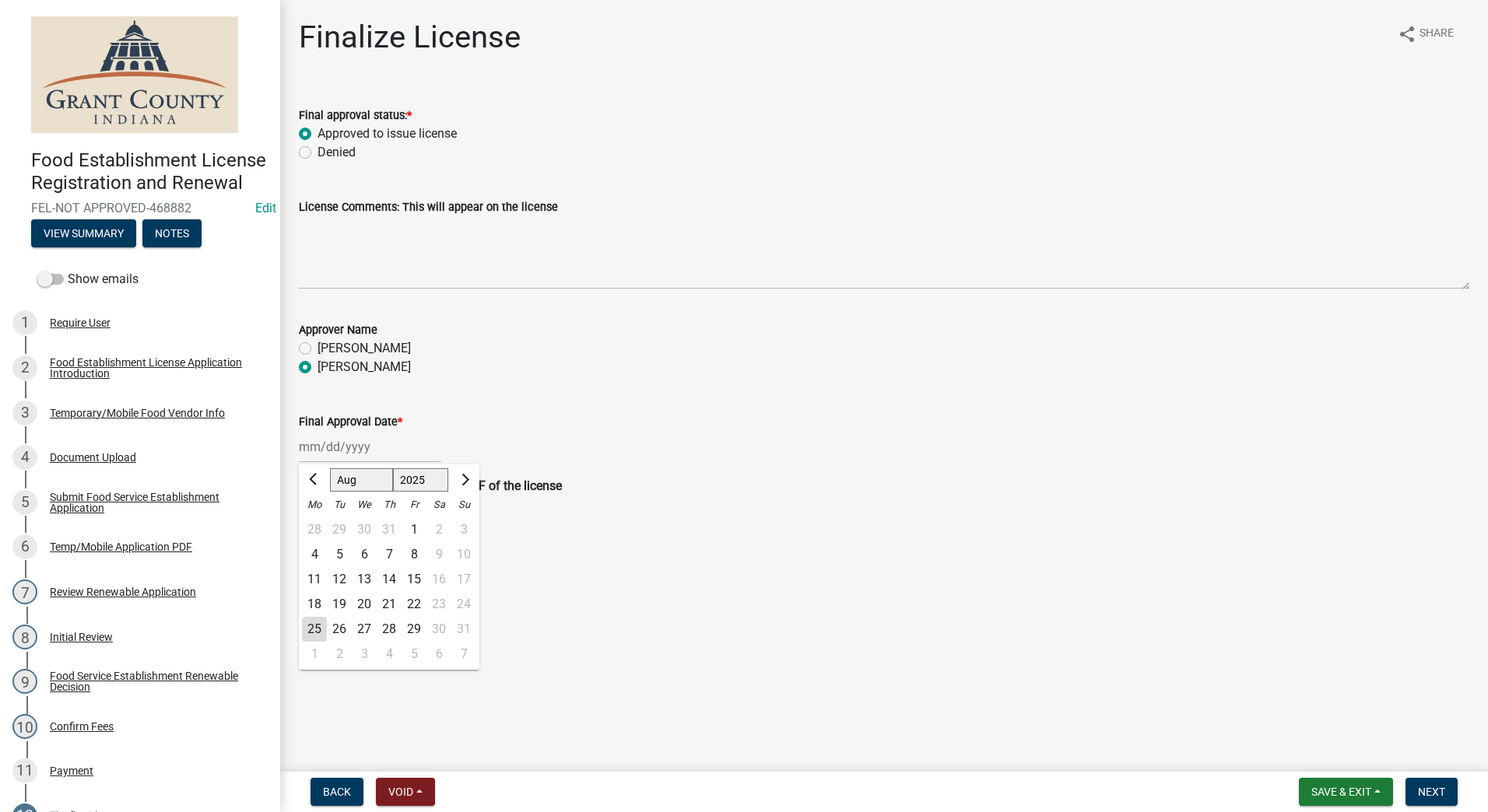
type input "[DATE]"
click at [1055, 545] on main "Finalize License share Share Final approval status: * Approved to issue license…" at bounding box center [884, 383] width 1208 height 765
click at [1433, 791] on span "Next" at bounding box center [1432, 792] width 27 height 13
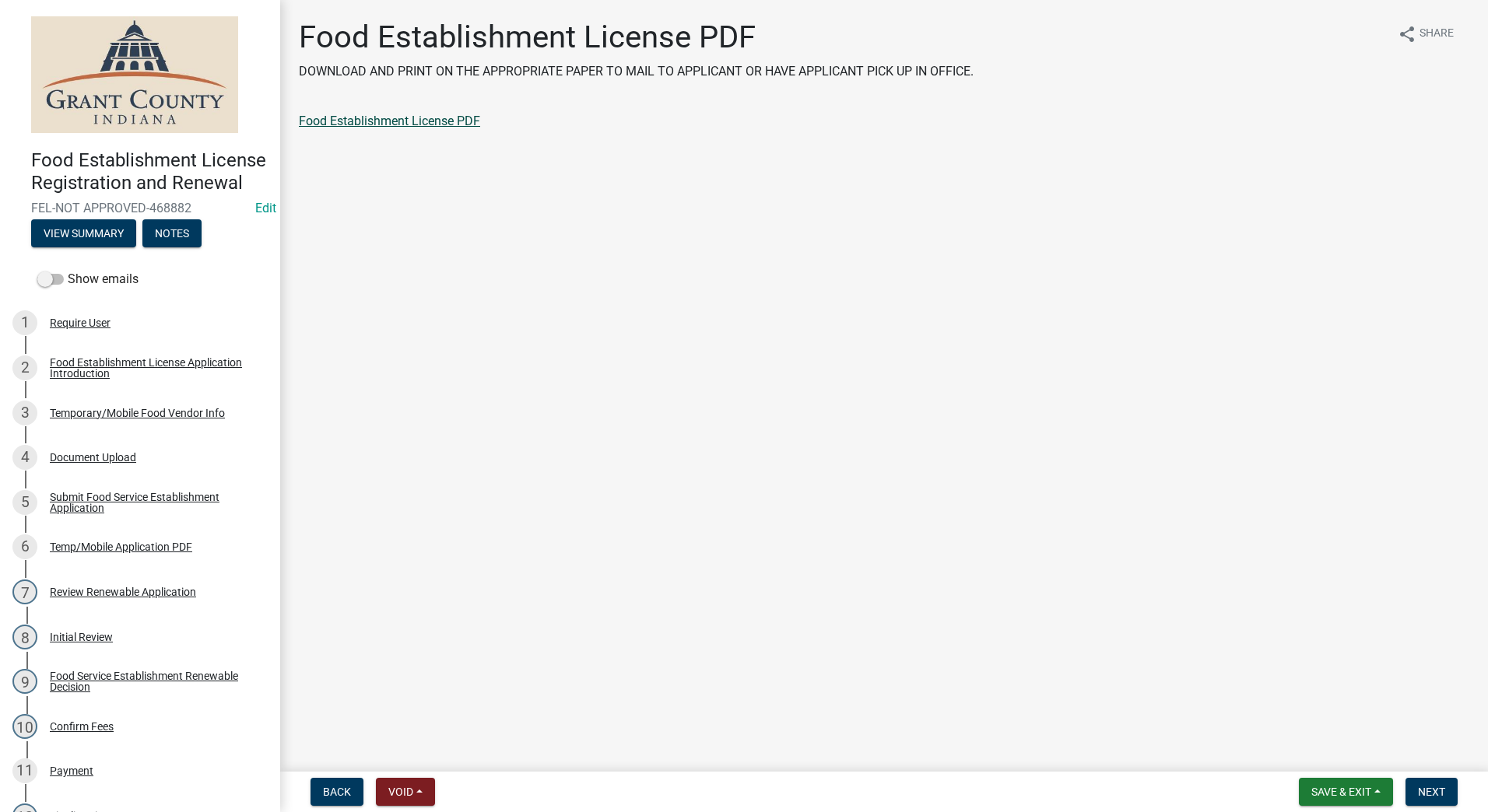
click at [391, 123] on link "Food Establishment License PDF" at bounding box center [389, 121] width 182 height 15
click at [1434, 793] on span "Next" at bounding box center [1432, 792] width 27 height 13
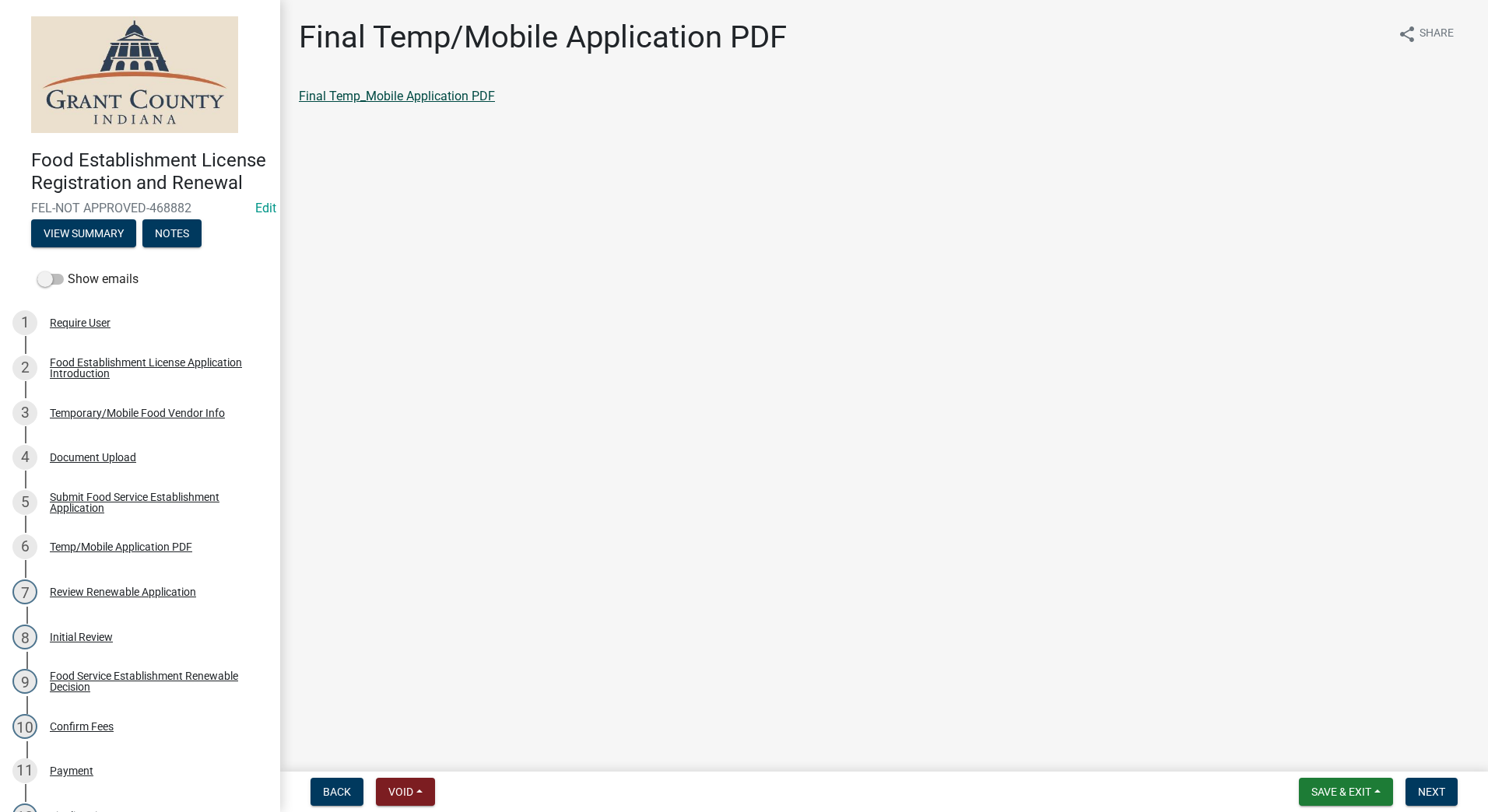
click at [433, 93] on link "Final Temp_Mobile Application PDF" at bounding box center [396, 96] width 196 height 15
click at [1428, 788] on span "Next" at bounding box center [1432, 792] width 27 height 13
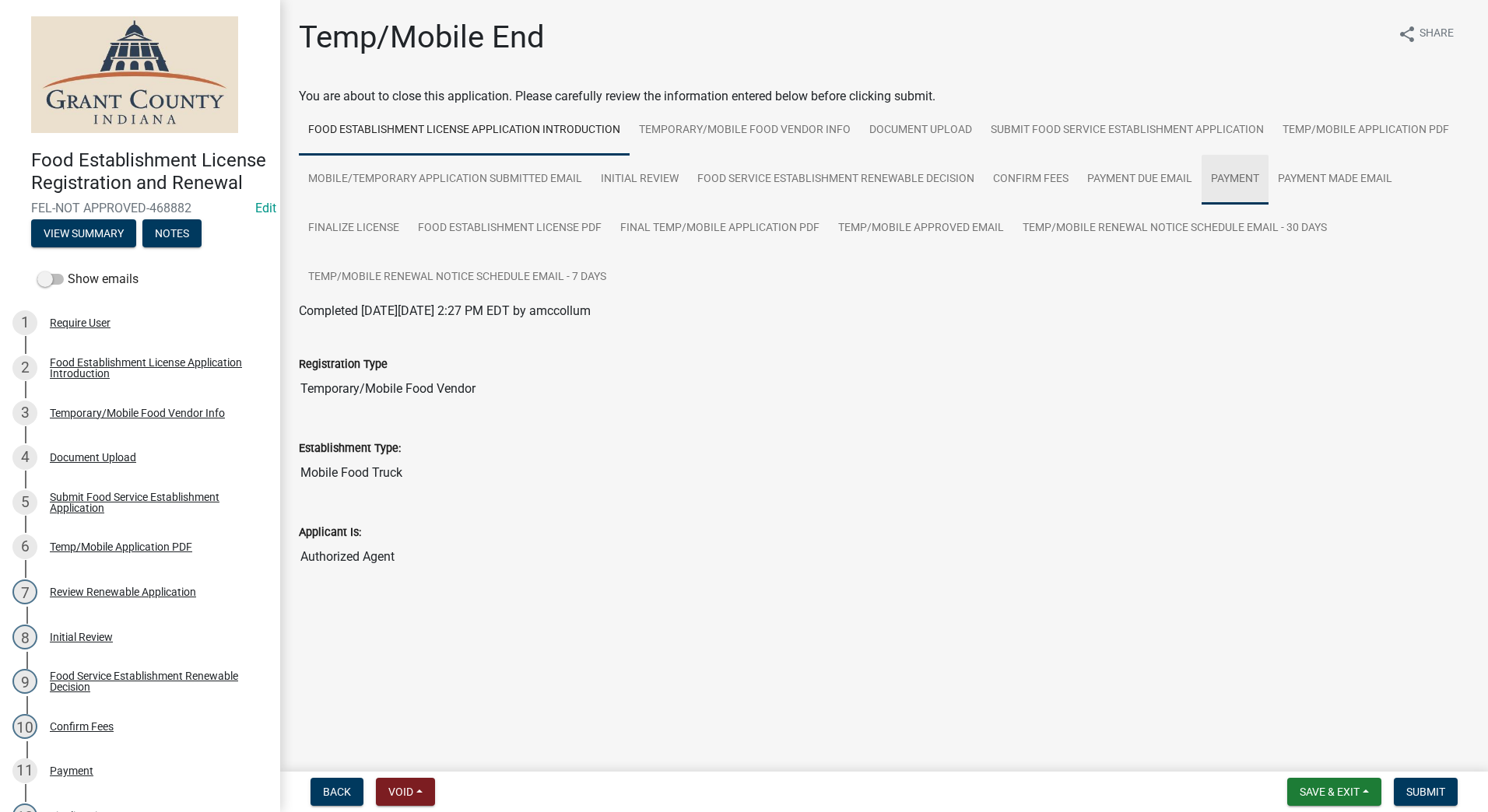
click at [1226, 179] on link "Payment" at bounding box center [1235, 180] width 67 height 50
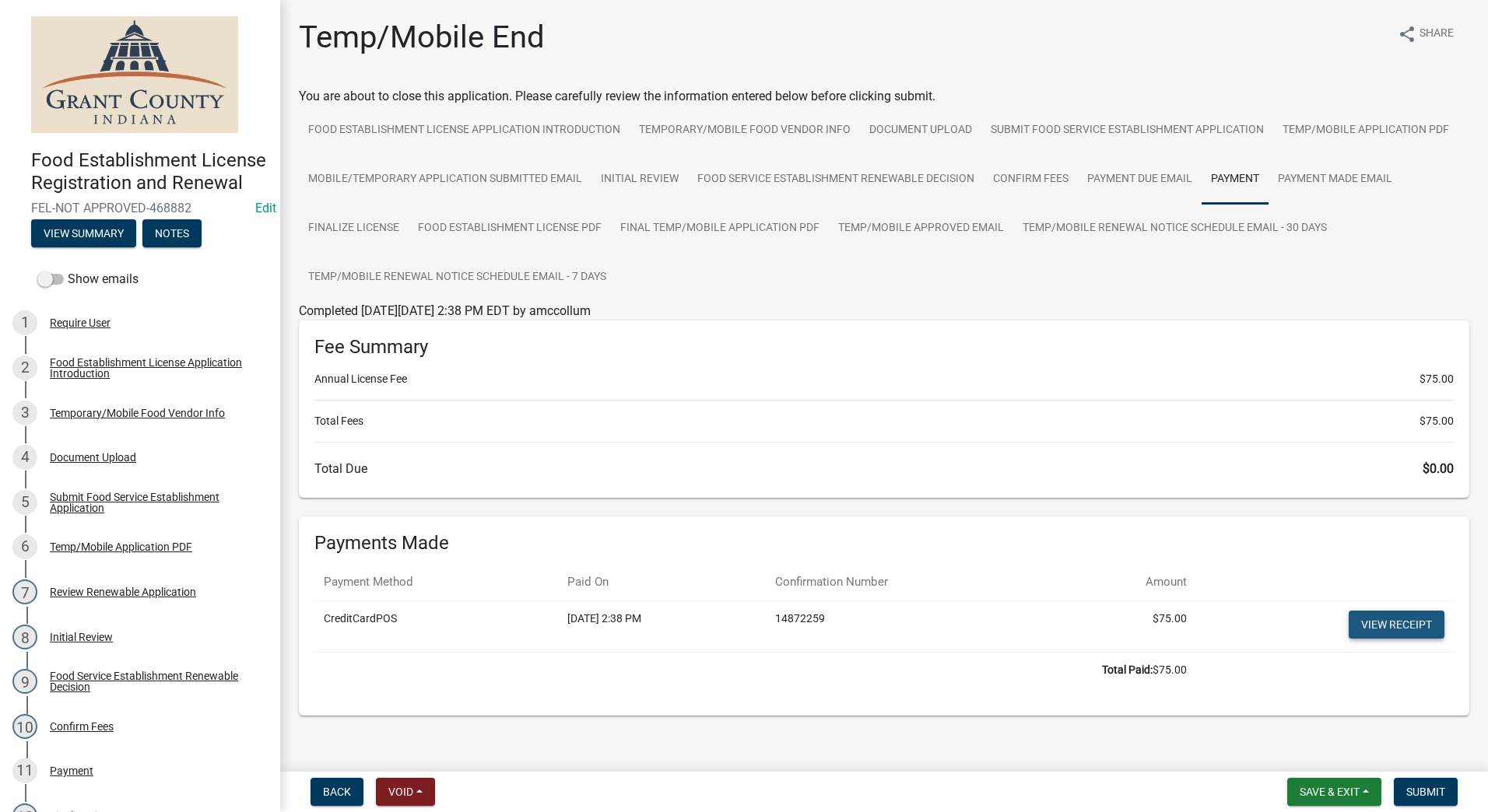
click at [1365, 623] on link "View receipt" at bounding box center [1397, 624] width 96 height 28
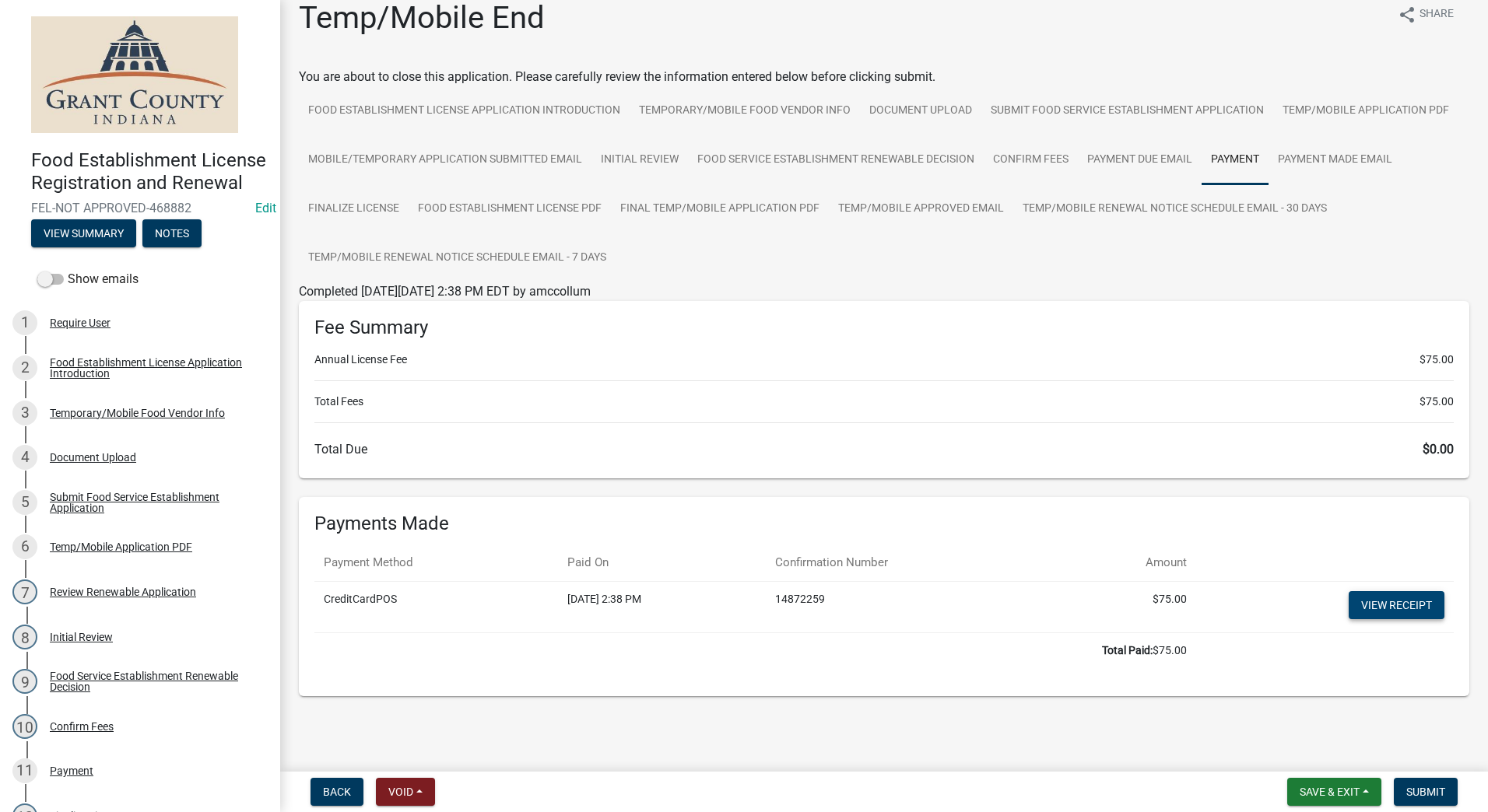
scroll to position [30, 0]
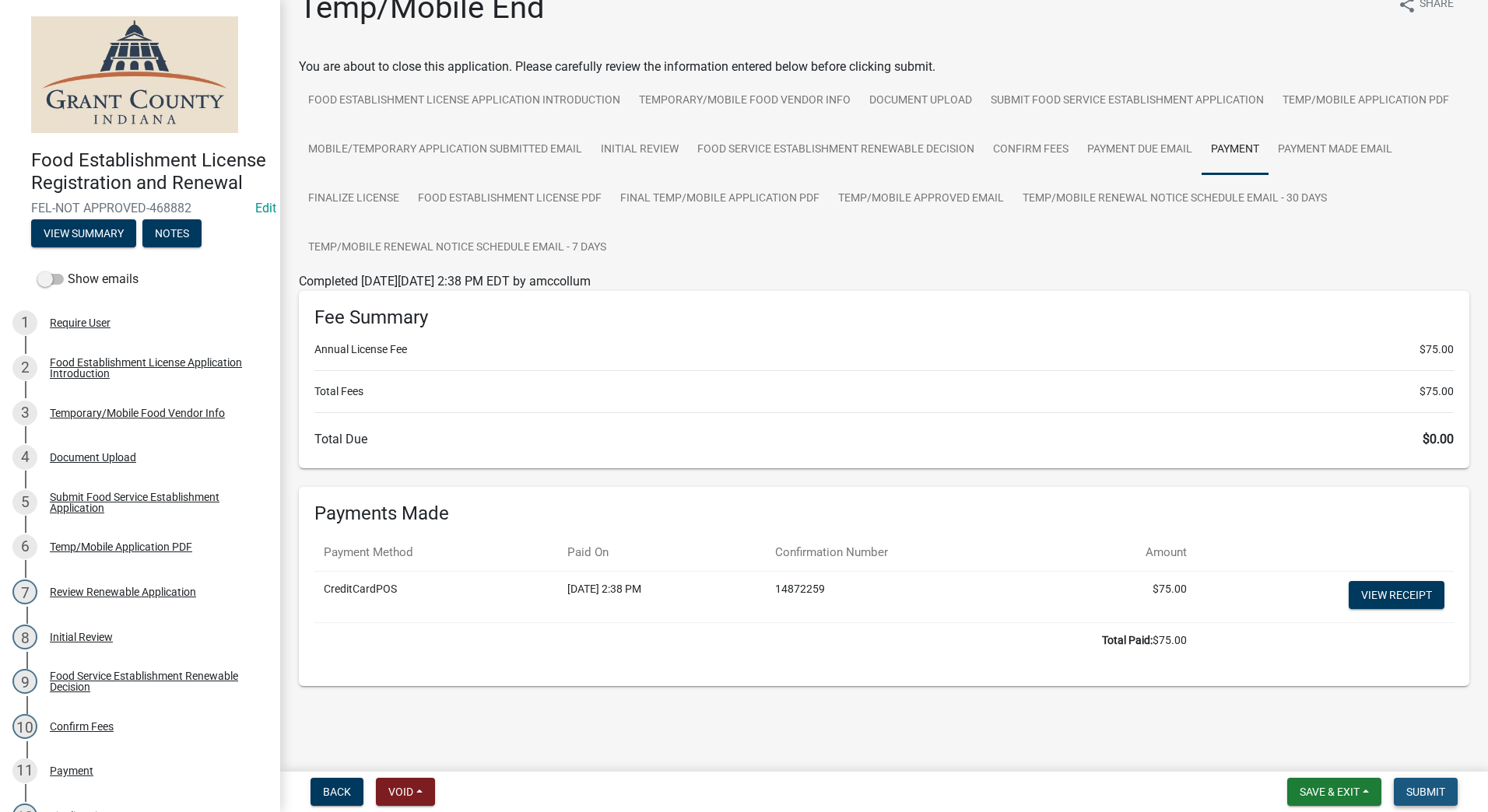
click at [1414, 789] on span "Submit" at bounding box center [1426, 792] width 39 height 13
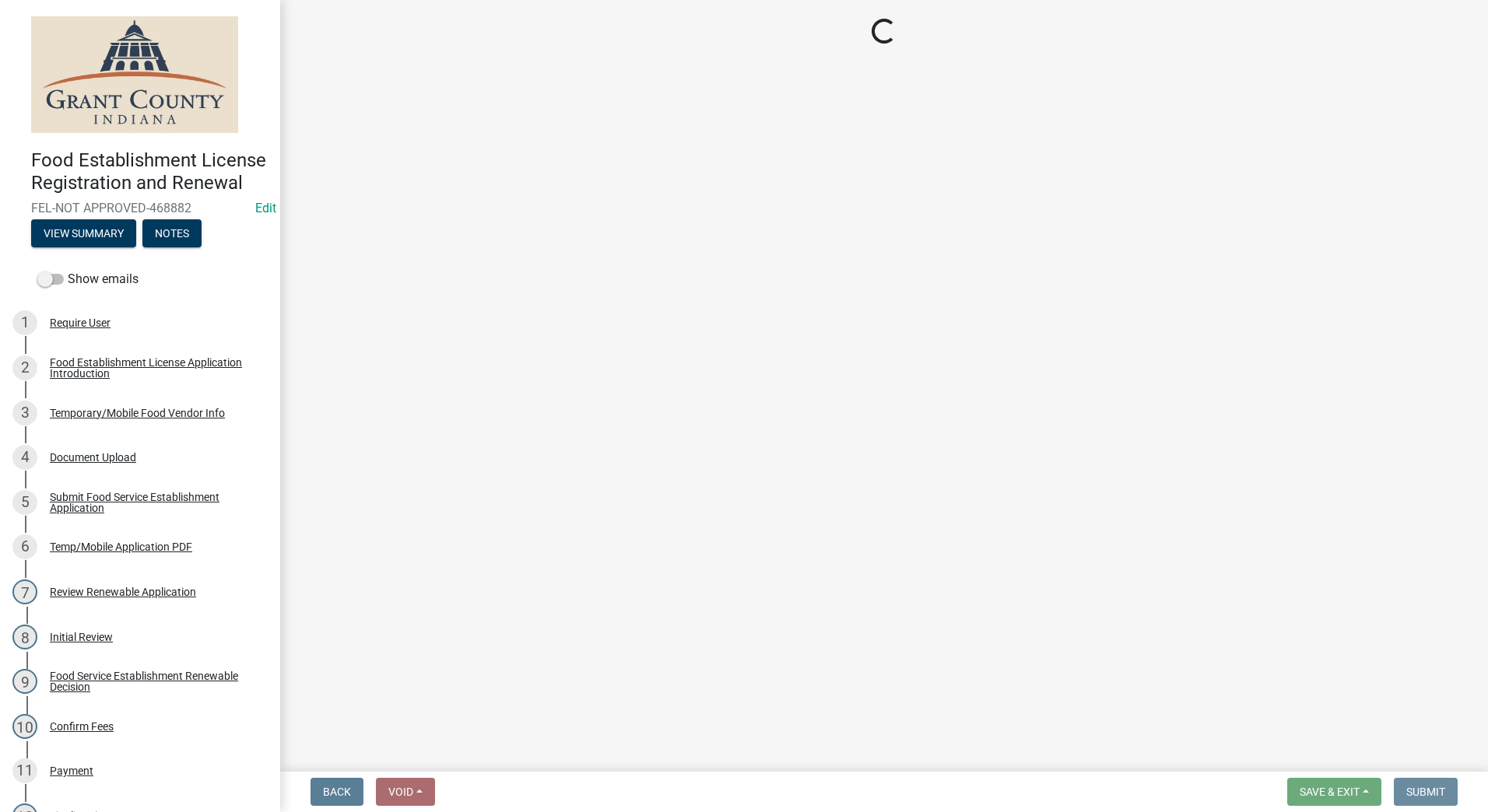
scroll to position [0, 0]
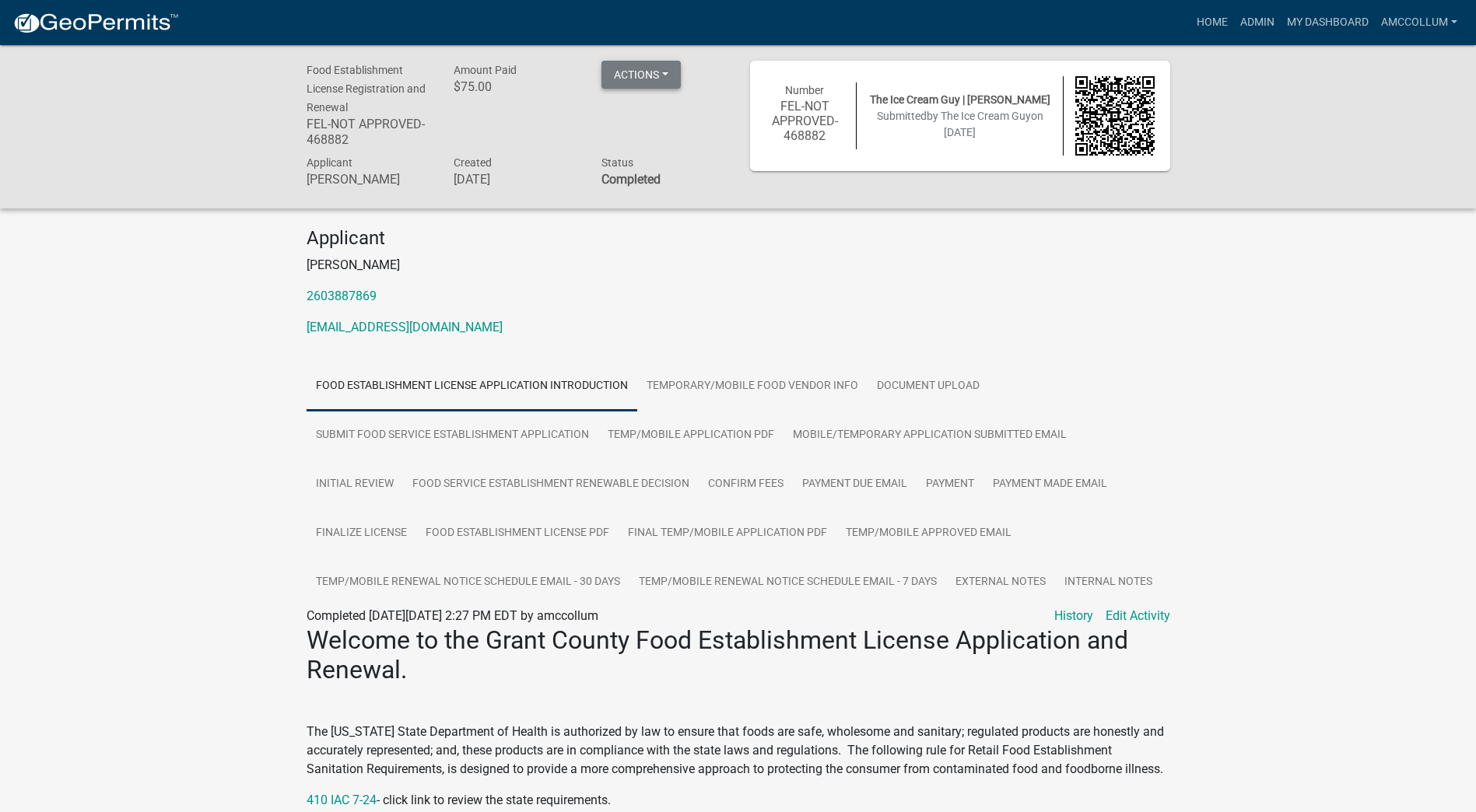
click at [668, 75] on button "Actions" at bounding box center [641, 74] width 80 height 28
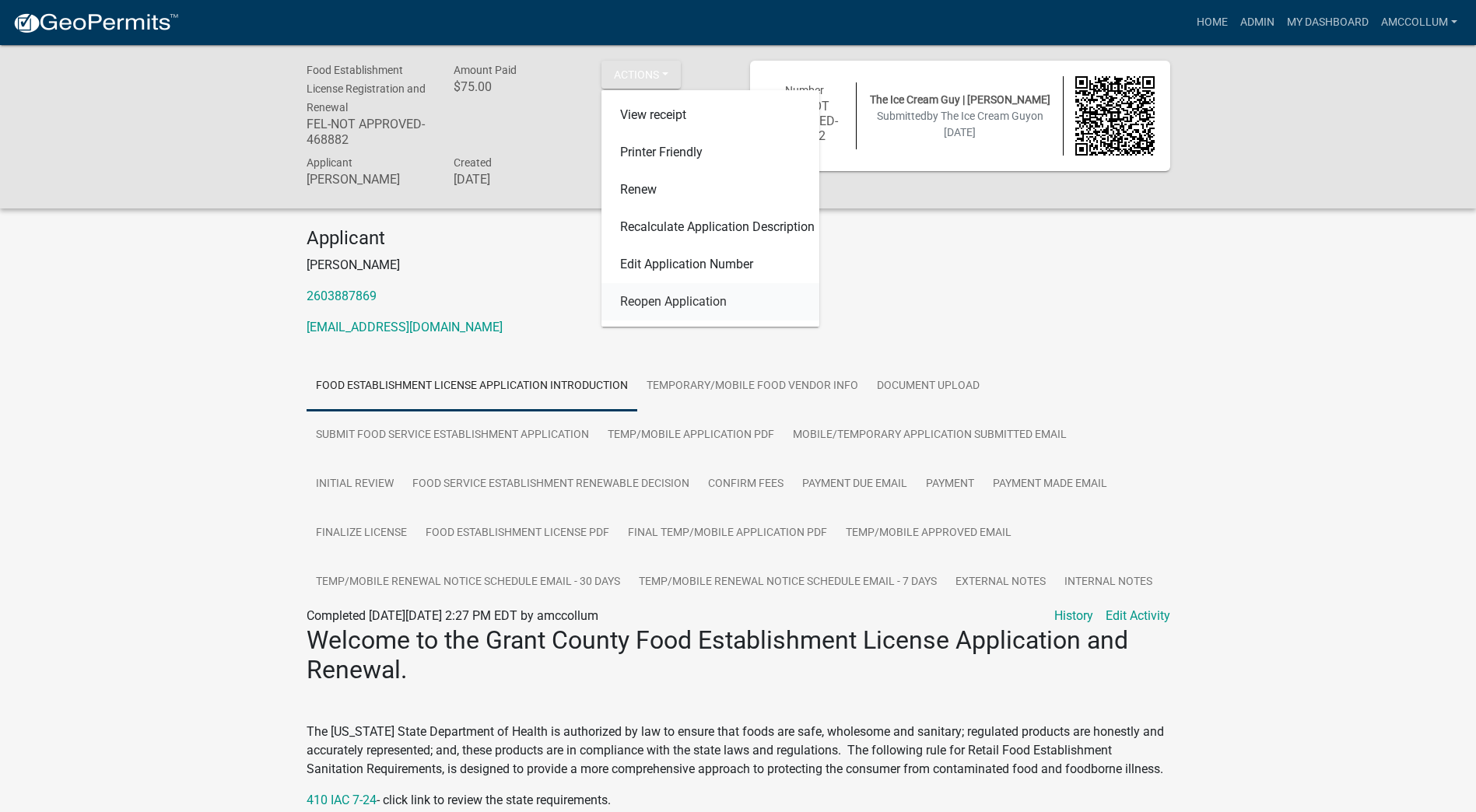
click at [675, 305] on link "Reopen Application" at bounding box center [711, 302] width 218 height 38
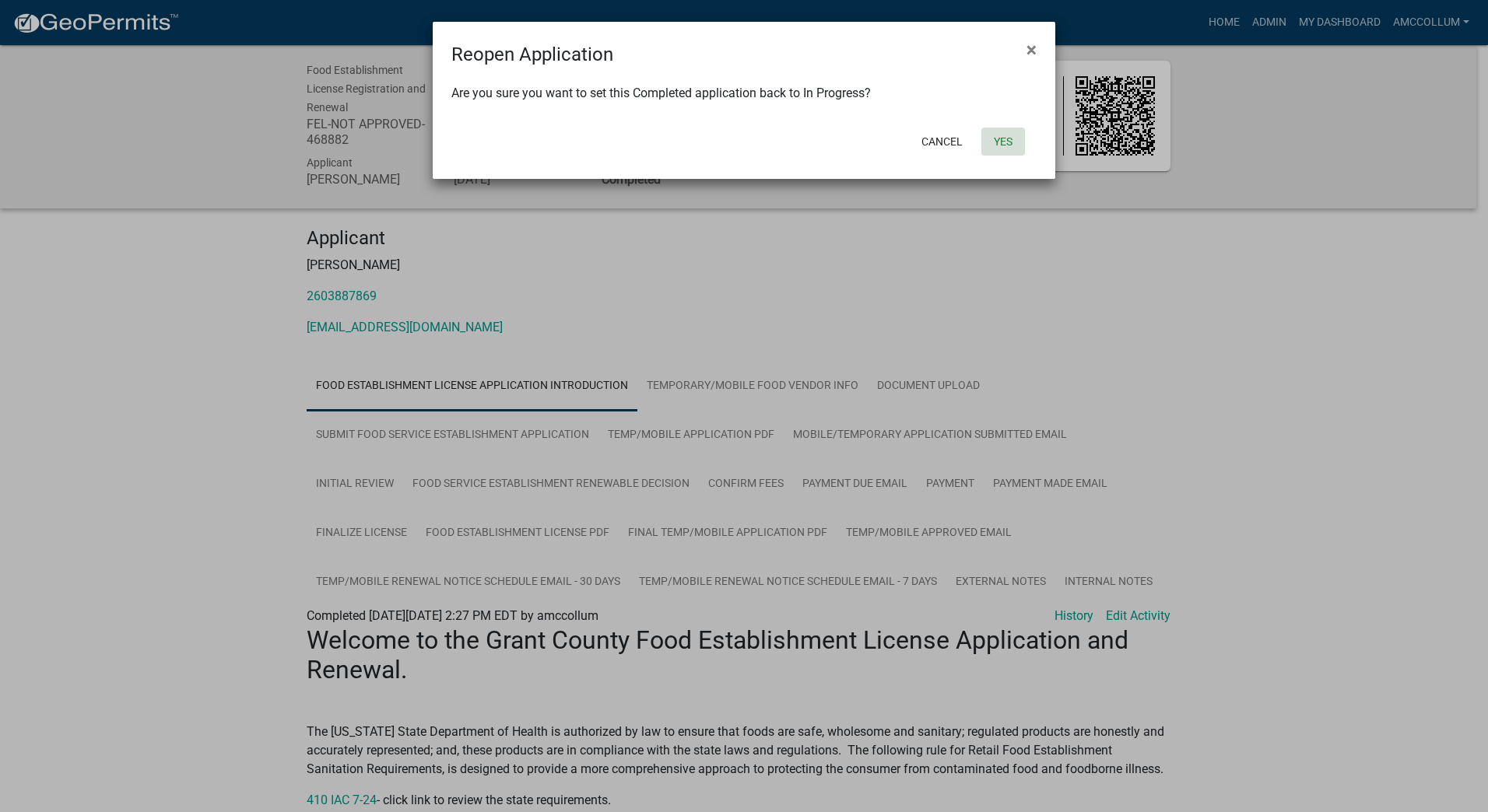
click at [997, 140] on button "Yes" at bounding box center [1003, 141] width 44 height 28
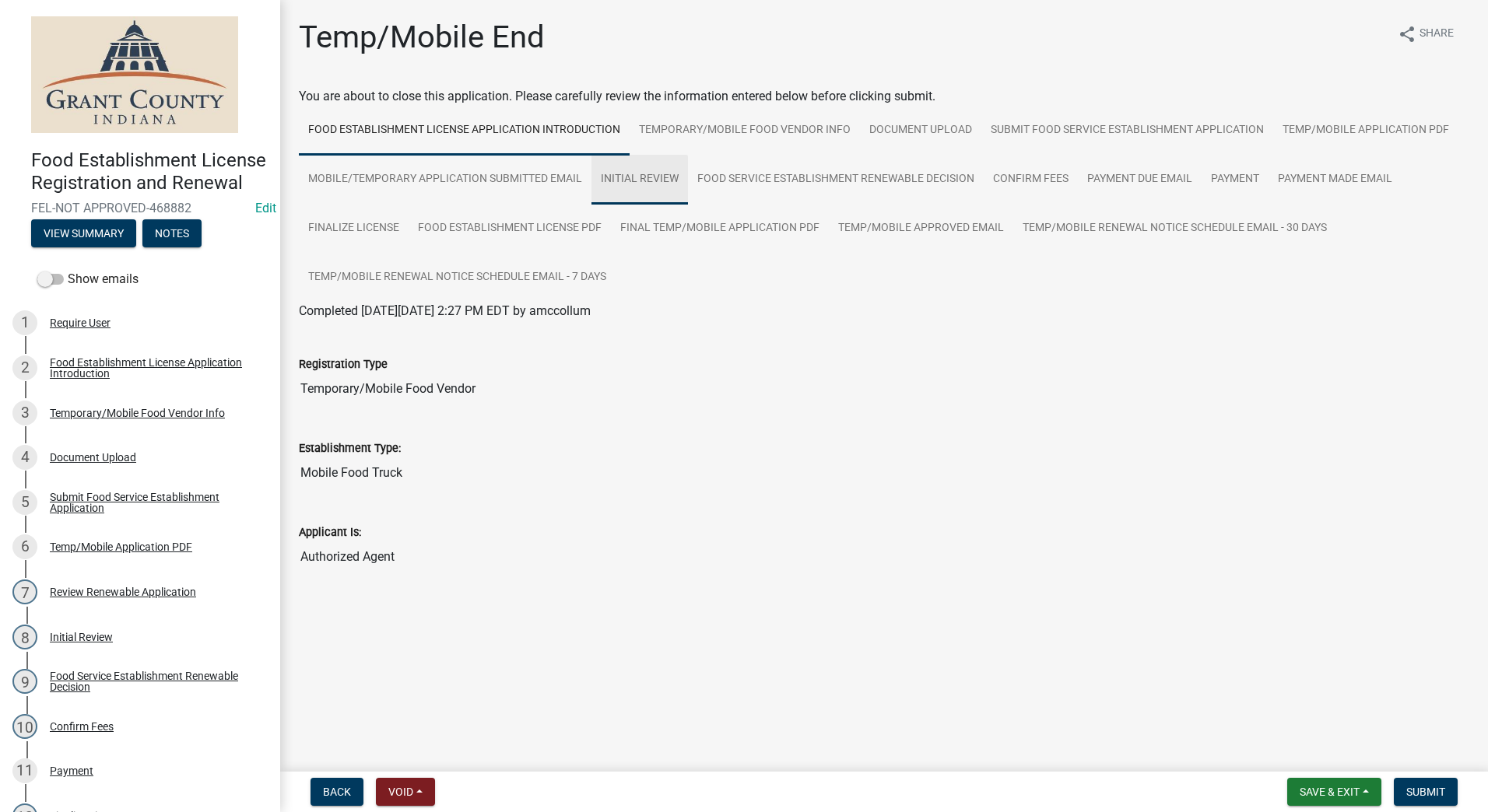
click at [608, 182] on link "Initial Review" at bounding box center [640, 180] width 97 height 50
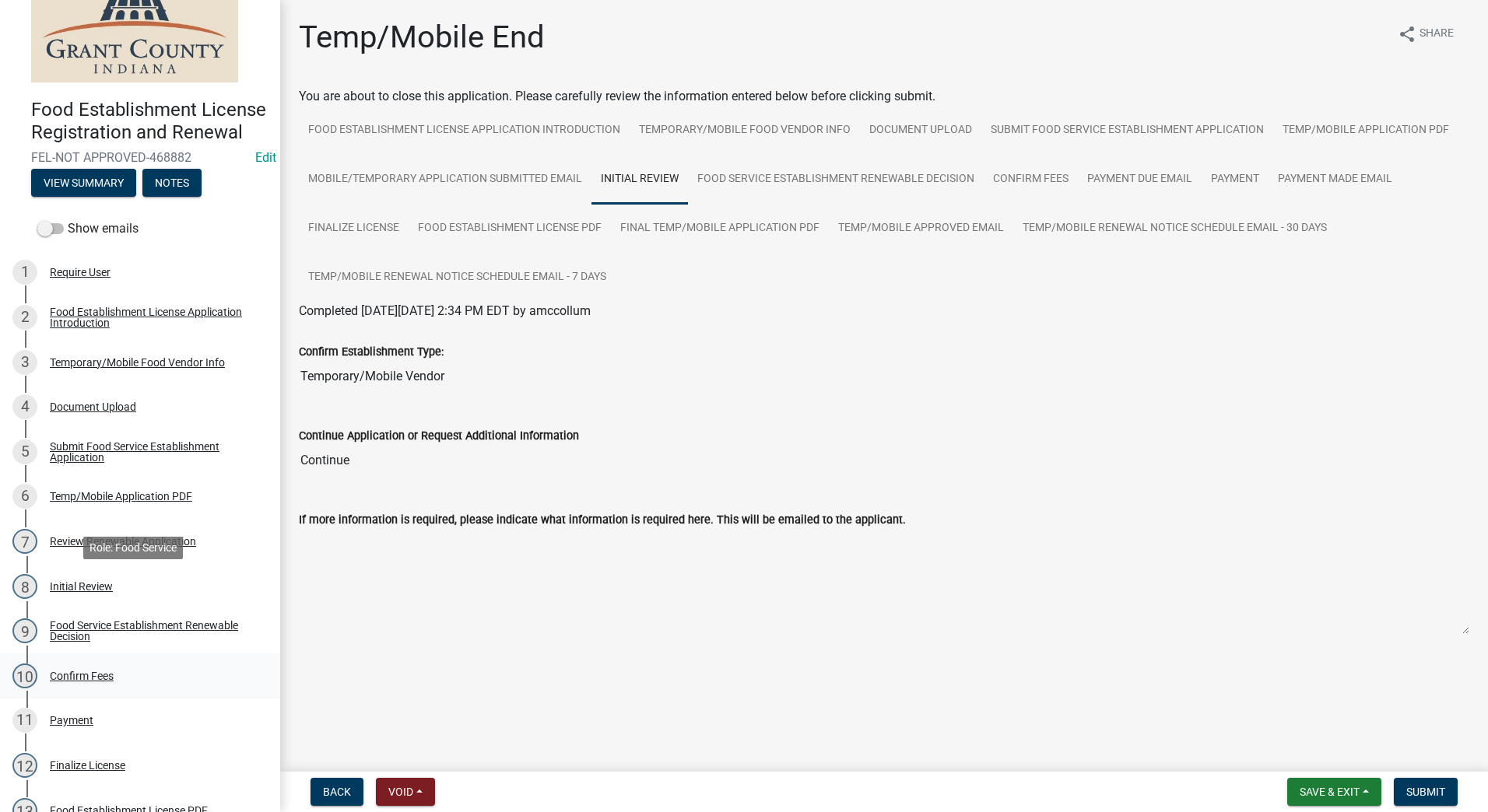
scroll to position [78, 0]
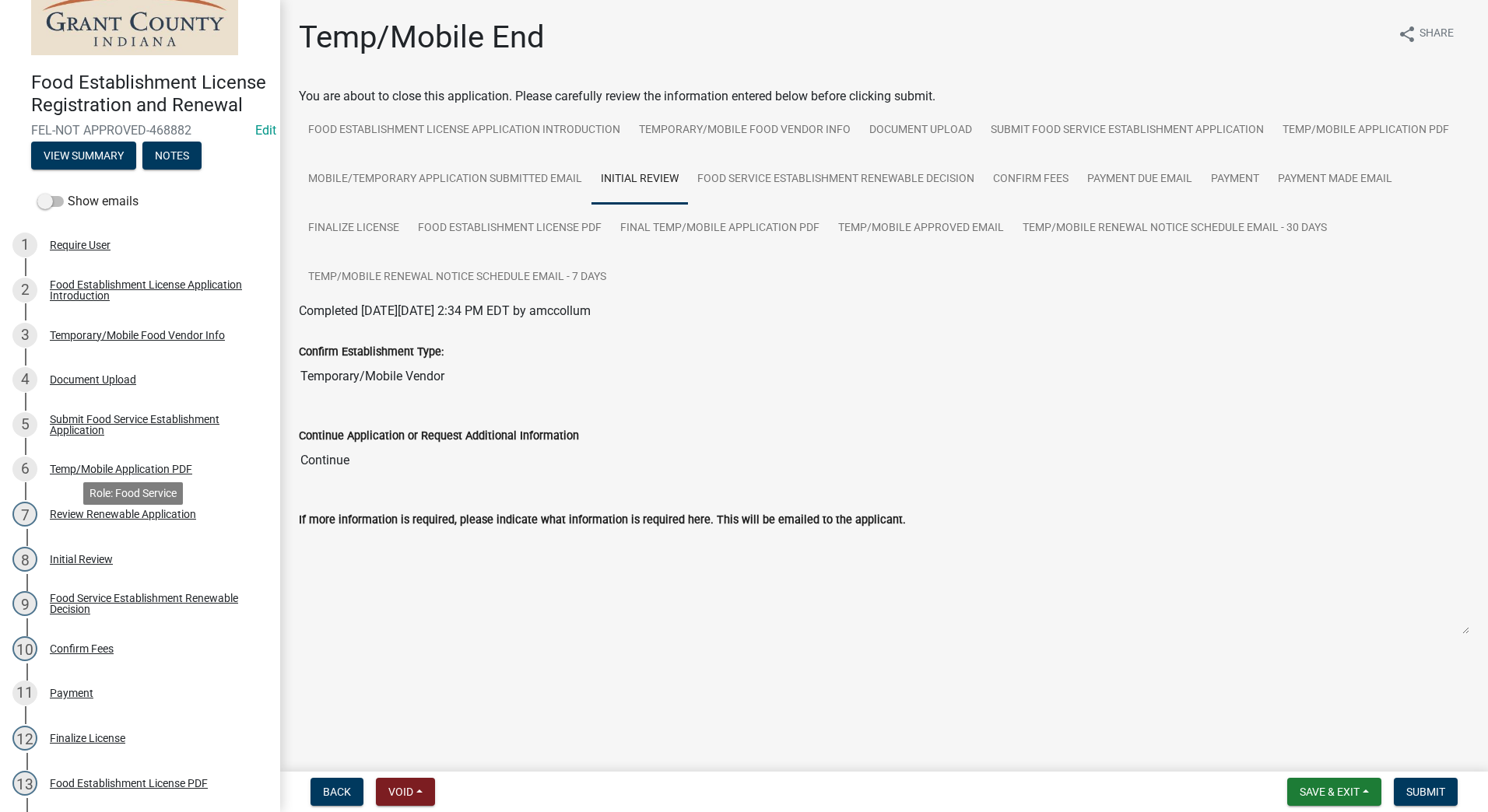
click at [98, 520] on div "Review Renewable Application" at bounding box center [123, 514] width 147 height 11
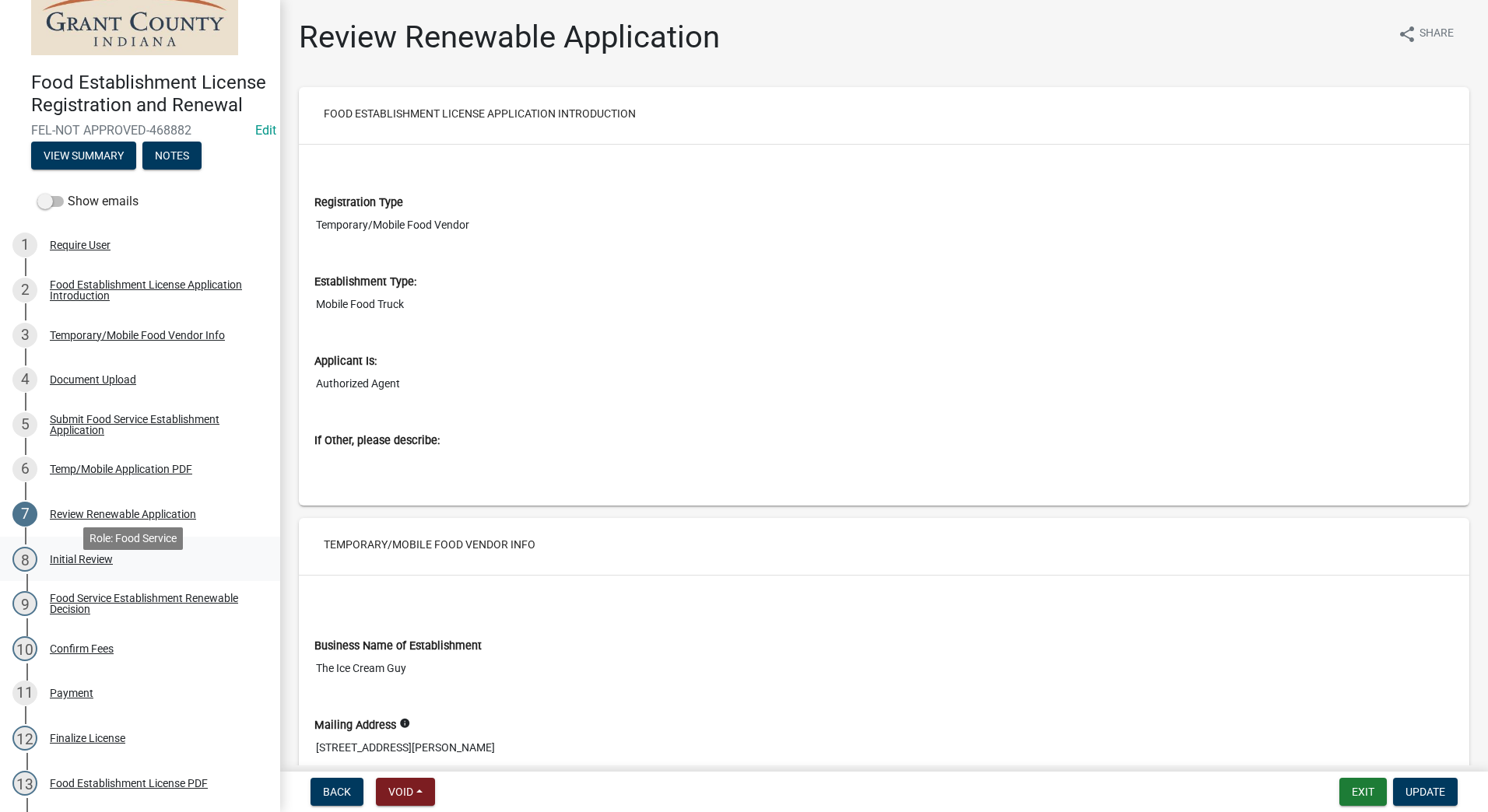
click at [81, 565] on div "Initial Review" at bounding box center [81, 559] width 63 height 11
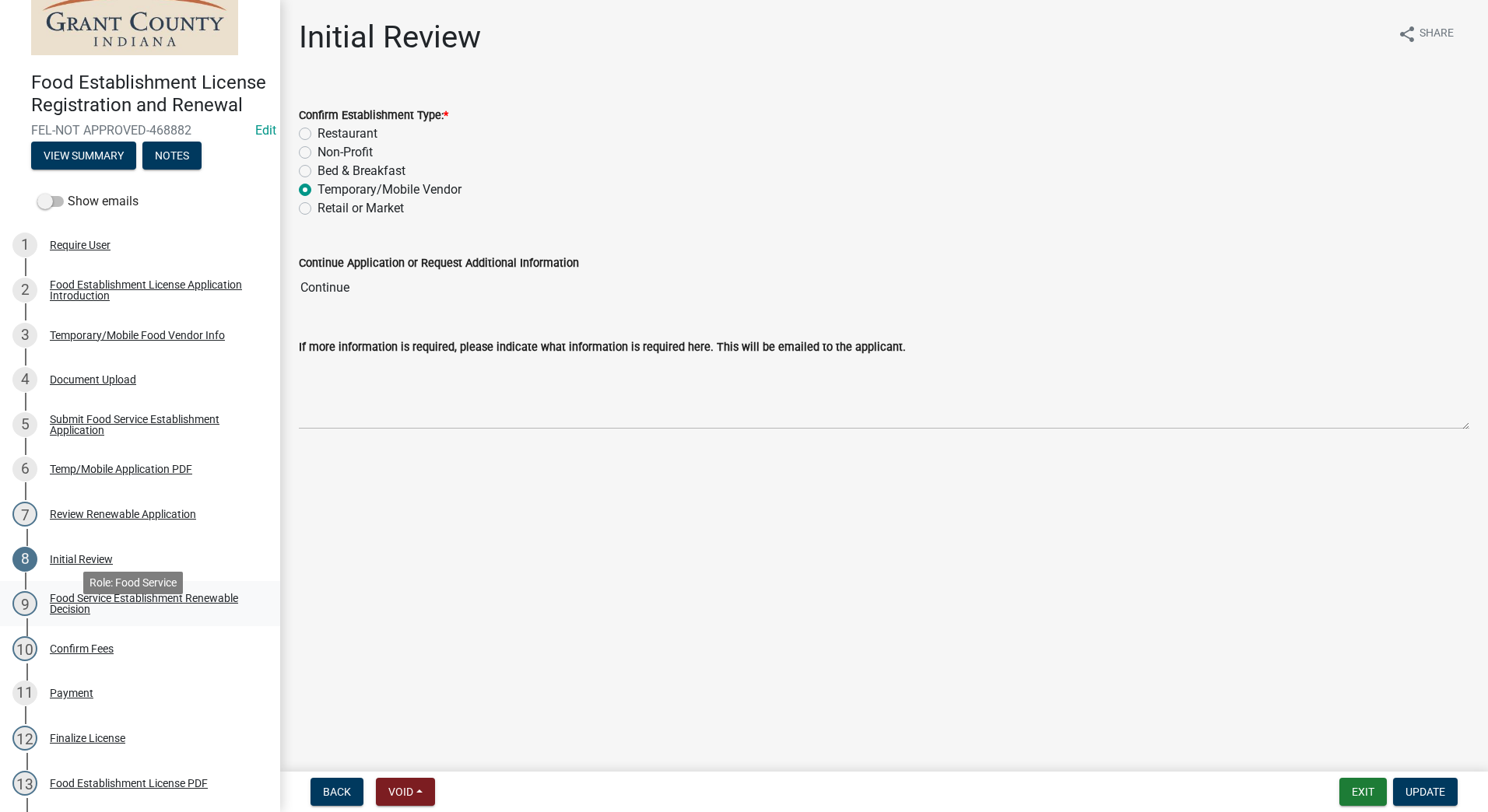
click at [69, 614] on div "Food Service Establishment Renewable Decision" at bounding box center [153, 604] width 206 height 21
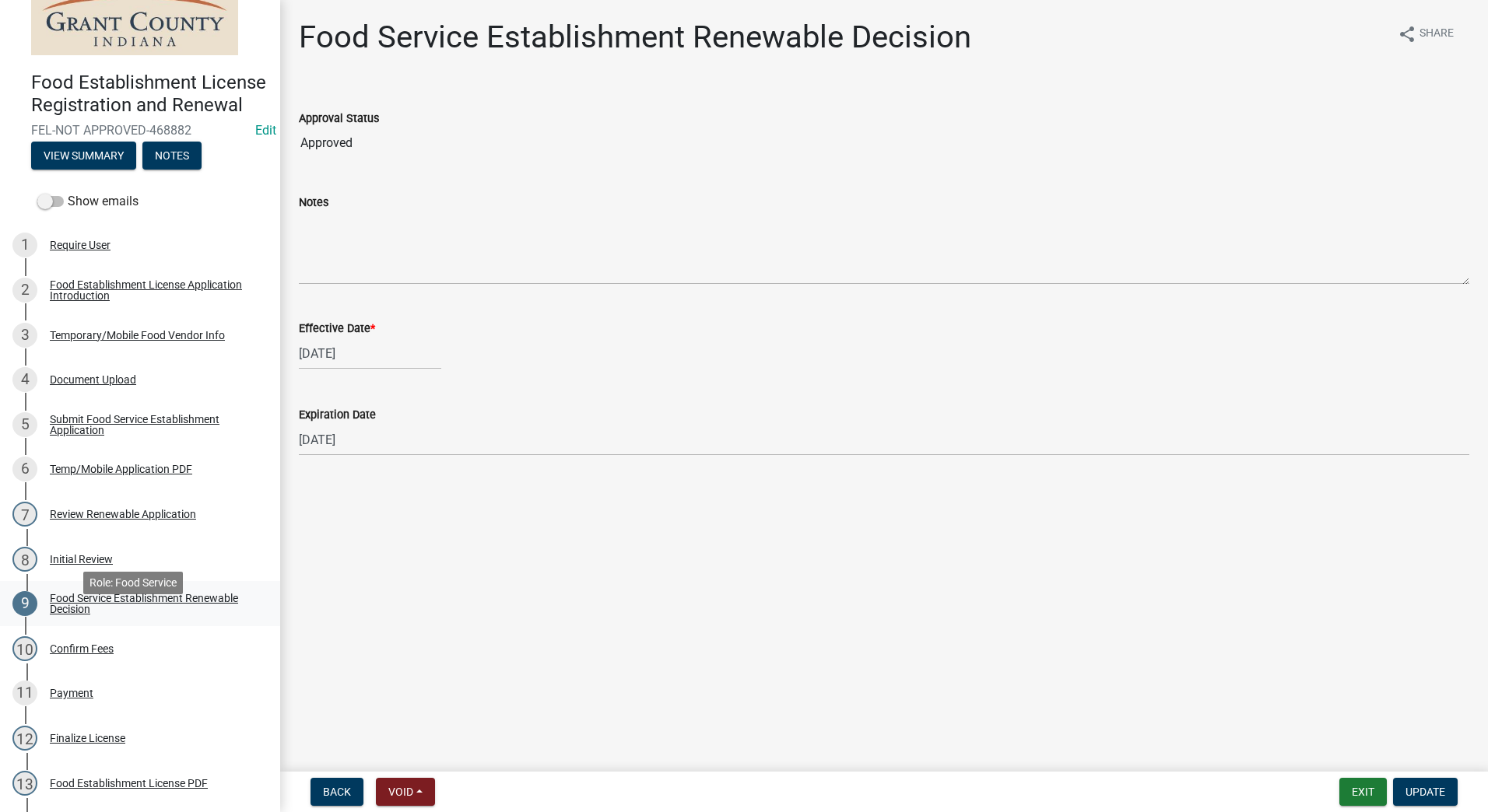
click at [81, 614] on div "Food Service Establishment Renewable Decision" at bounding box center [153, 604] width 206 height 21
click at [63, 655] on div "Confirm Fees" at bounding box center [81, 648] width 64 height 11
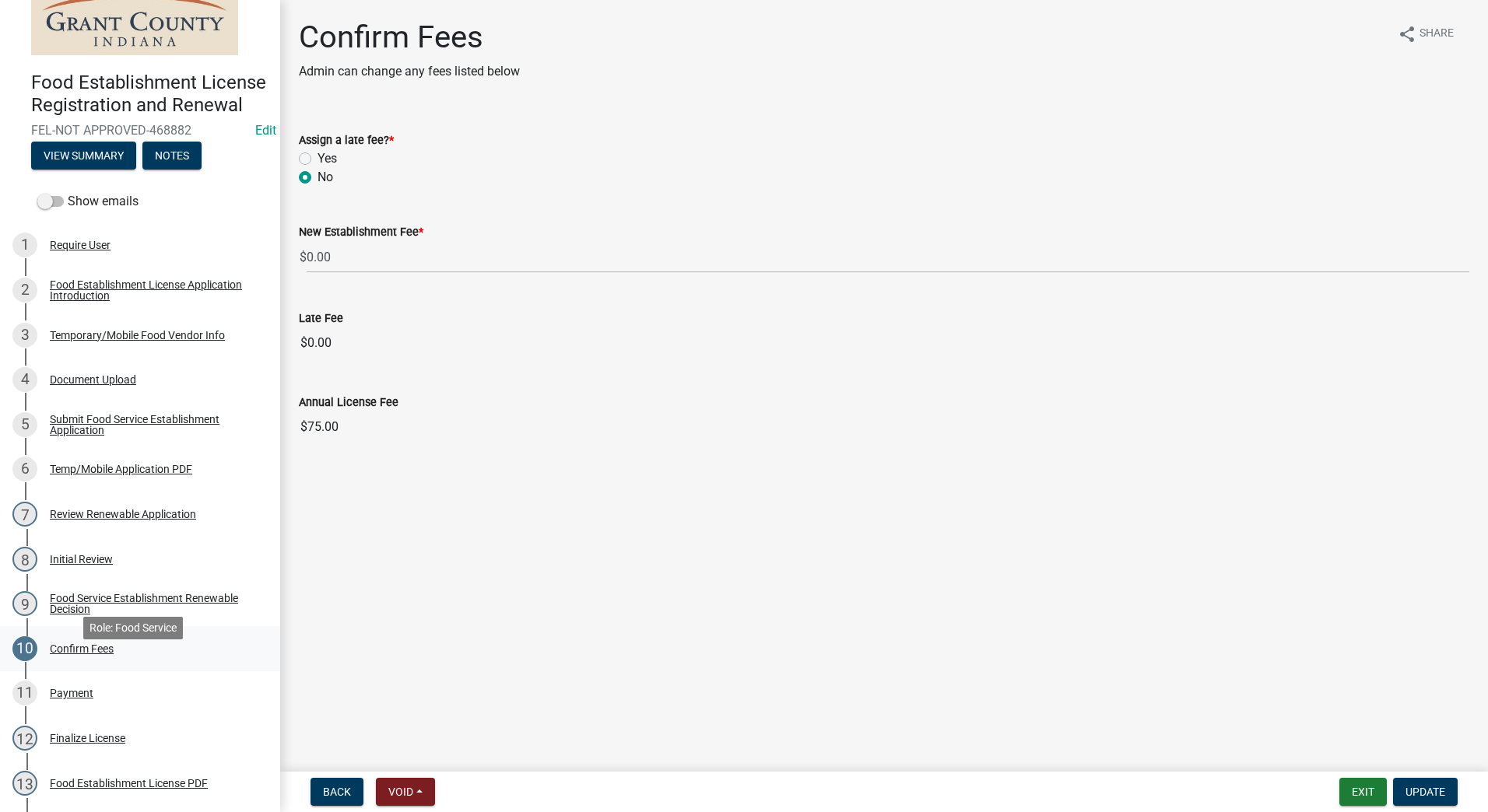
click at [72, 655] on div "Confirm Fees" at bounding box center [81, 648] width 64 height 11
click at [64, 698] on div "Payment" at bounding box center [72, 693] width 44 height 11
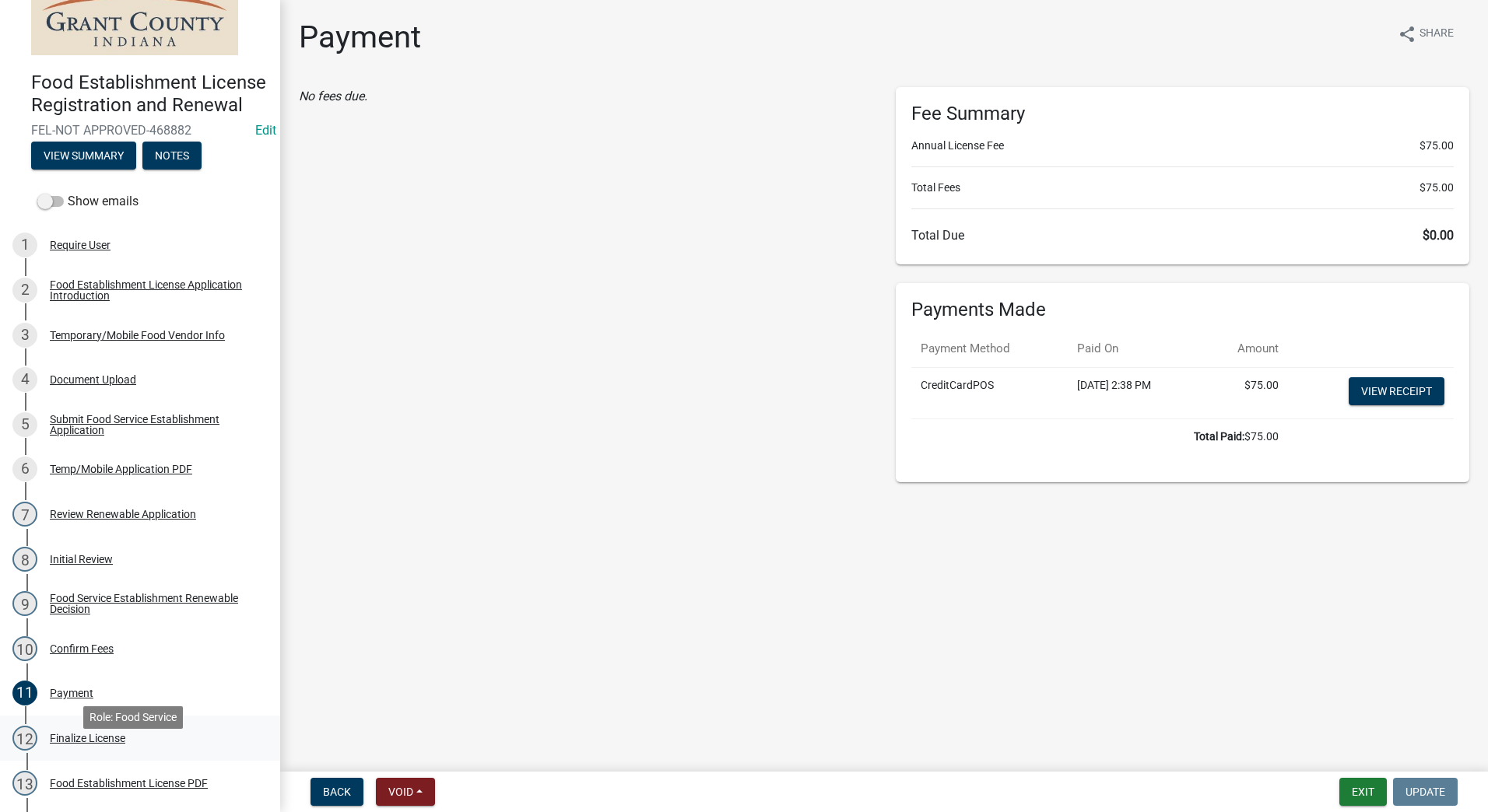
click at [77, 744] on div "Finalize License" at bounding box center [88, 739] width 75 height 11
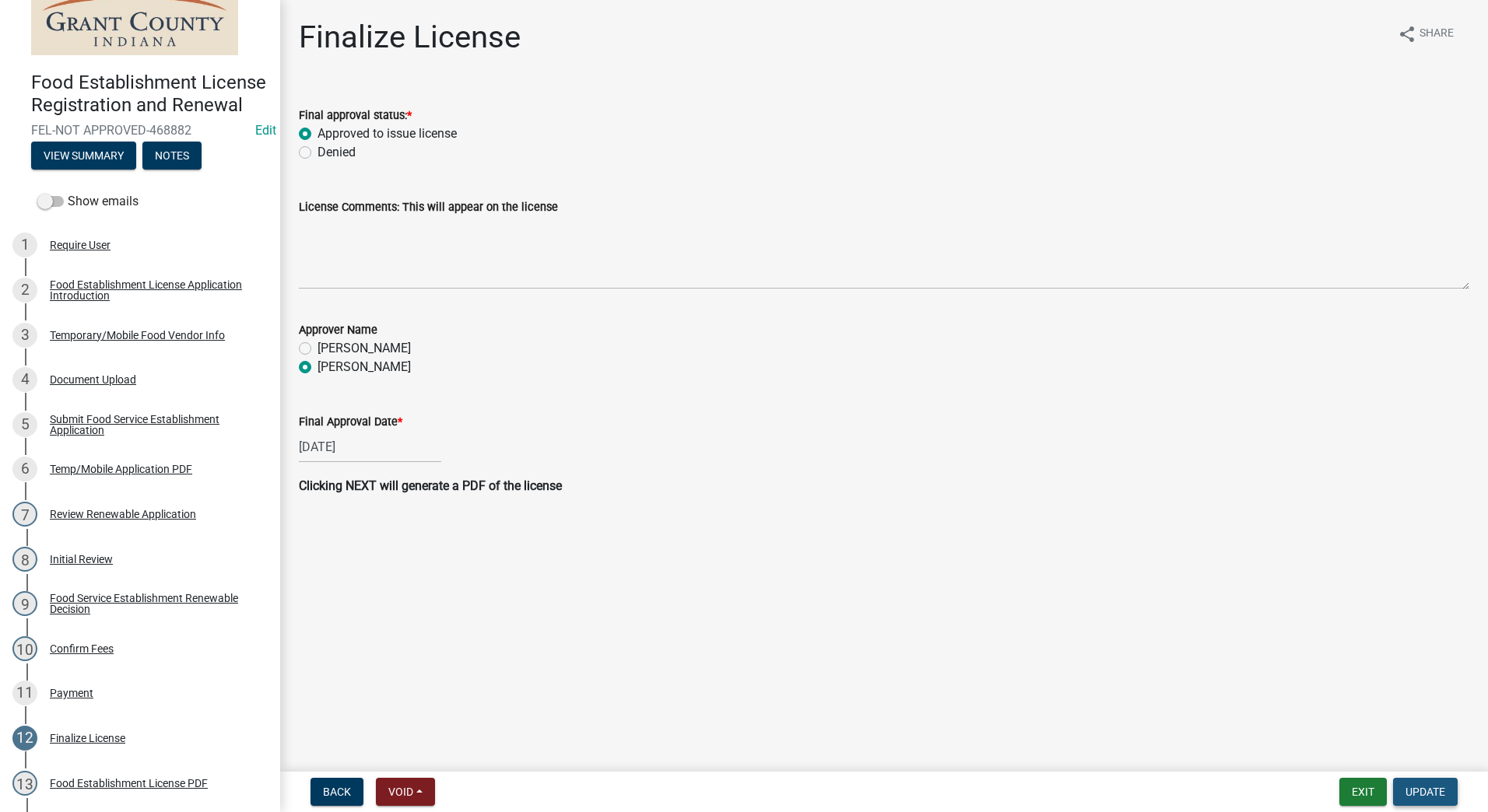
click at [1423, 791] on span "Update" at bounding box center [1425, 792] width 39 height 13
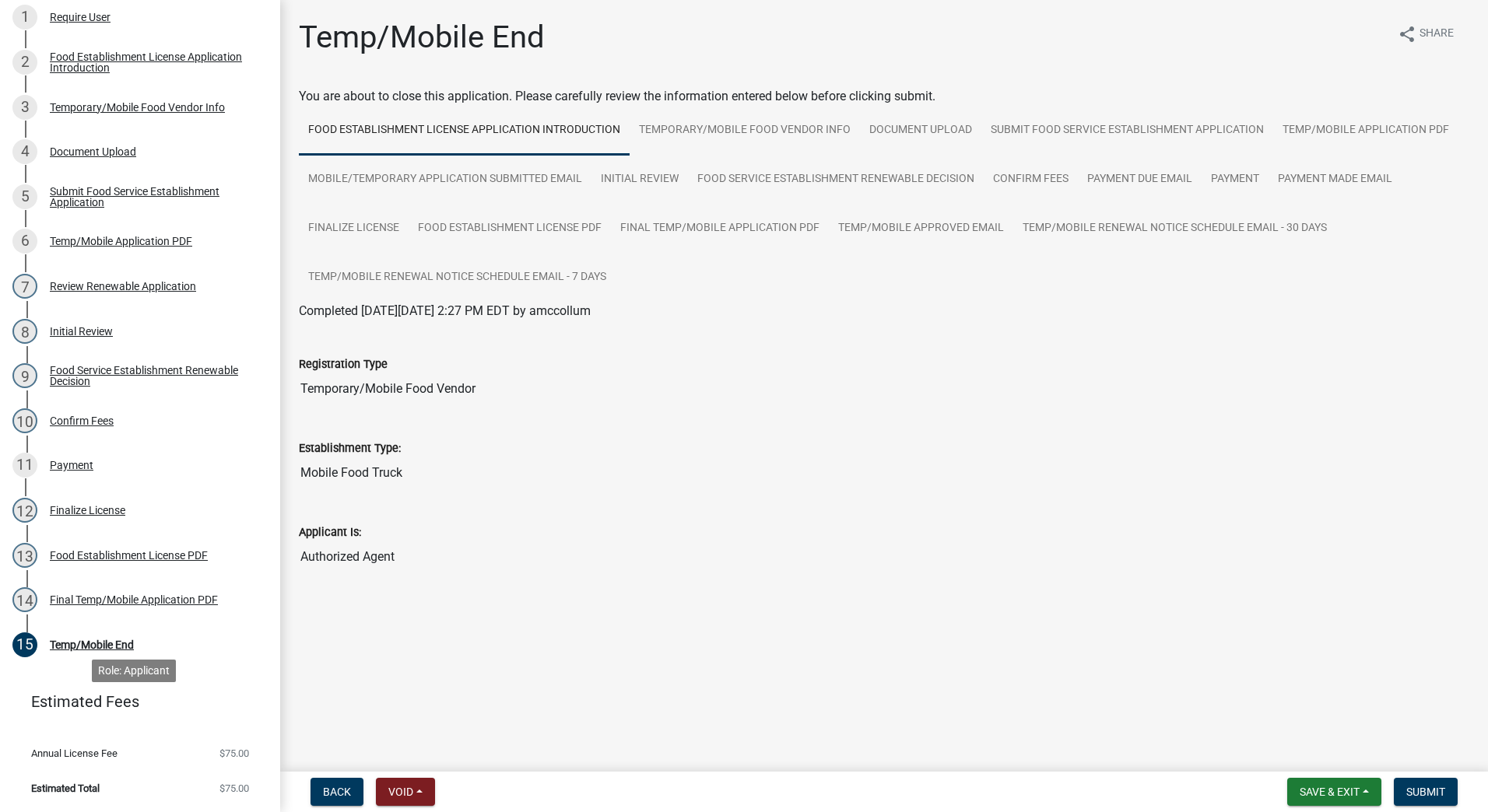
scroll to position [327, 0]
click at [180, 556] on div "Food Establishment License PDF" at bounding box center [129, 555] width 158 height 11
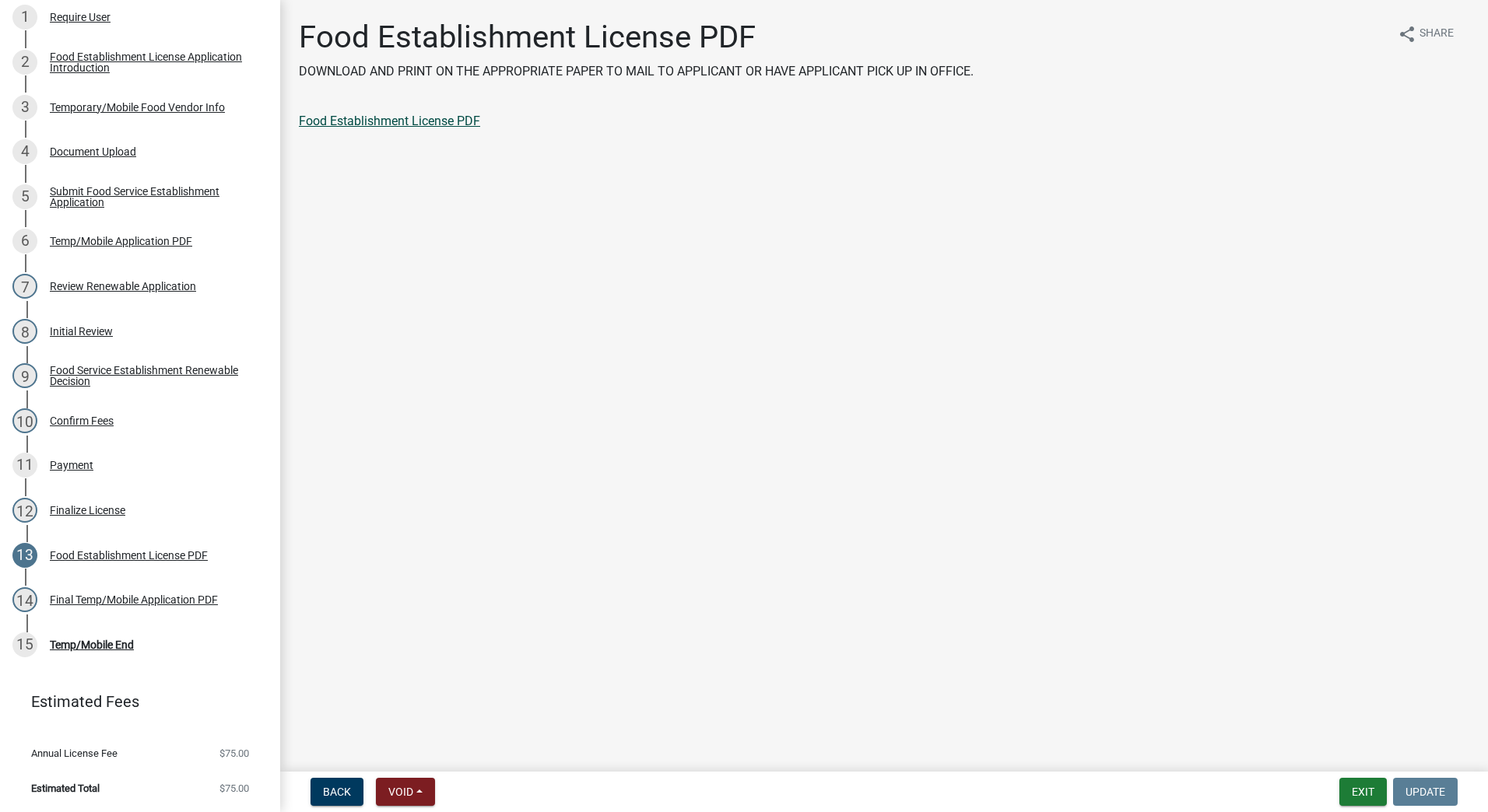
click at [387, 117] on link "Food Establishment License PDF" at bounding box center [389, 121] width 182 height 15
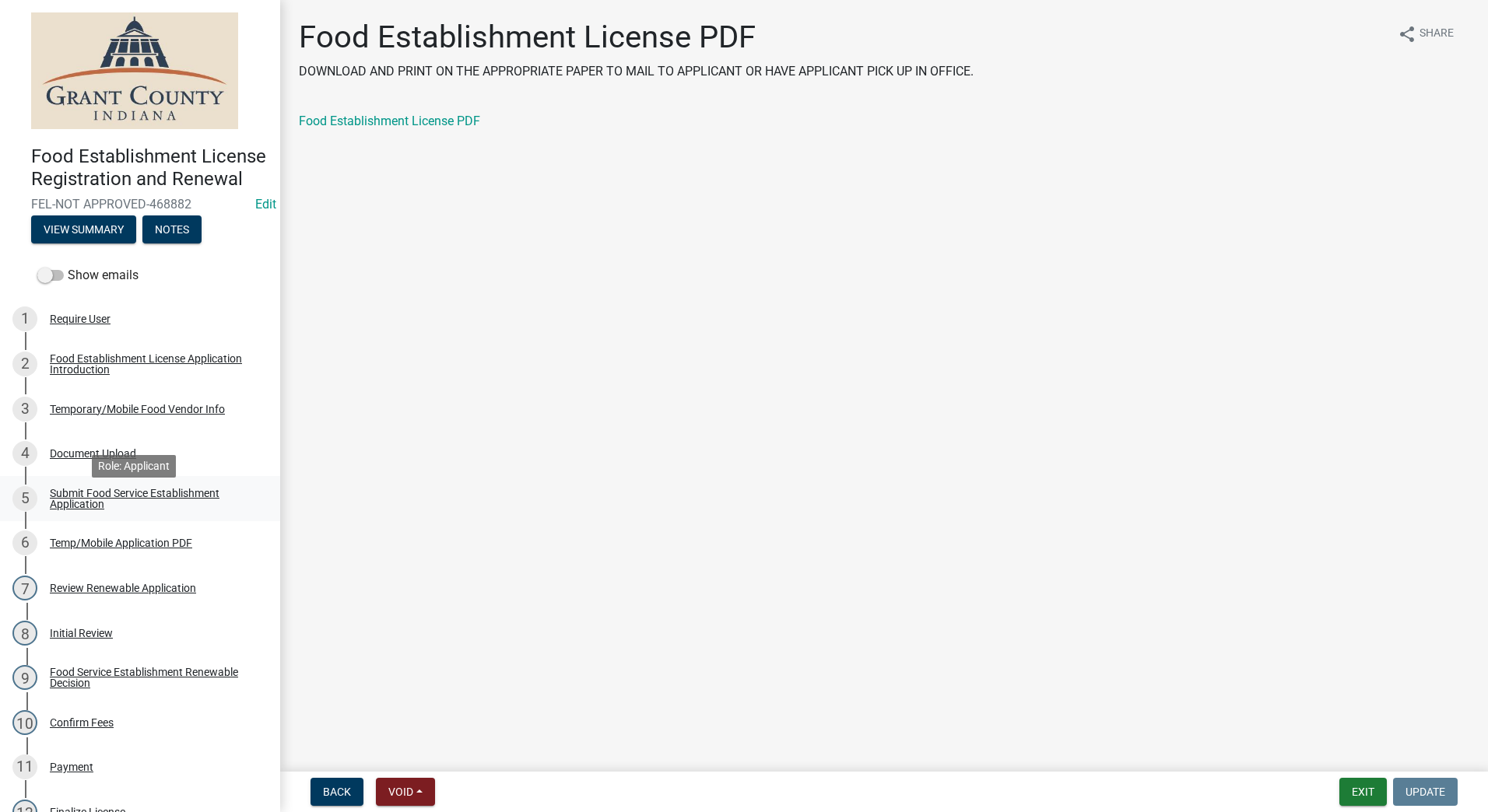
scroll to position [0, 0]
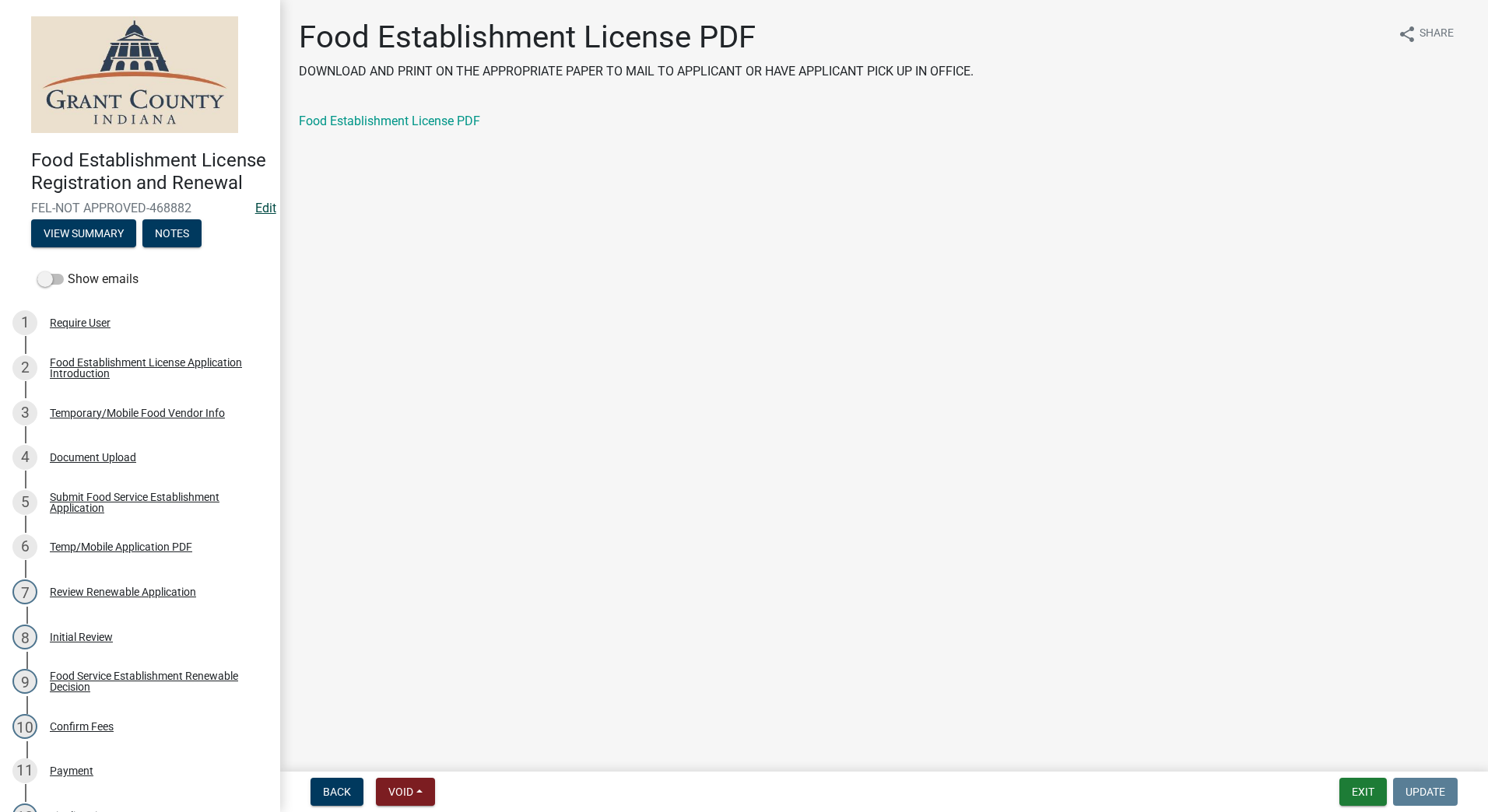
click at [256, 216] on link "Edit" at bounding box center [265, 207] width 21 height 15
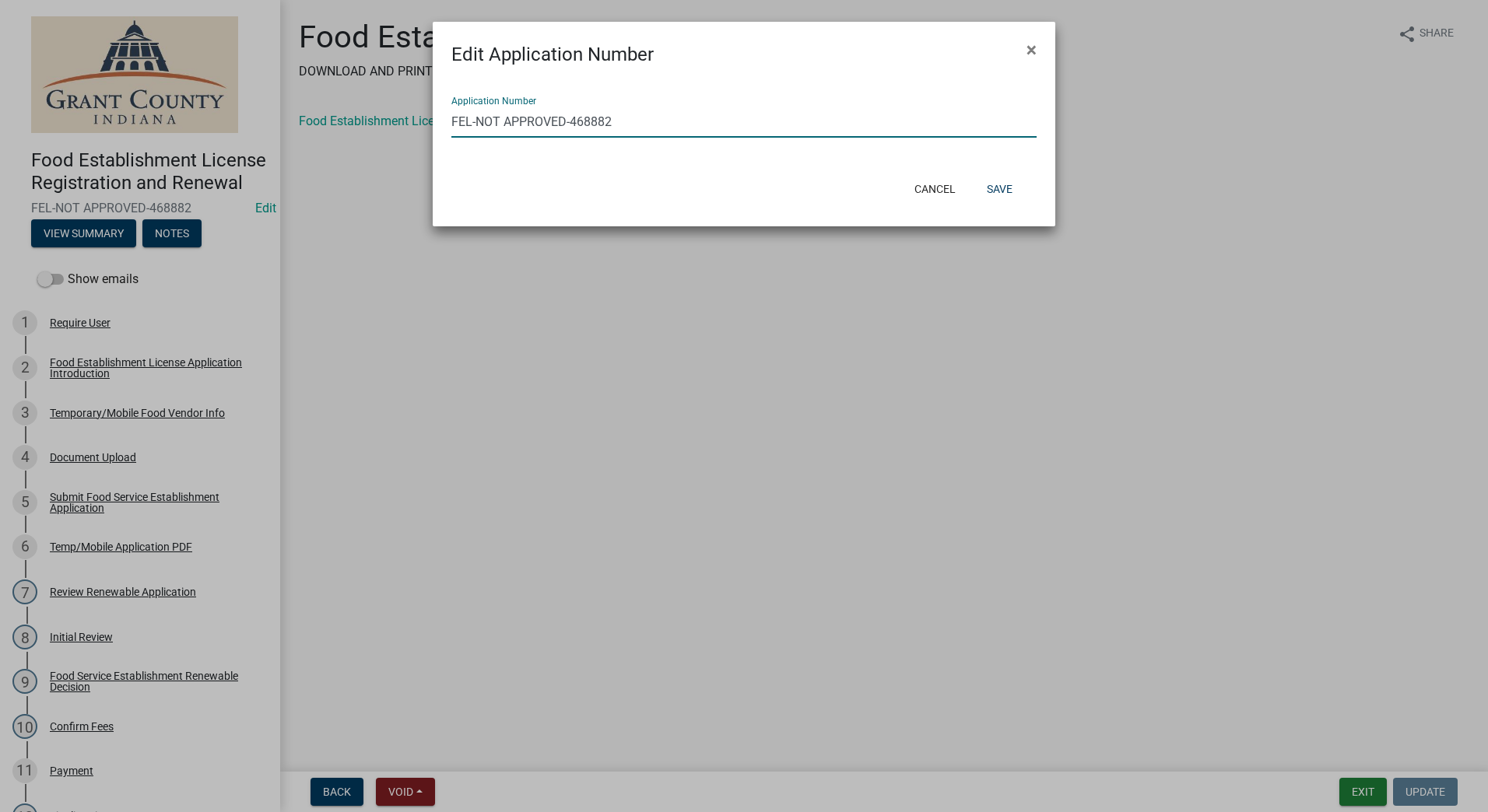
click at [643, 122] on input "FEL-NOT APPROVED-468882" at bounding box center [744, 122] width 585 height 32
click at [482, 98] on div "Application Number FEL-NOT APPROVED-468882" at bounding box center [744, 111] width 585 height 54
click at [940, 187] on button "Cancel" at bounding box center [935, 189] width 66 height 28
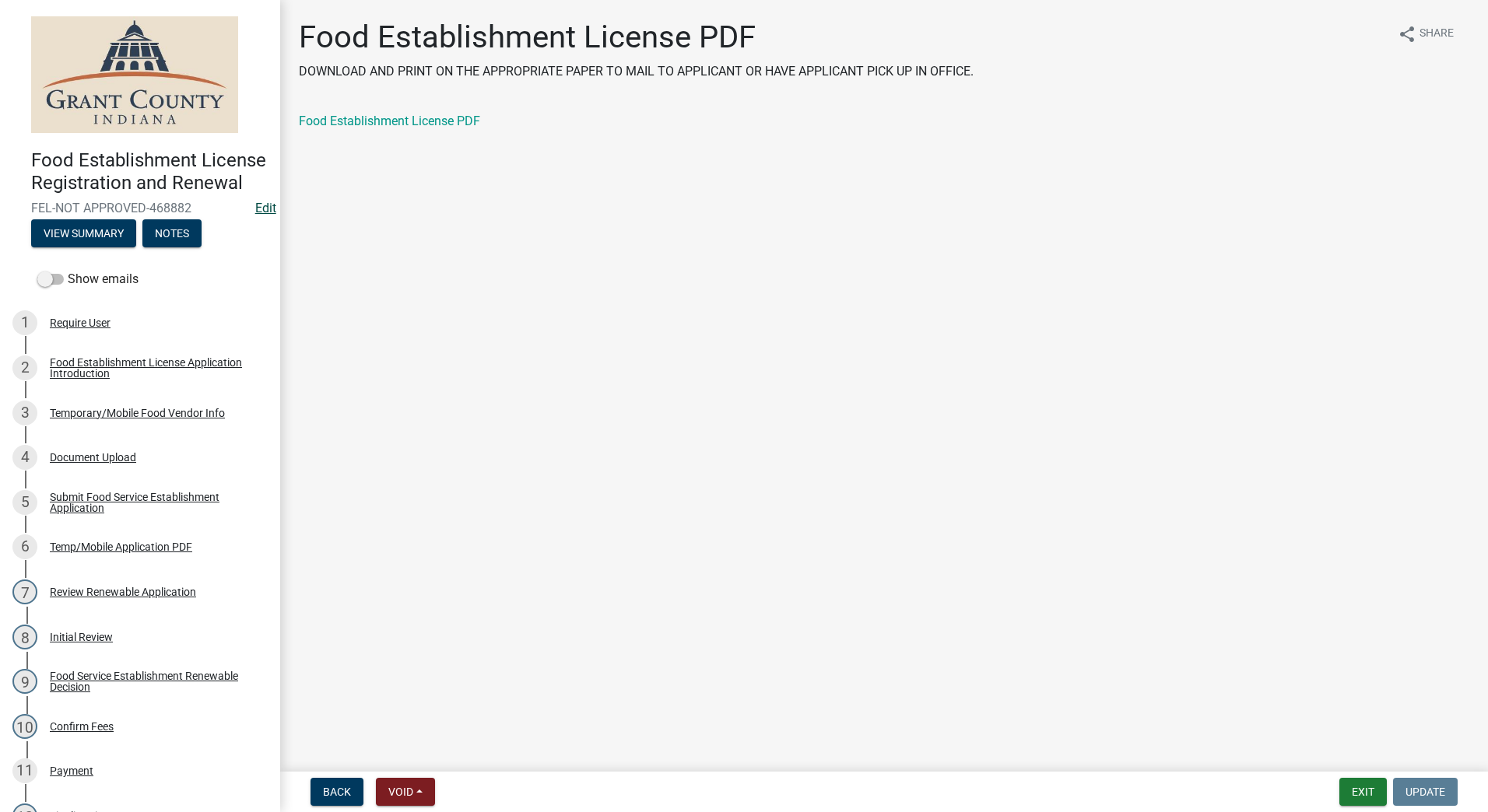
click at [257, 216] on link "Edit" at bounding box center [265, 207] width 21 height 15
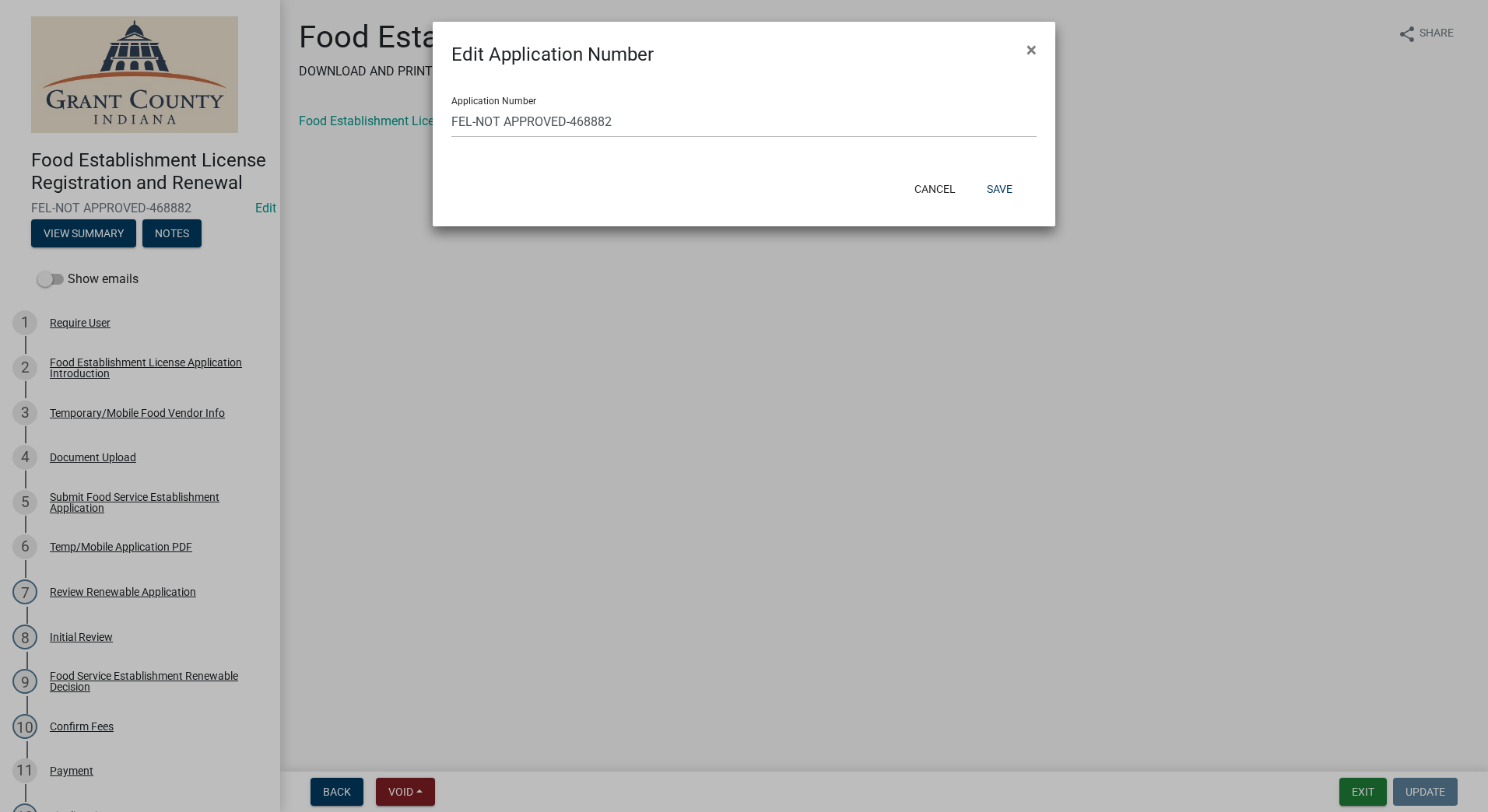
click at [84, 388] on ngb-modal-window "Edit Application Number × Application Number FEL-NOT APPROVED-468882 Cancel Save" at bounding box center [744, 406] width 1488 height 812
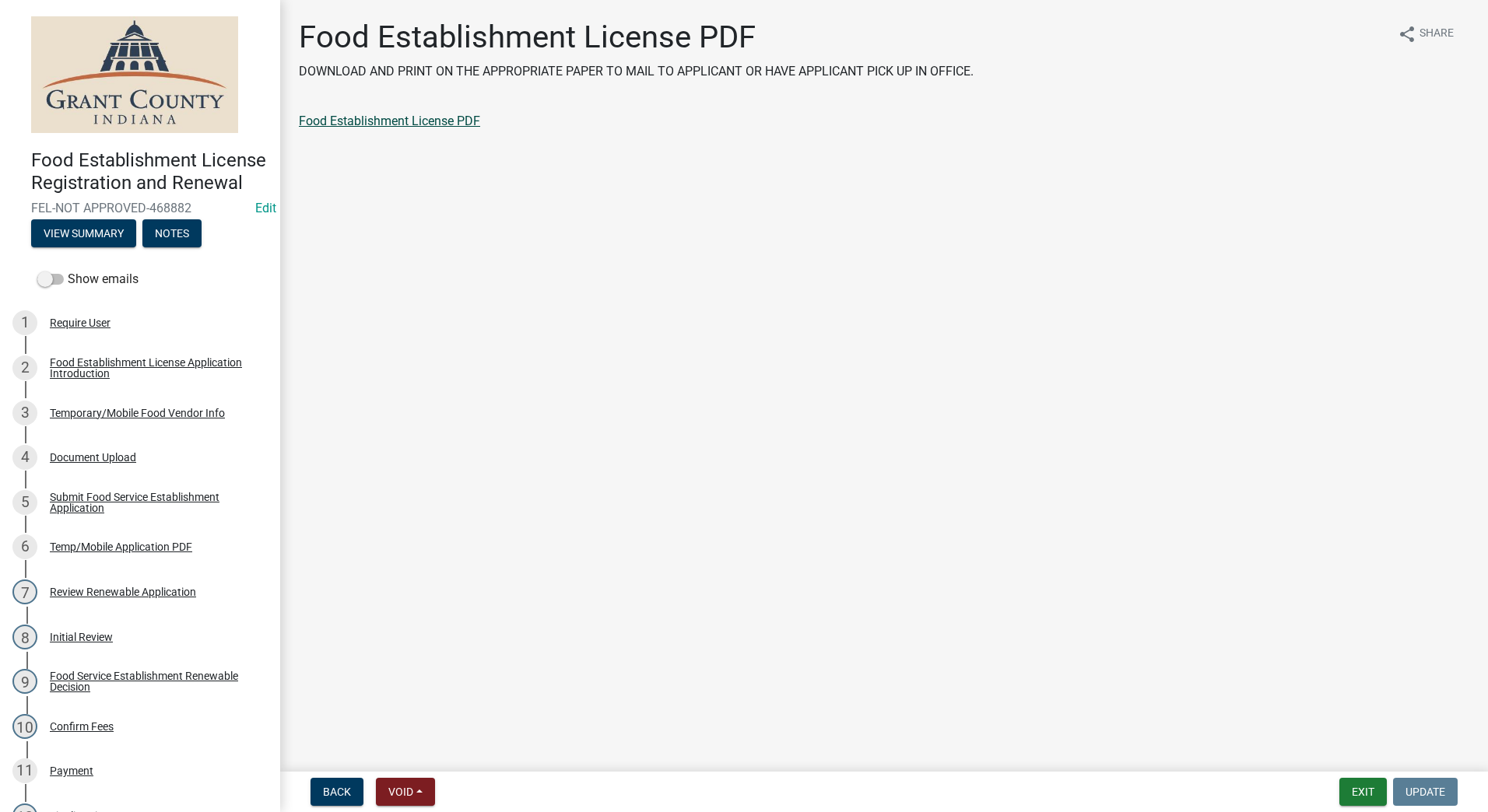
click at [407, 123] on link "Food Establishment License PDF" at bounding box center [389, 121] width 182 height 15
click at [173, 248] on button "Notes" at bounding box center [172, 233] width 59 height 28
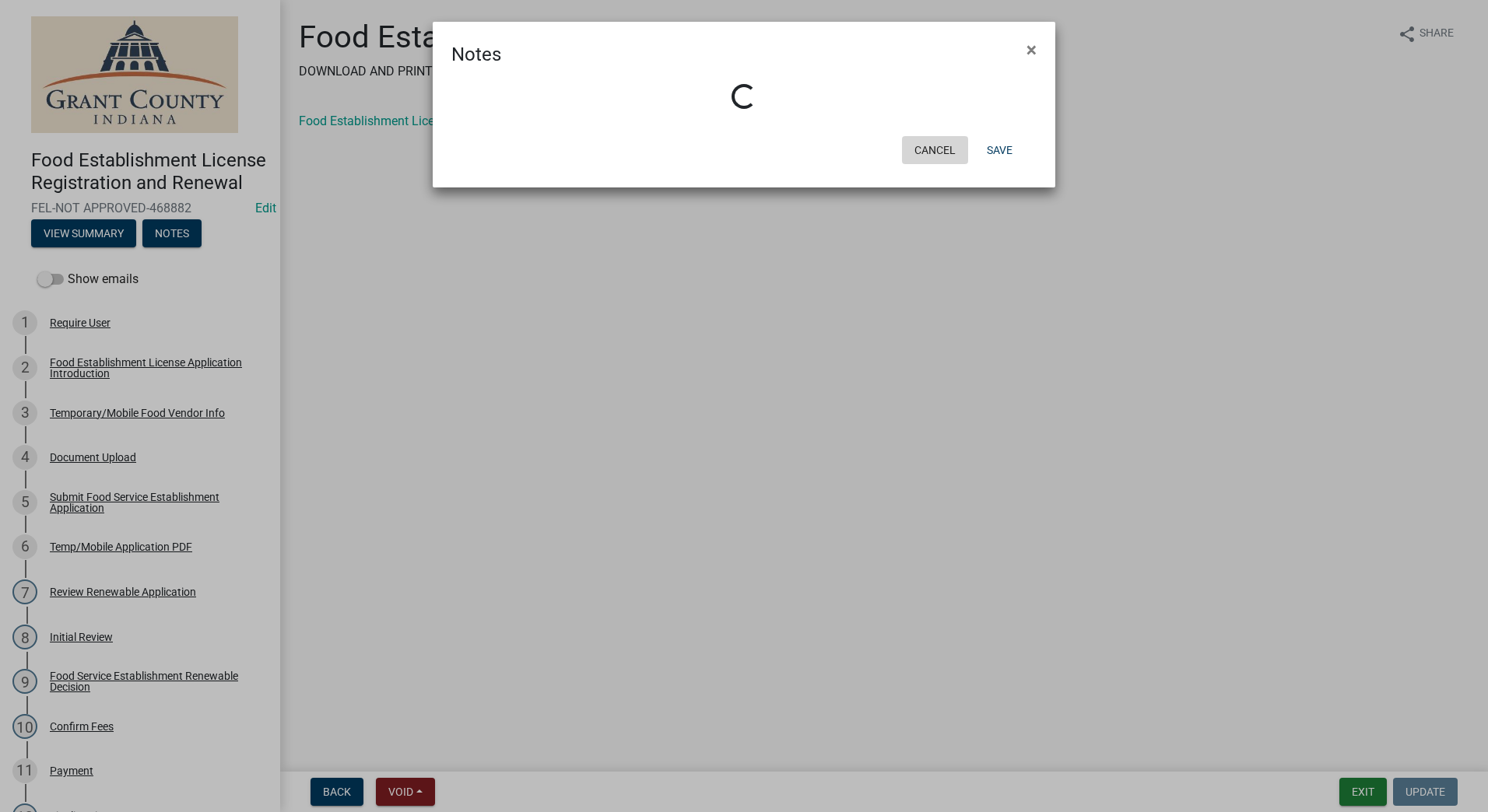
drag, startPoint x: 937, startPoint y: 148, endPoint x: 894, endPoint y: 160, distance: 44.6
click at [936, 148] on button "Cancel" at bounding box center [935, 149] width 66 height 28
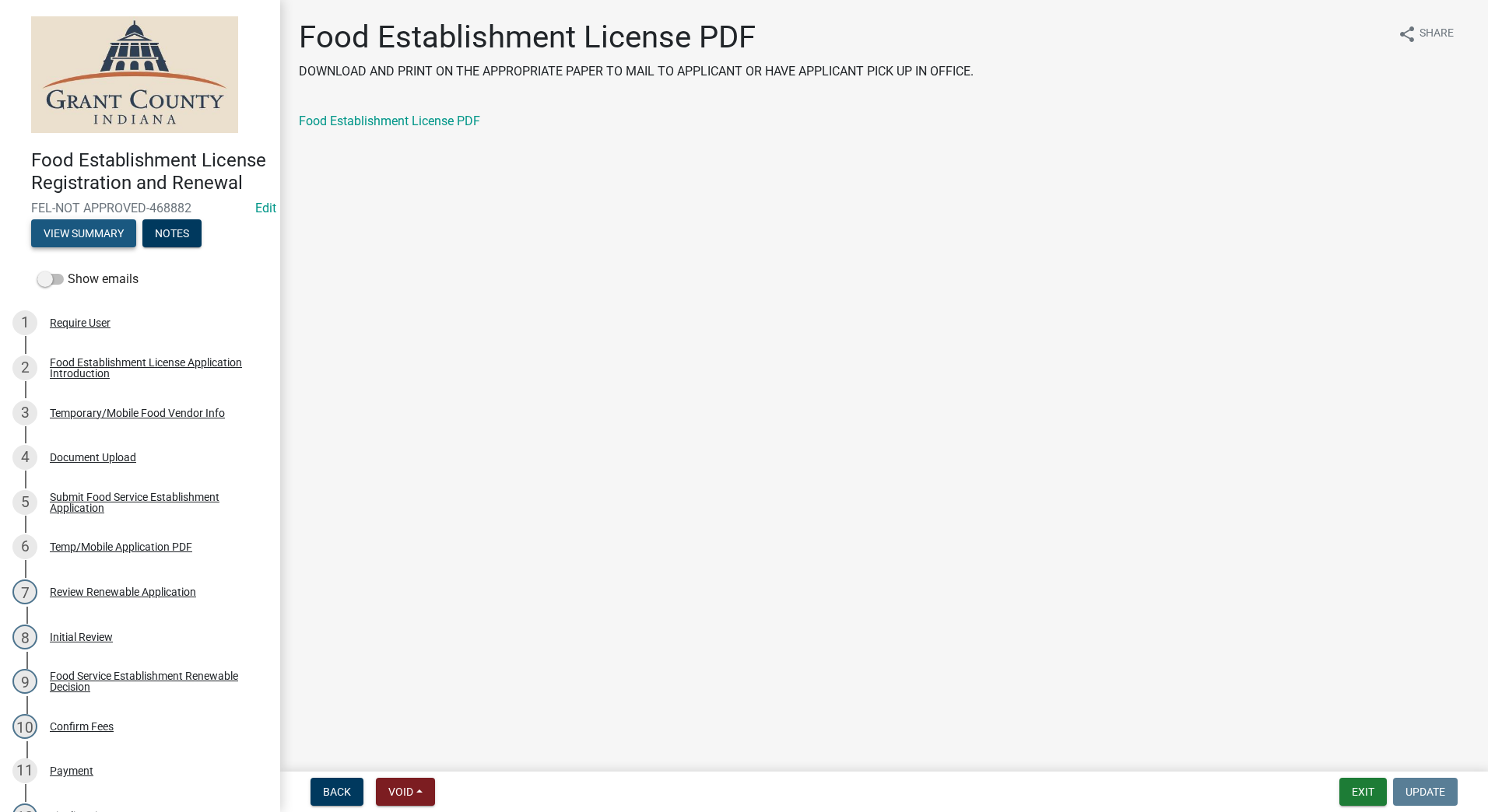
click at [98, 248] on button "View Summary" at bounding box center [83, 233] width 105 height 28
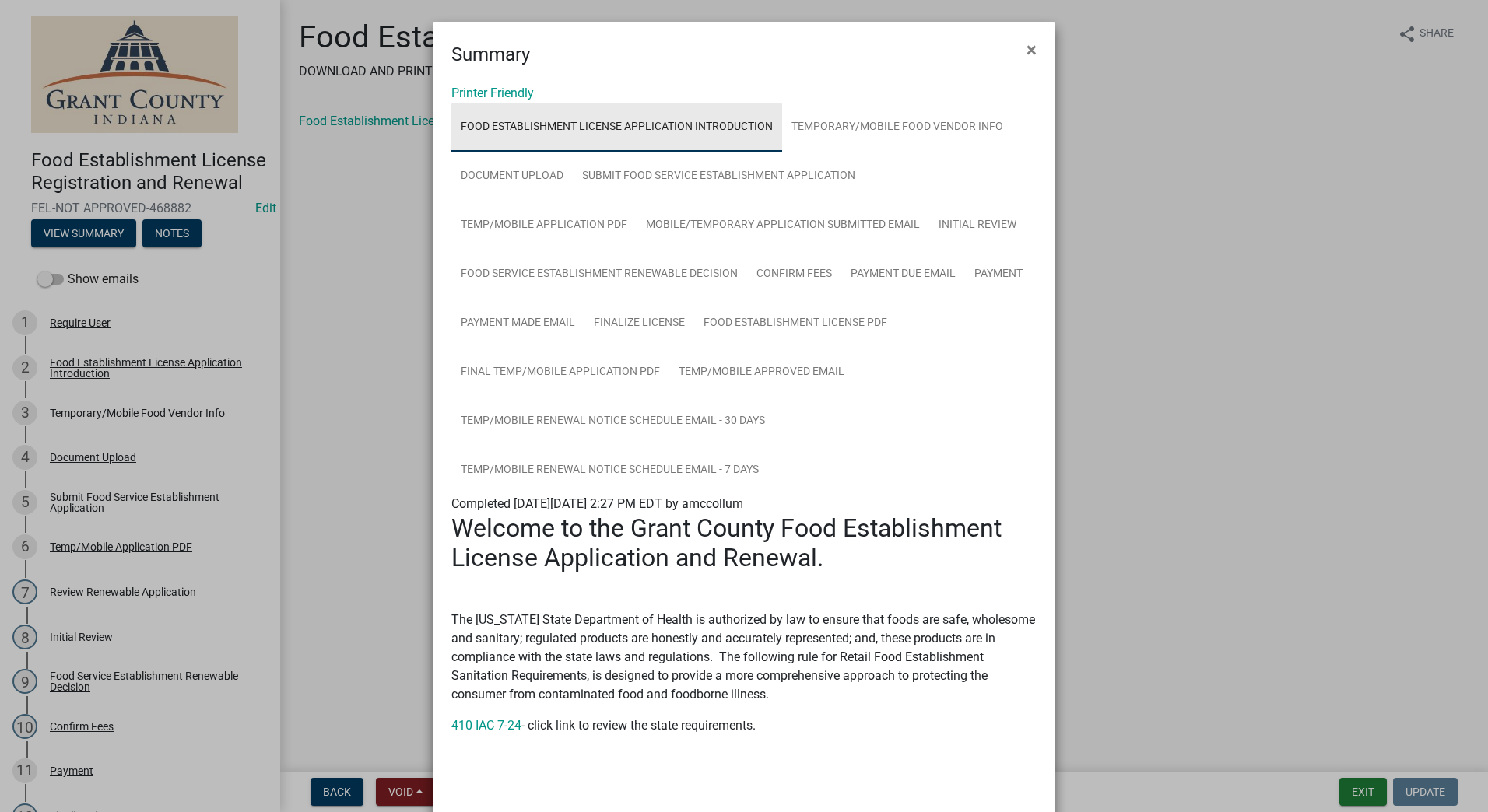
click at [588, 123] on link "Food Establishment License Application Introduction" at bounding box center [617, 128] width 331 height 50
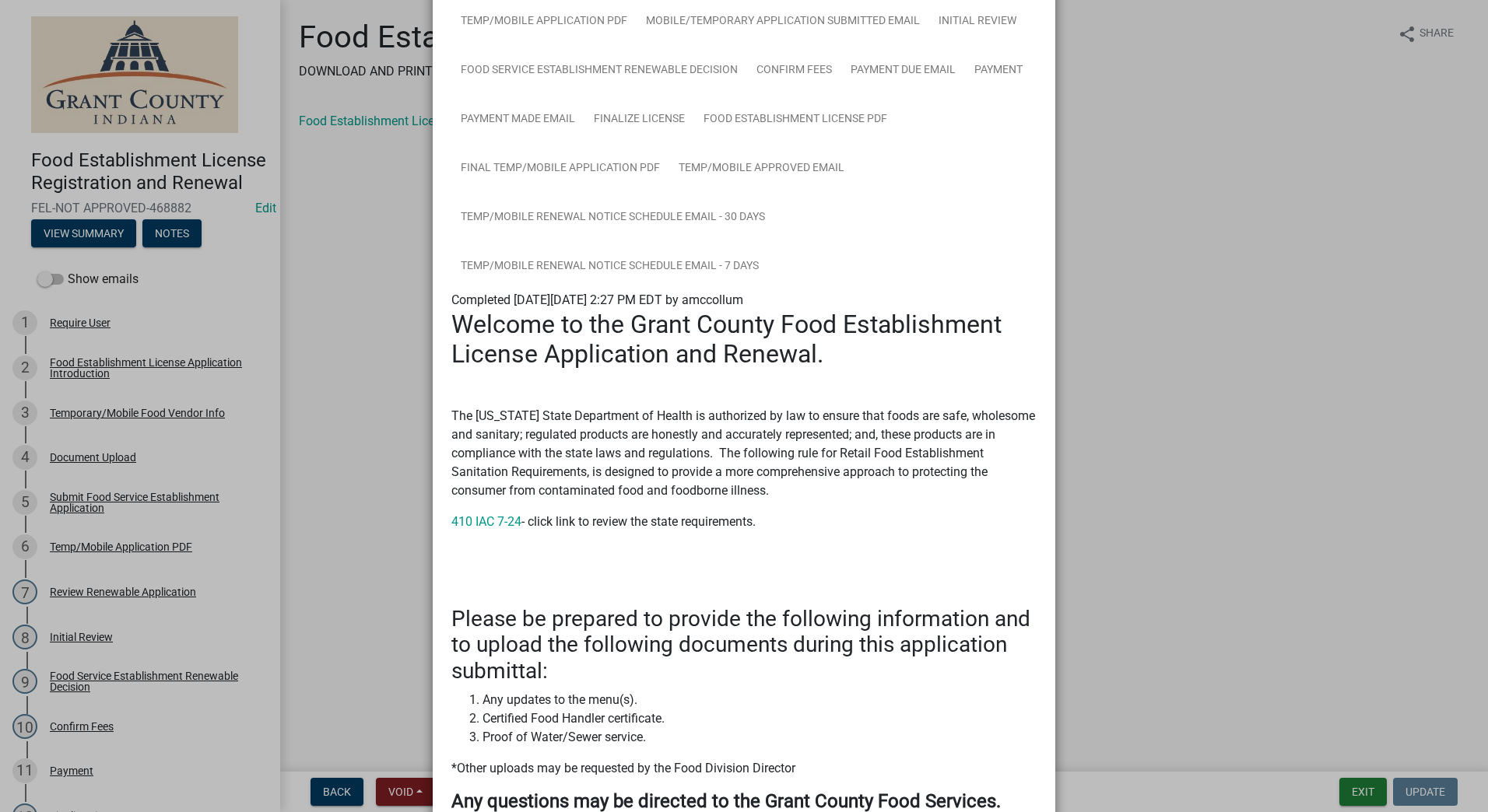
scroll to position [233, 0]
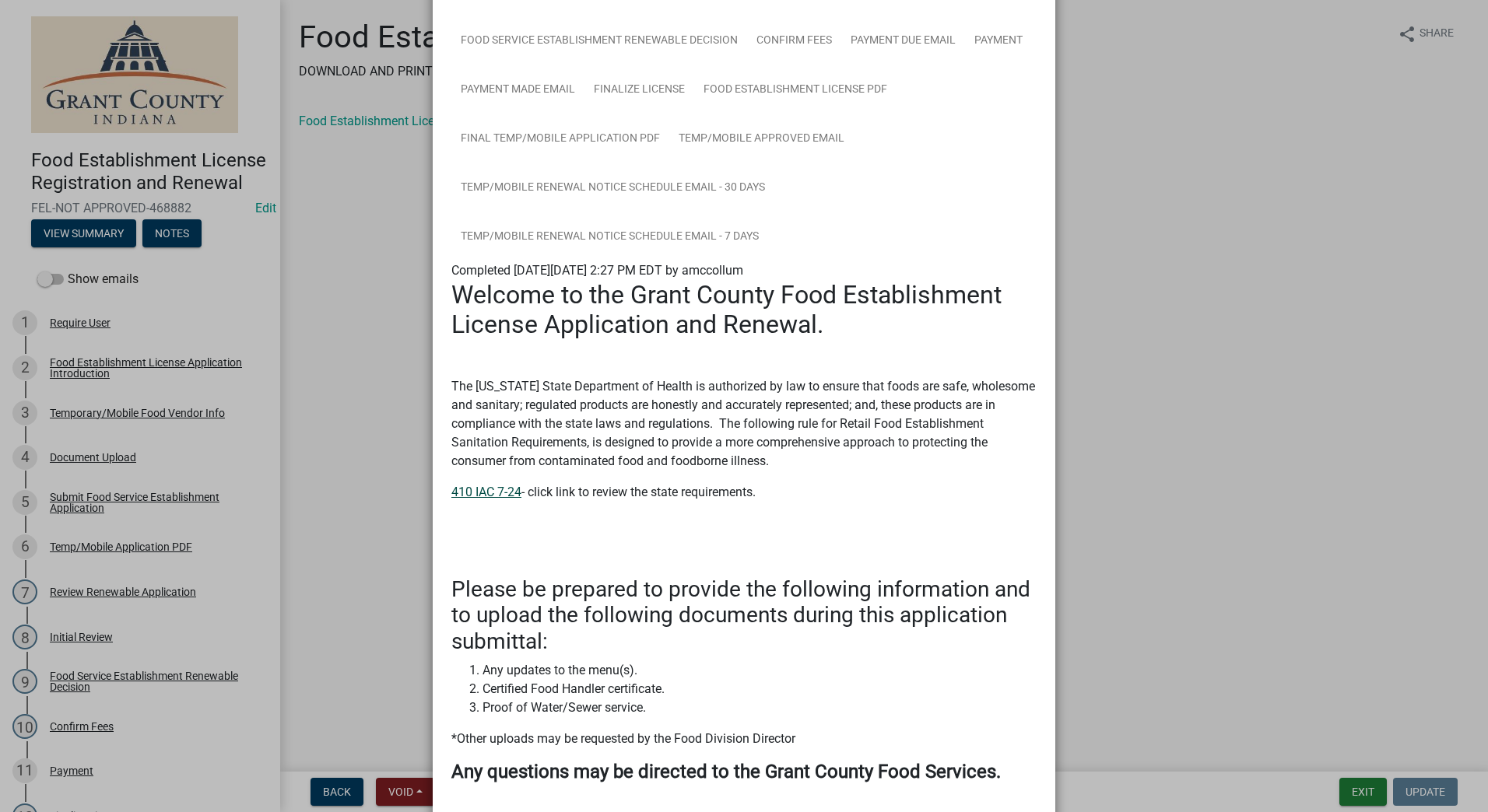
click at [470, 491] on link "410 IAC 7-24" at bounding box center [487, 492] width 70 height 15
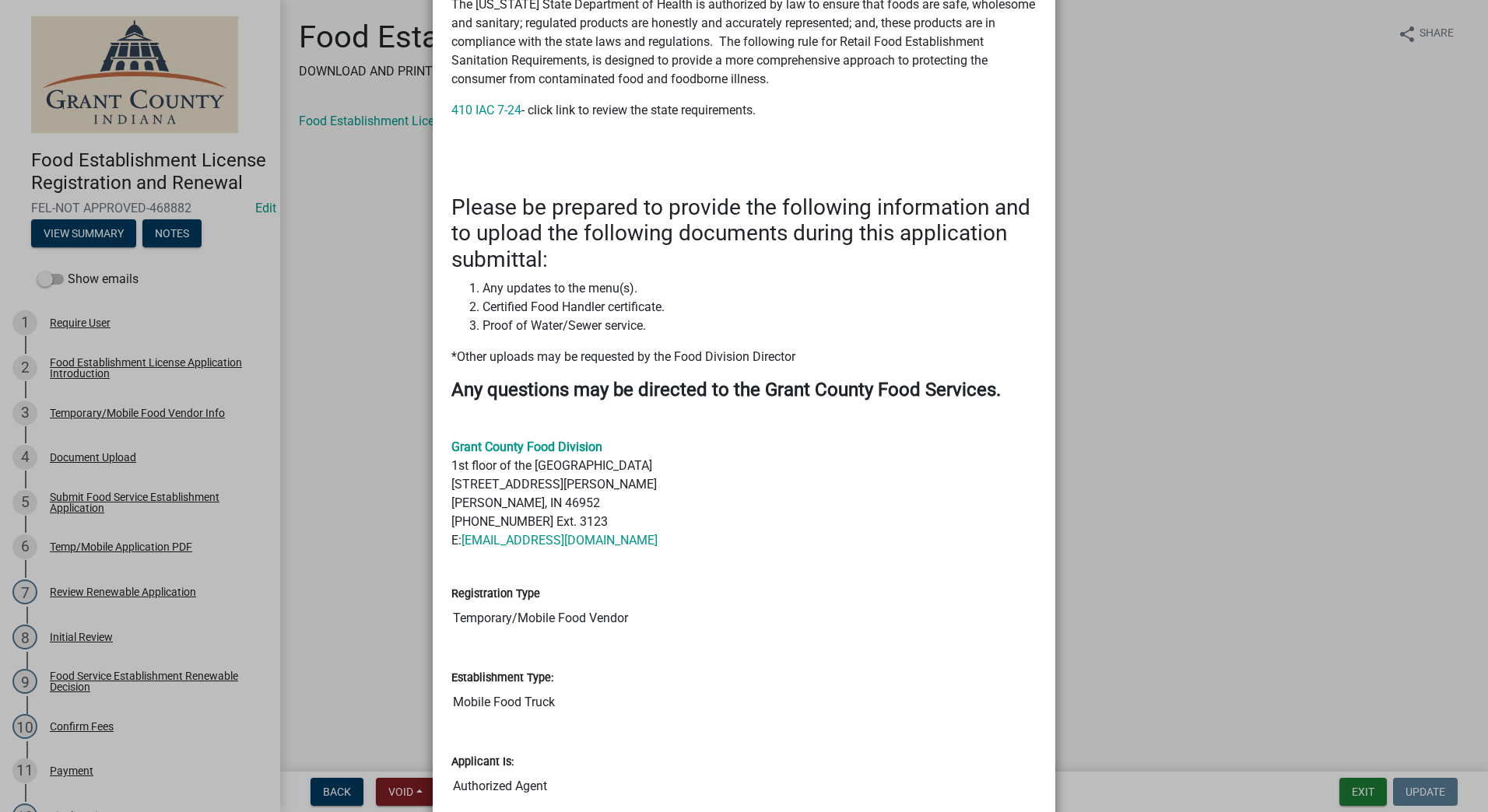
scroll to position [747, 0]
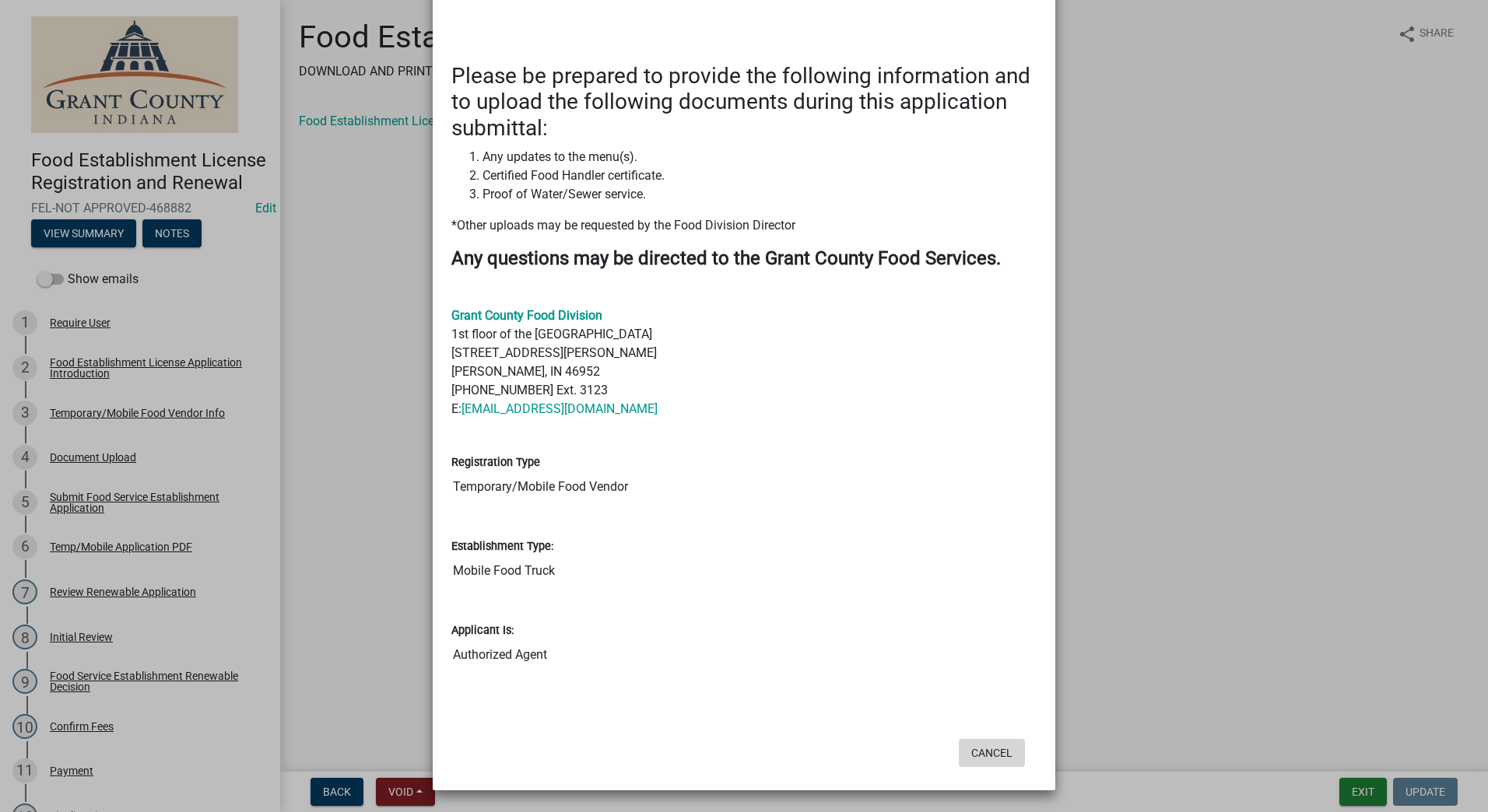
click at [982, 755] on button "Cancel" at bounding box center [992, 753] width 66 height 28
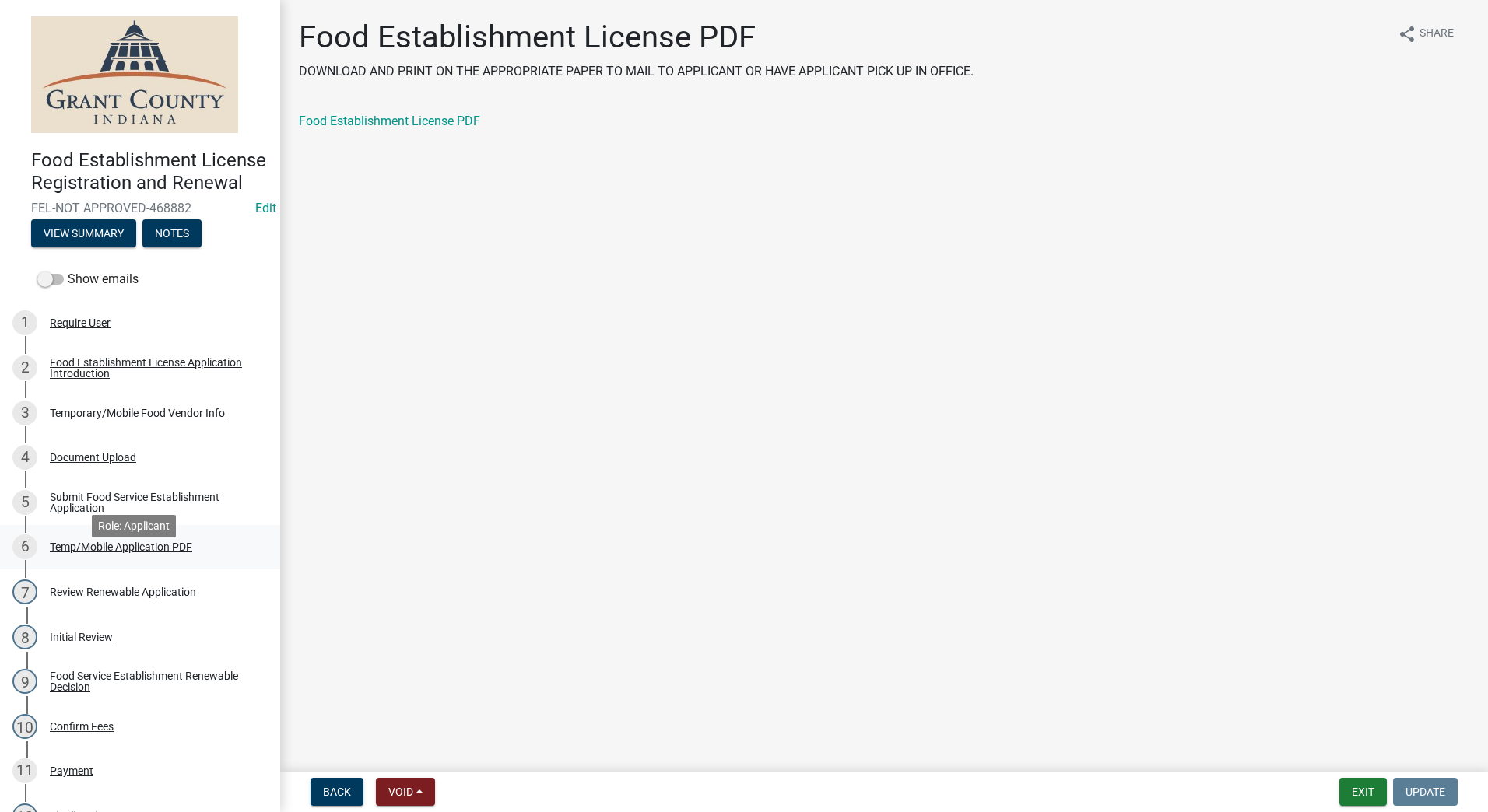
click at [107, 553] on div "Temp/Mobile Application PDF" at bounding box center [121, 547] width 142 height 11
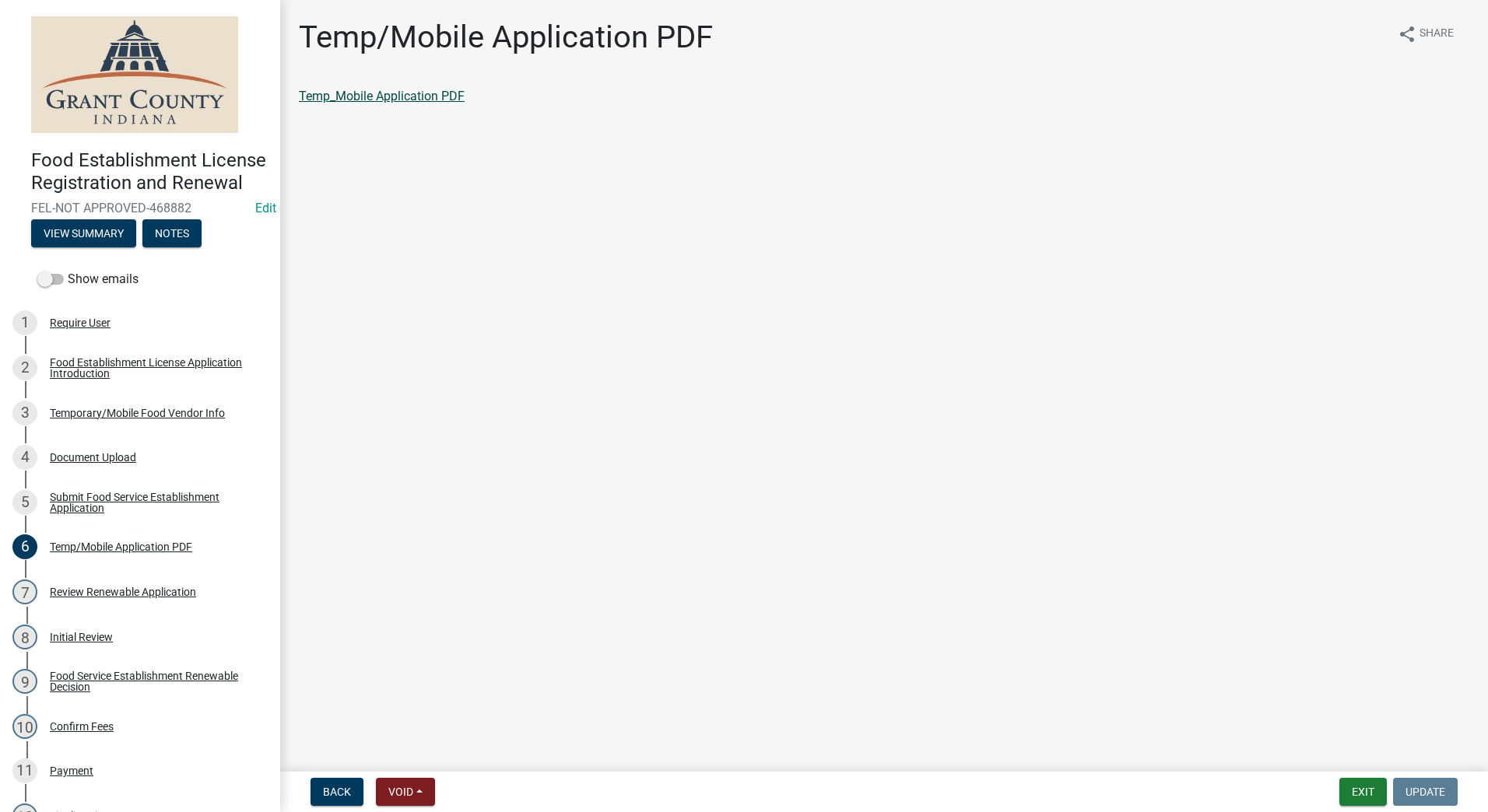
click at [387, 101] on link "Temp_Mobile Application PDF" at bounding box center [381, 96] width 166 height 15
click at [87, 597] on div "Review Renewable Application" at bounding box center [123, 592] width 147 height 11
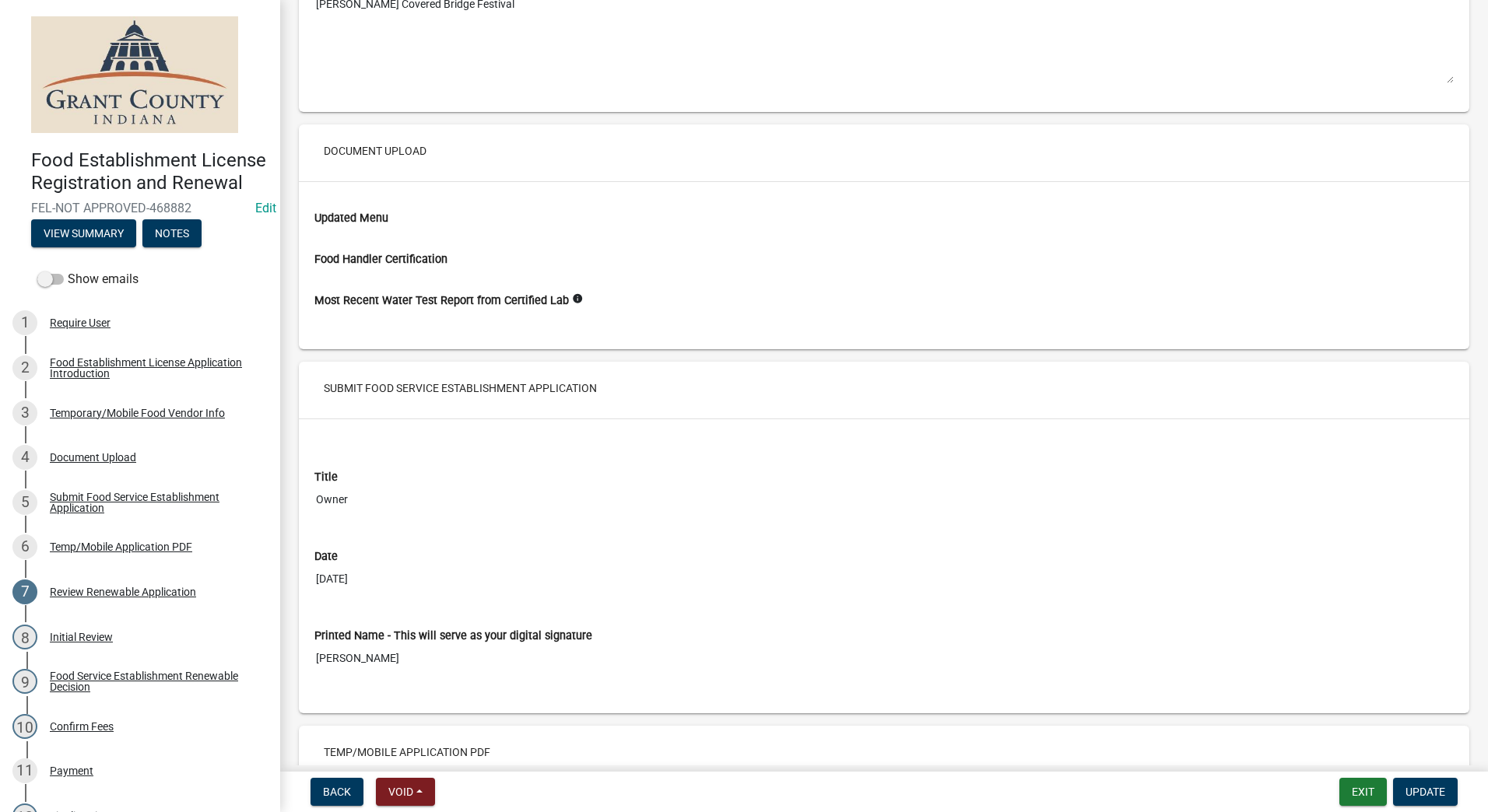
scroll to position [2071, 0]
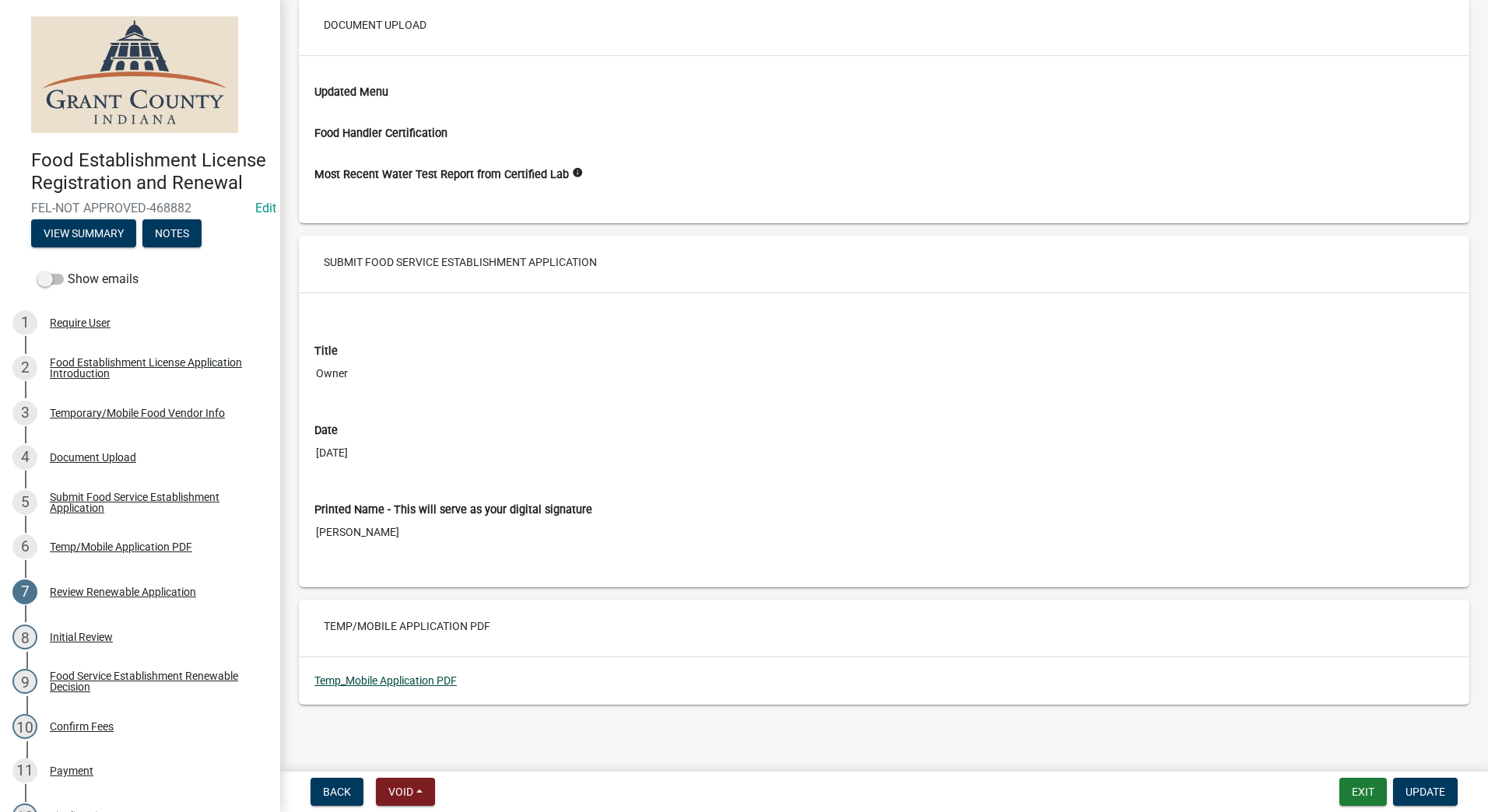
click at [371, 681] on link "Temp_Mobile Application PDF" at bounding box center [385, 681] width 142 height 13
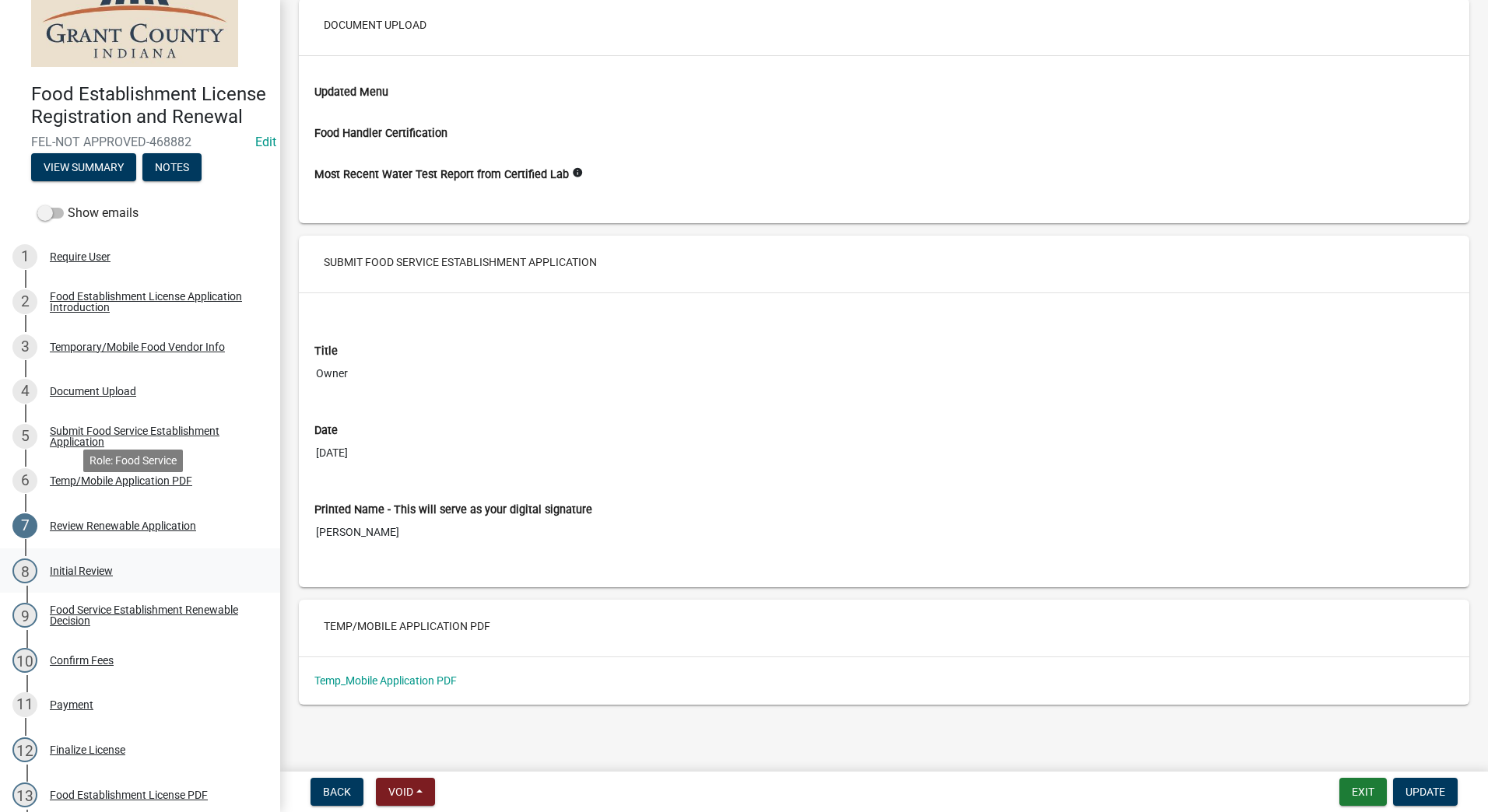
scroll to position [156, 0]
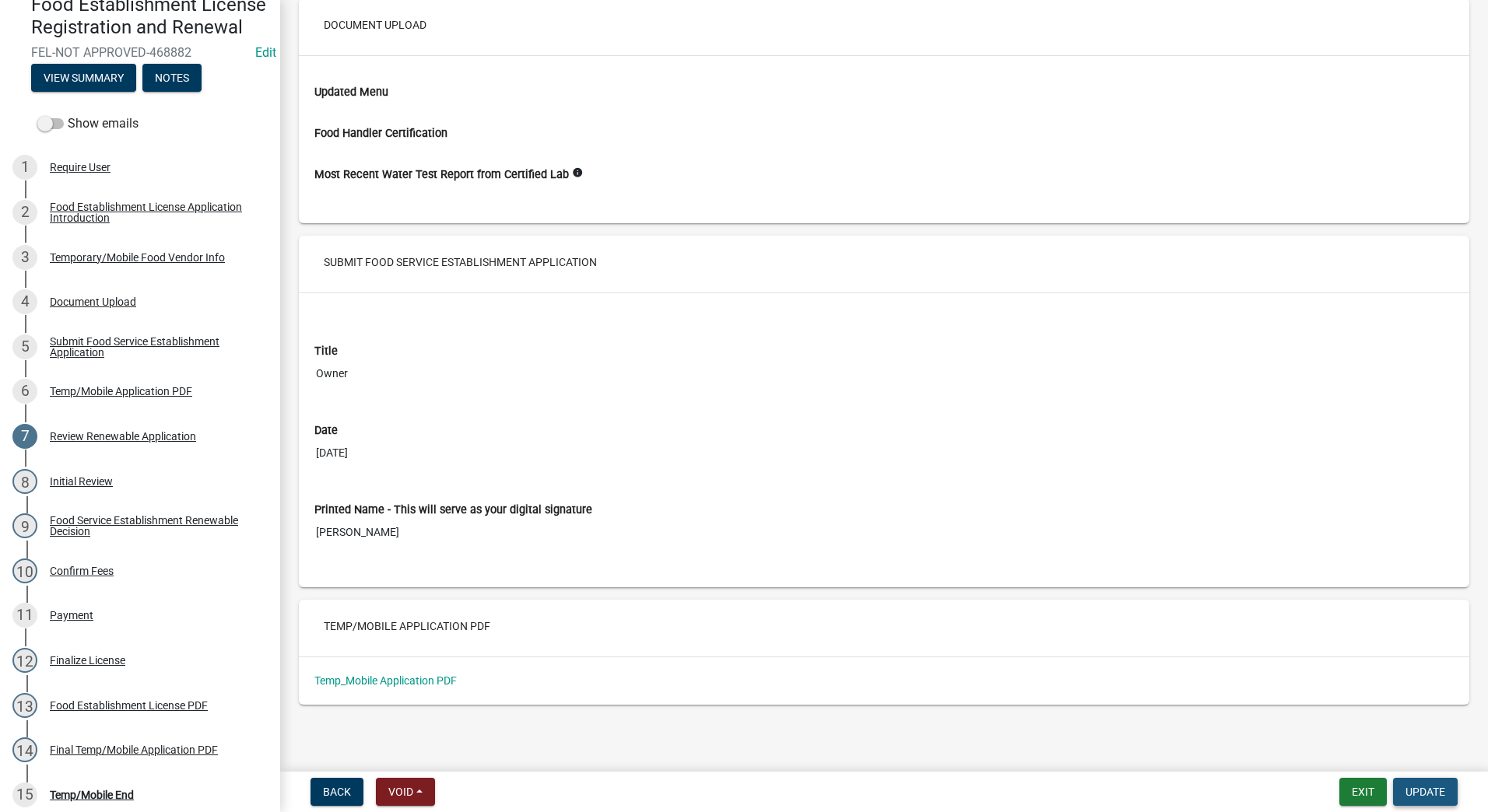
click at [1423, 787] on span "Update" at bounding box center [1425, 792] width 39 height 13
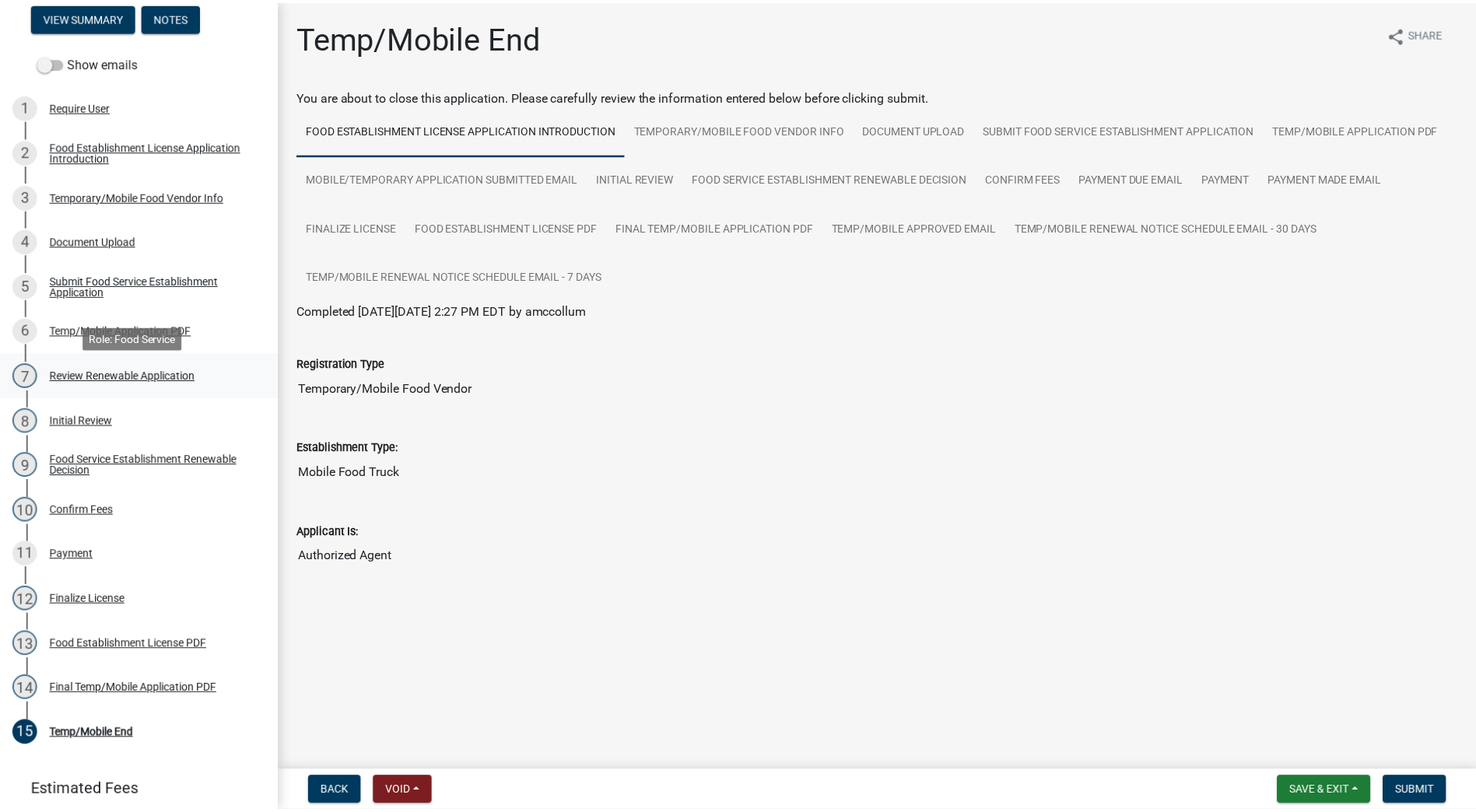
scroll to position [233, 0]
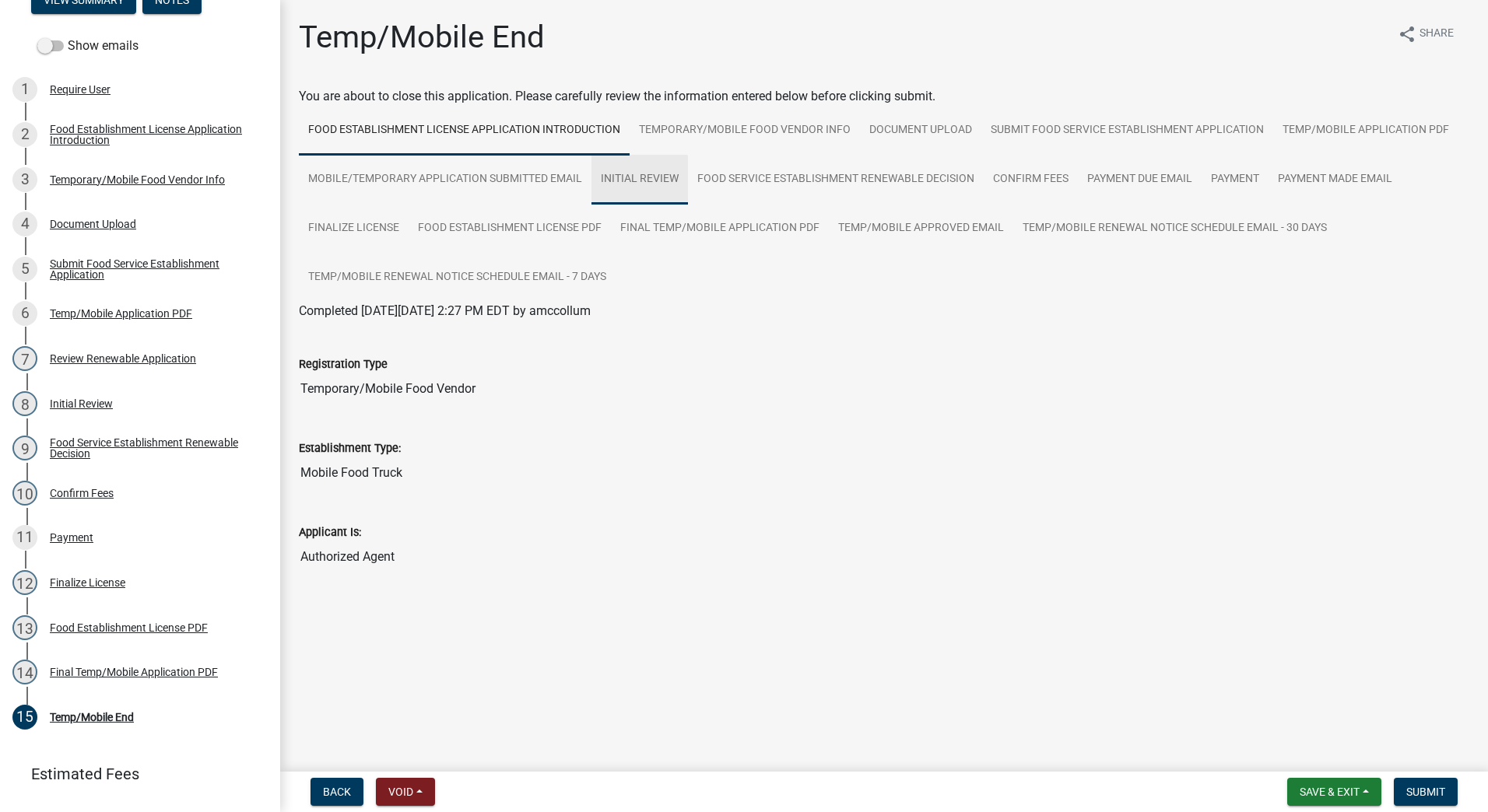
click at [635, 177] on link "Initial Review" at bounding box center [640, 180] width 97 height 50
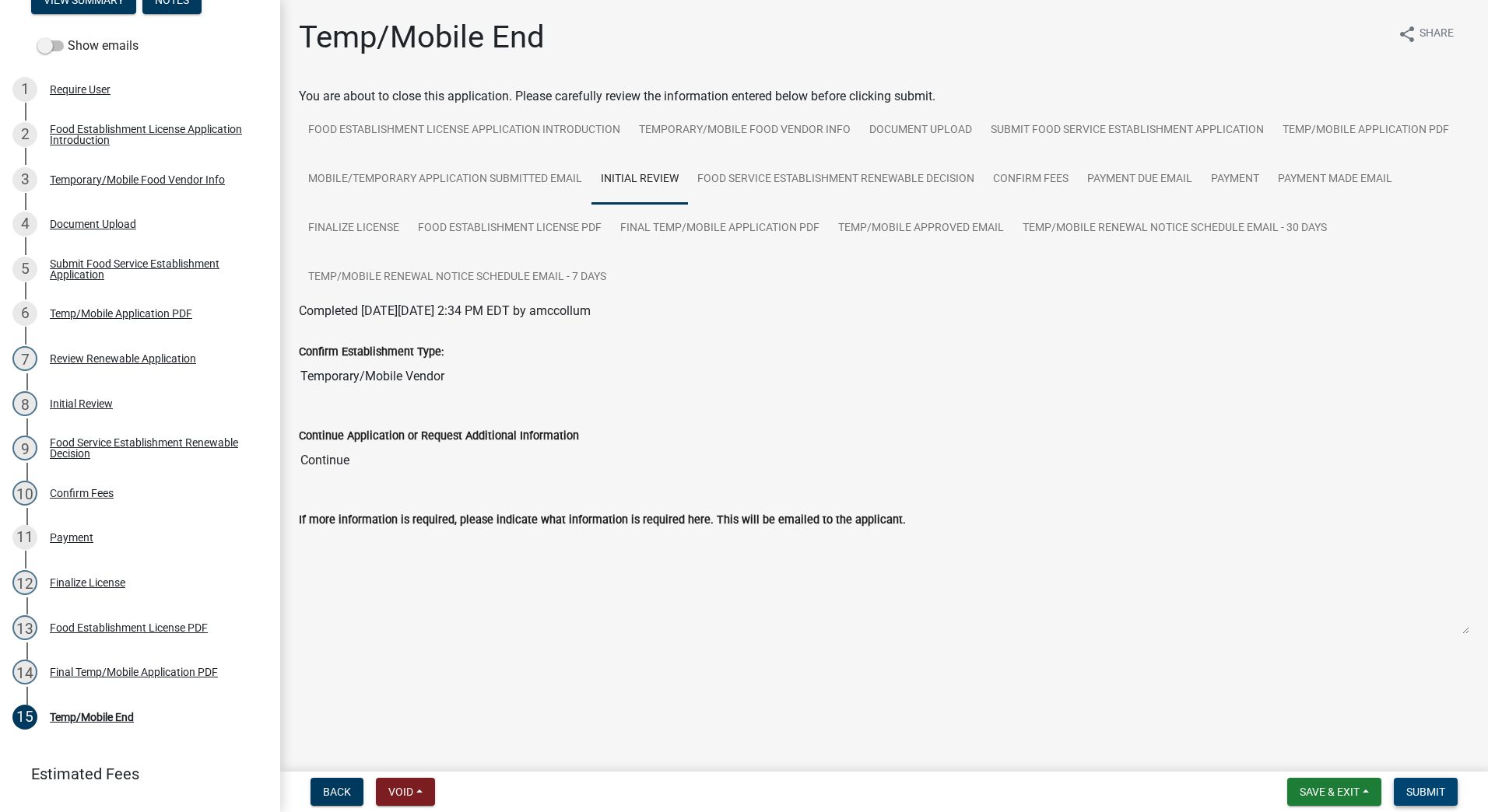
click at [1412, 789] on span "Submit" at bounding box center [1426, 792] width 39 height 13
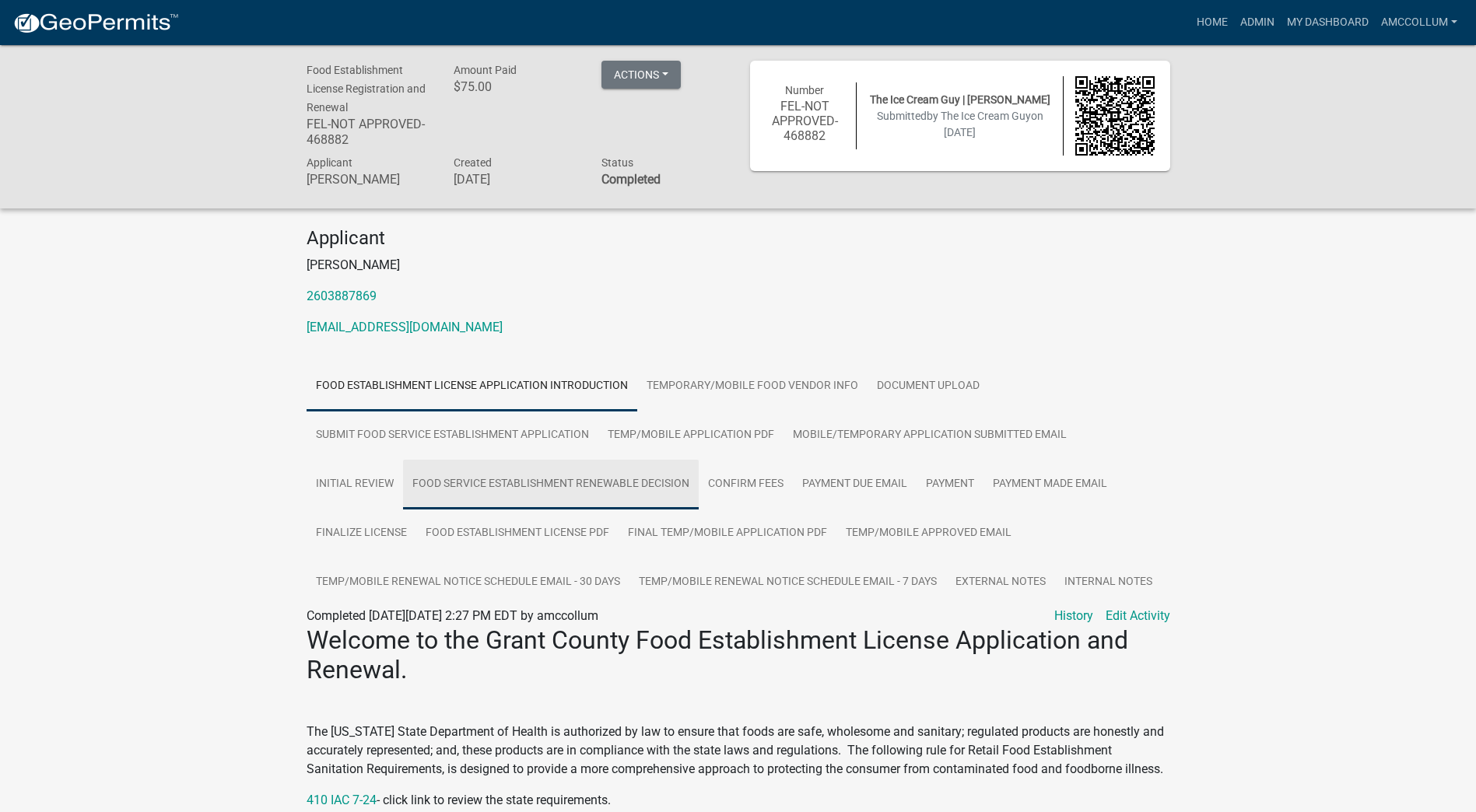
click at [510, 486] on link "Food Service Establishment Renewable Decision" at bounding box center [551, 485] width 296 height 50
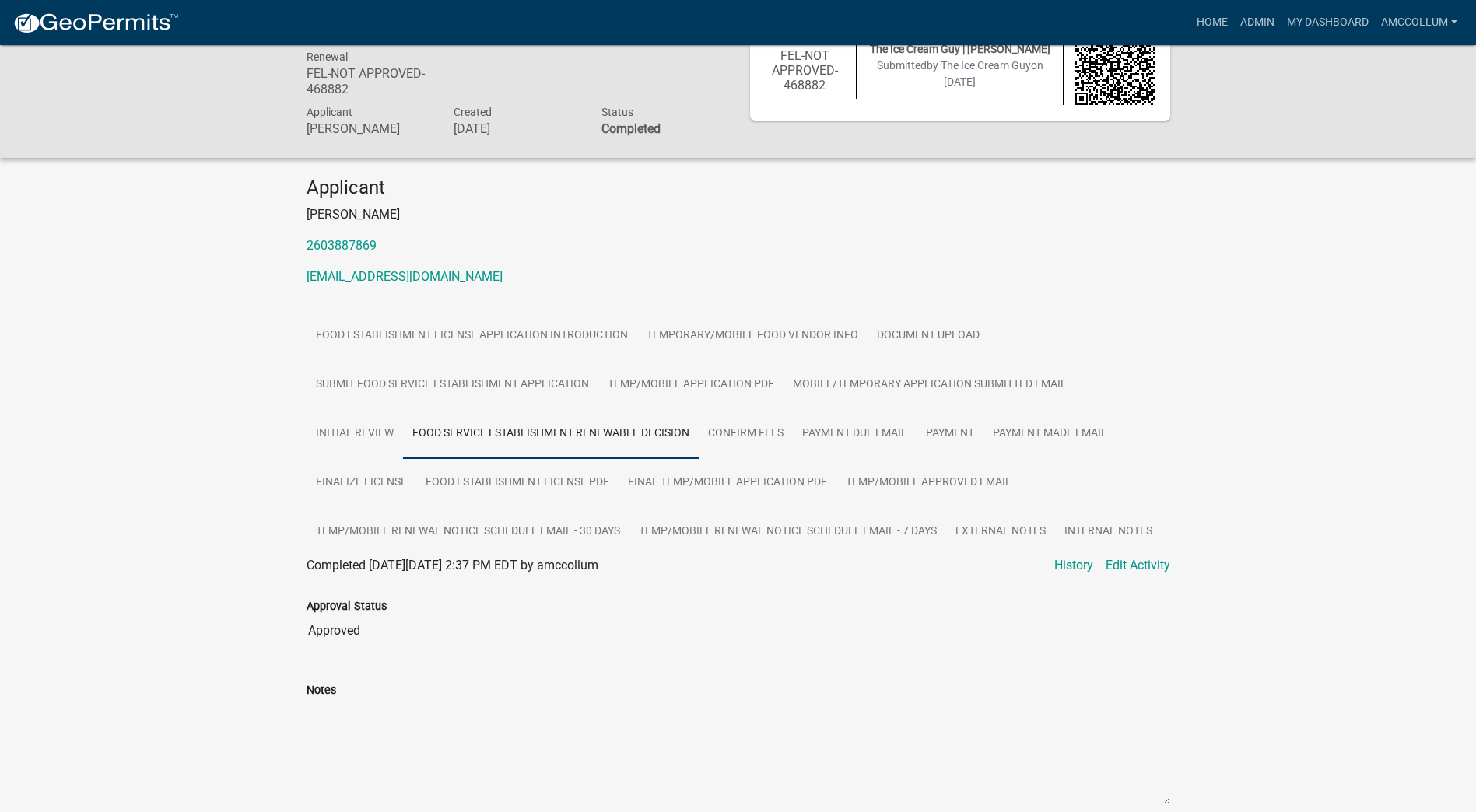
scroll to position [78, 0]
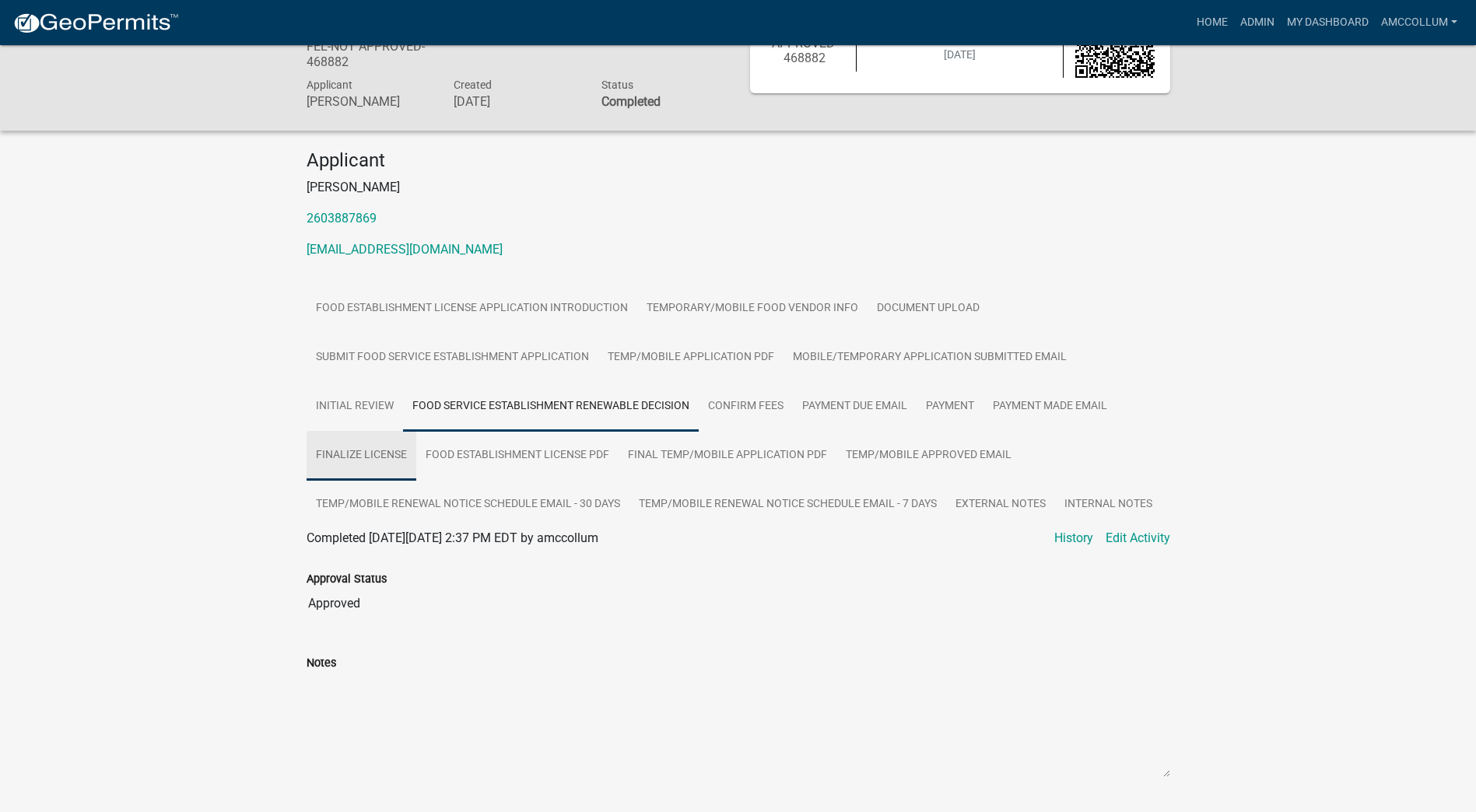
click at [381, 452] on link "Finalize License" at bounding box center [361, 456] width 110 height 50
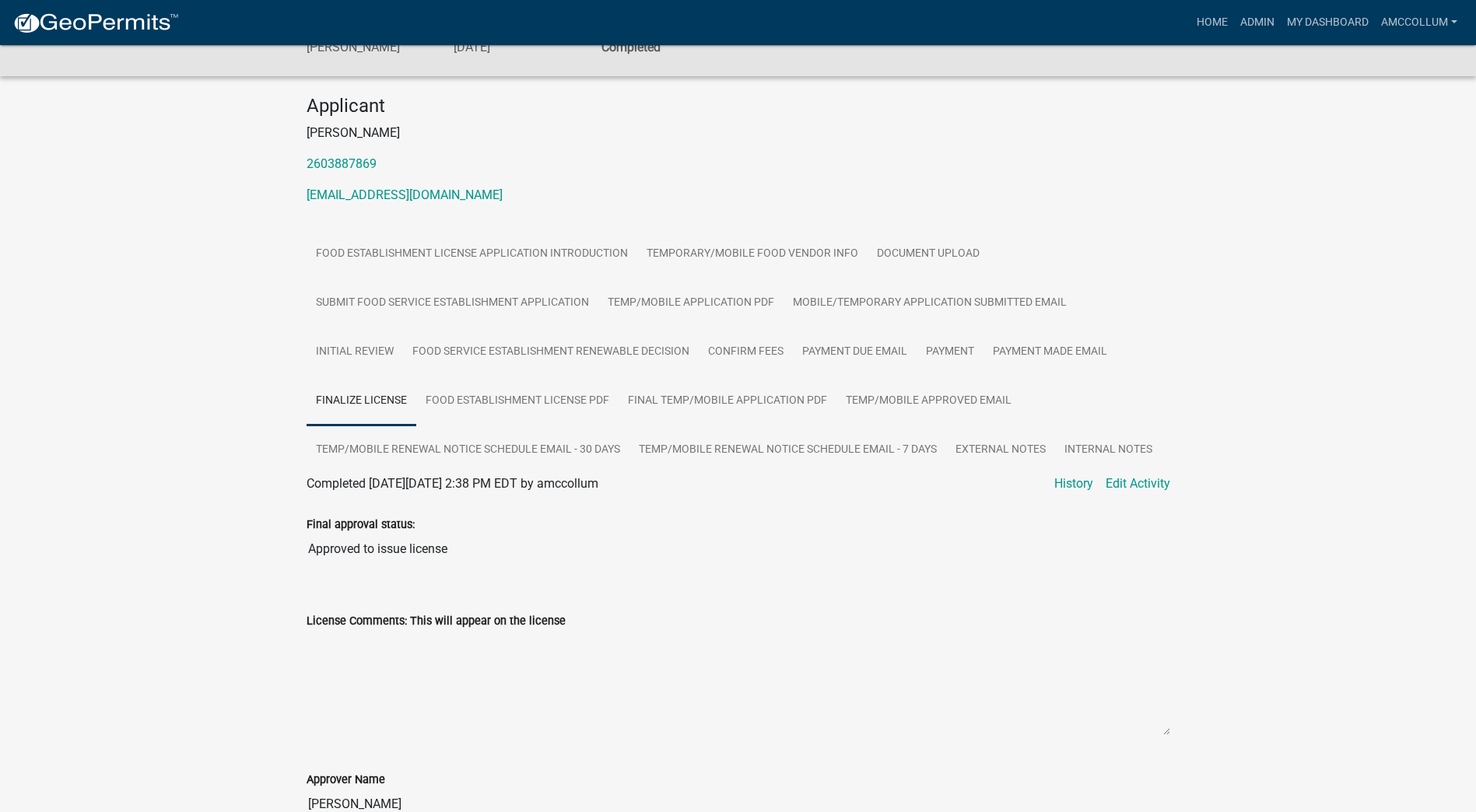
scroll to position [0, 0]
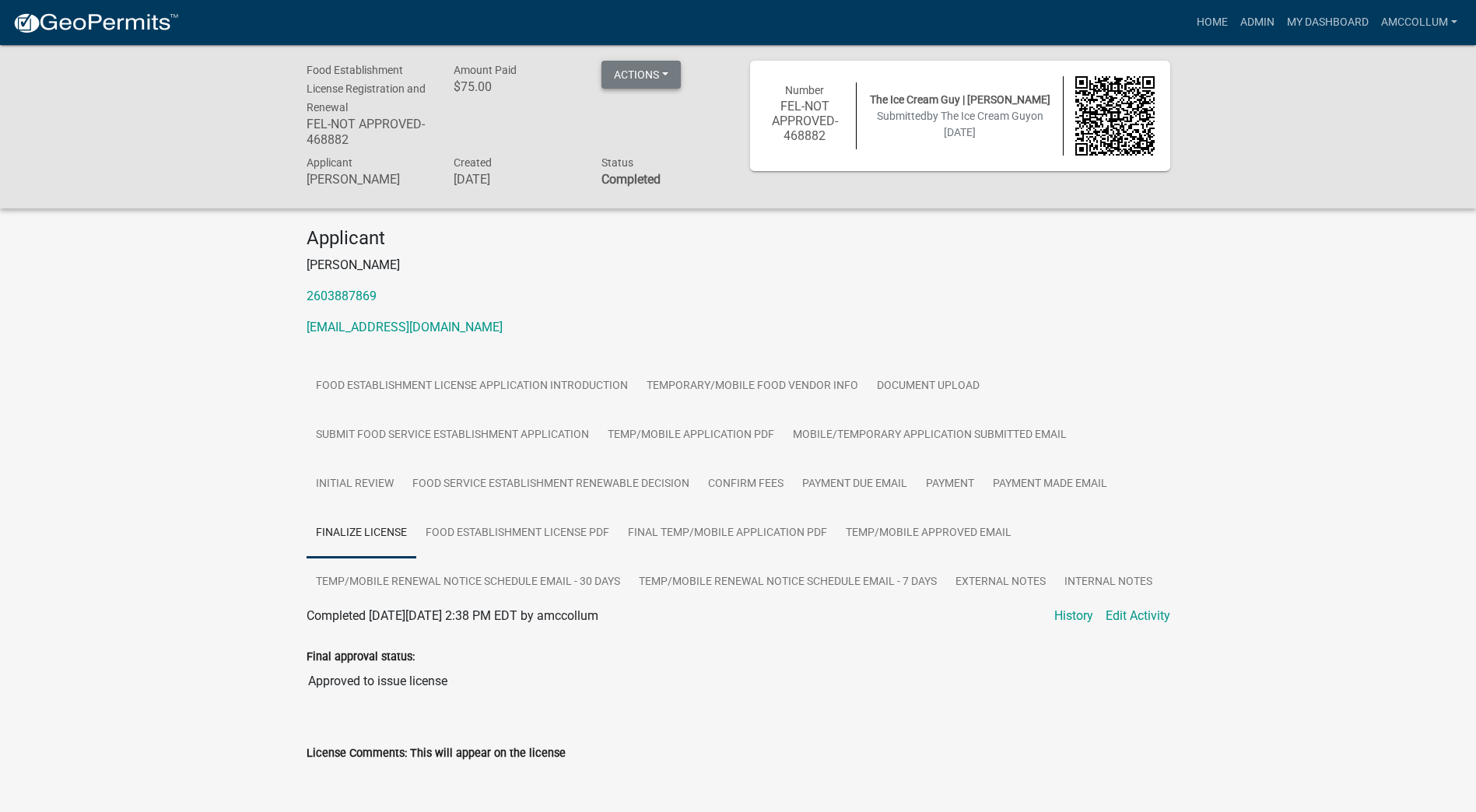
click at [664, 74] on button "Actions" at bounding box center [641, 74] width 80 height 28
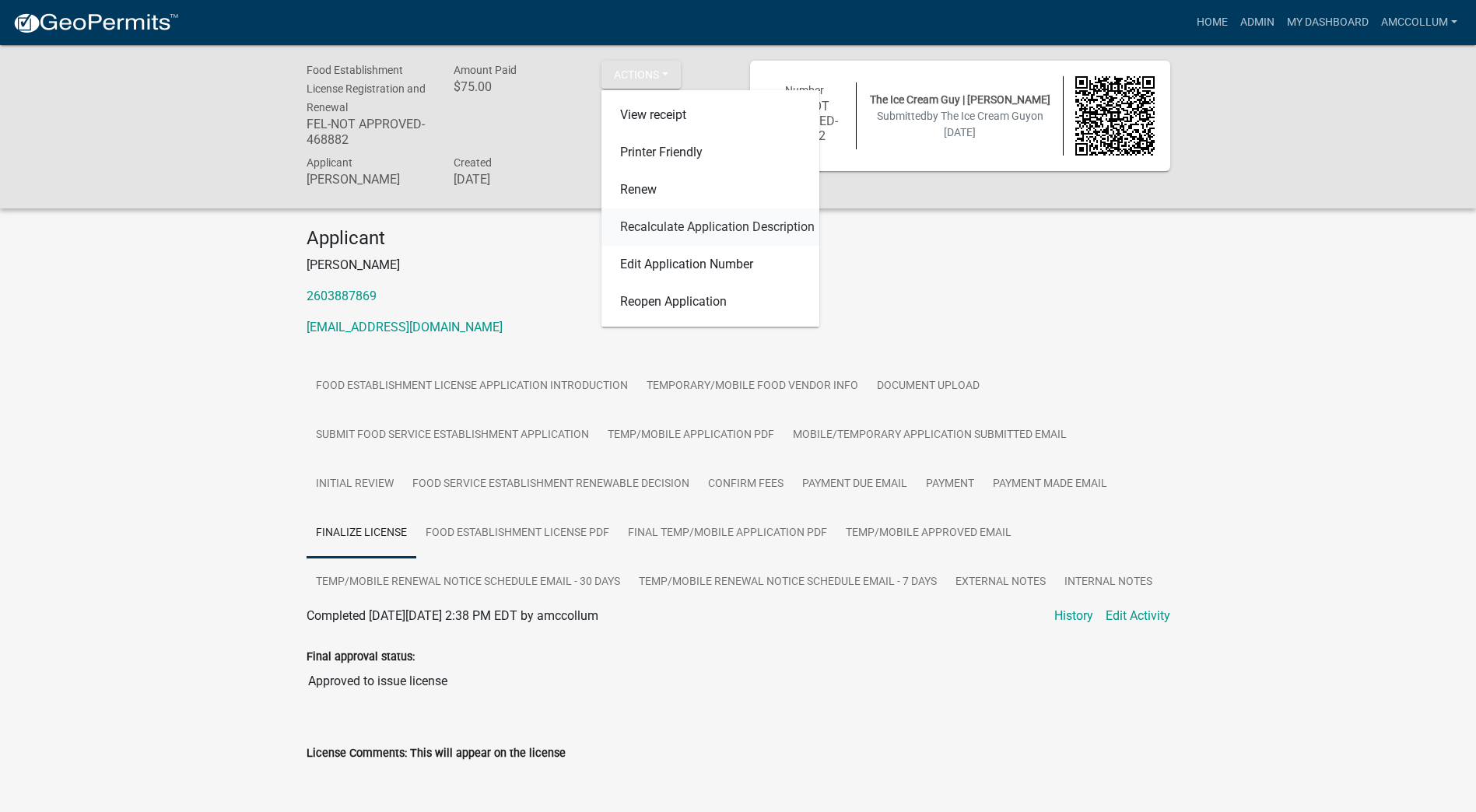
click at [693, 225] on link "Recalculate Application Description" at bounding box center [711, 227] width 218 height 38
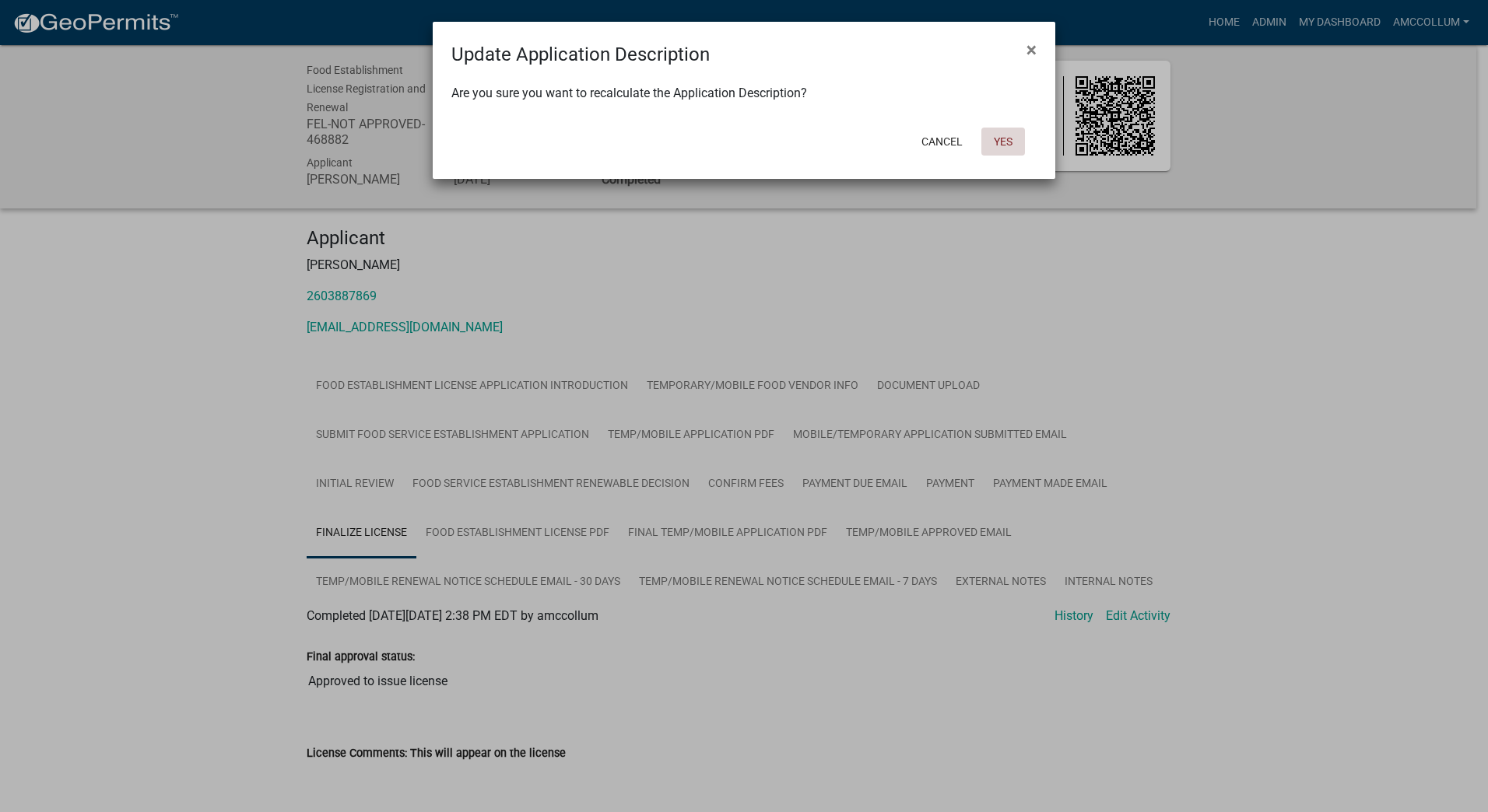
click at [1001, 140] on button "Yes" at bounding box center [1003, 141] width 44 height 28
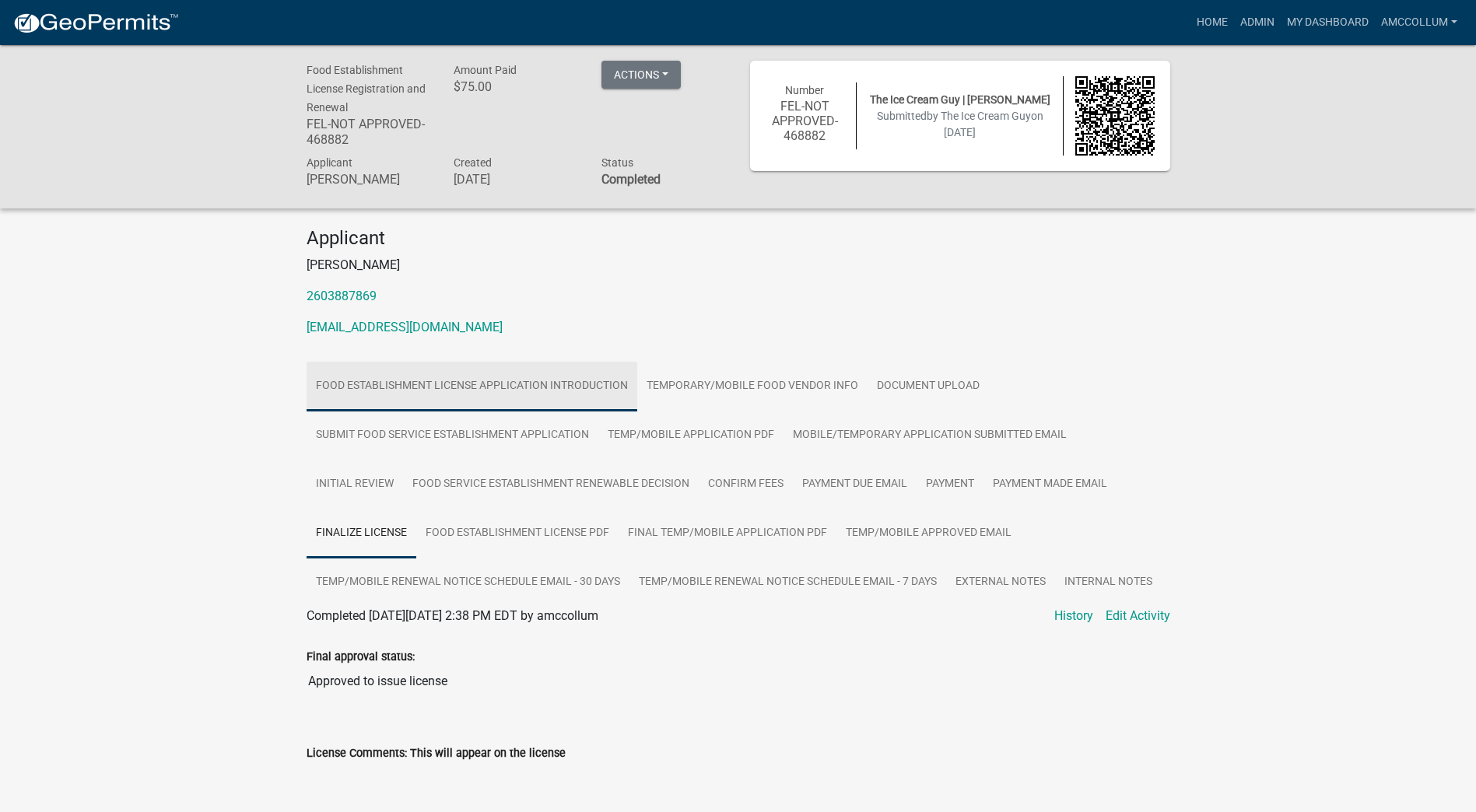
click at [466, 385] on link "Food Establishment License Application Introduction" at bounding box center [472, 387] width 331 height 50
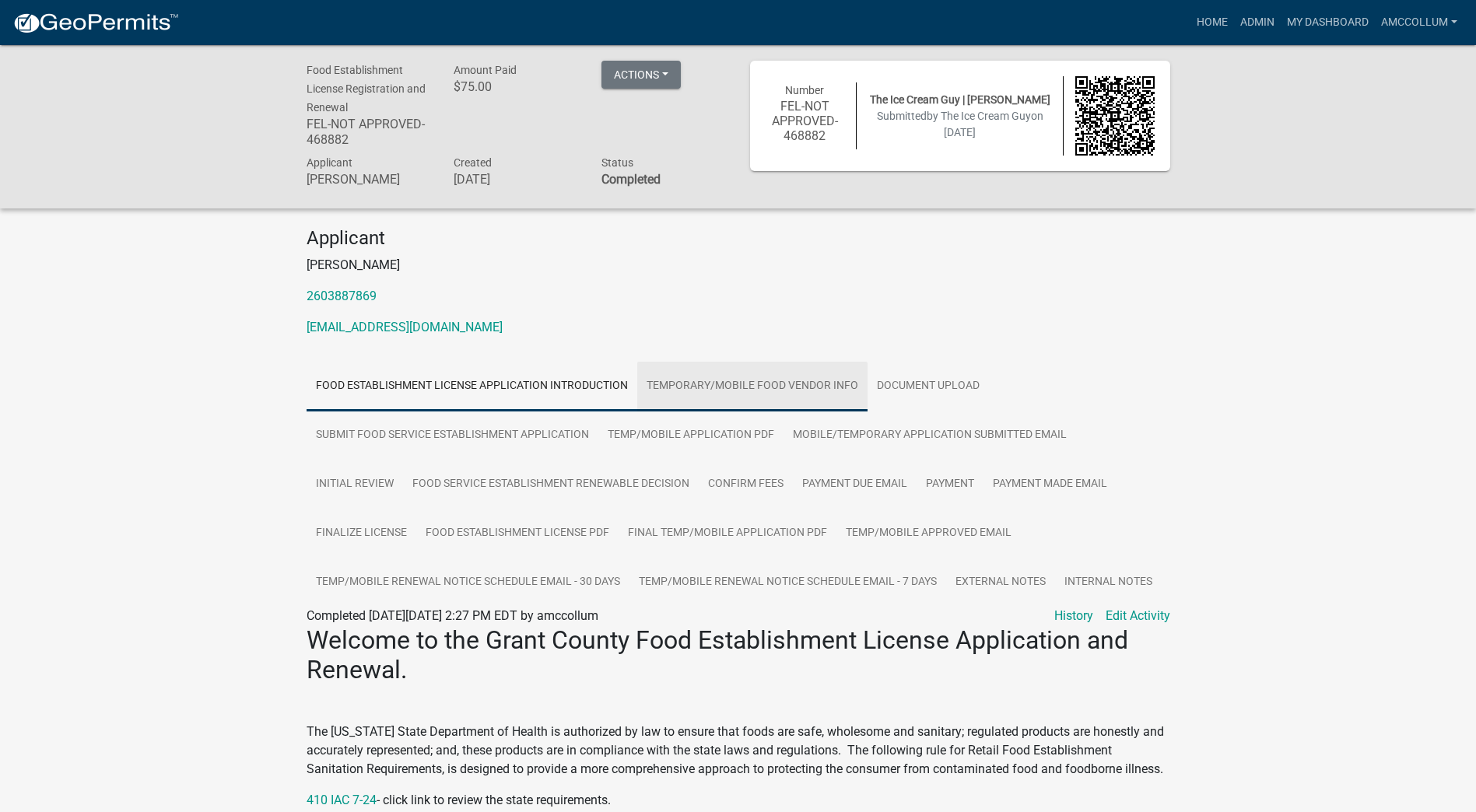
click at [709, 385] on link "Temporary/Mobile Food Vendor Info" at bounding box center [753, 387] width 231 height 50
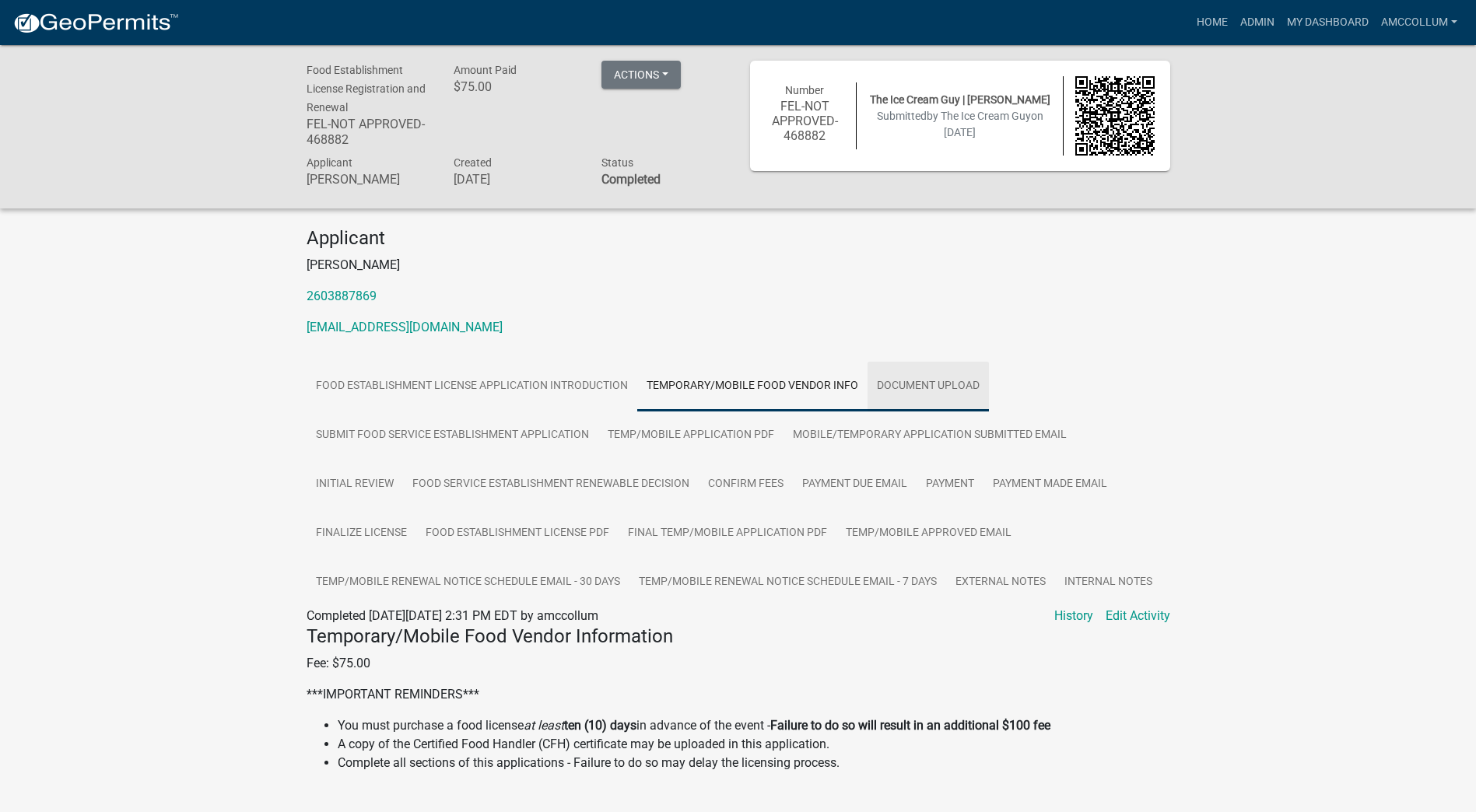
click at [952, 380] on link "Document Upload" at bounding box center [929, 387] width 122 height 50
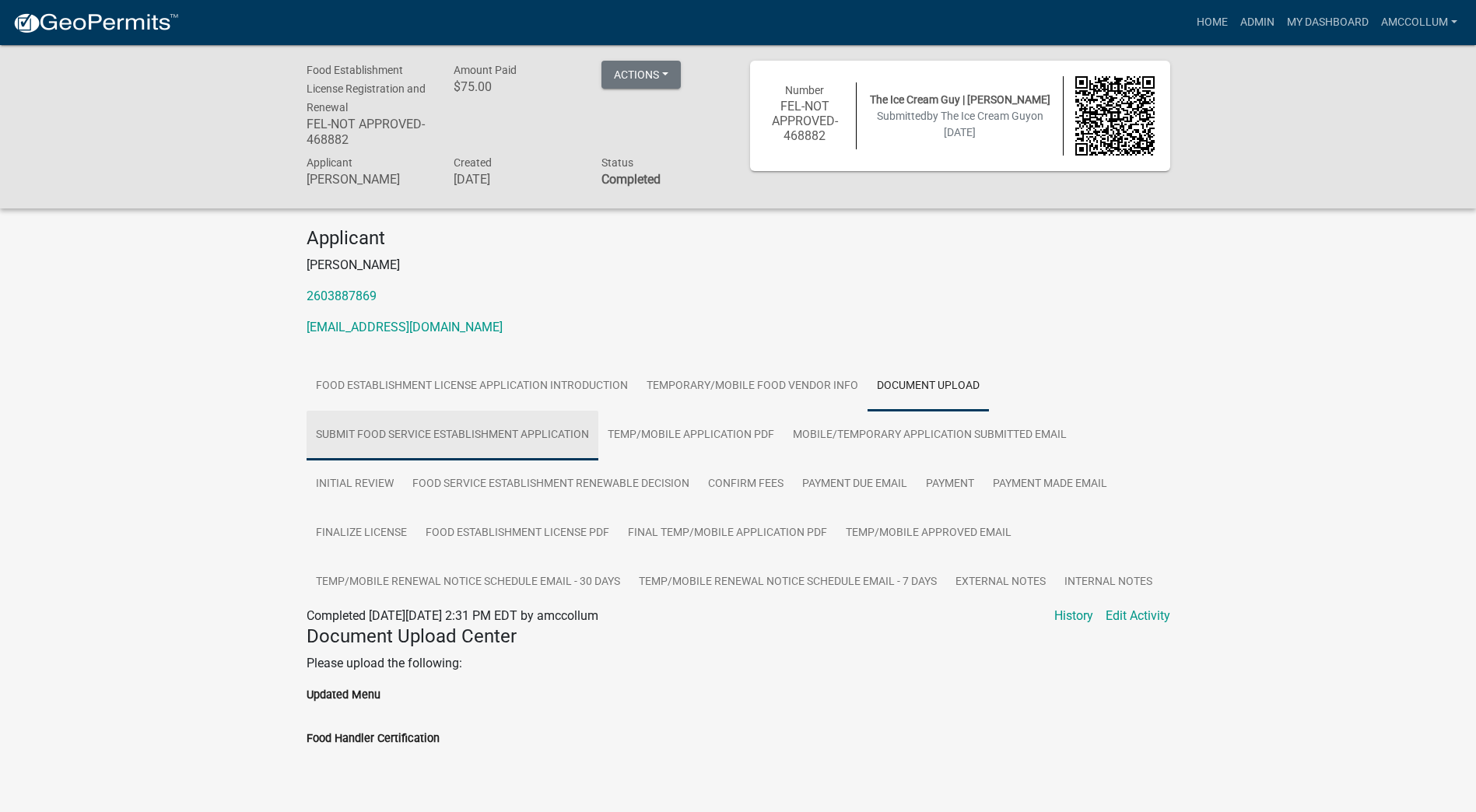
click at [367, 432] on link "Submit Food Service Establishment Application" at bounding box center [453, 436] width 292 height 50
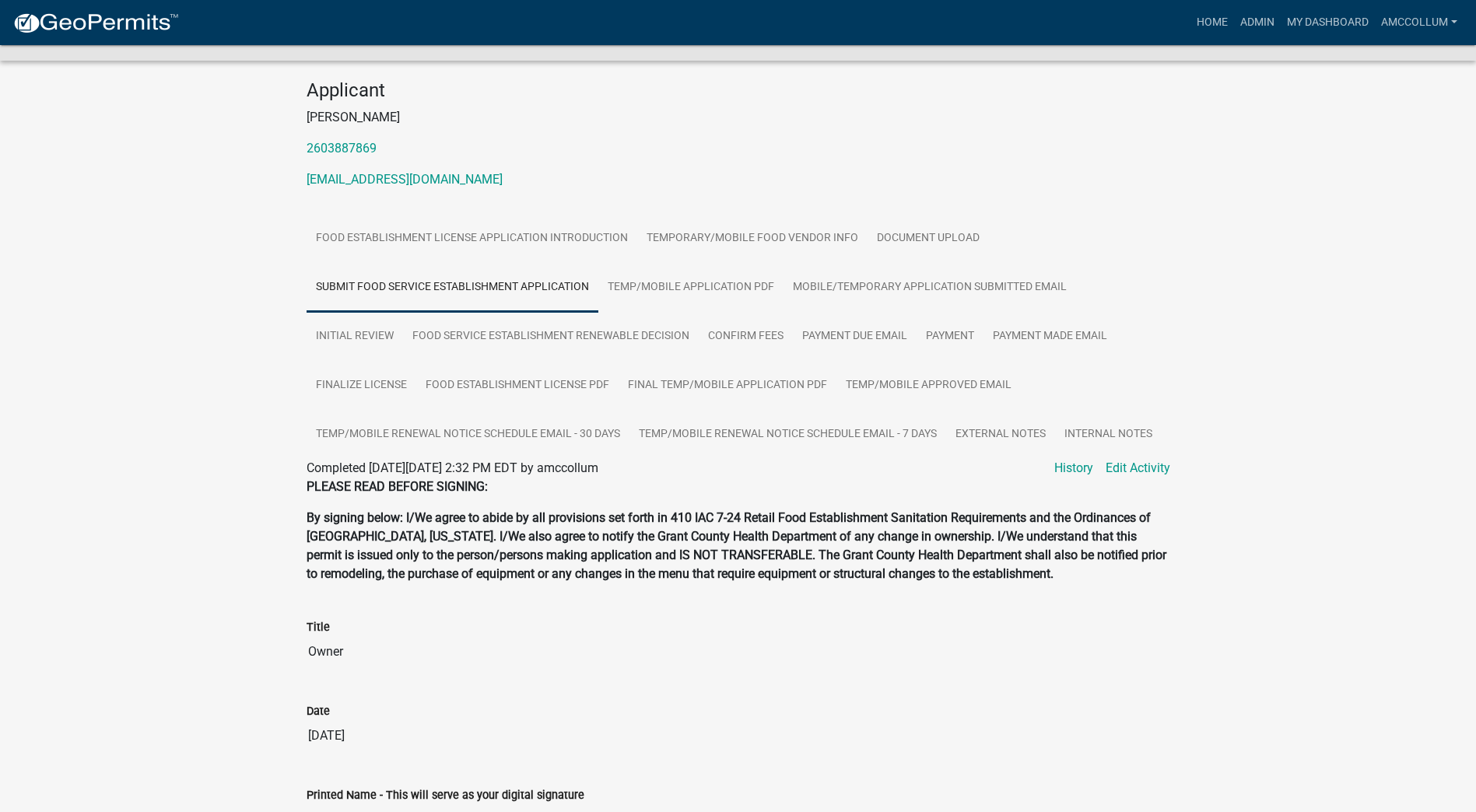
scroll to position [131, 0]
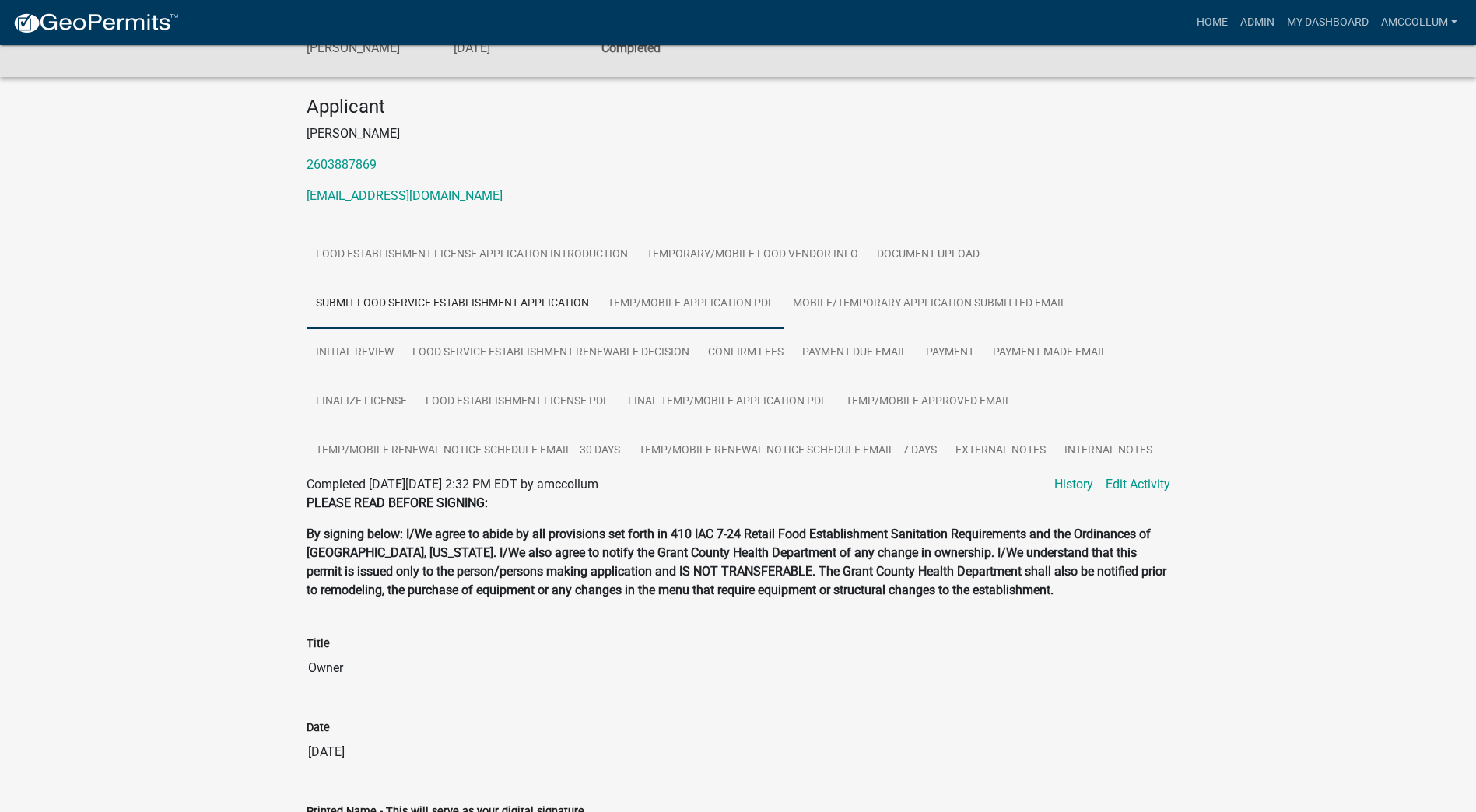
click at [703, 306] on link "Temp/Mobile Application PDF" at bounding box center [691, 304] width 185 height 50
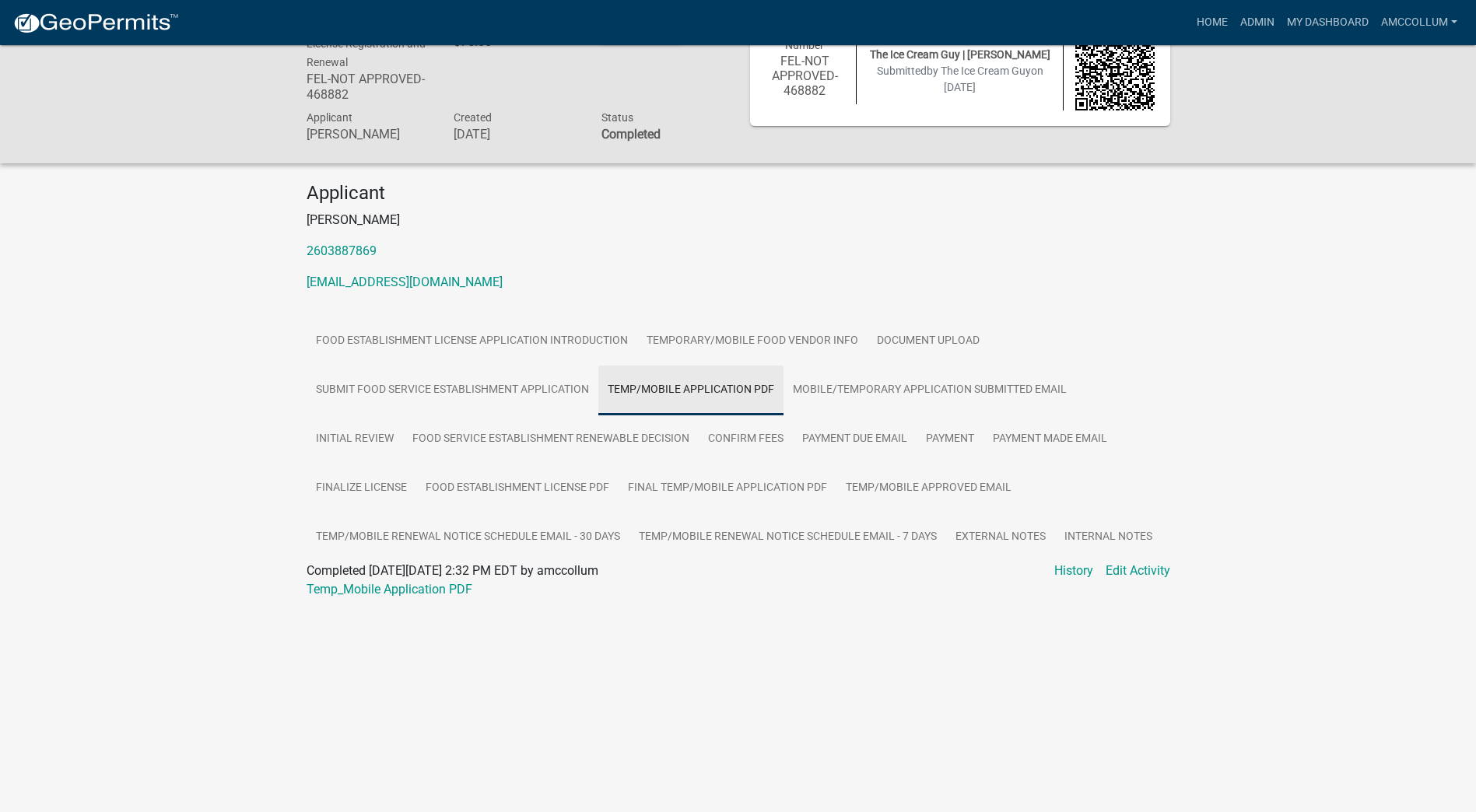
scroll to position [45, 0]
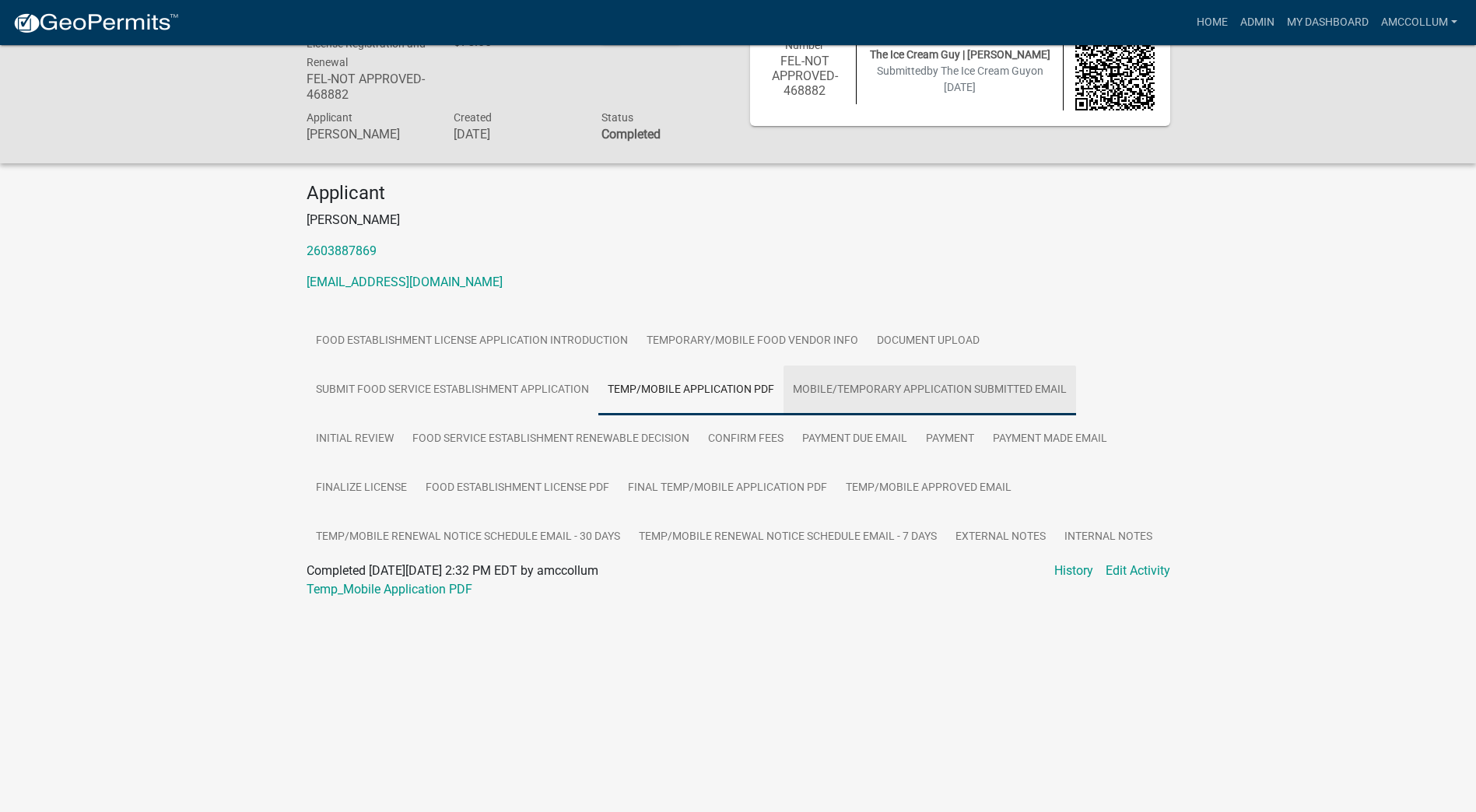
click at [851, 387] on link "Mobile/Temporary Application Submitted Email" at bounding box center [929, 391] width 293 height 50
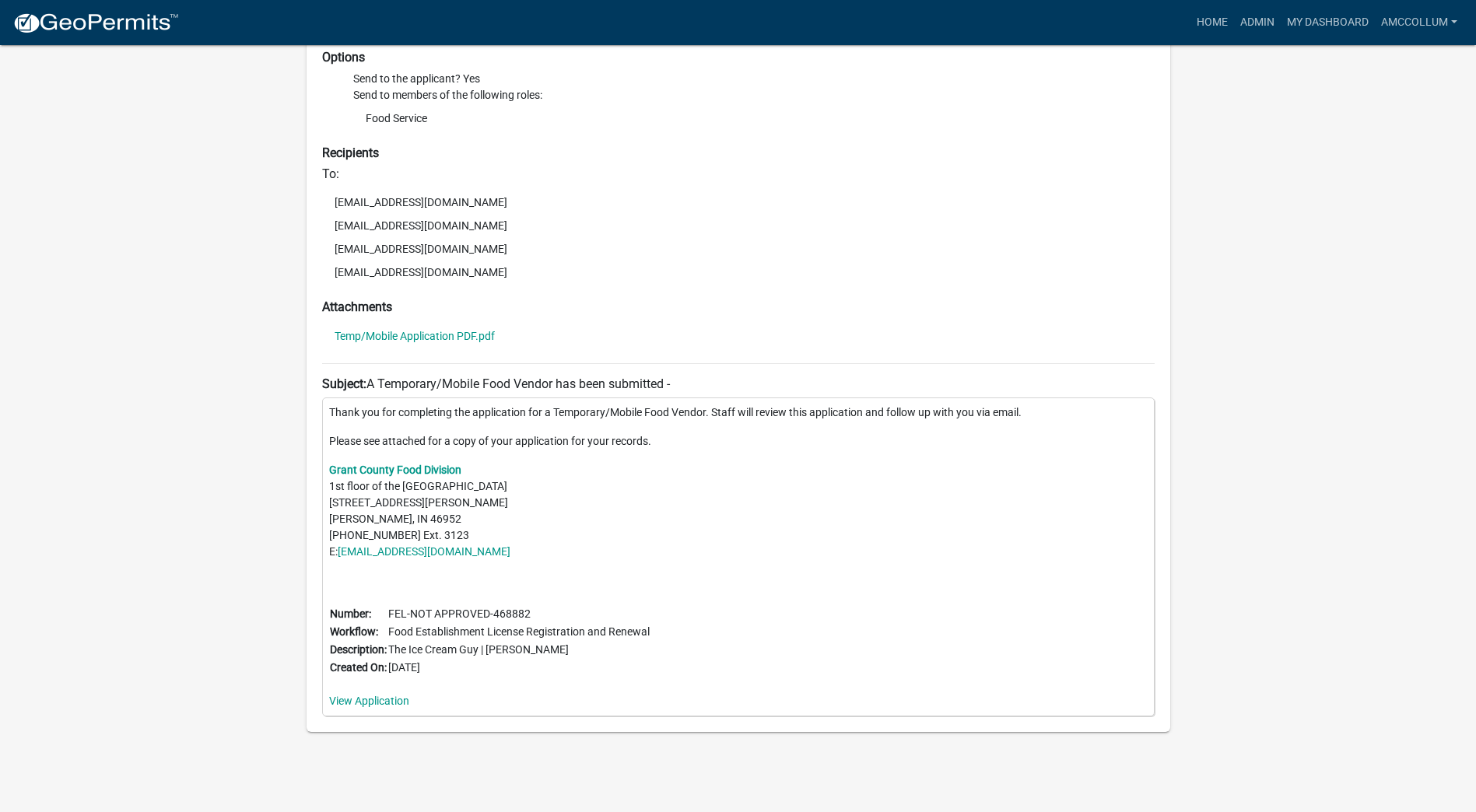
scroll to position [676, 0]
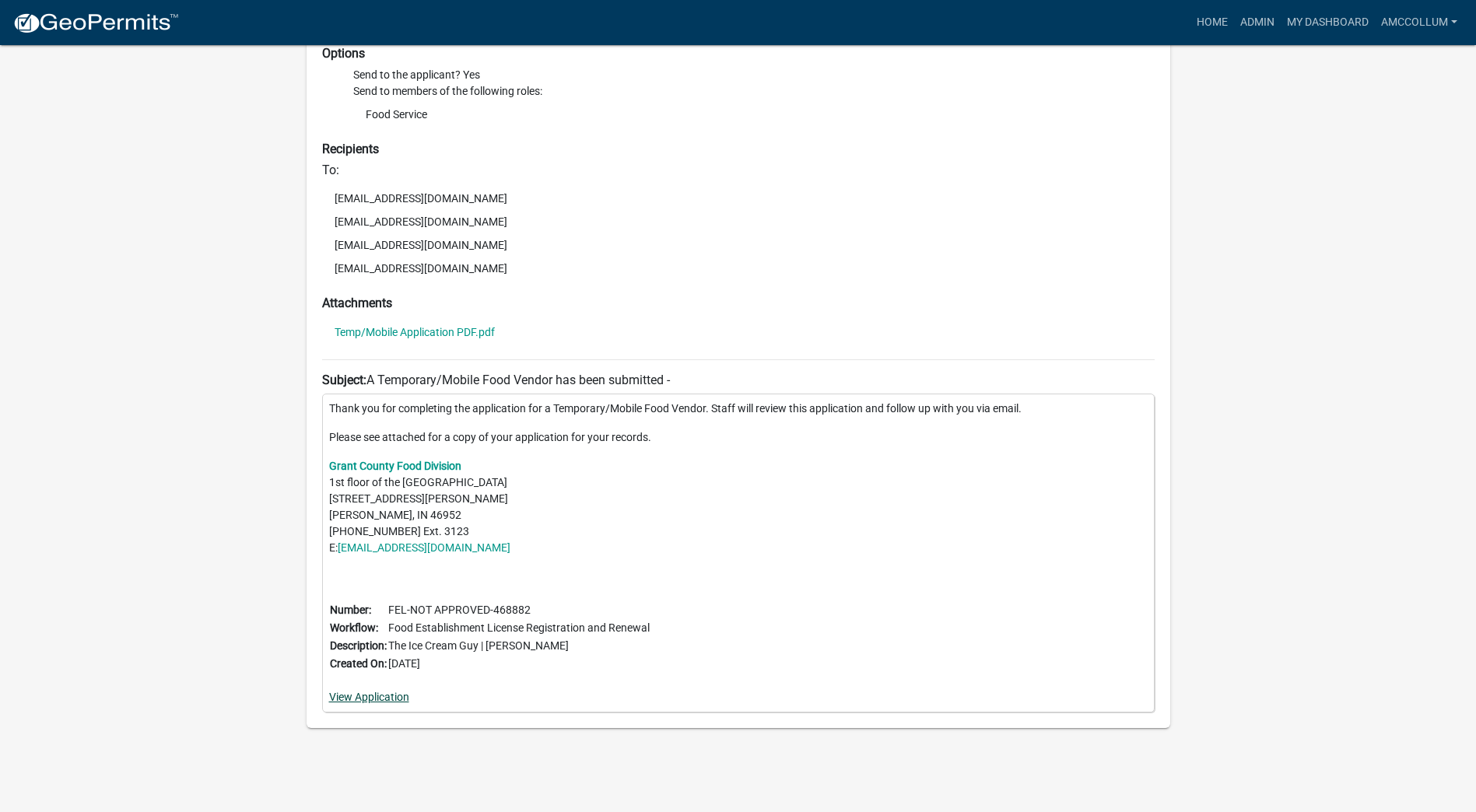
click at [367, 700] on link "View Application" at bounding box center [369, 698] width 81 height 13
